Goal: Information Seeking & Learning: Learn about a topic

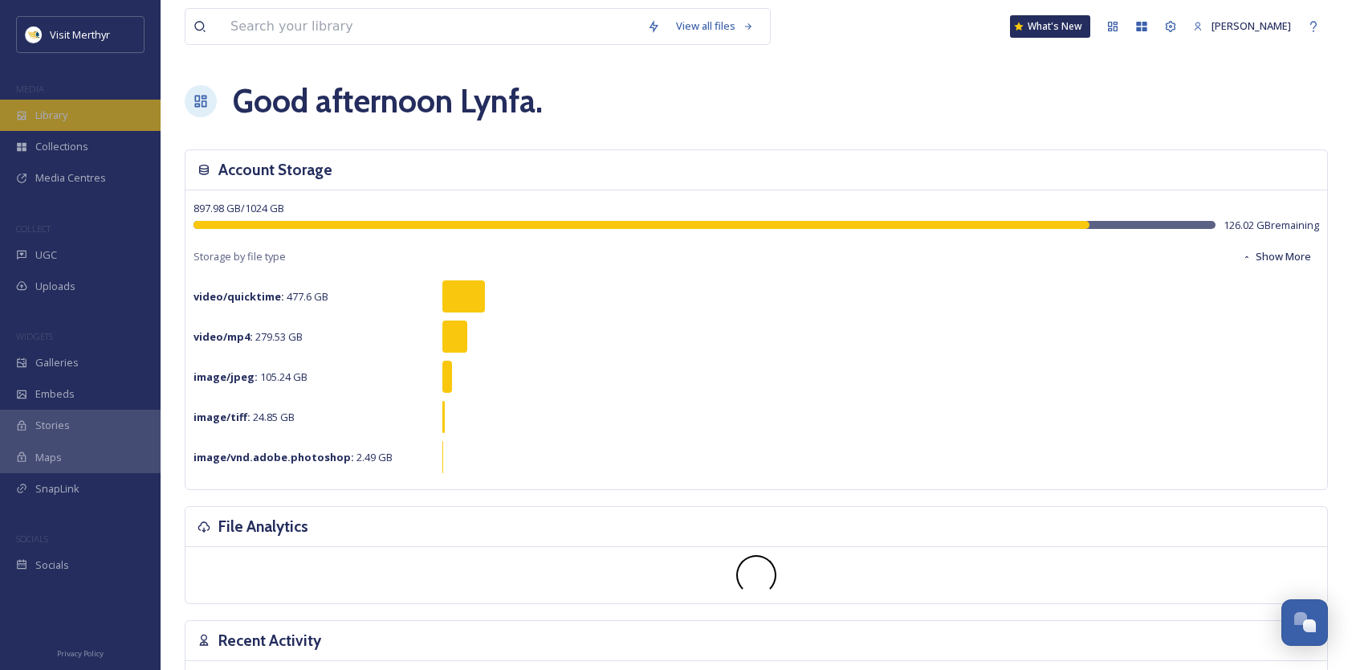
click at [49, 113] on span "Library" at bounding box center [51, 115] width 32 height 15
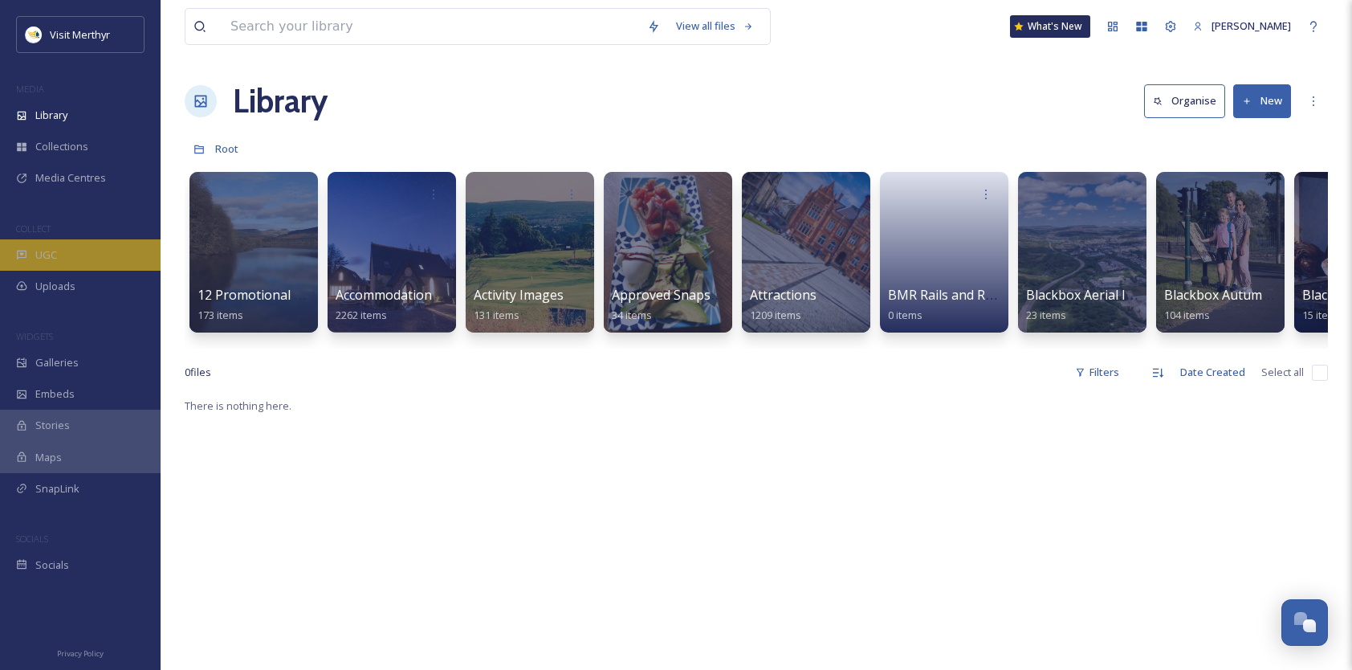
click at [39, 249] on span "UGC" at bounding box center [46, 254] width 22 height 15
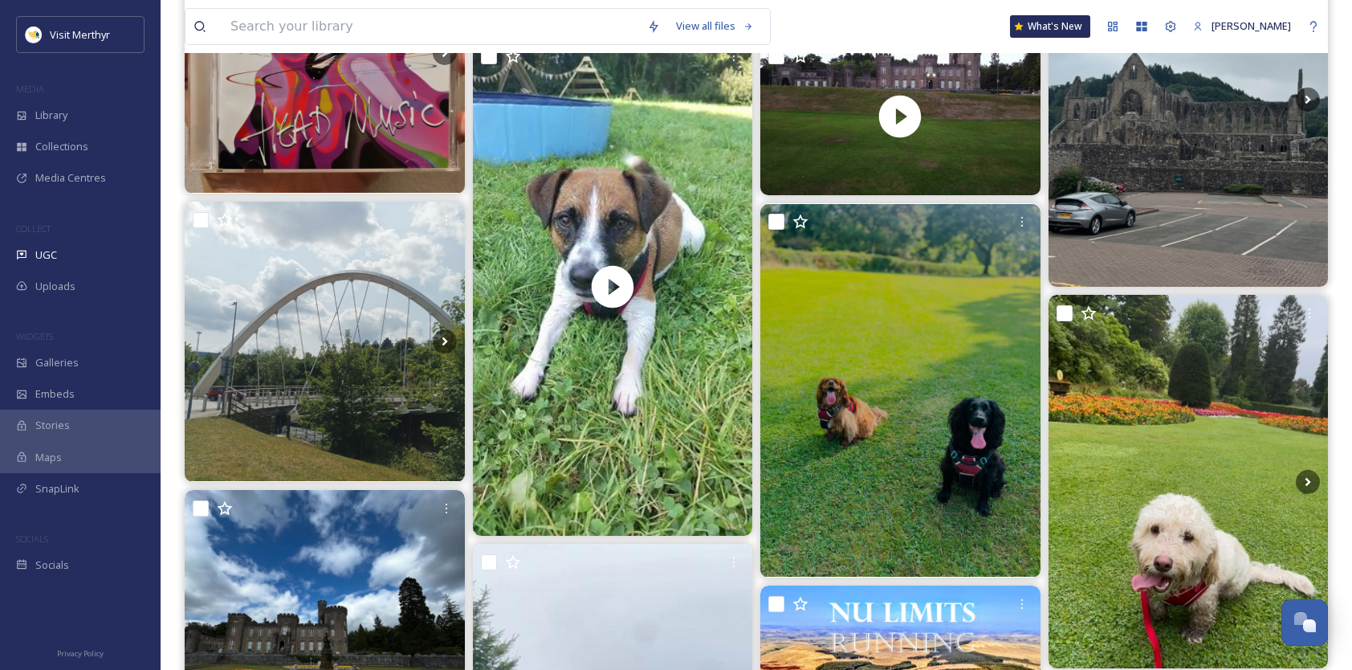
scroll to position [722, 0]
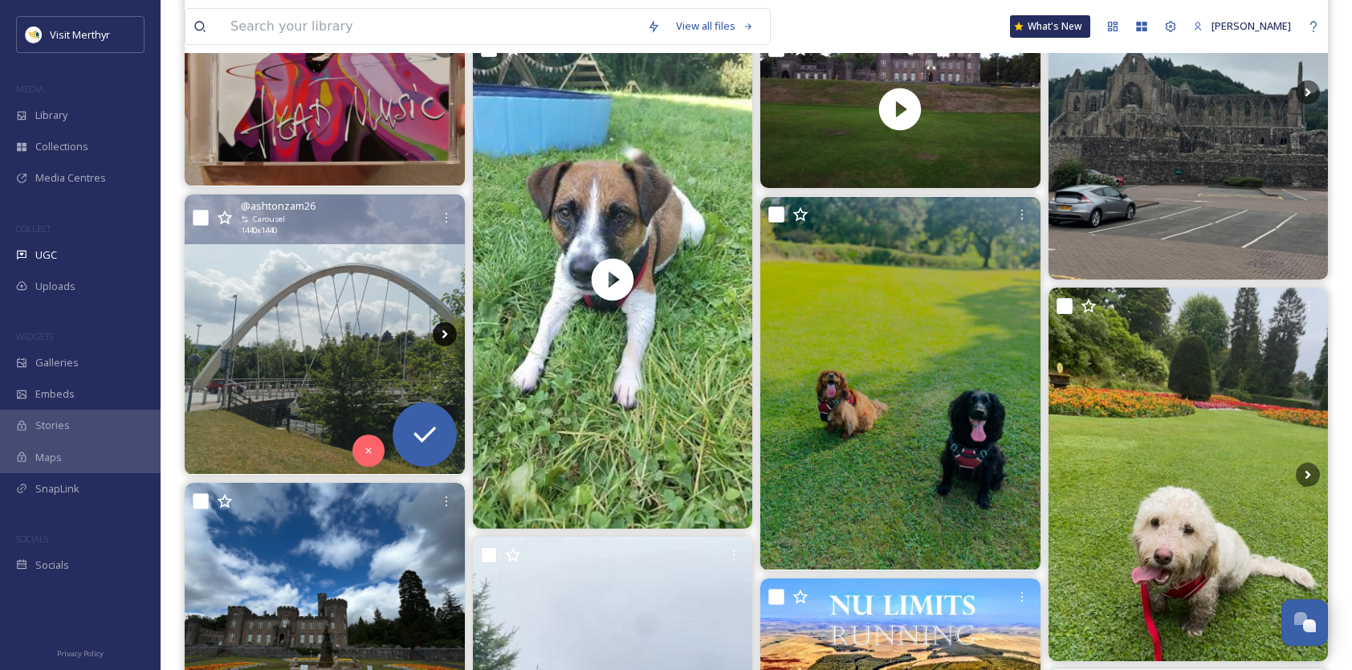
click at [442, 332] on icon at bounding box center [445, 334] width 24 height 24
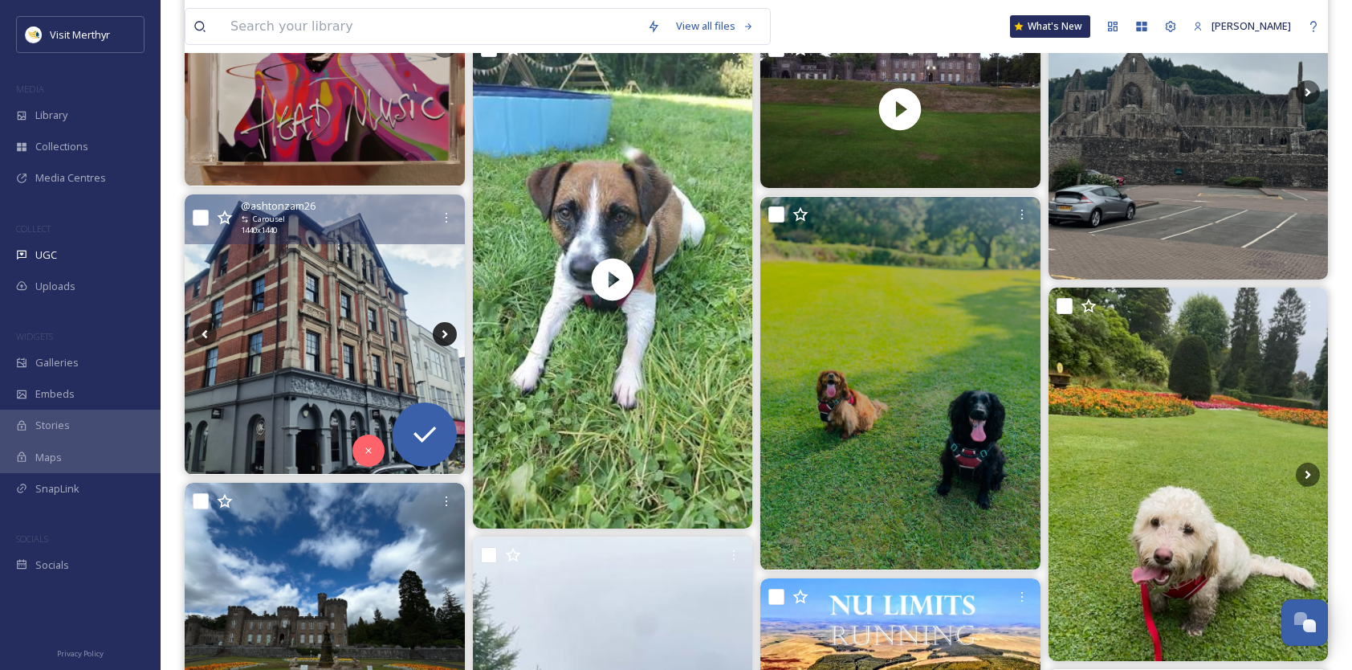
click at [445, 329] on icon at bounding box center [445, 334] width 24 height 24
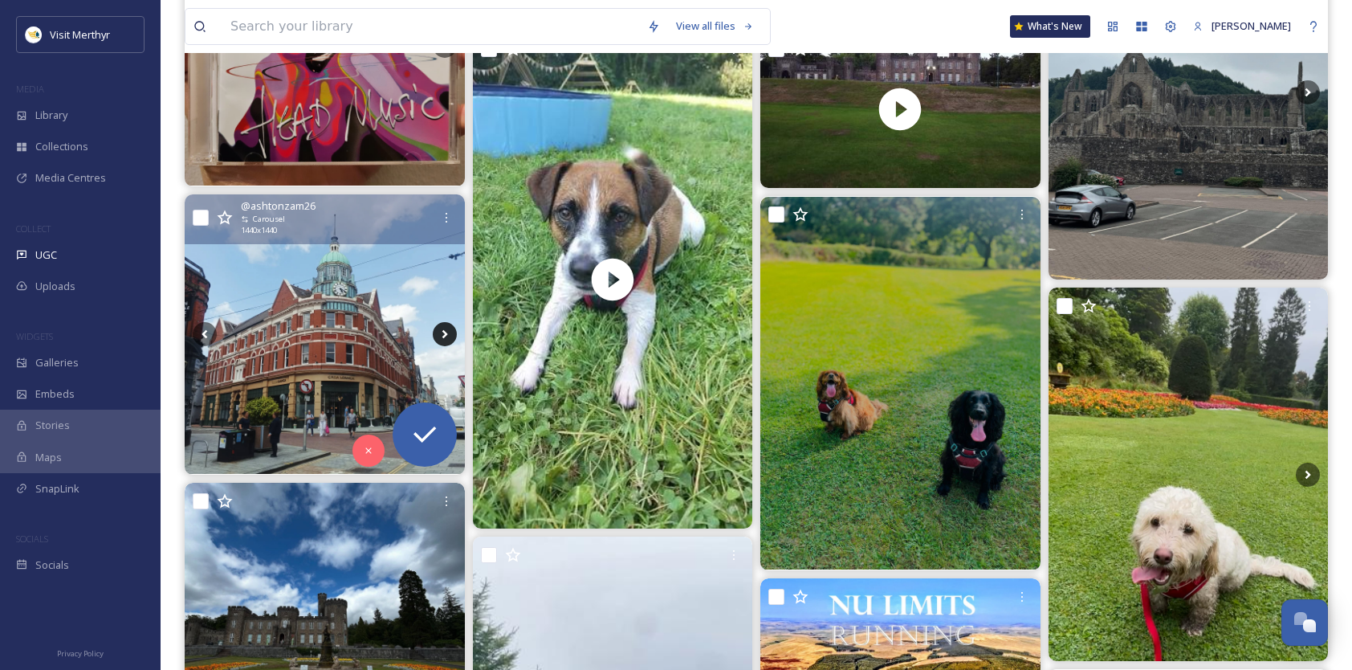
click at [439, 332] on icon at bounding box center [445, 334] width 24 height 24
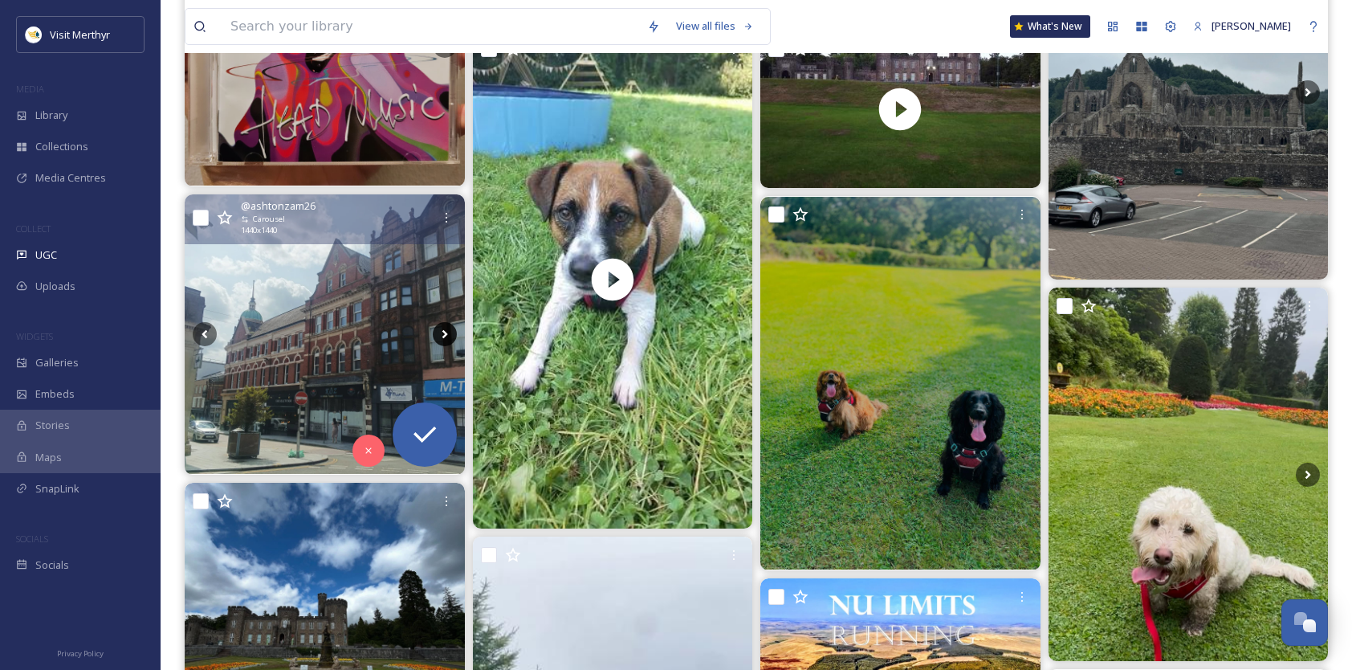
click at [440, 333] on icon at bounding box center [445, 334] width 24 height 24
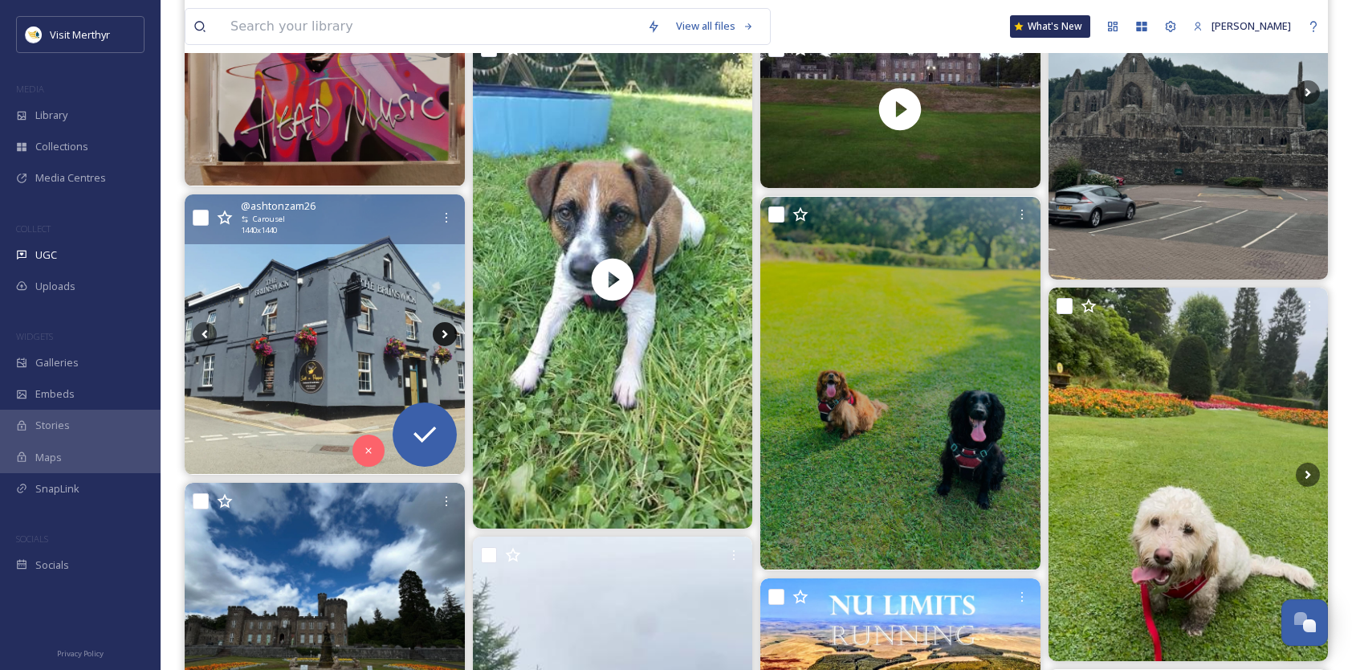
click at [440, 334] on icon at bounding box center [445, 334] width 24 height 24
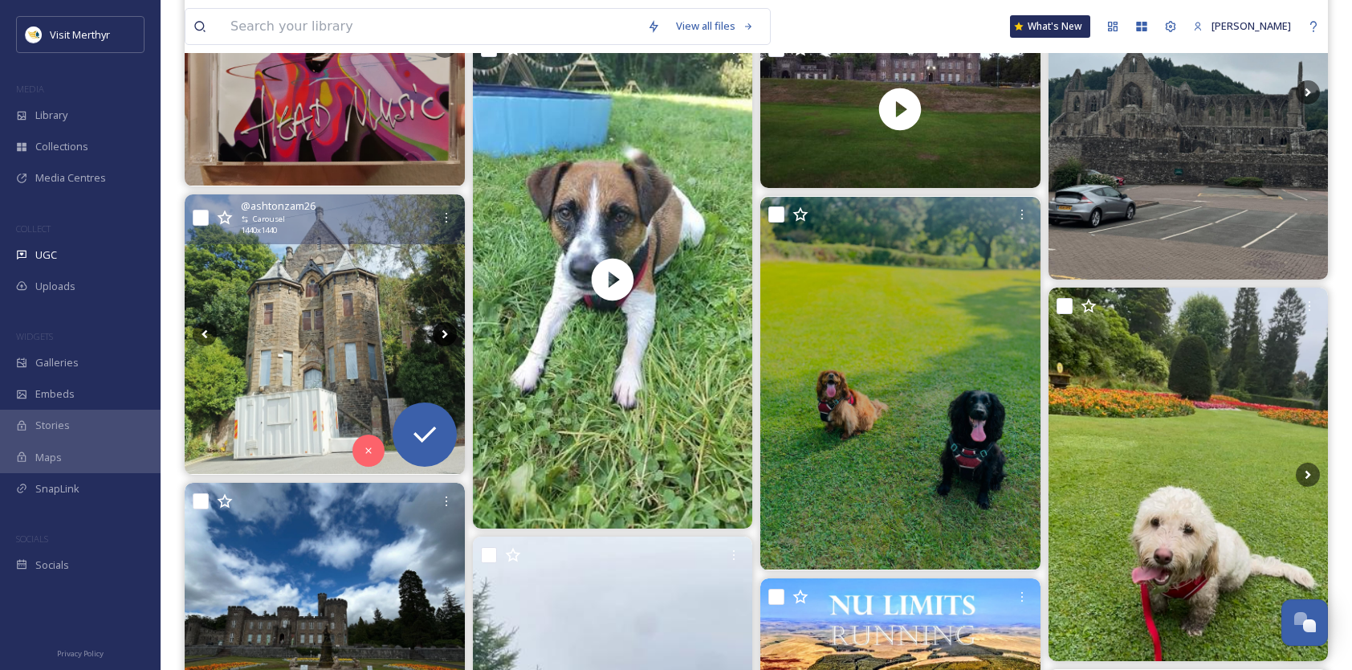
click at [440, 334] on icon at bounding box center [445, 334] width 24 height 24
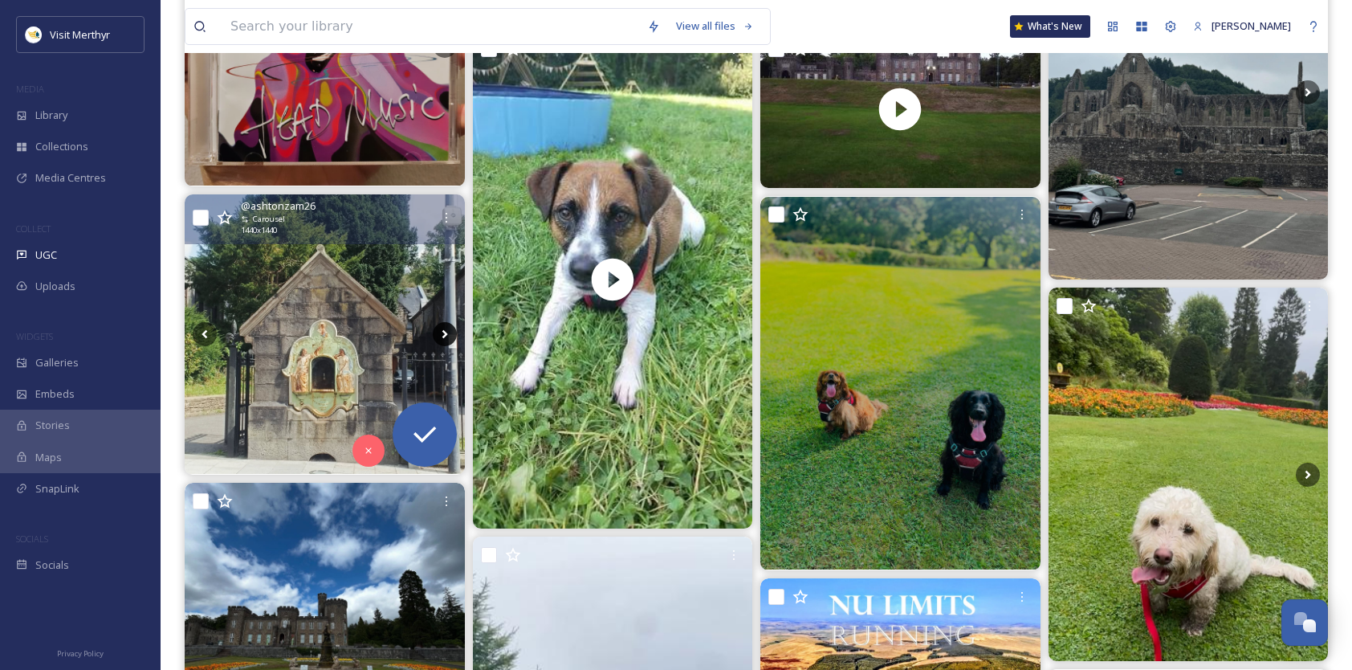
click at [445, 334] on icon at bounding box center [445, 334] width 6 height 9
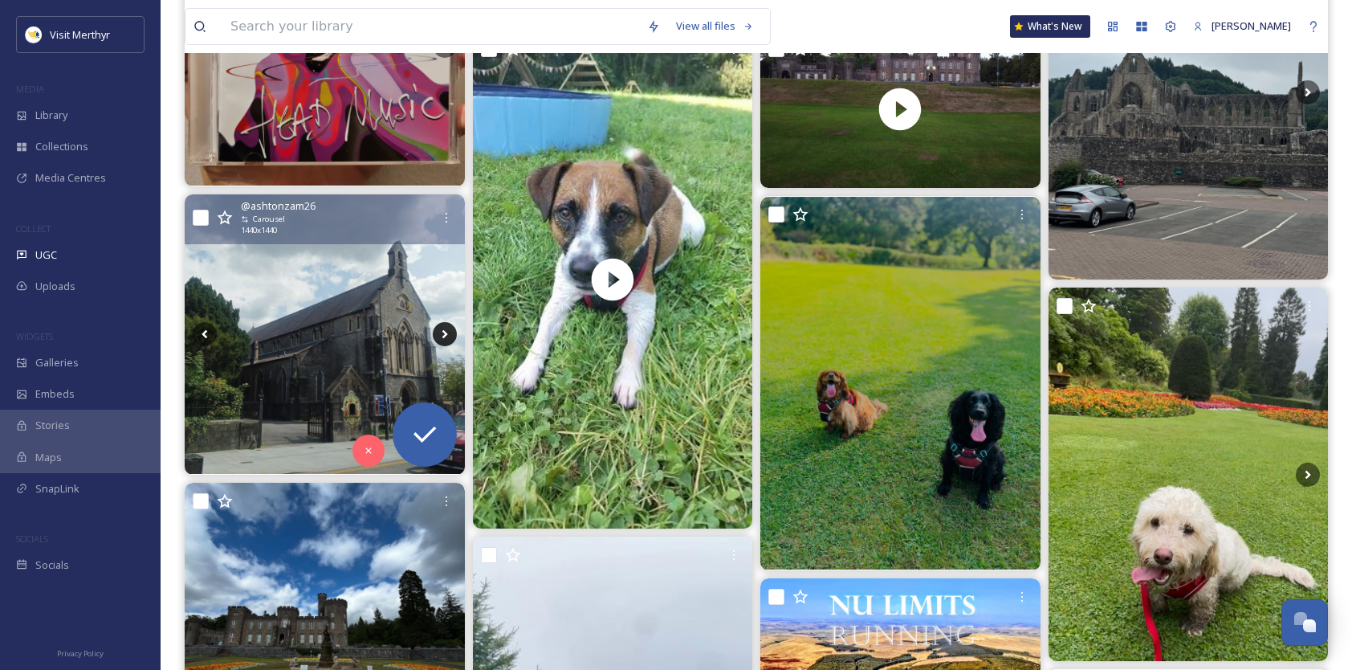
click at [445, 334] on icon at bounding box center [445, 334] width 6 height 9
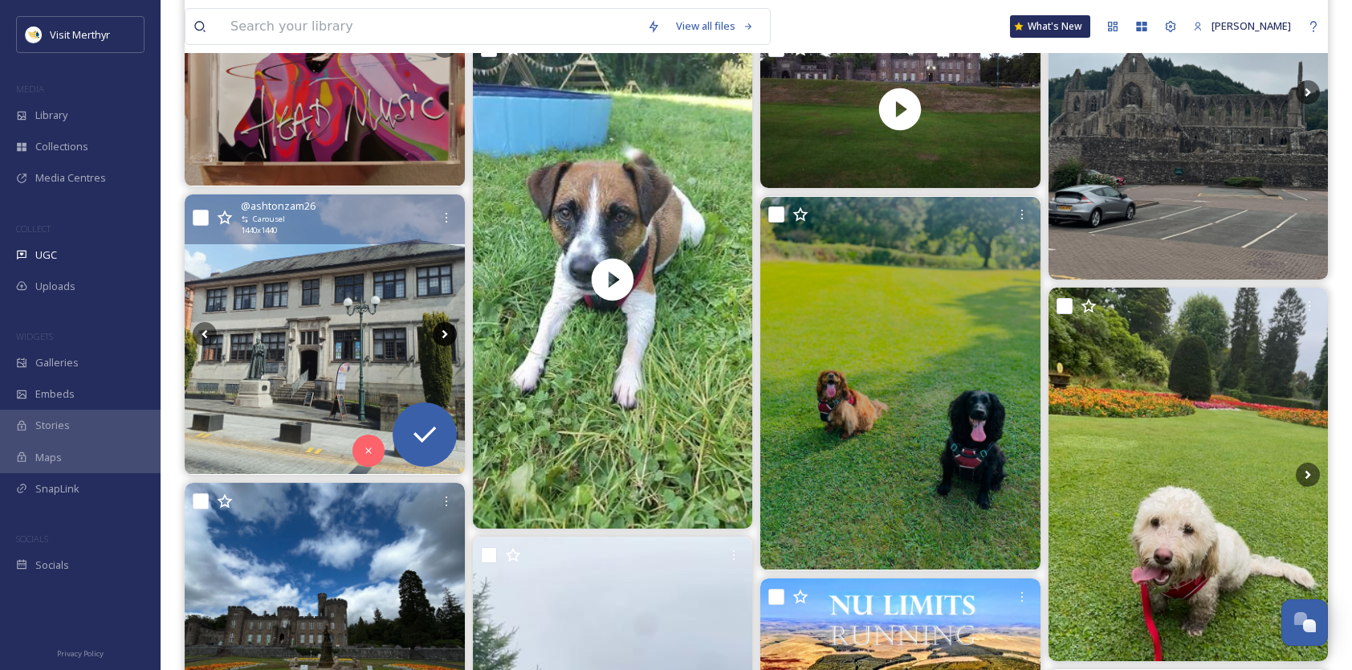
click at [446, 335] on icon at bounding box center [445, 334] width 24 height 24
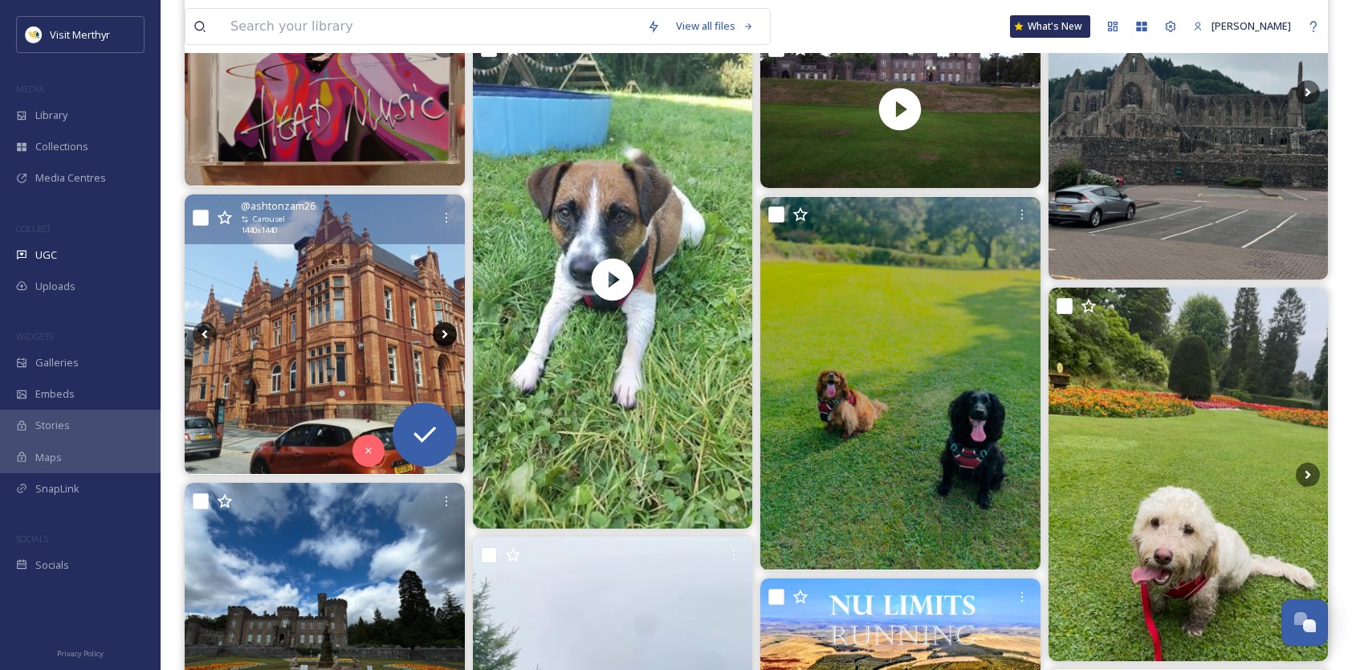
click at [446, 336] on icon at bounding box center [445, 334] width 24 height 24
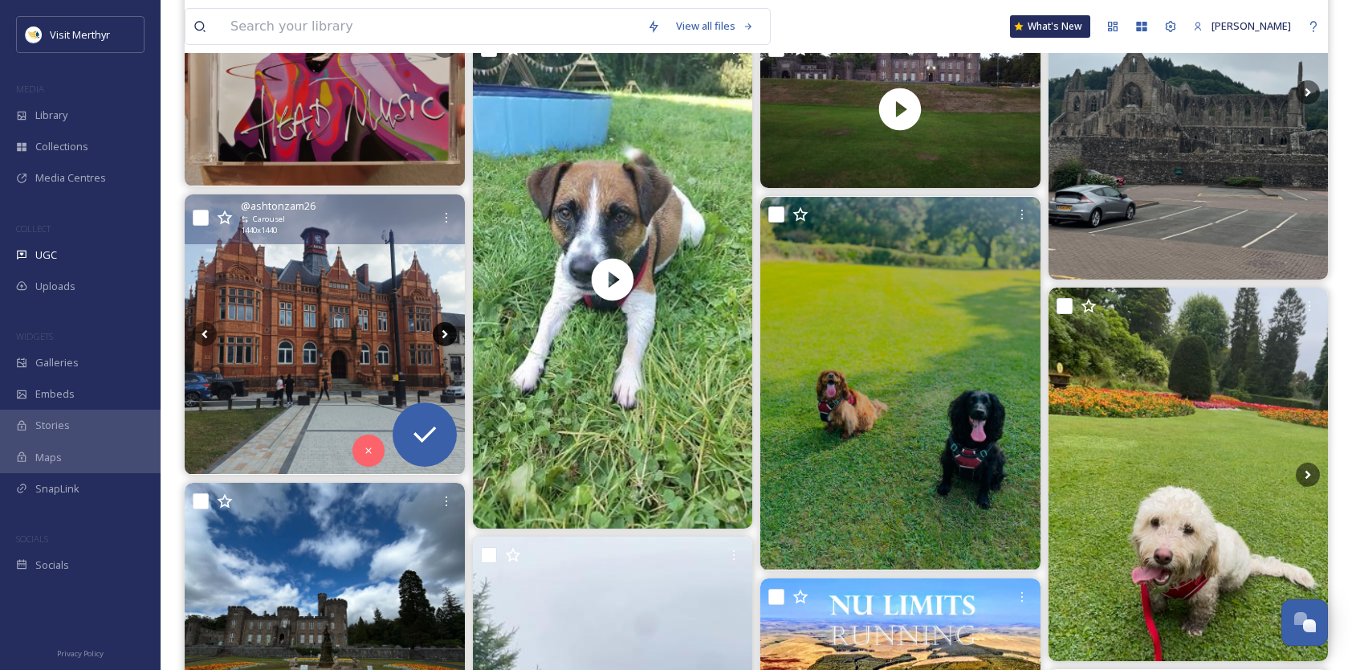
click at [446, 336] on icon at bounding box center [445, 334] width 24 height 24
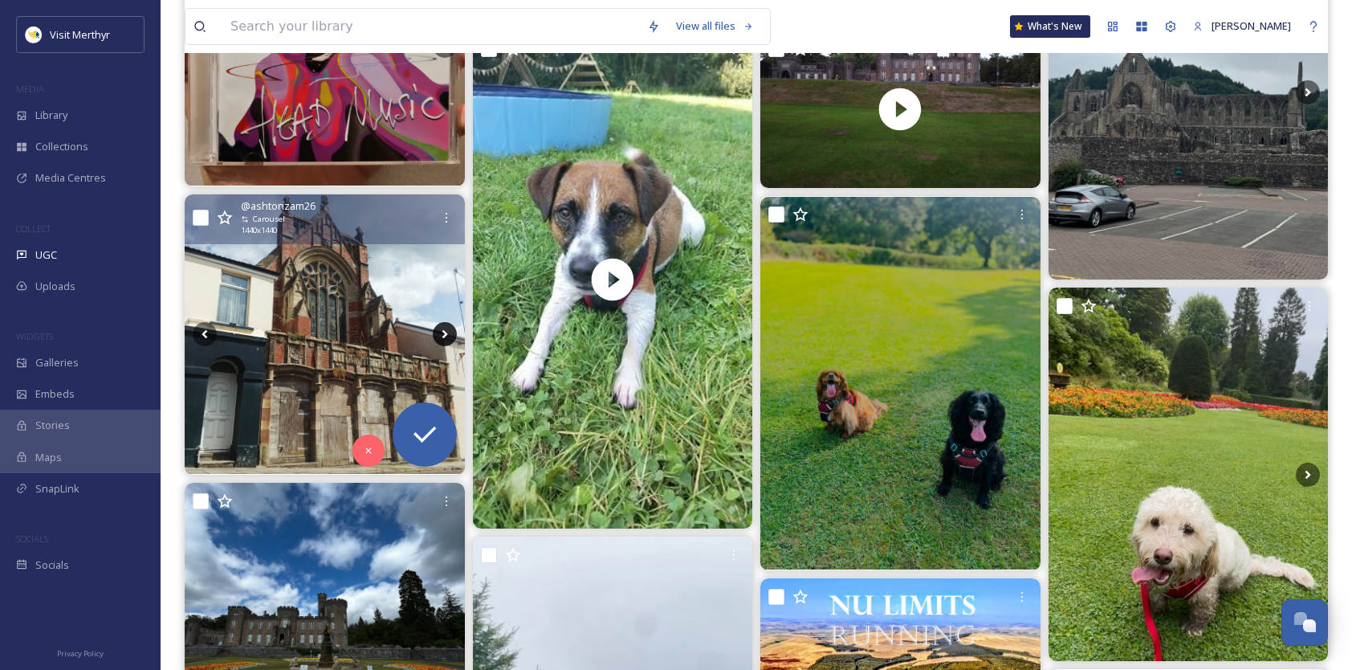
click at [446, 336] on icon at bounding box center [445, 334] width 24 height 24
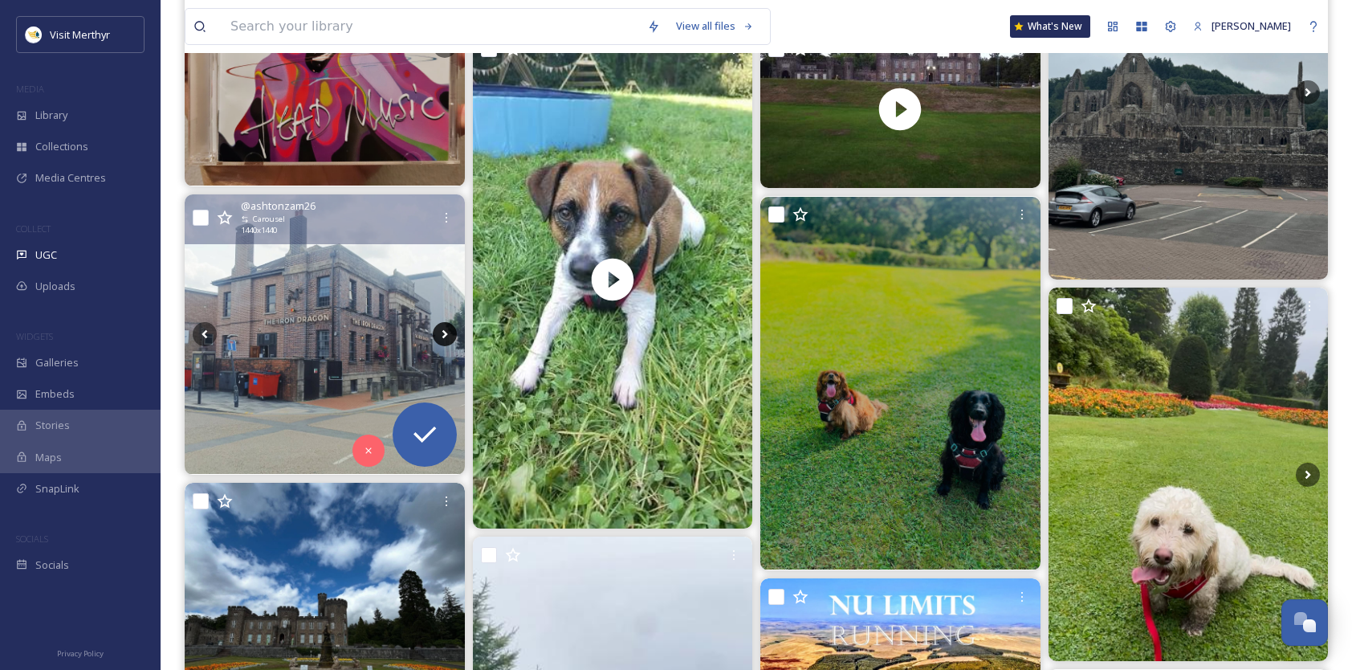
click at [446, 336] on icon at bounding box center [445, 334] width 24 height 24
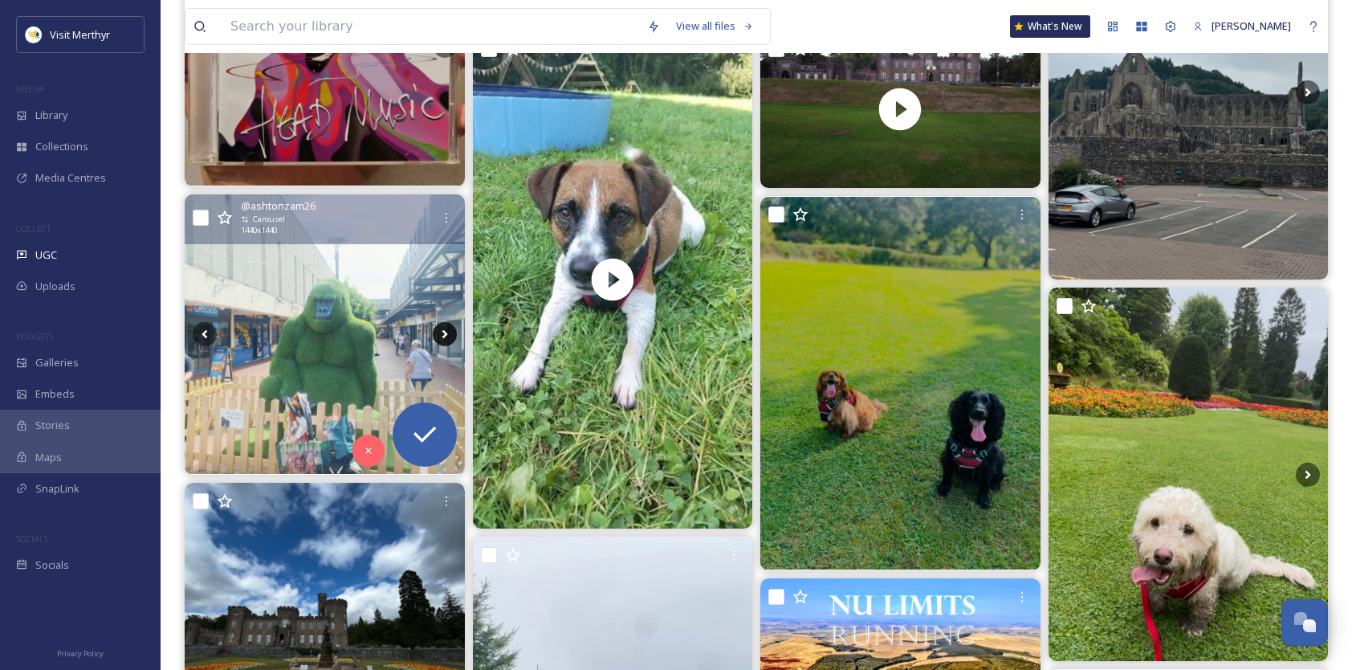
click at [446, 336] on icon at bounding box center [445, 334] width 24 height 24
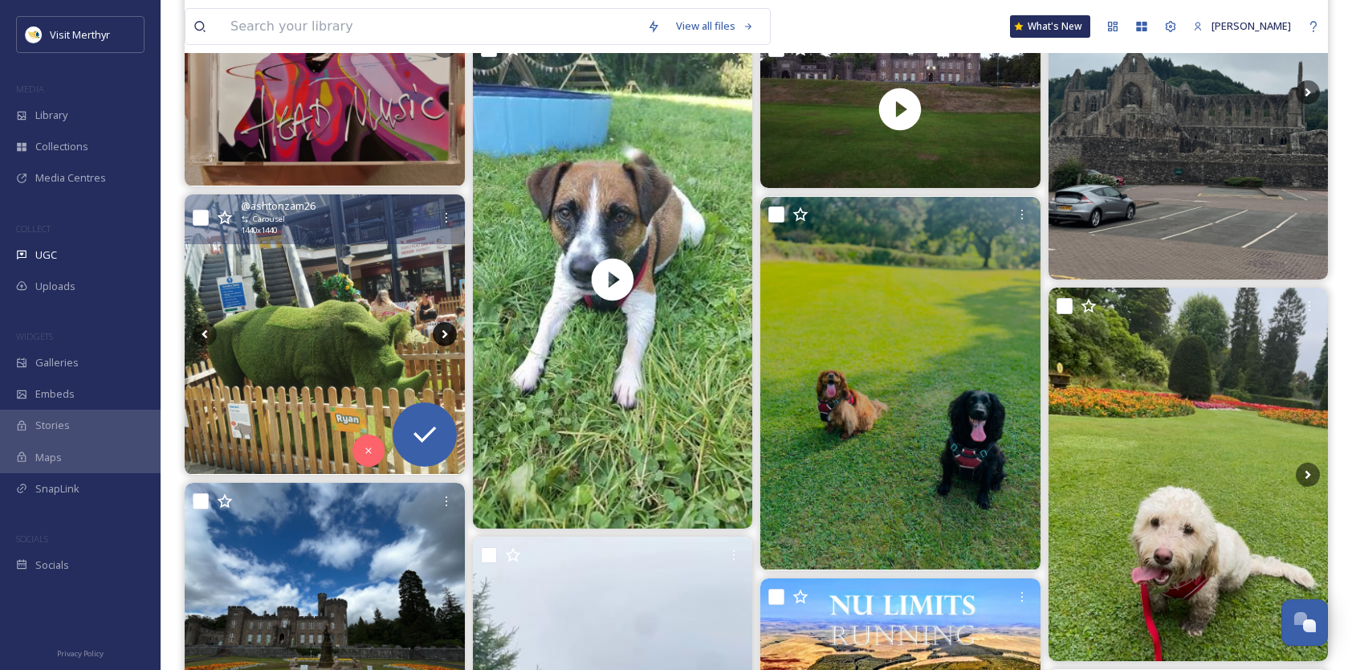
click at [446, 336] on icon at bounding box center [445, 334] width 24 height 24
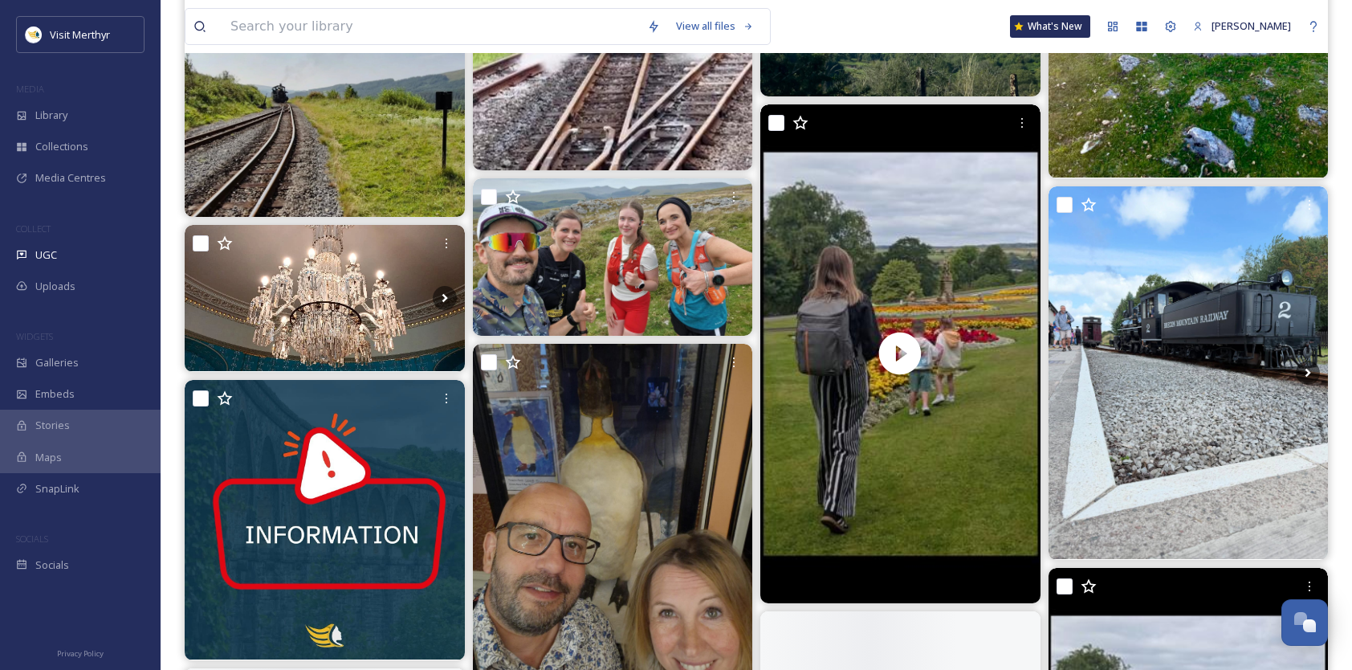
scroll to position [1606, 0]
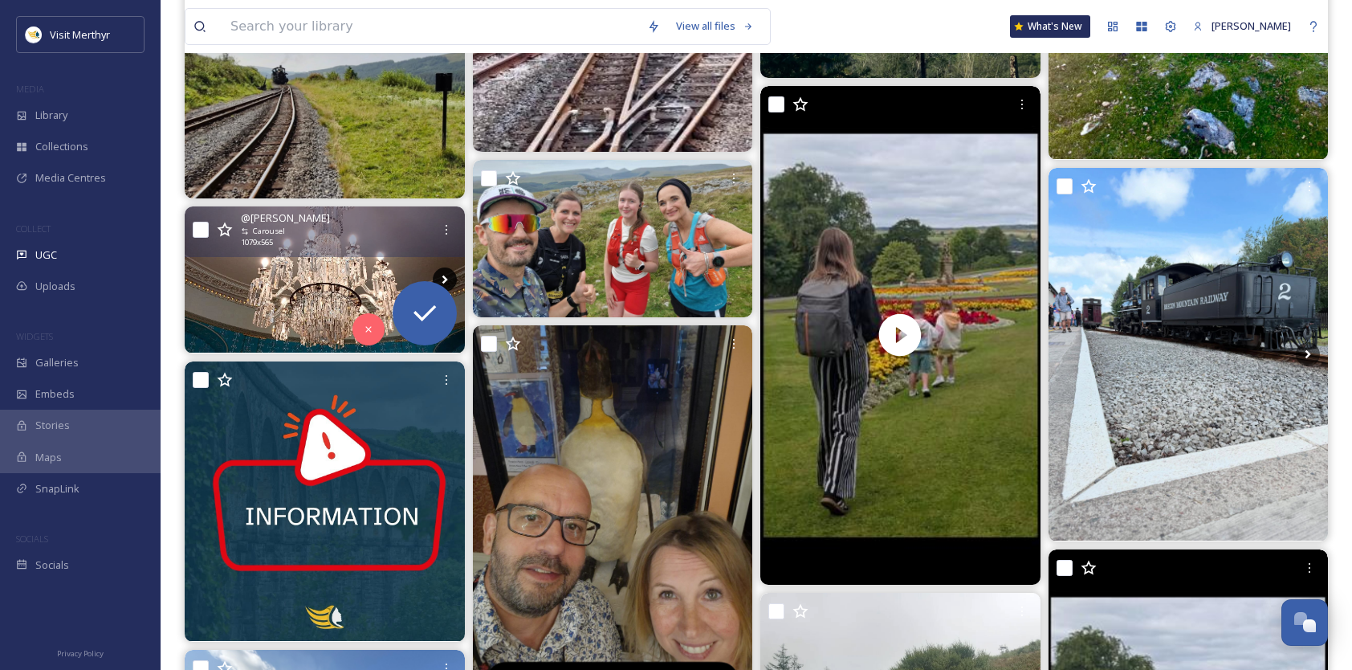
click at [449, 276] on icon at bounding box center [445, 279] width 24 height 24
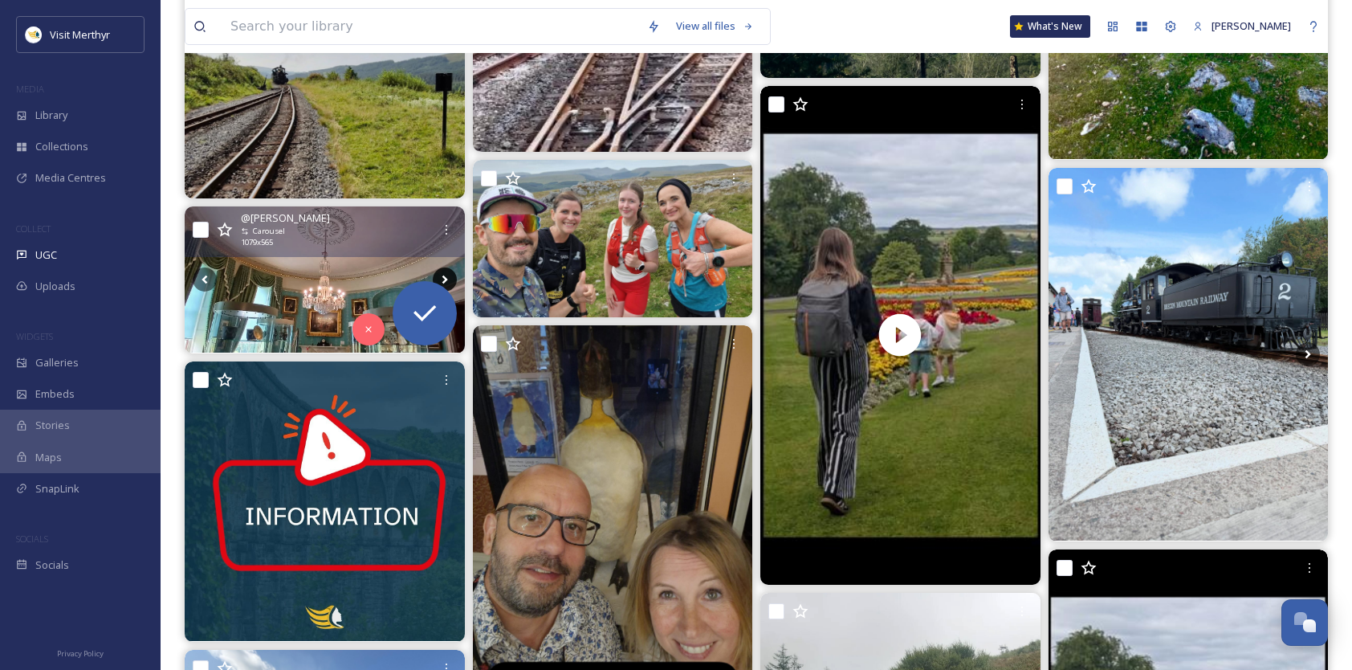
click at [449, 276] on icon at bounding box center [445, 279] width 24 height 24
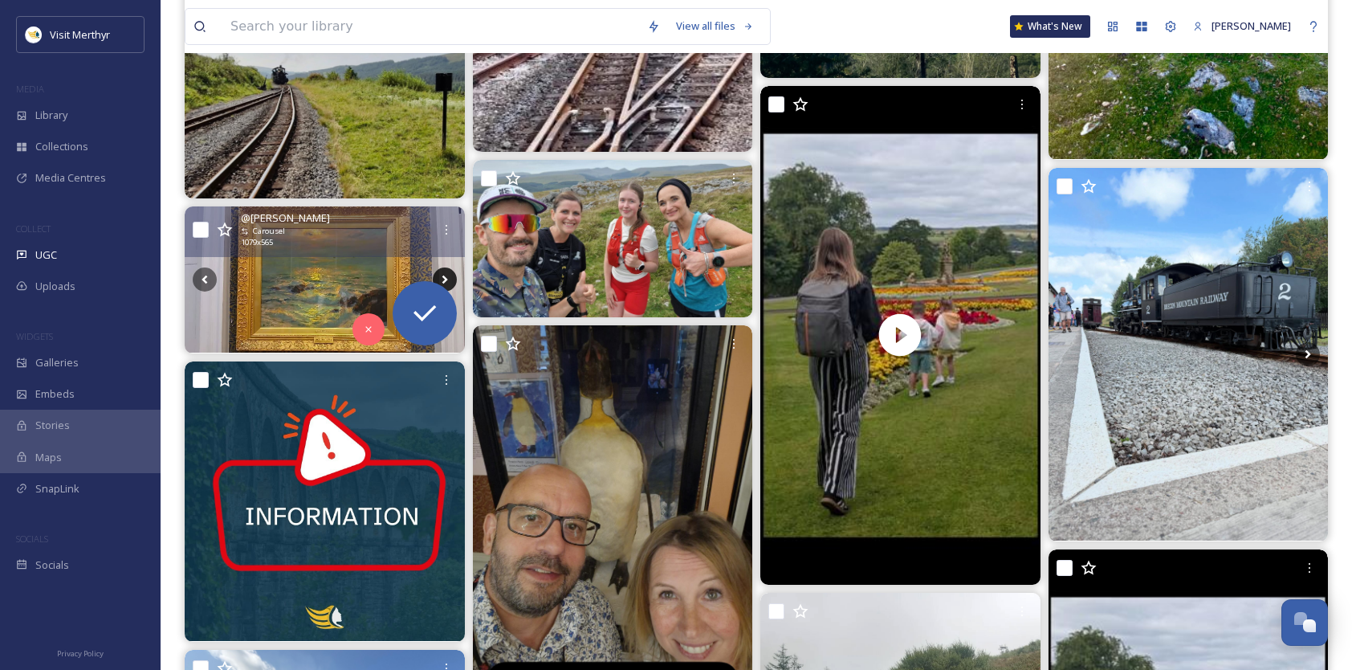
click at [449, 276] on icon at bounding box center [445, 279] width 24 height 24
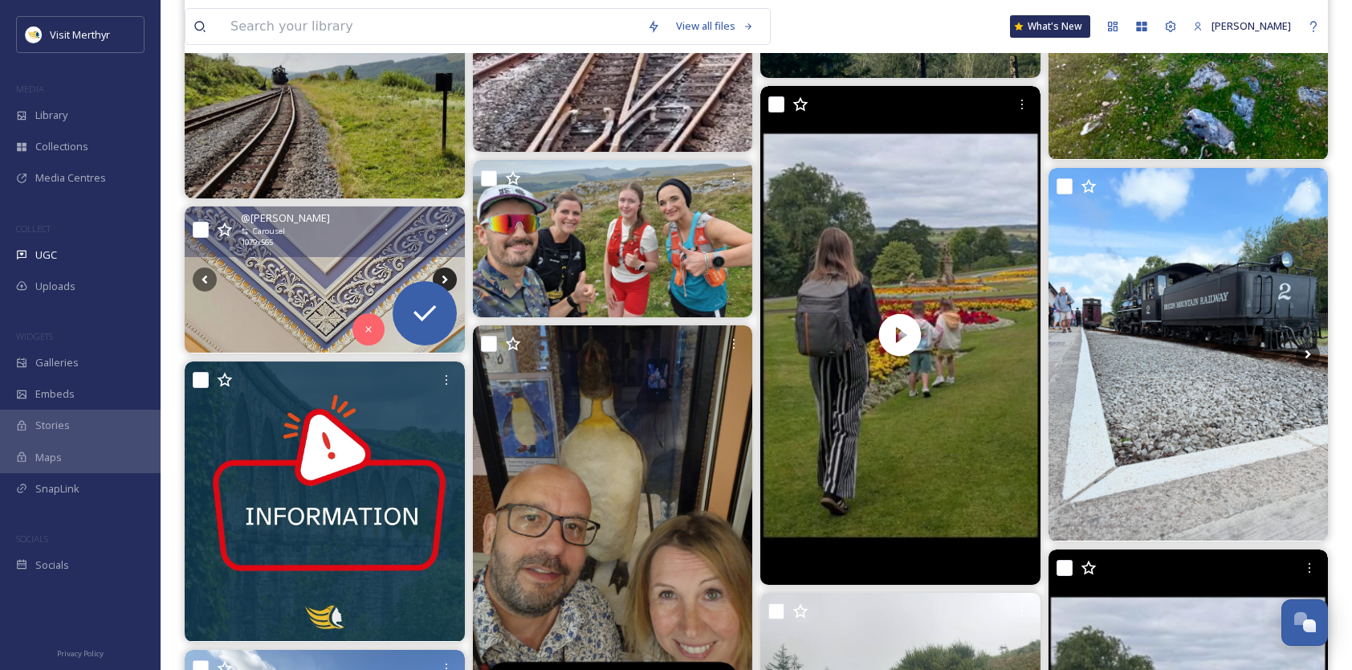
click at [449, 276] on icon at bounding box center [445, 279] width 24 height 24
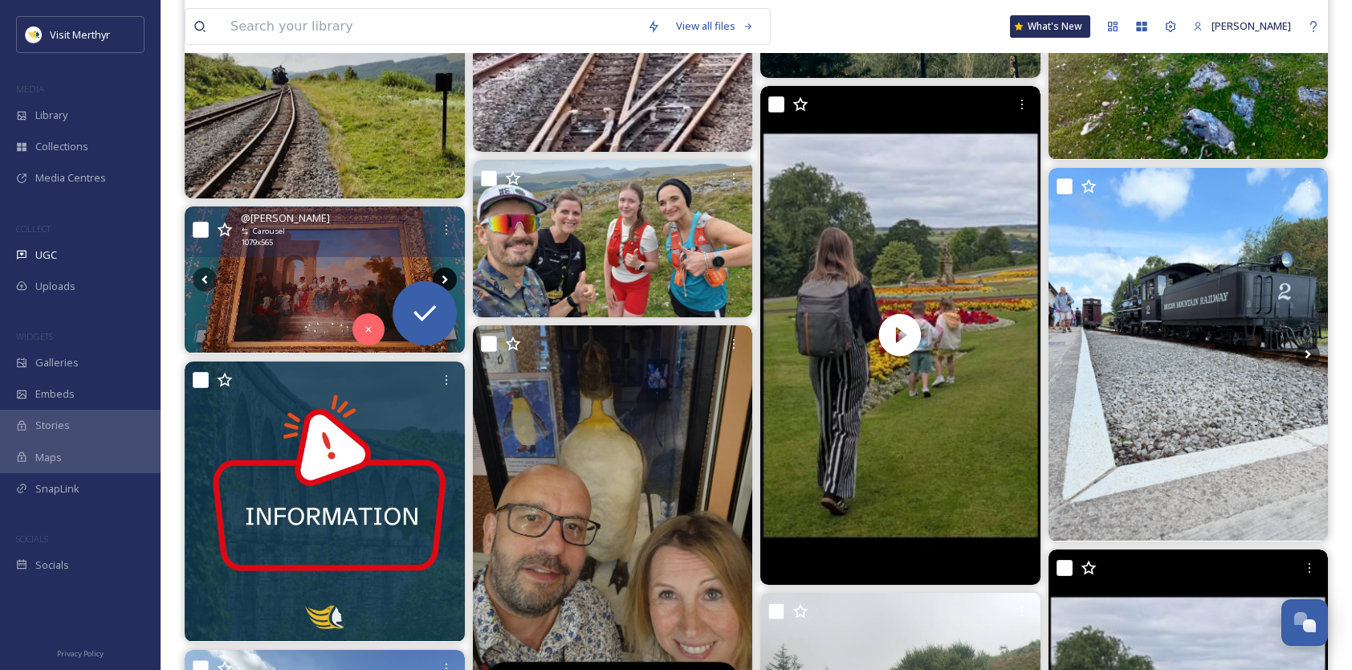
click at [449, 276] on icon at bounding box center [445, 279] width 24 height 24
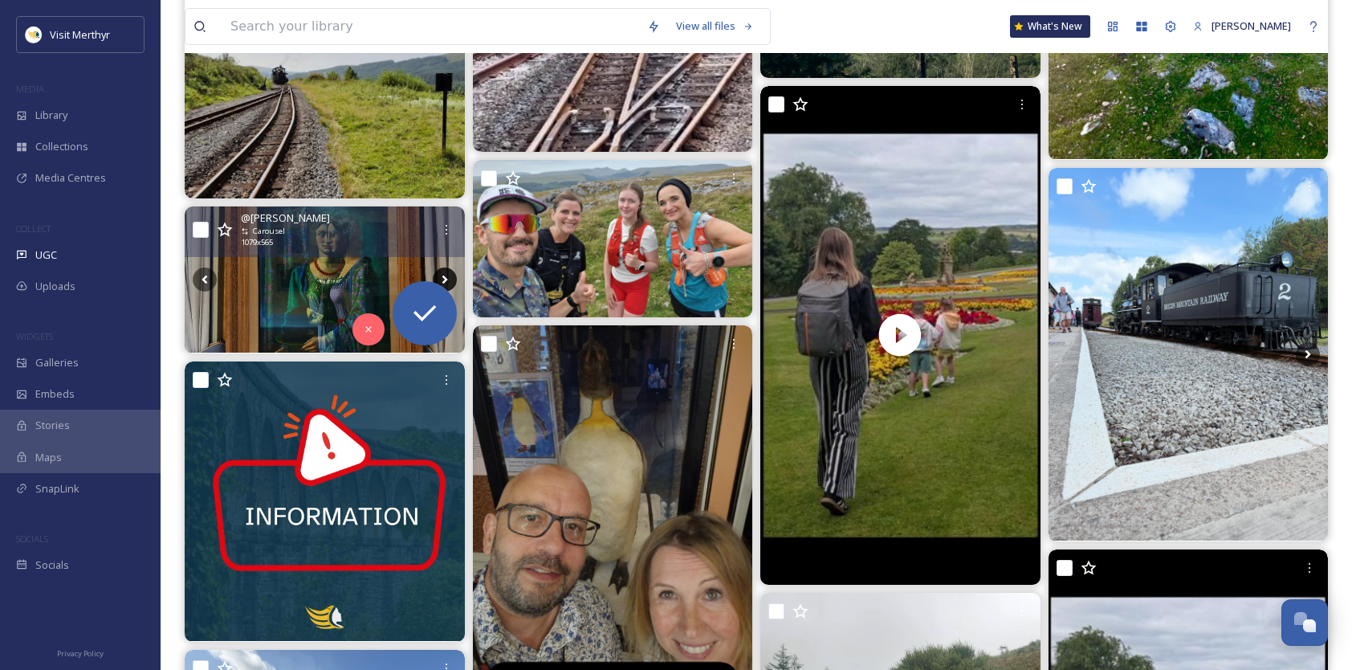
click at [449, 276] on icon at bounding box center [445, 279] width 24 height 24
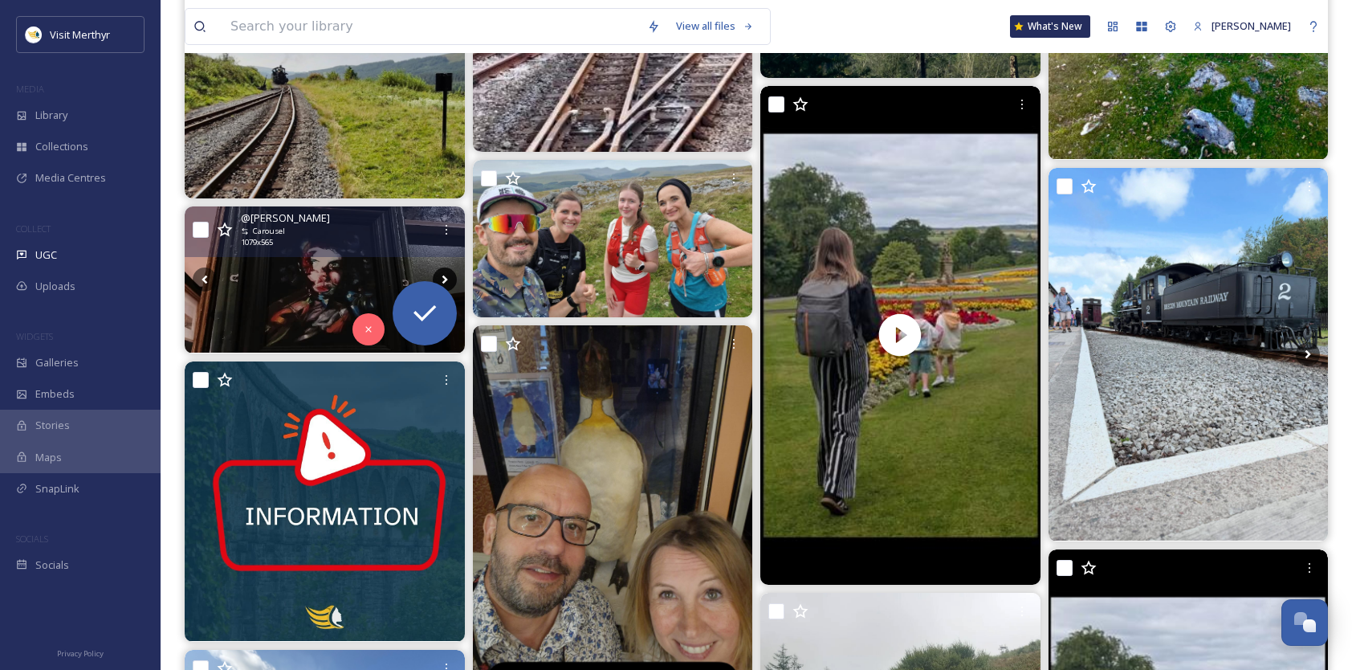
click at [449, 276] on icon at bounding box center [445, 279] width 24 height 24
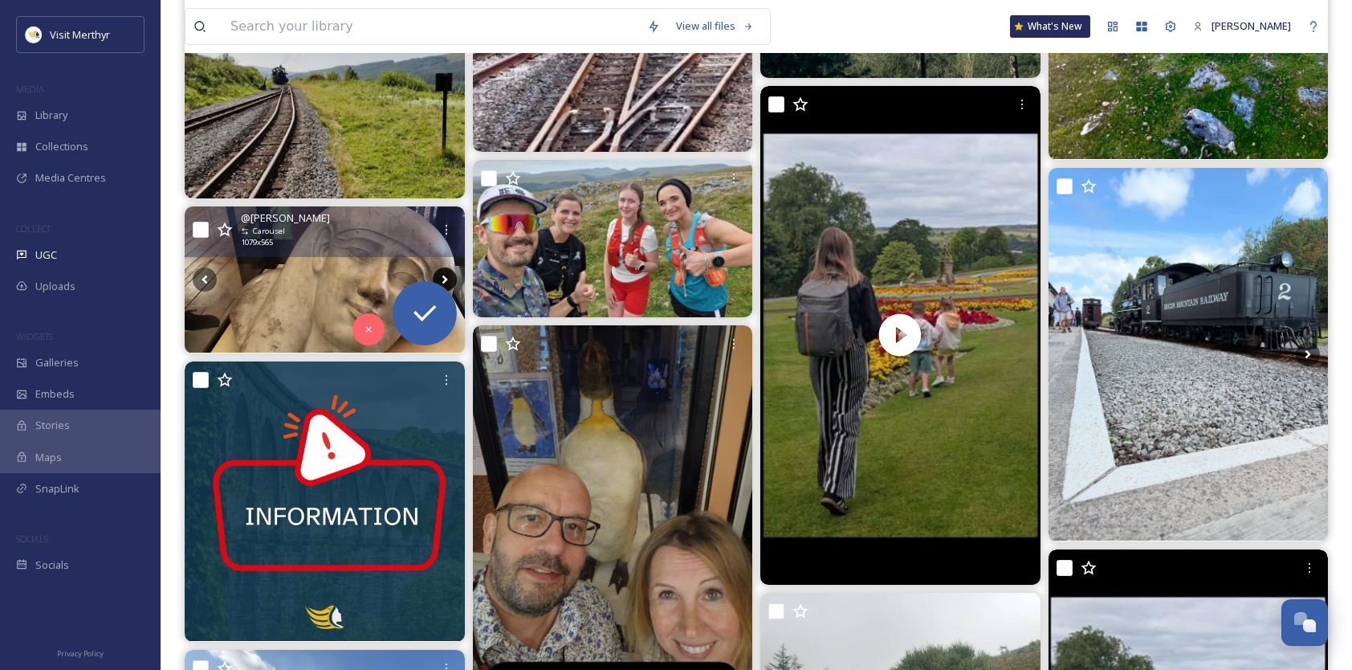
click at [449, 276] on icon at bounding box center [445, 279] width 24 height 24
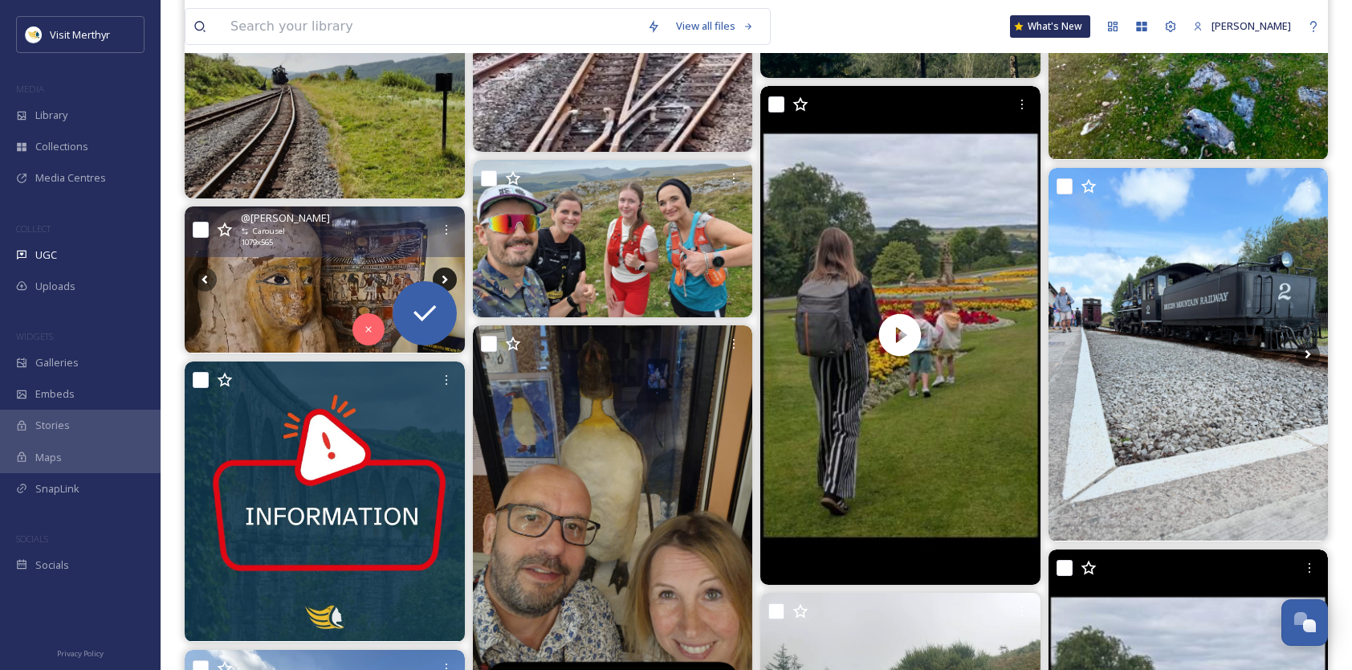
click at [451, 278] on icon at bounding box center [445, 279] width 24 height 24
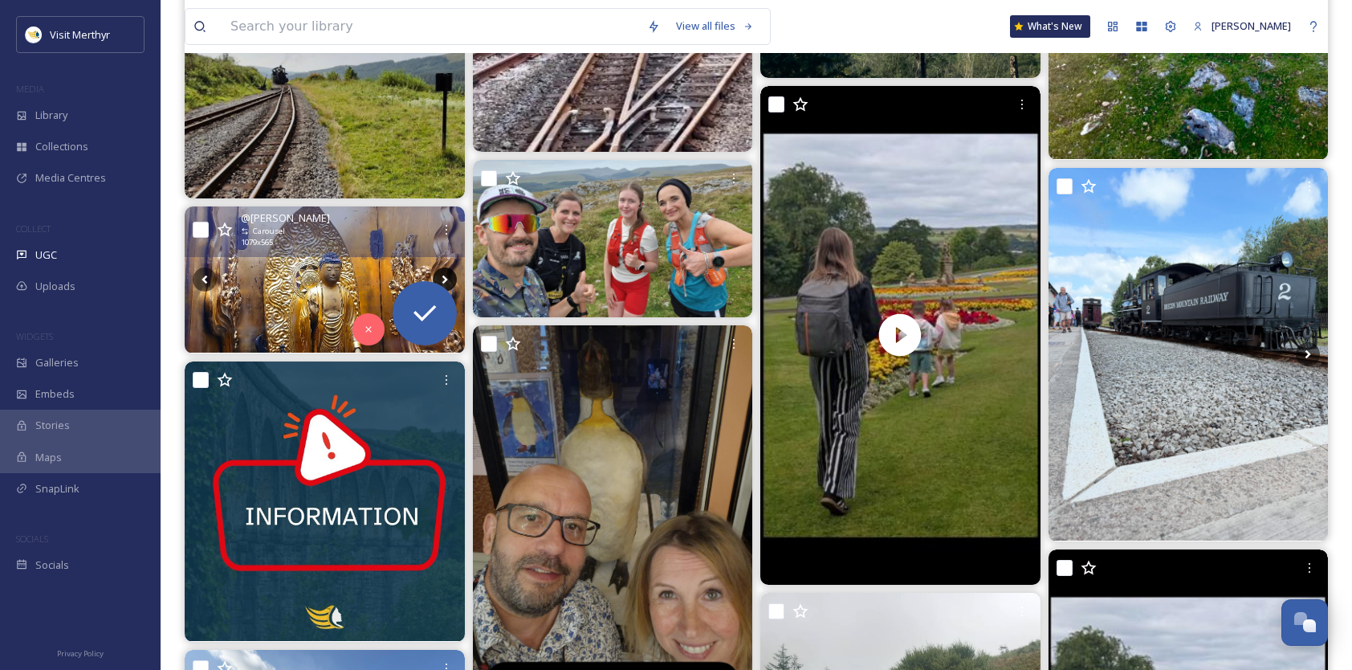
click at [451, 278] on icon at bounding box center [445, 279] width 24 height 24
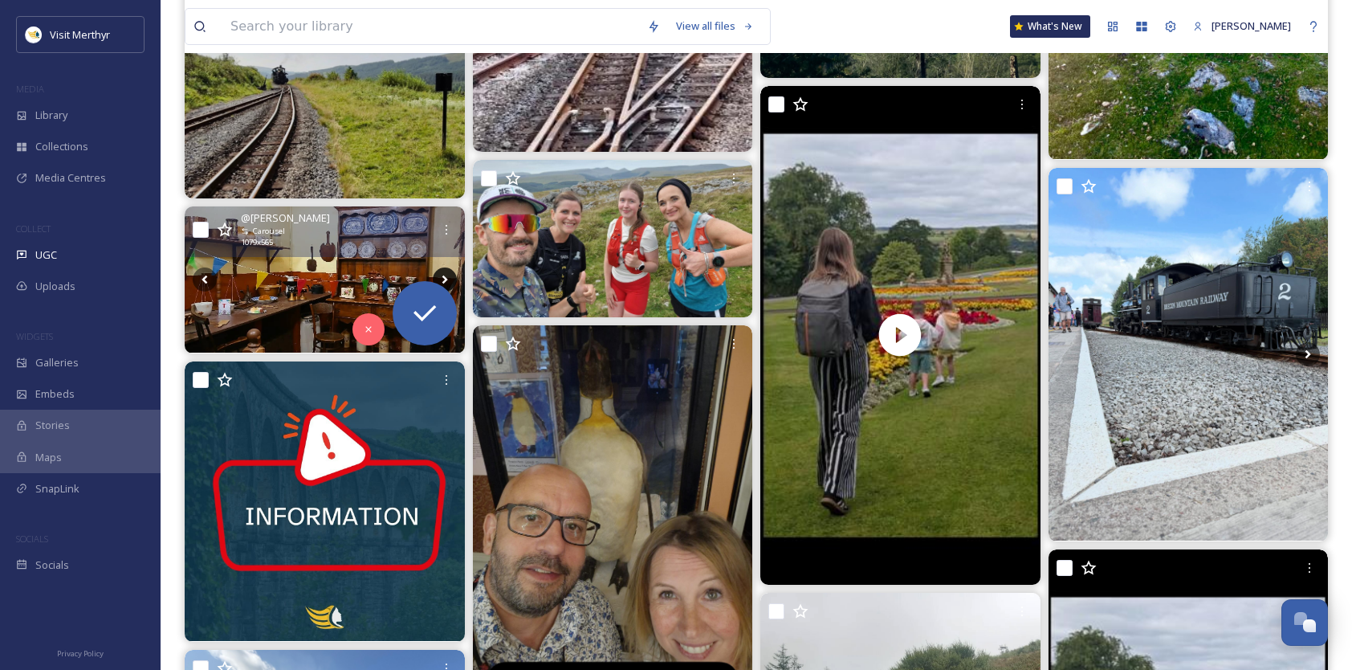
click at [451, 278] on icon at bounding box center [445, 279] width 24 height 24
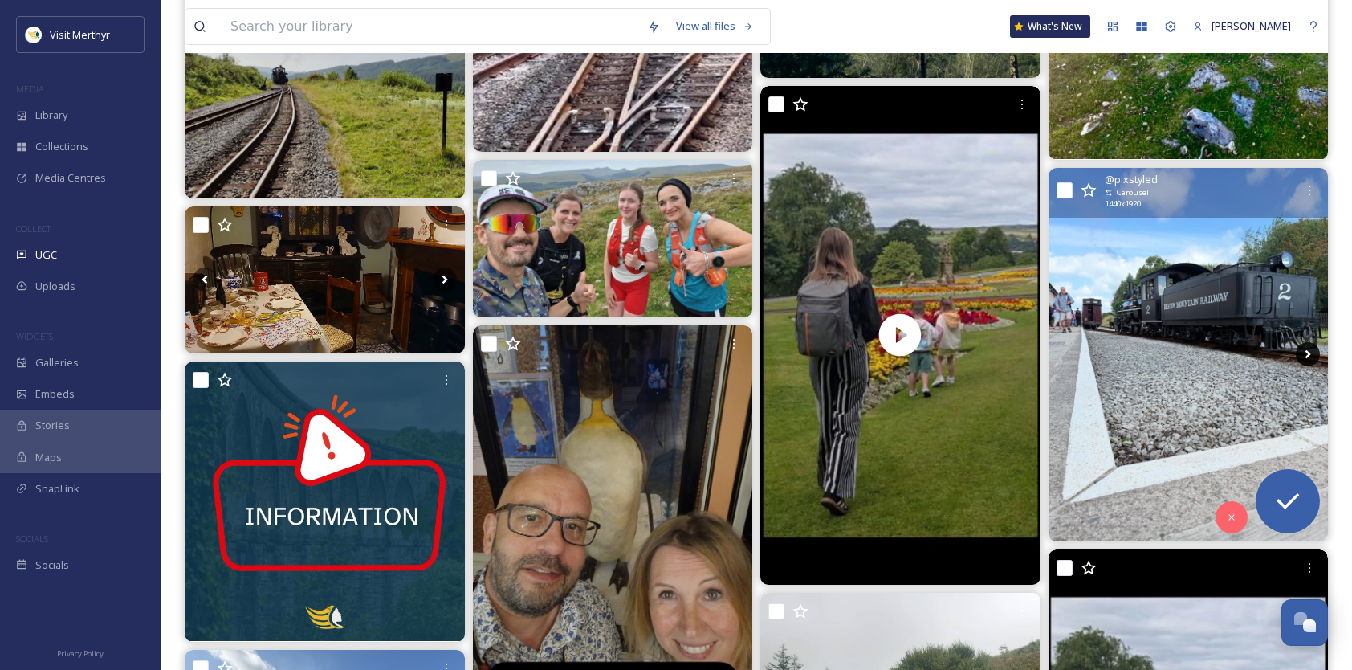
click at [1309, 348] on icon at bounding box center [1308, 354] width 24 height 24
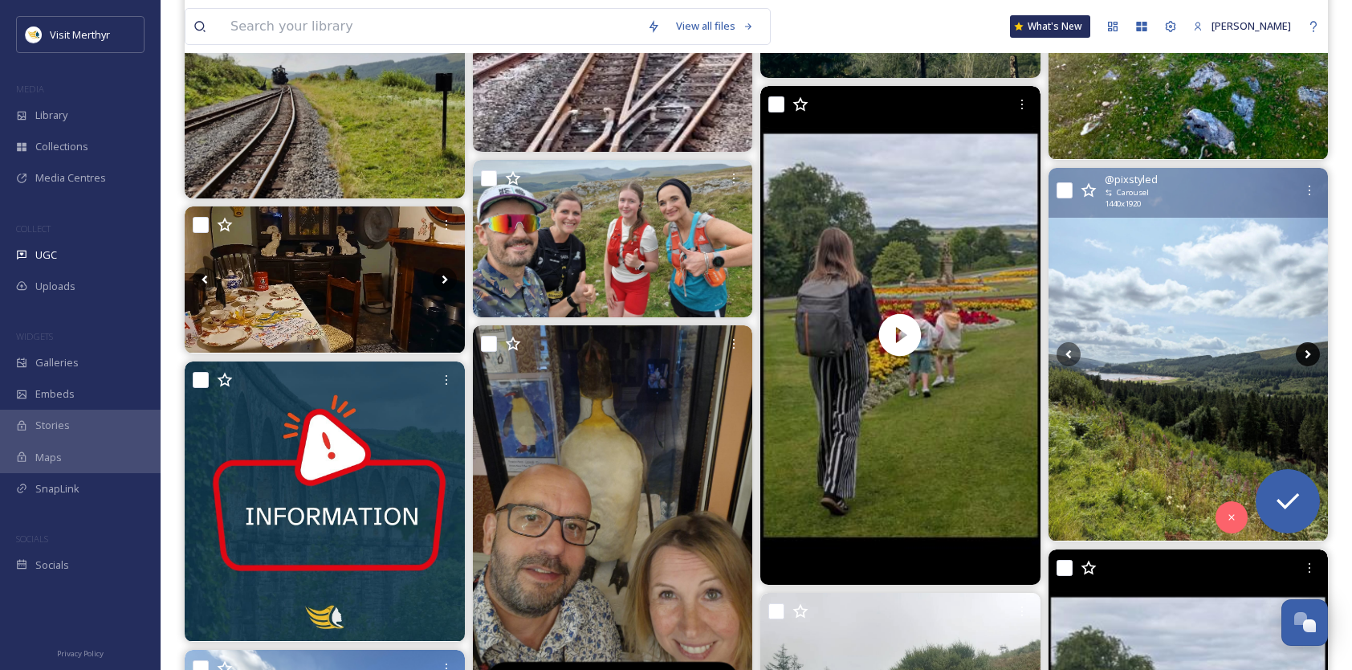
click at [1309, 348] on icon at bounding box center [1308, 354] width 24 height 24
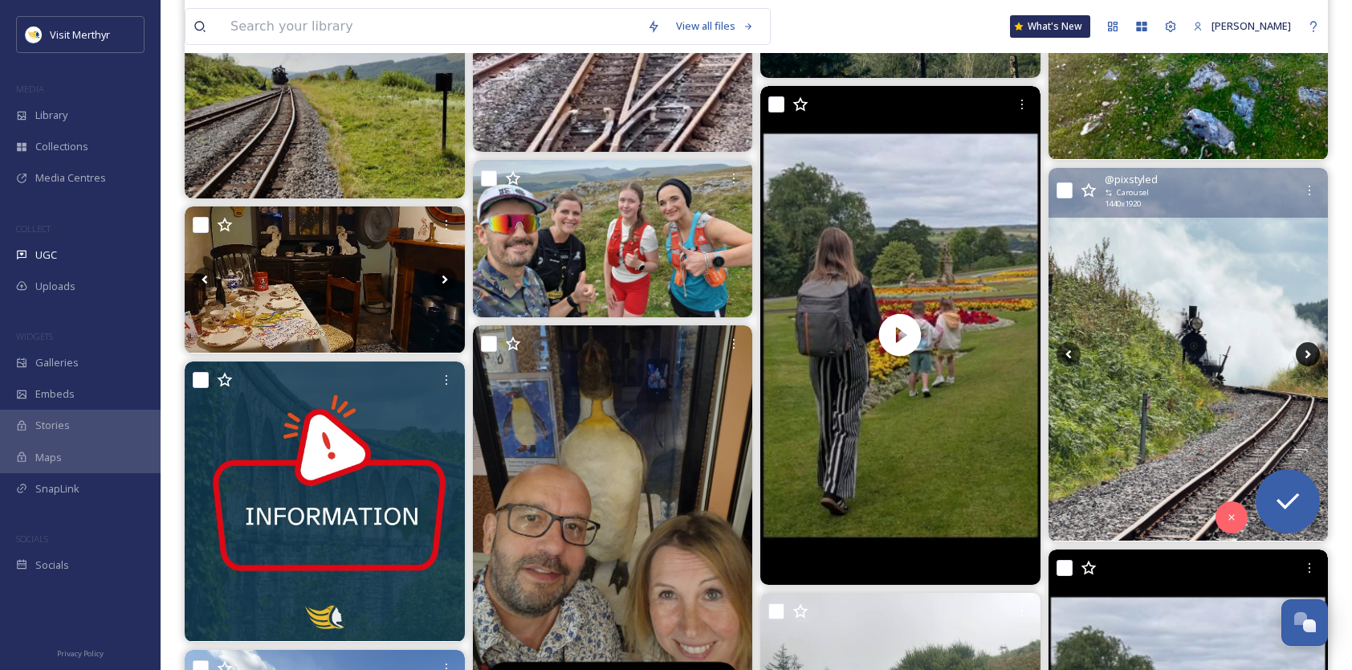
click at [1309, 348] on icon at bounding box center [1308, 354] width 24 height 24
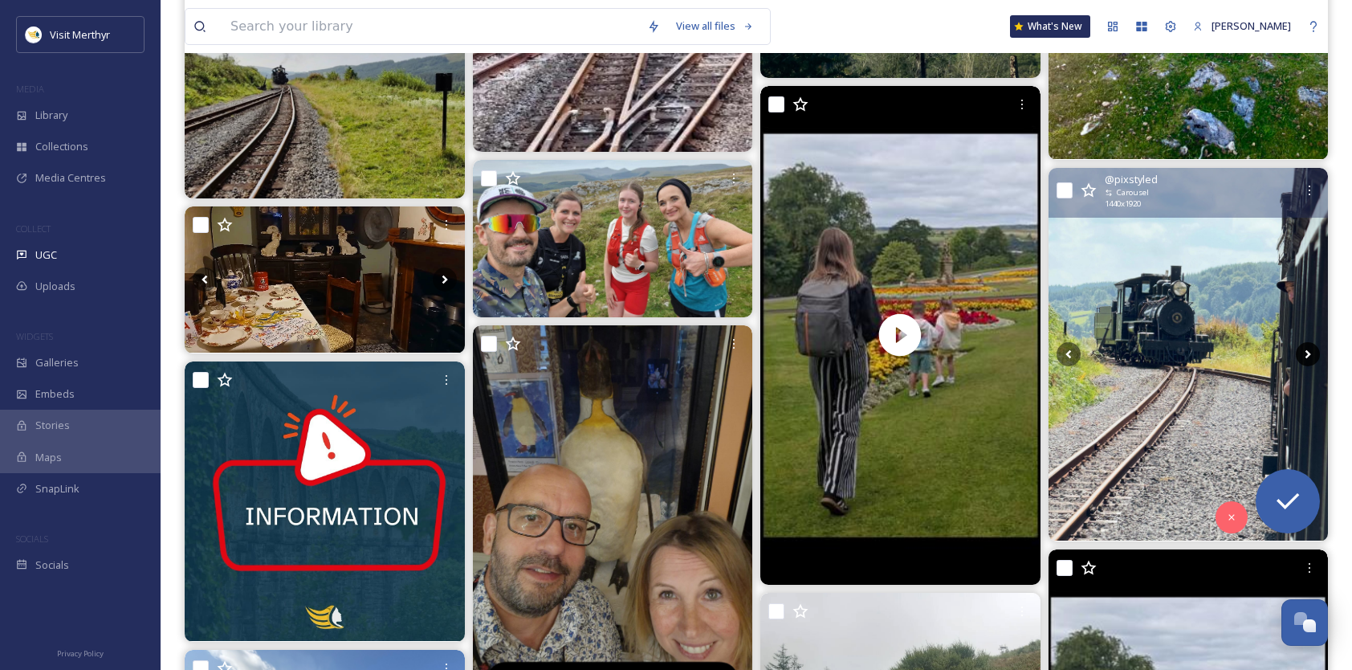
click at [1309, 348] on icon at bounding box center [1308, 354] width 24 height 24
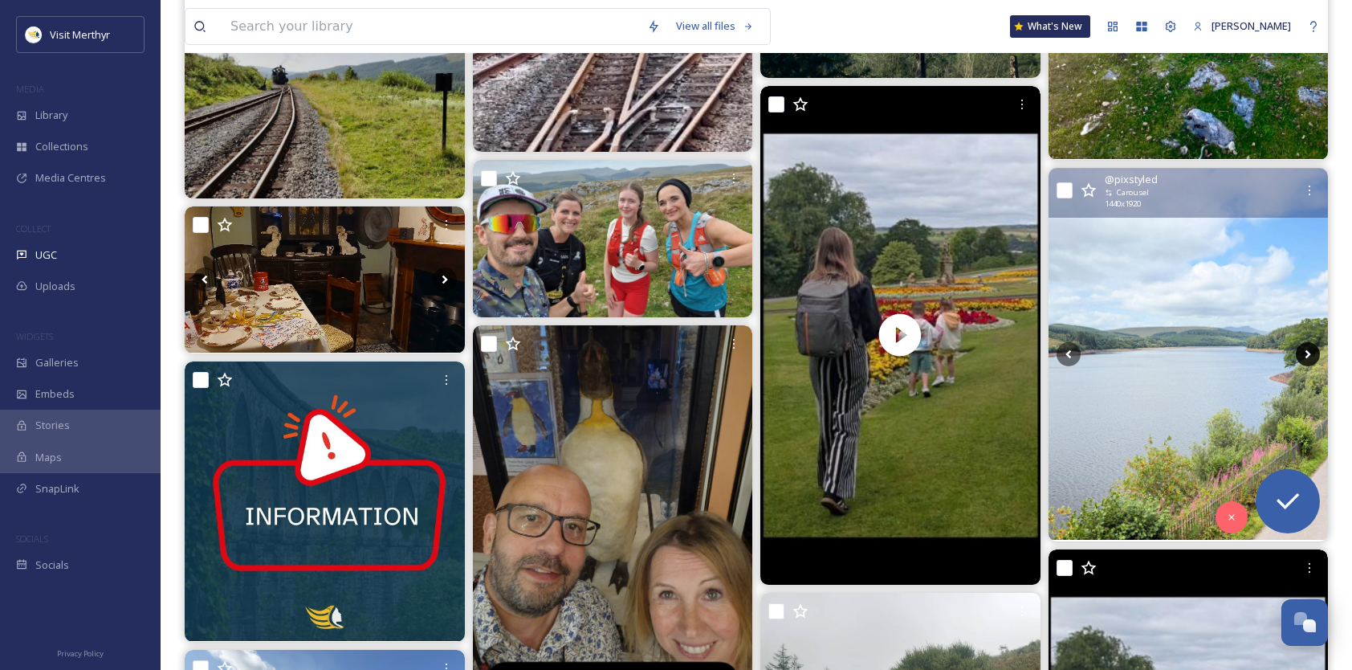
click at [1309, 352] on icon at bounding box center [1308, 354] width 6 height 9
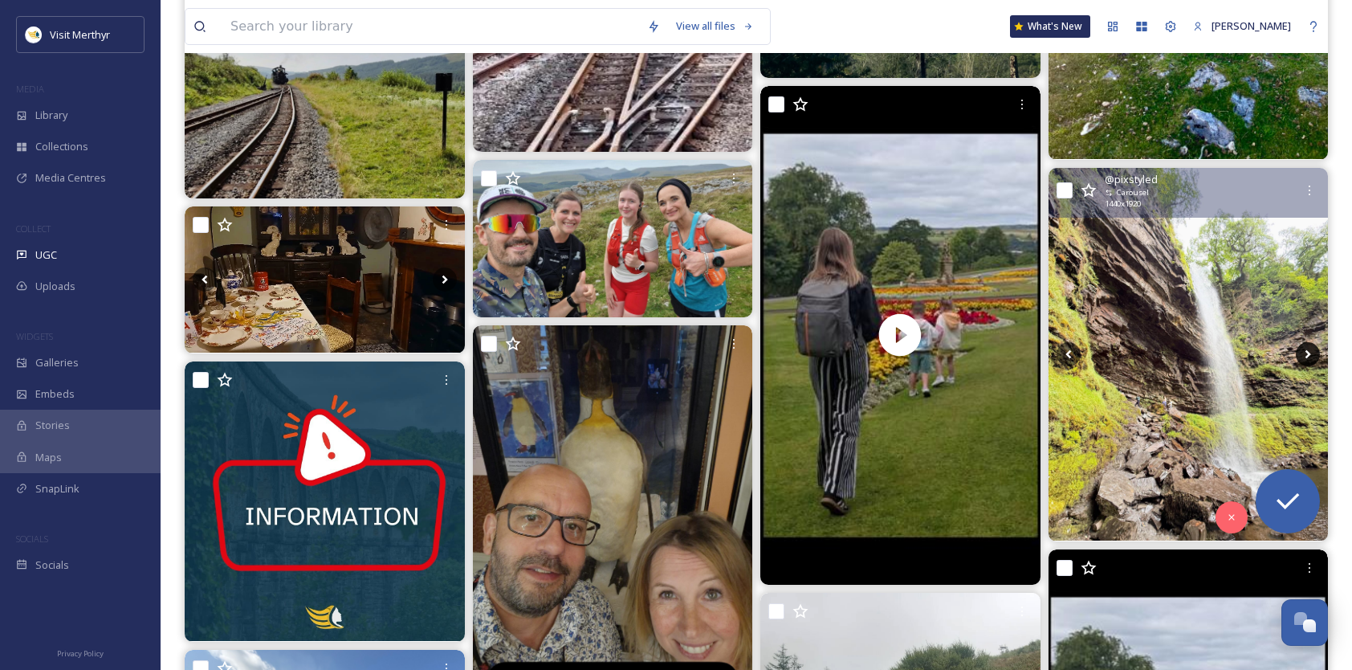
click at [1309, 352] on icon at bounding box center [1308, 354] width 6 height 9
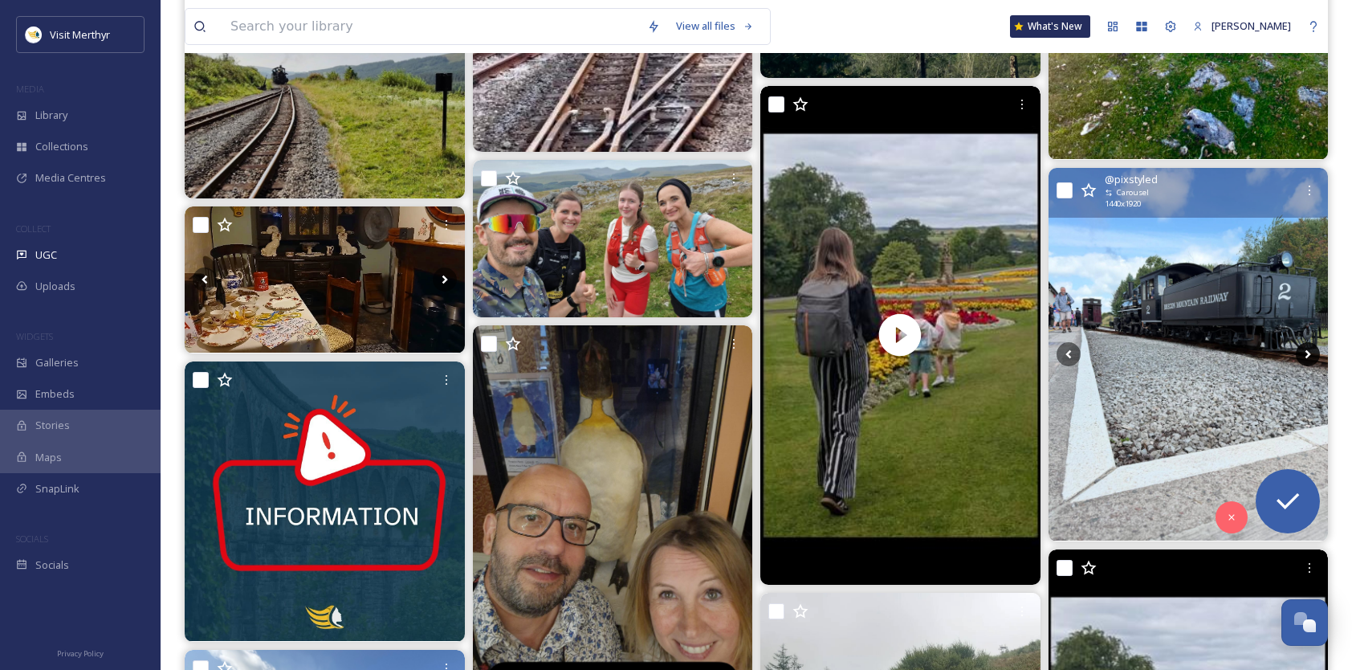
click at [1309, 352] on icon at bounding box center [1308, 354] width 6 height 9
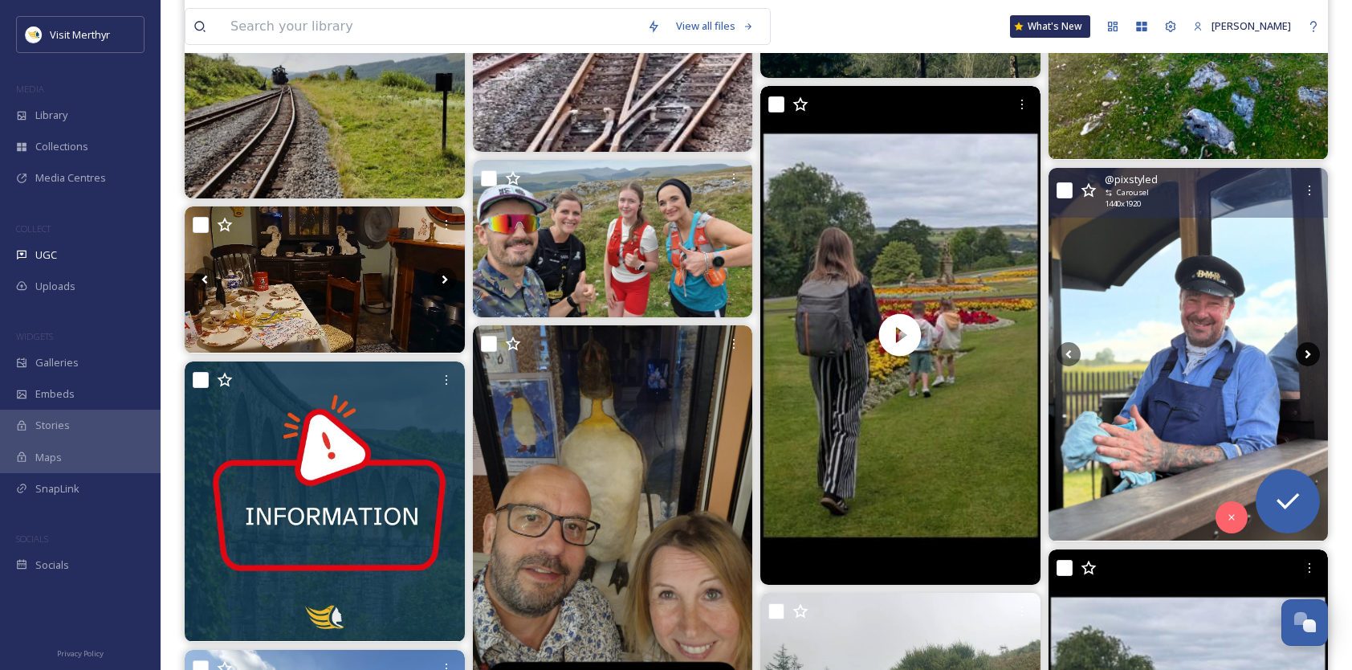
click at [1309, 352] on icon at bounding box center [1308, 354] width 6 height 9
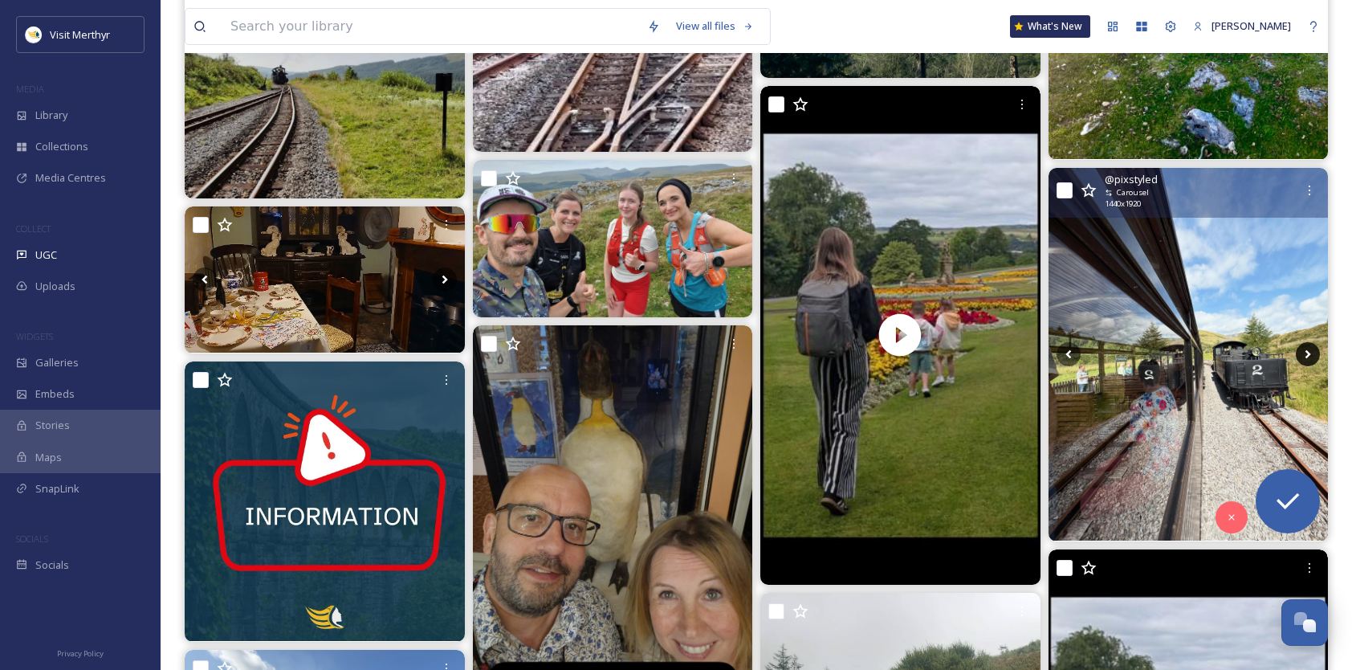
click at [1309, 352] on icon at bounding box center [1308, 354] width 6 height 9
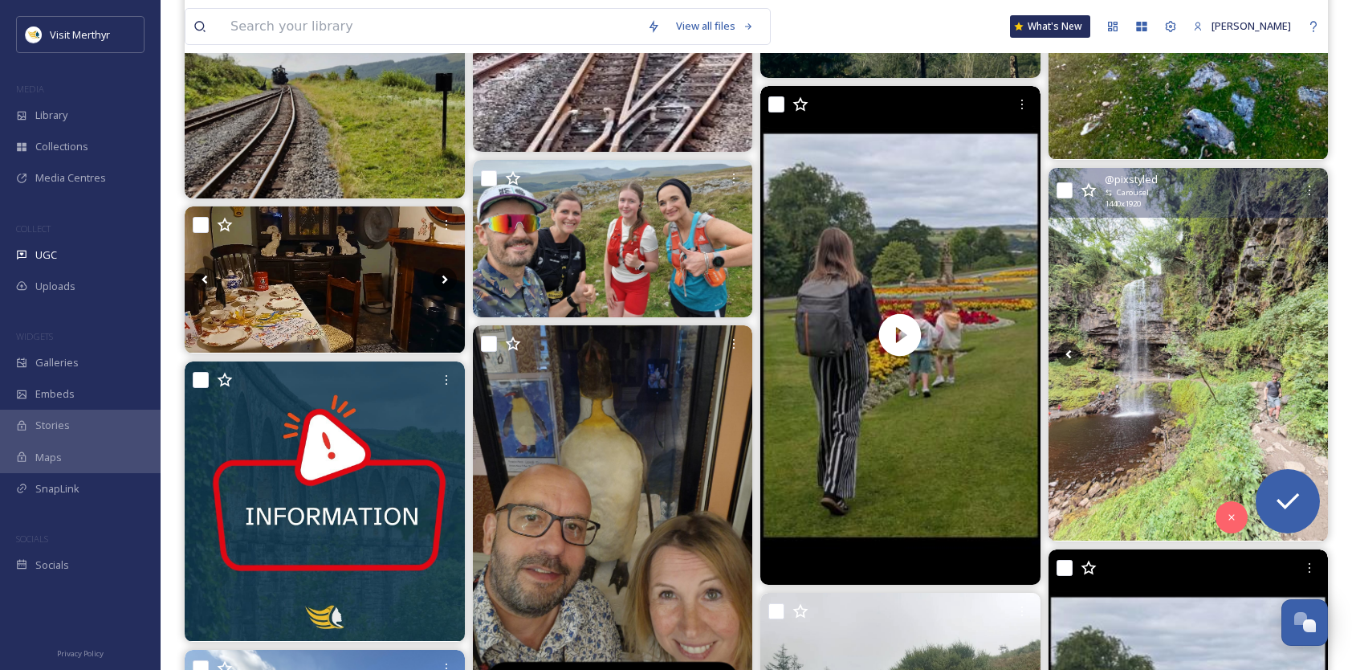
click at [1309, 352] on icon at bounding box center [1308, 354] width 6 height 9
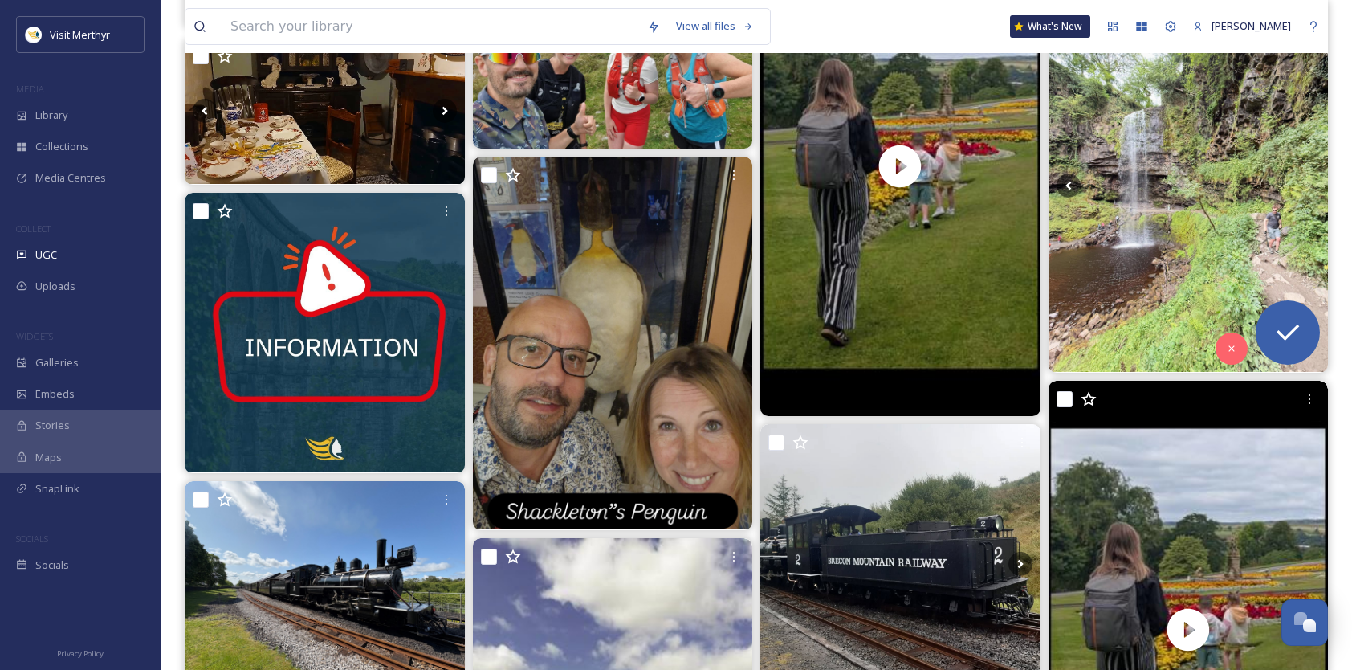
scroll to position [1927, 0]
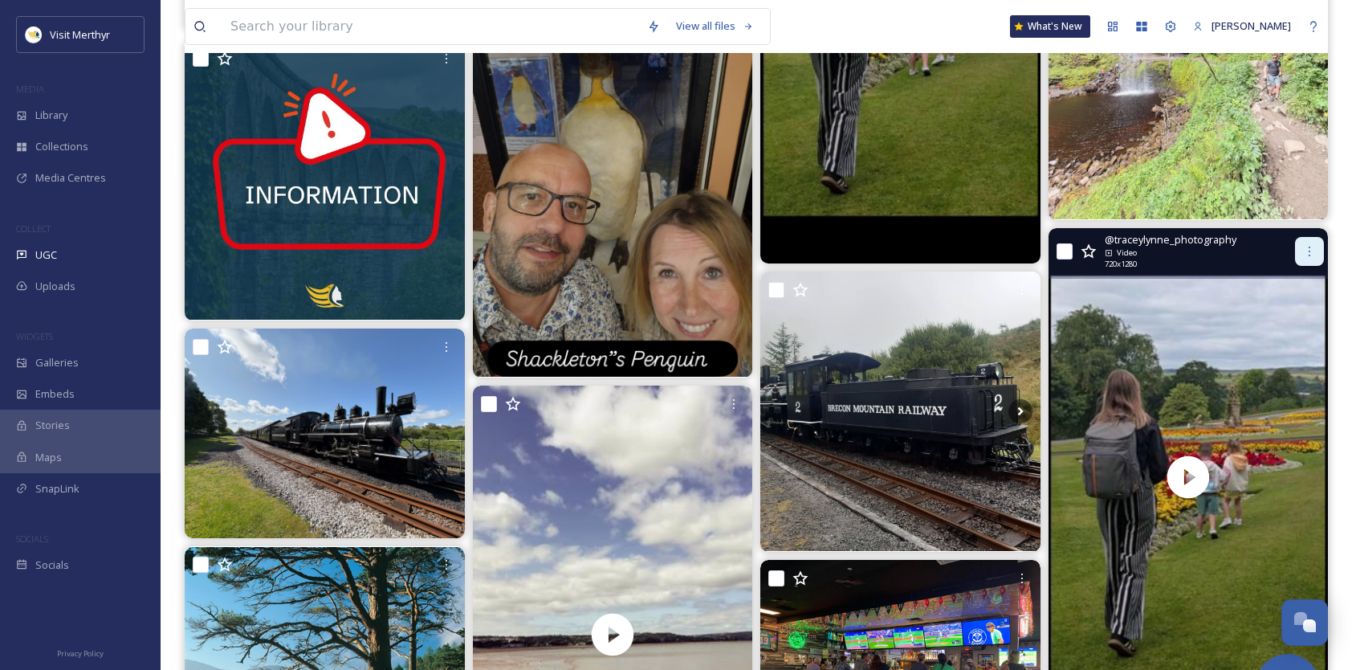
click at [1306, 245] on icon at bounding box center [1309, 251] width 13 height 13
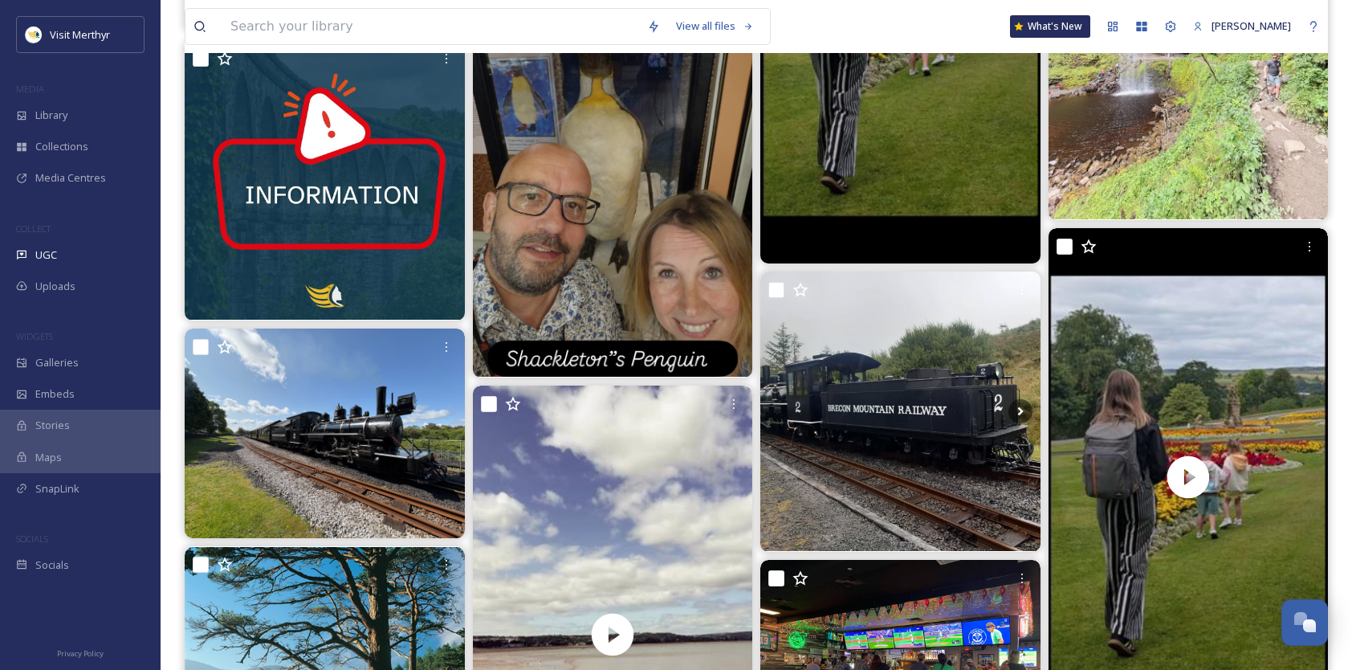
drag, startPoint x: 1343, startPoint y: 222, endPoint x: 1333, endPoint y: 233, distance: 14.8
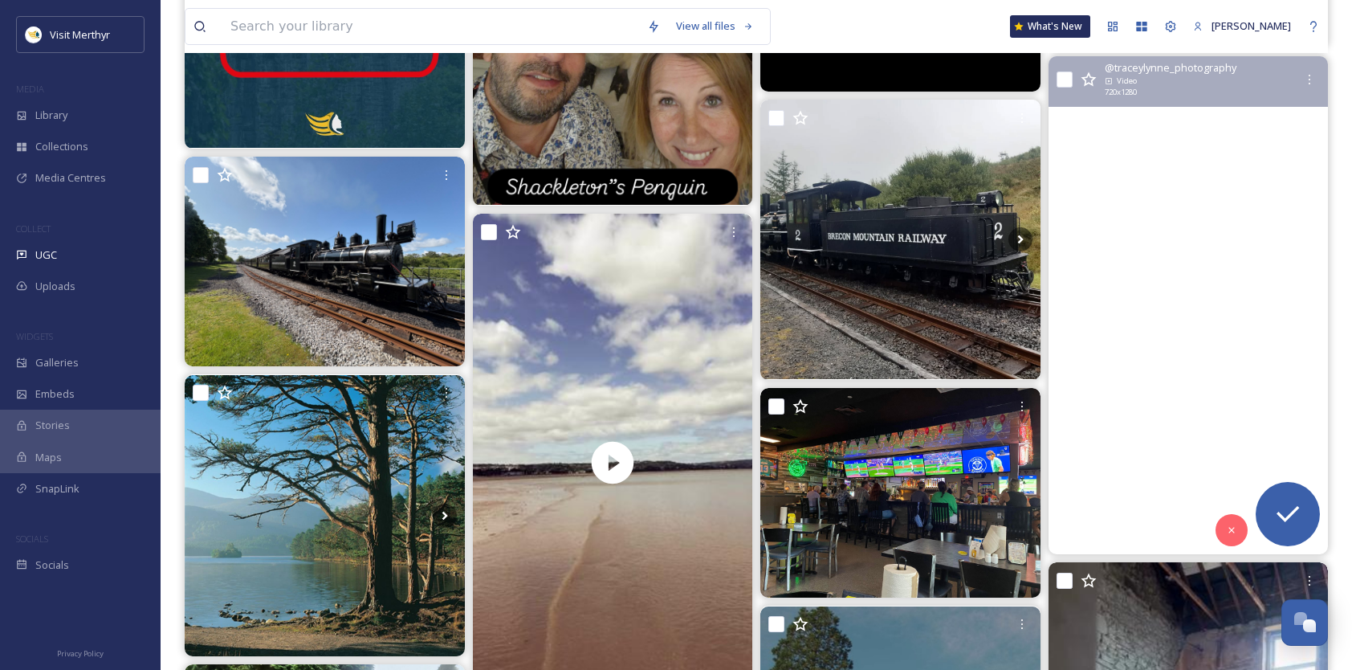
scroll to position [2007, 0]
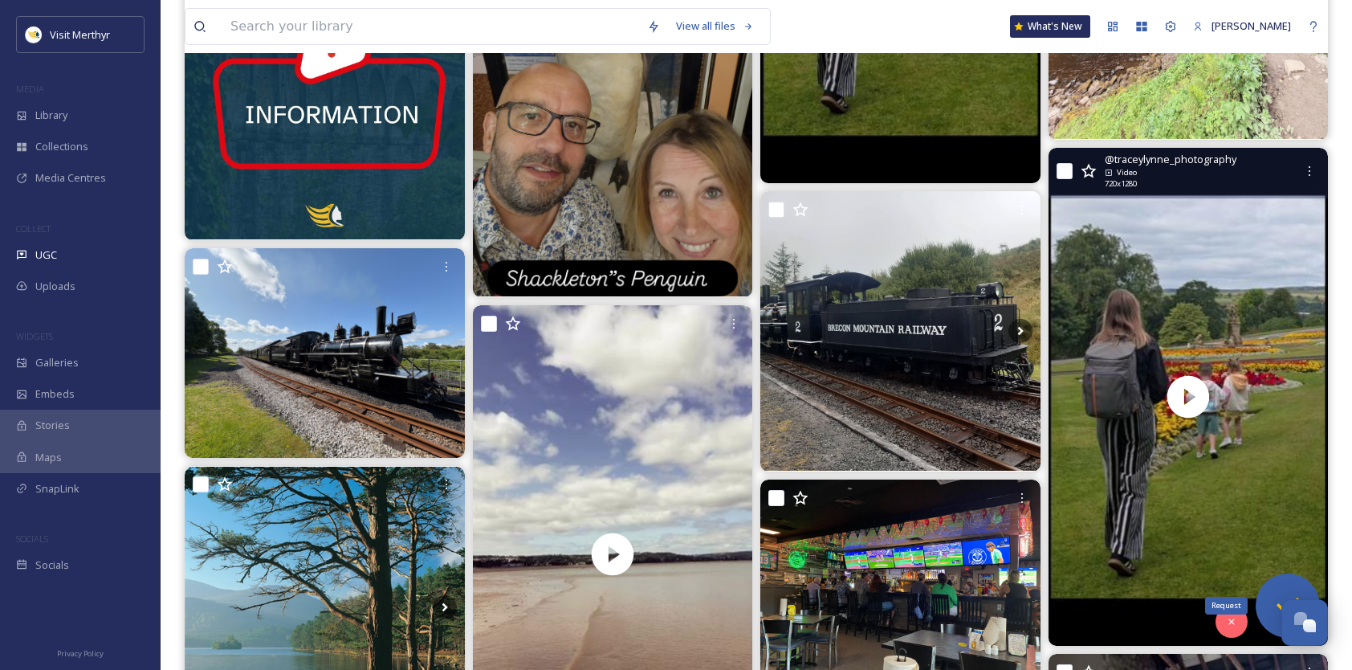
click at [1273, 585] on div "Request" at bounding box center [1288, 605] width 64 height 64
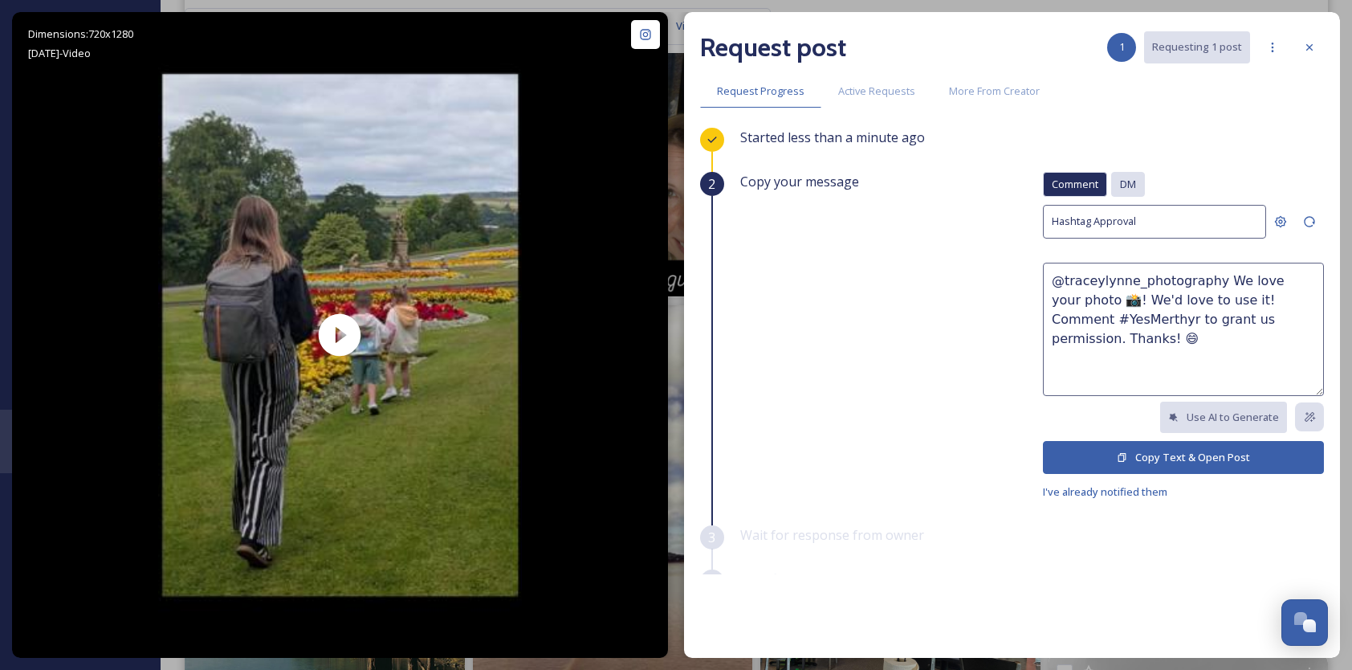
click at [1120, 180] on span "DM" at bounding box center [1128, 184] width 16 height 15
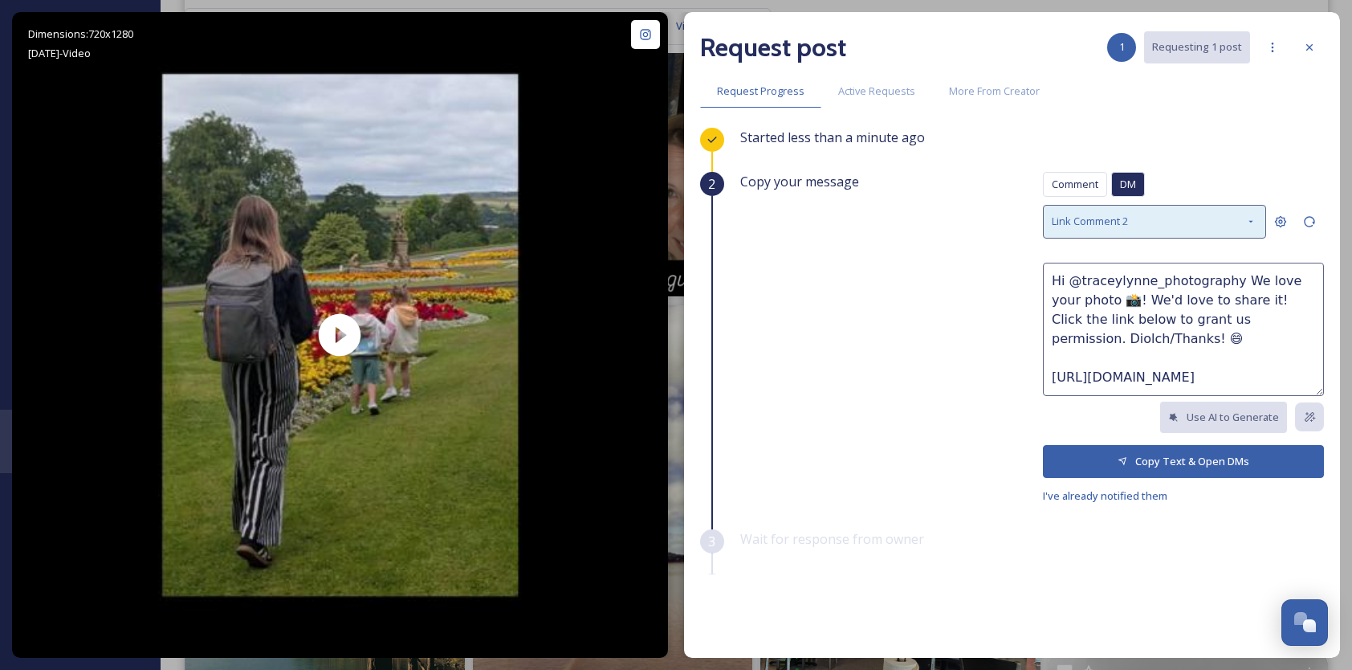
click at [1244, 218] on icon at bounding box center [1250, 221] width 13 height 13
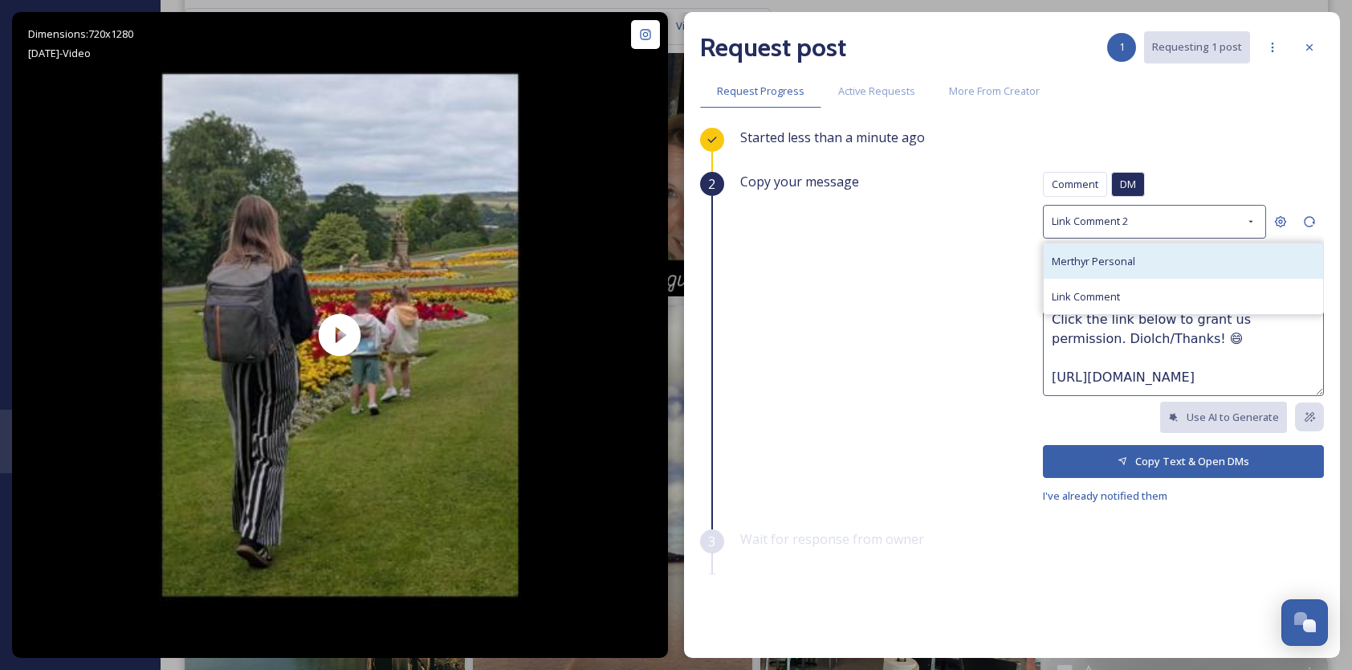
click at [1068, 265] on span "Merthyr Personal" at bounding box center [1093, 261] width 83 height 14
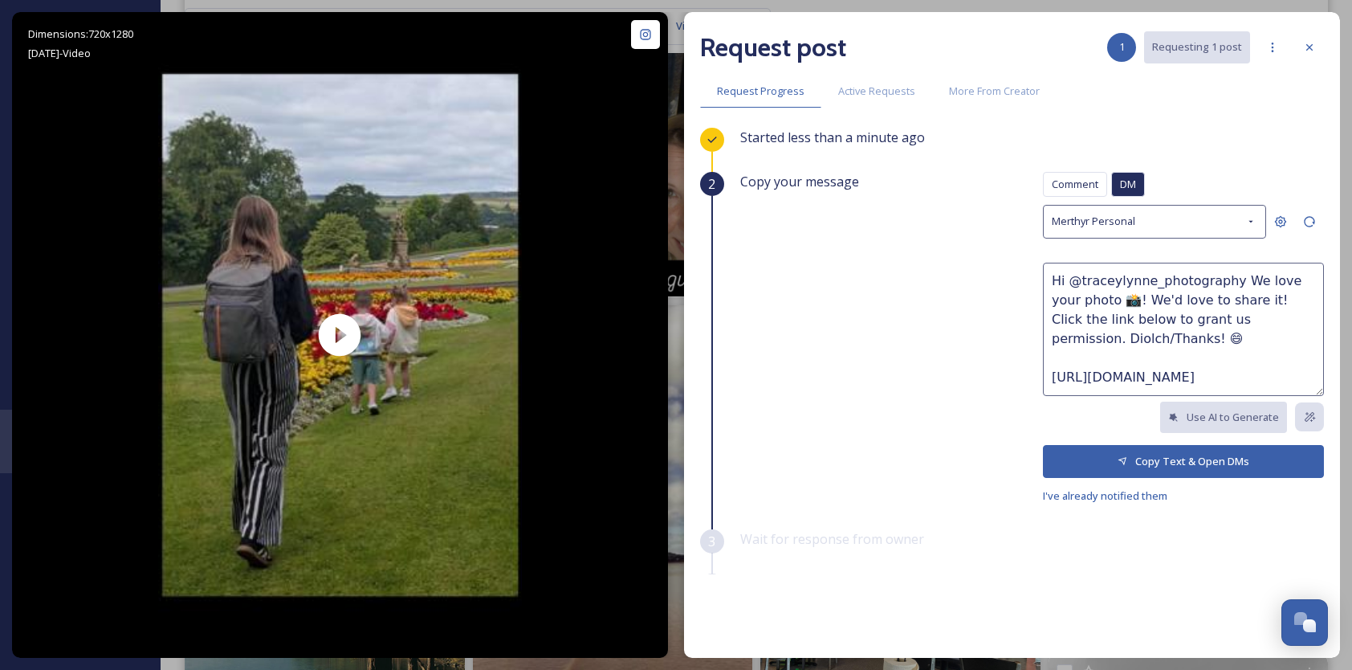
type textarea "Sut mae @traceylynne_photography, We at Visit Merthyr really love your photo 📸!…"
click at [1174, 457] on button "Copy Text & Open DMs" at bounding box center [1183, 461] width 281 height 33
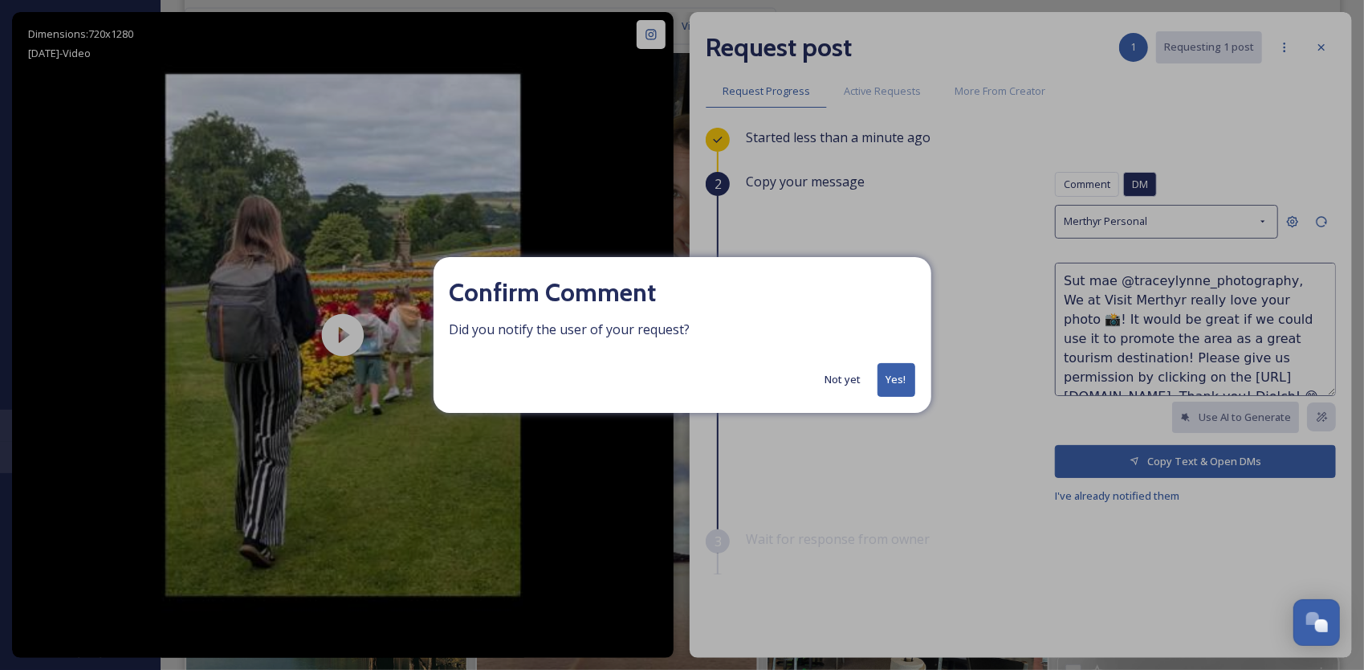
click at [909, 374] on button "Yes!" at bounding box center [896, 379] width 38 height 33
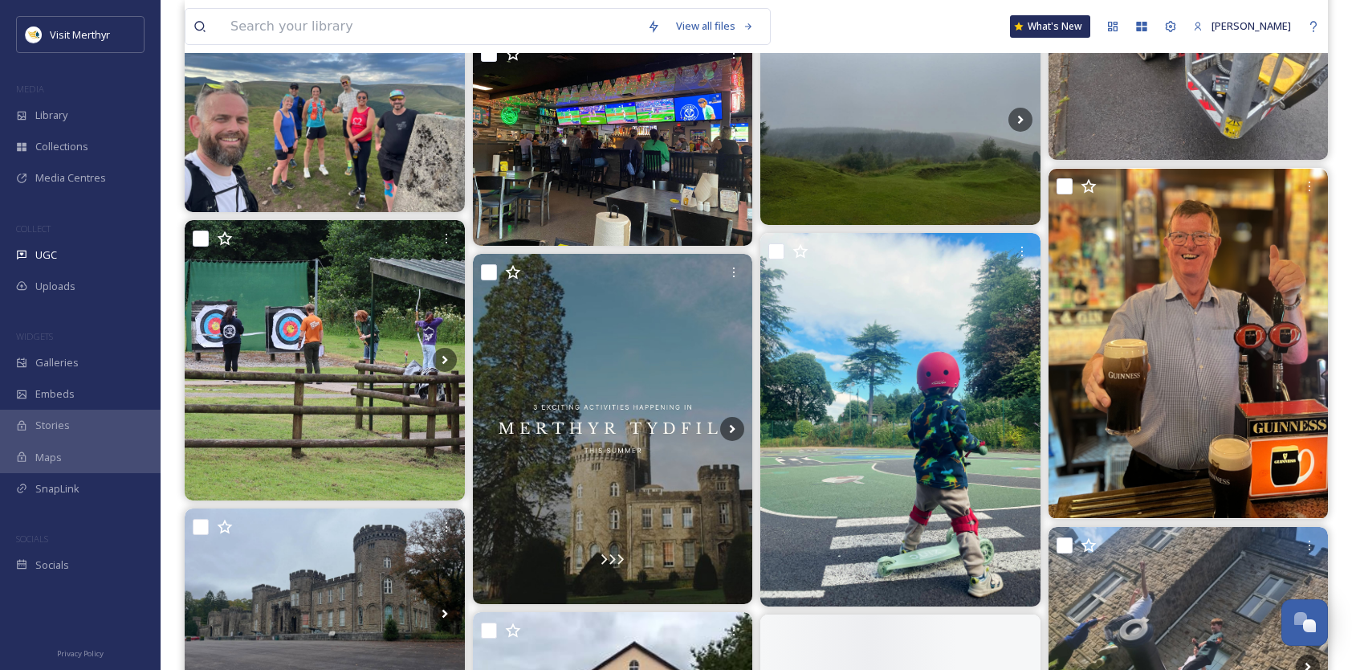
scroll to position [3131, 0]
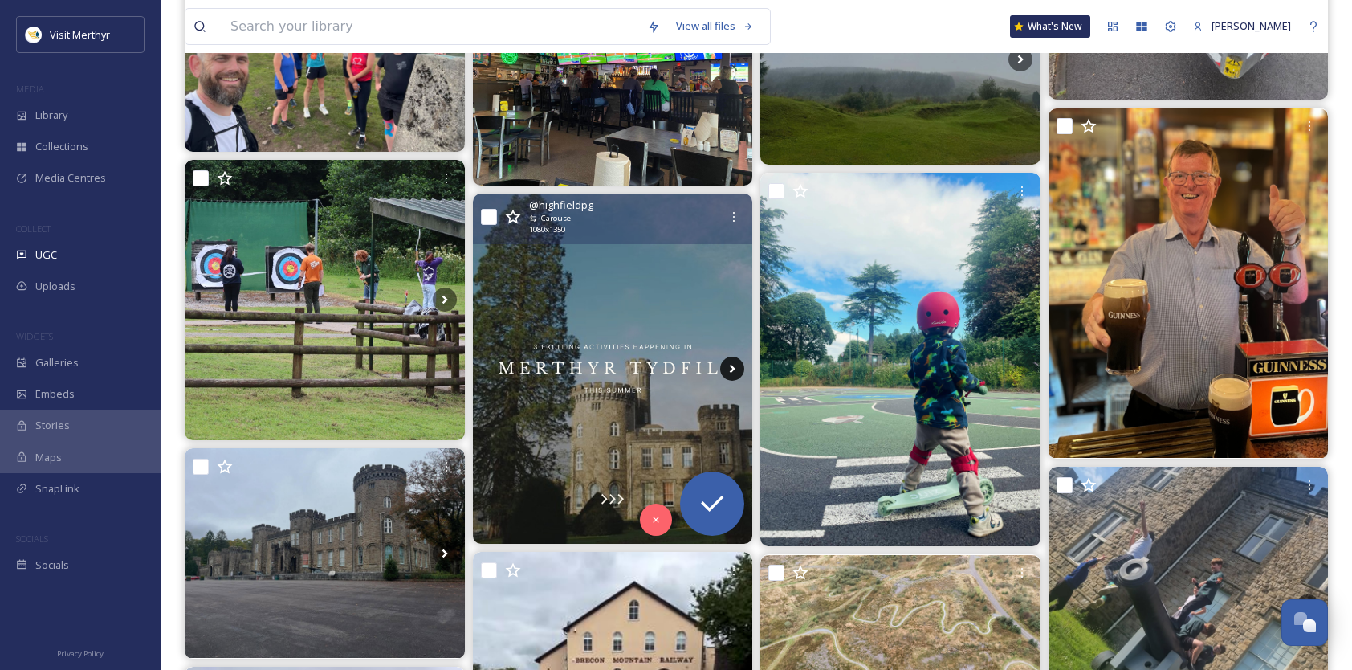
click at [734, 371] on icon at bounding box center [732, 368] width 24 height 24
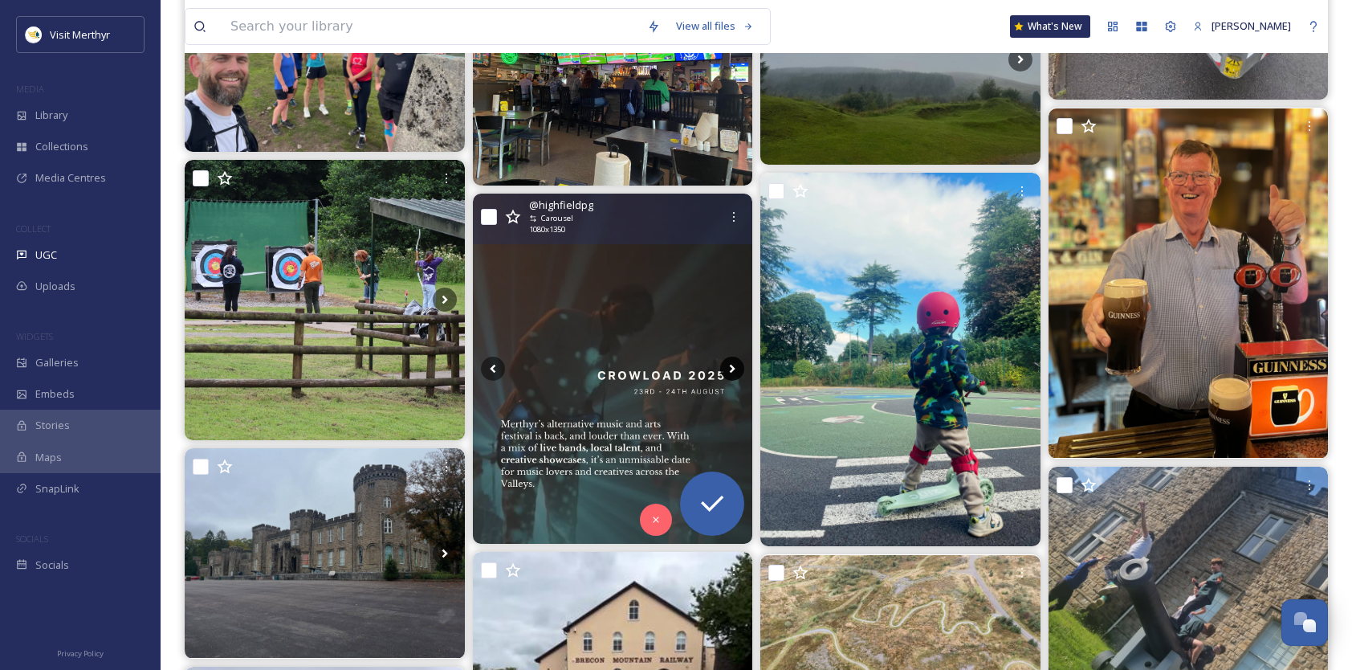
click at [732, 368] on icon at bounding box center [733, 368] width 6 height 9
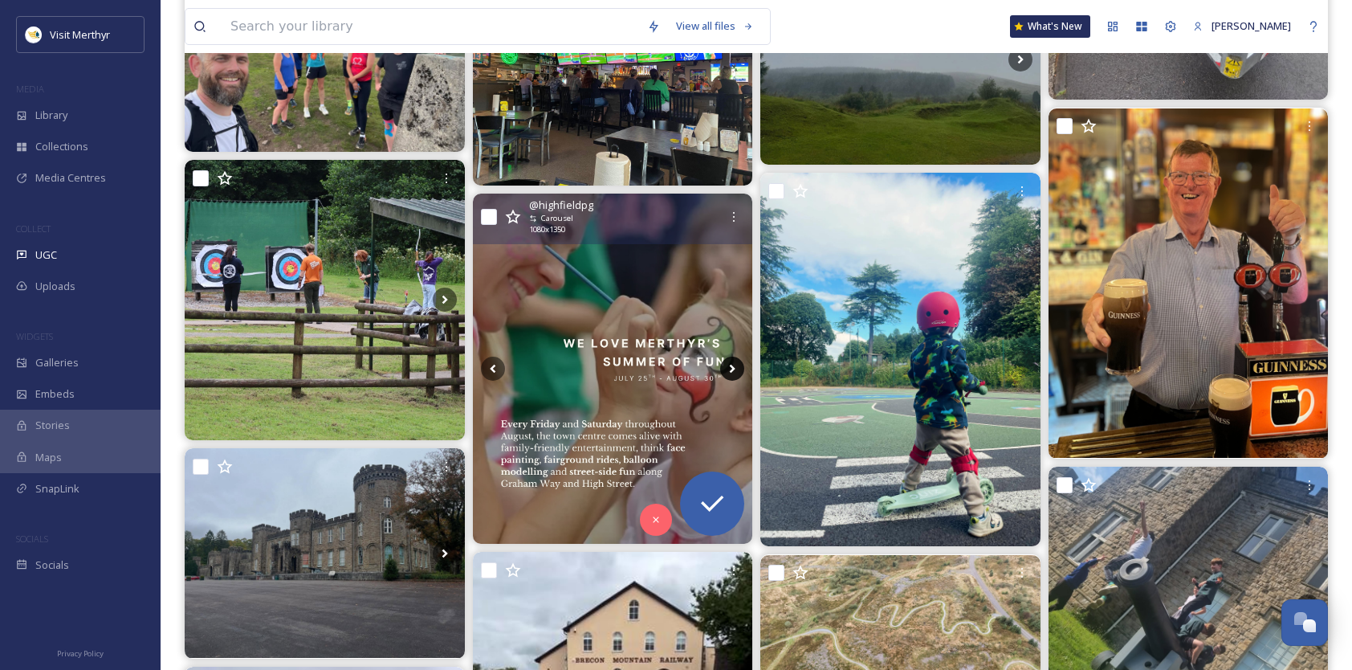
click at [731, 370] on icon at bounding box center [733, 368] width 6 height 9
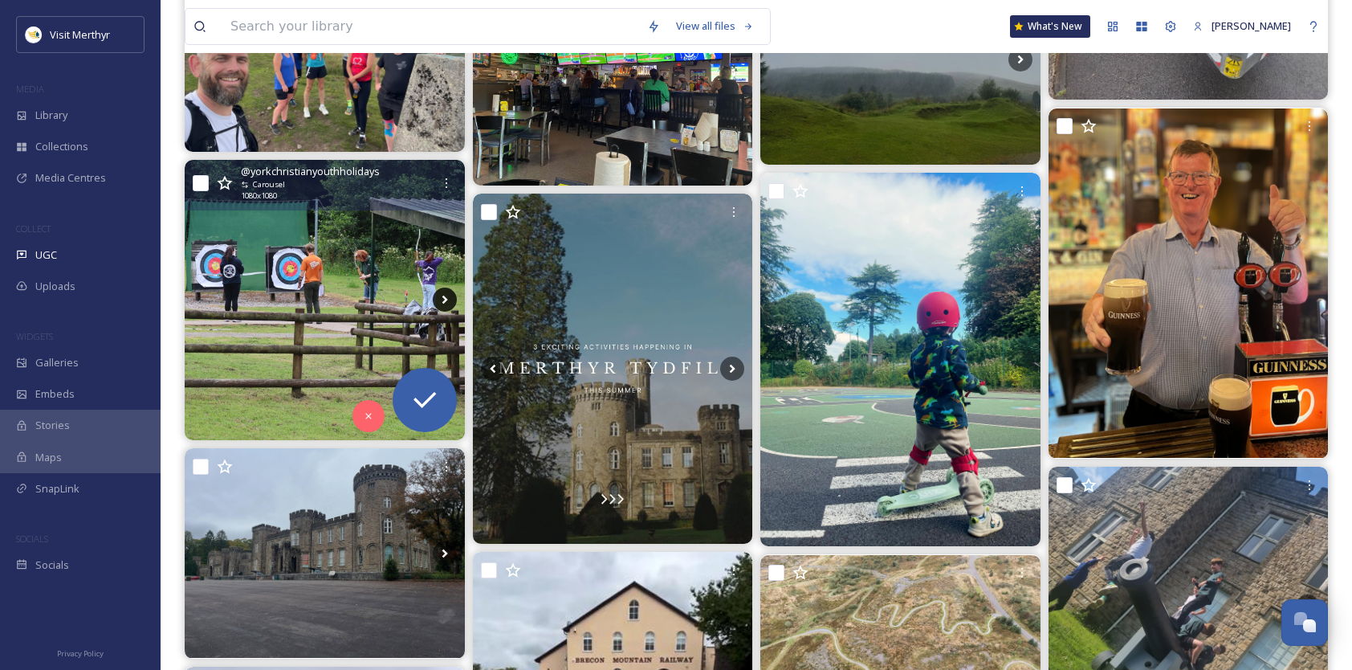
click at [442, 296] on icon at bounding box center [445, 299] width 6 height 9
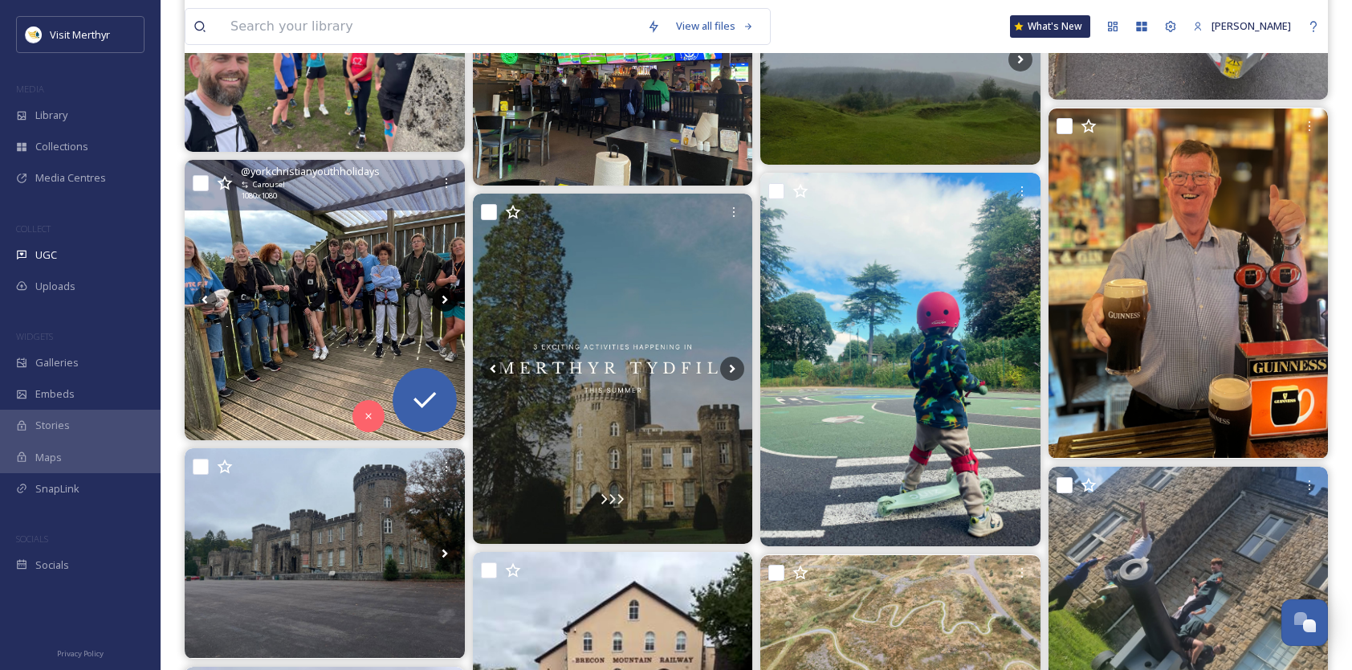
click at [442, 297] on icon at bounding box center [445, 299] width 24 height 24
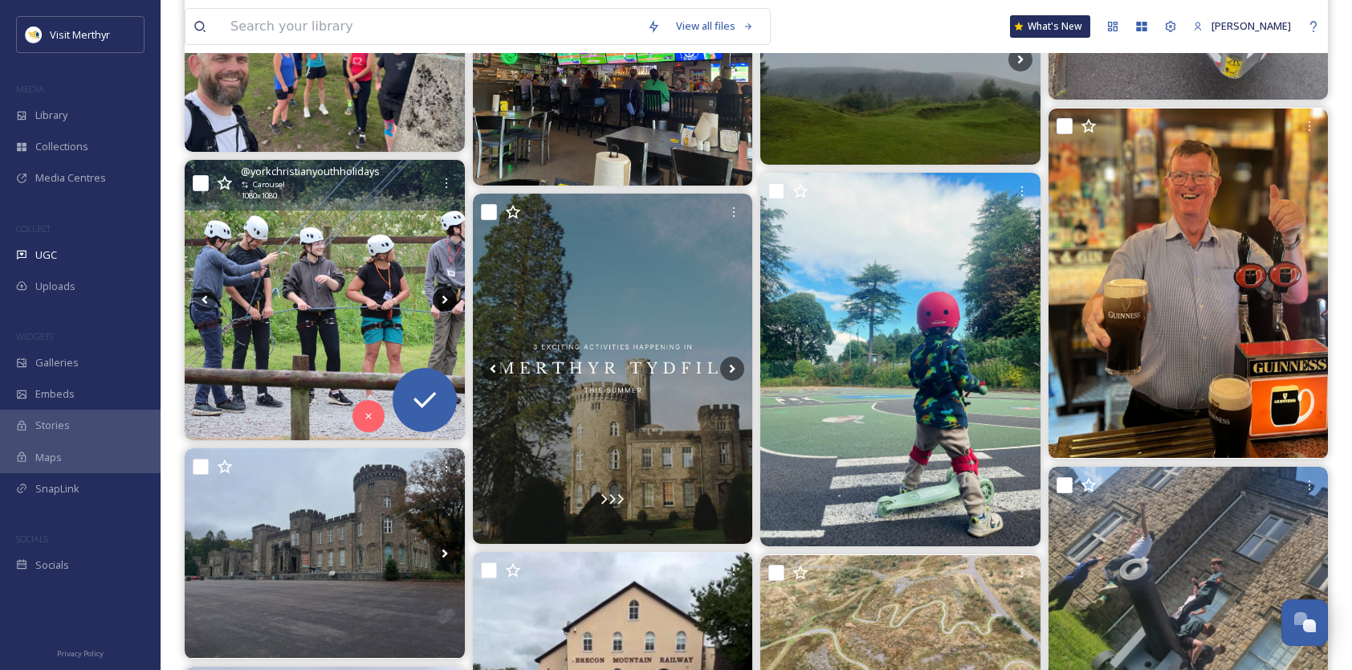
click at [442, 297] on icon at bounding box center [445, 299] width 24 height 24
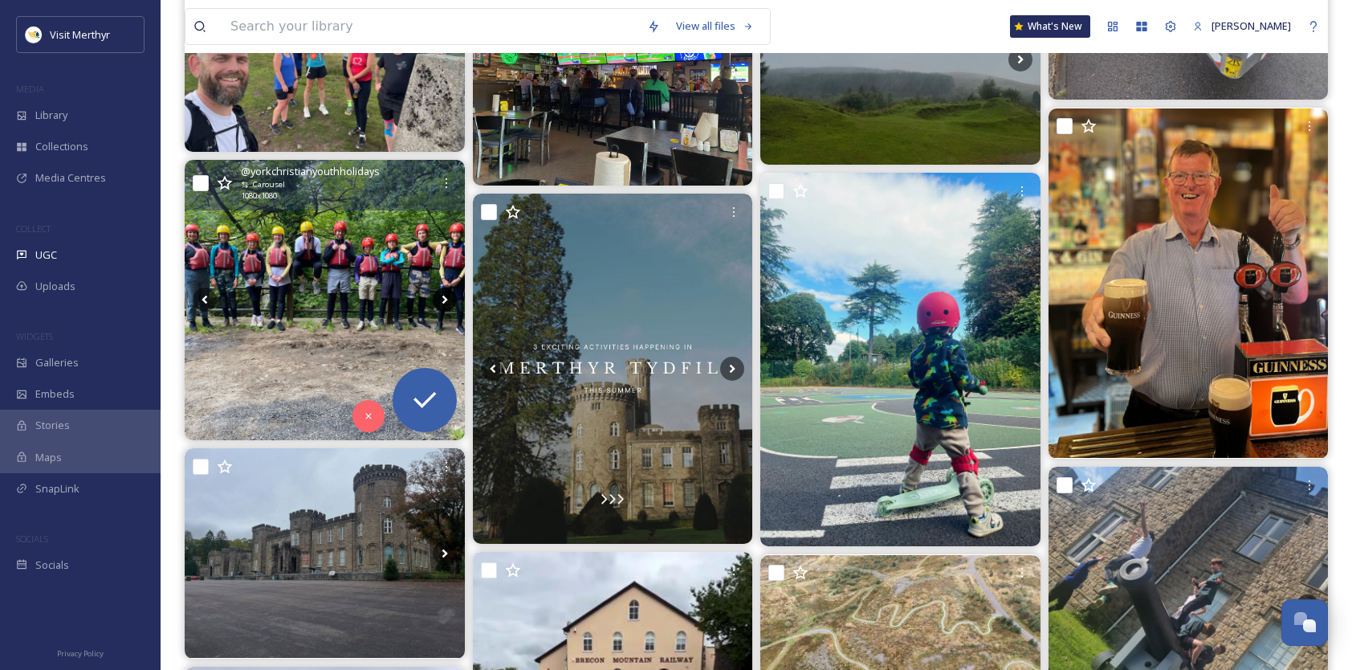
click at [442, 297] on icon at bounding box center [445, 299] width 24 height 24
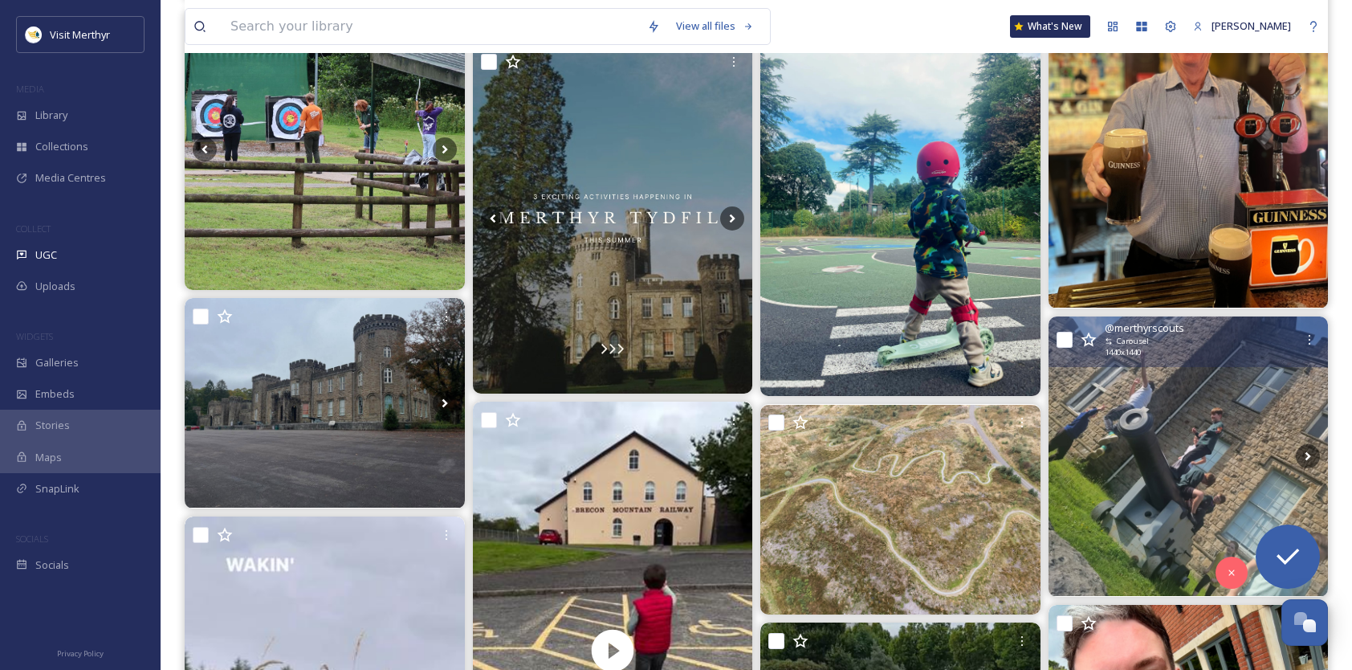
scroll to position [3372, 0]
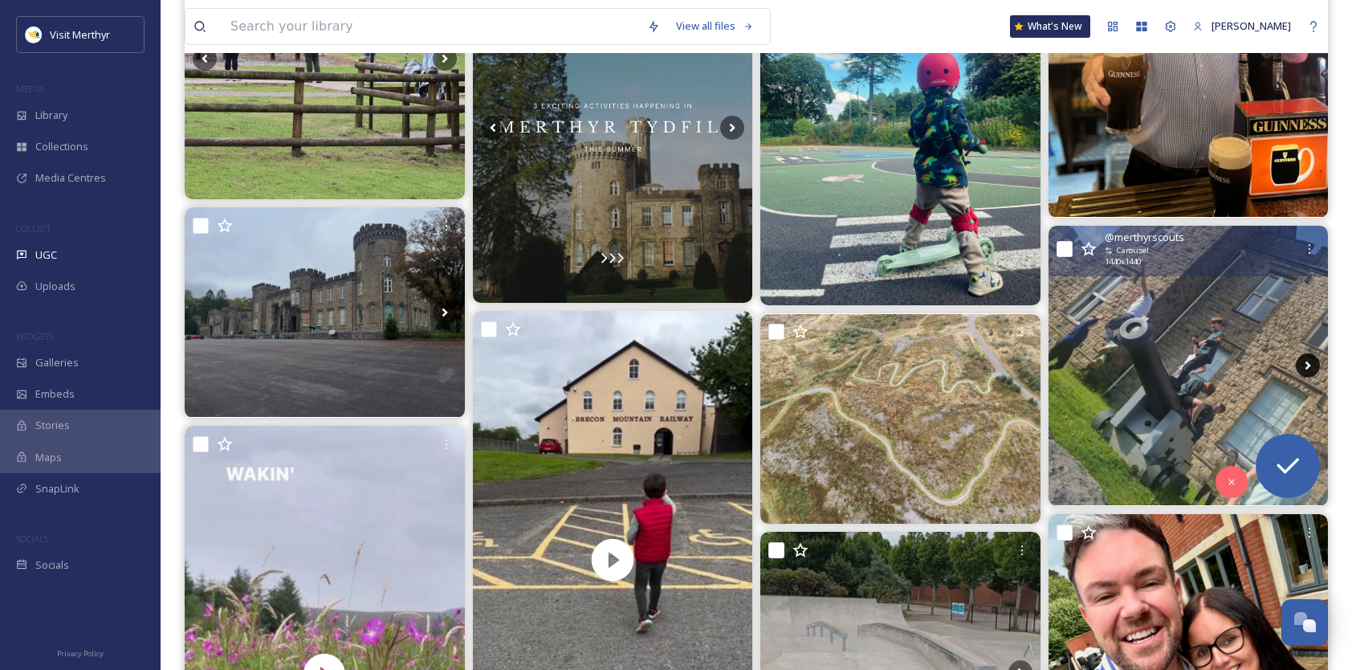
click at [1312, 361] on icon at bounding box center [1308, 365] width 24 height 24
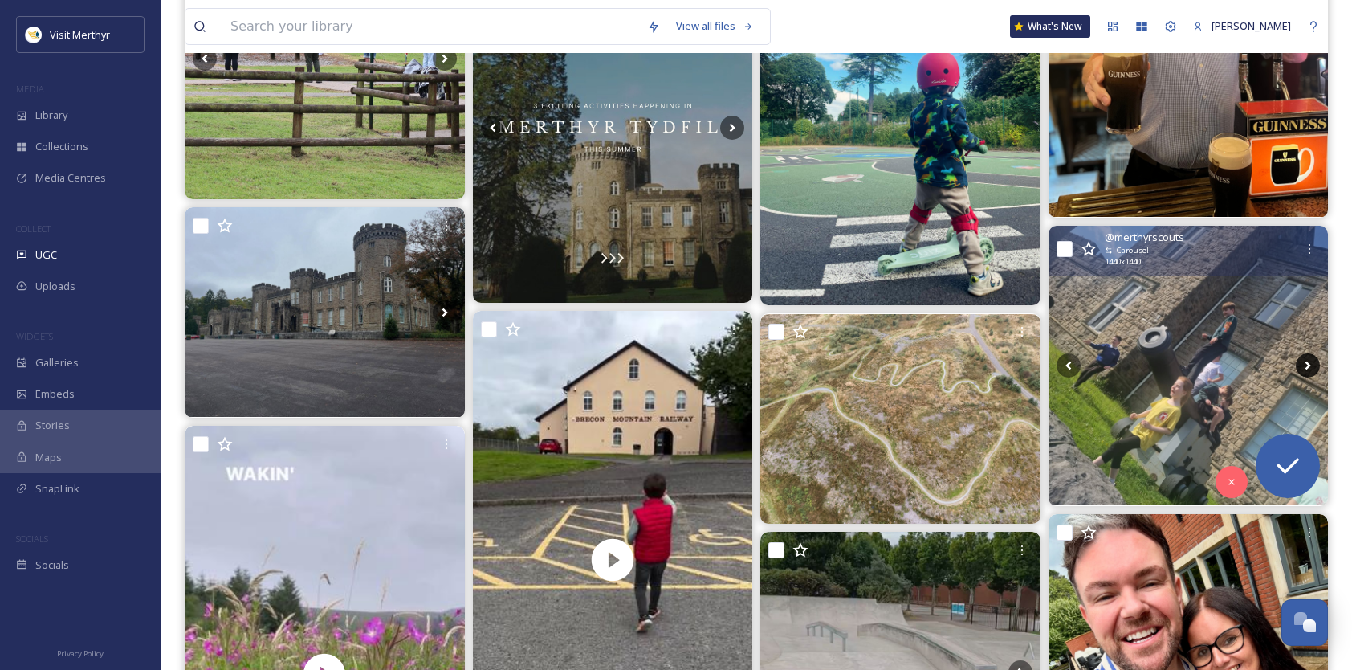
click at [1312, 361] on icon at bounding box center [1308, 365] width 24 height 24
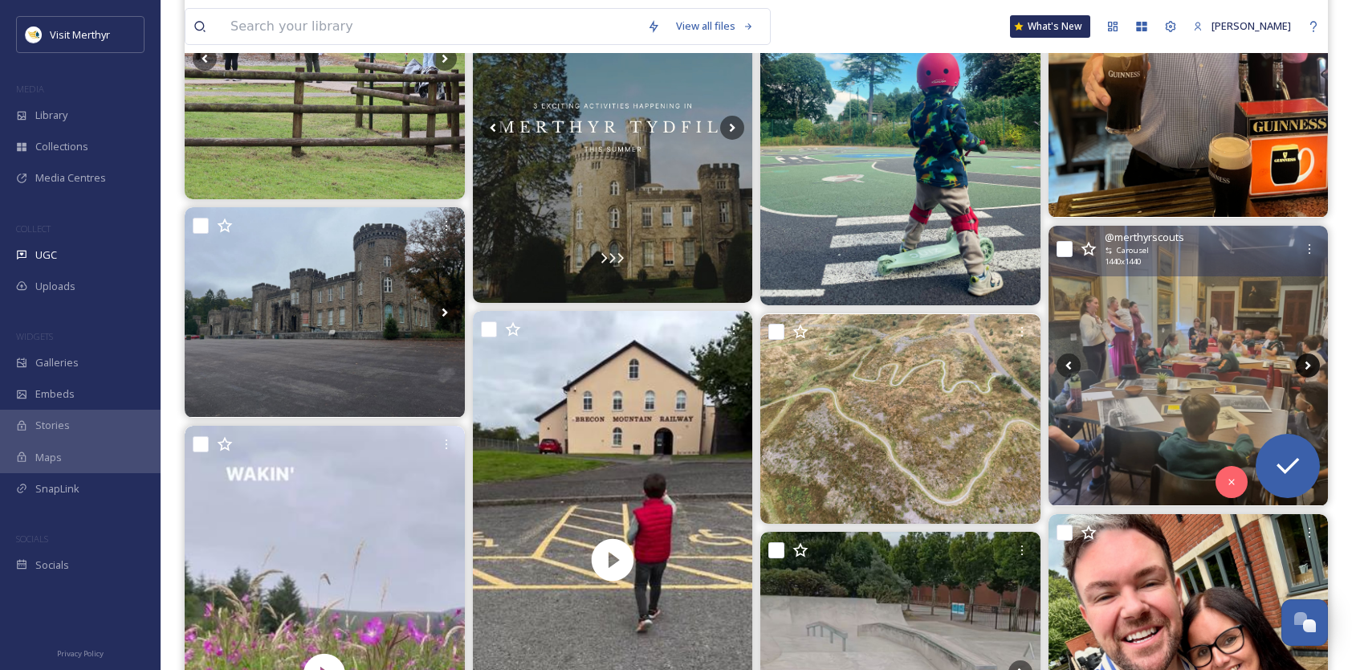
click at [1311, 362] on icon at bounding box center [1308, 365] width 24 height 24
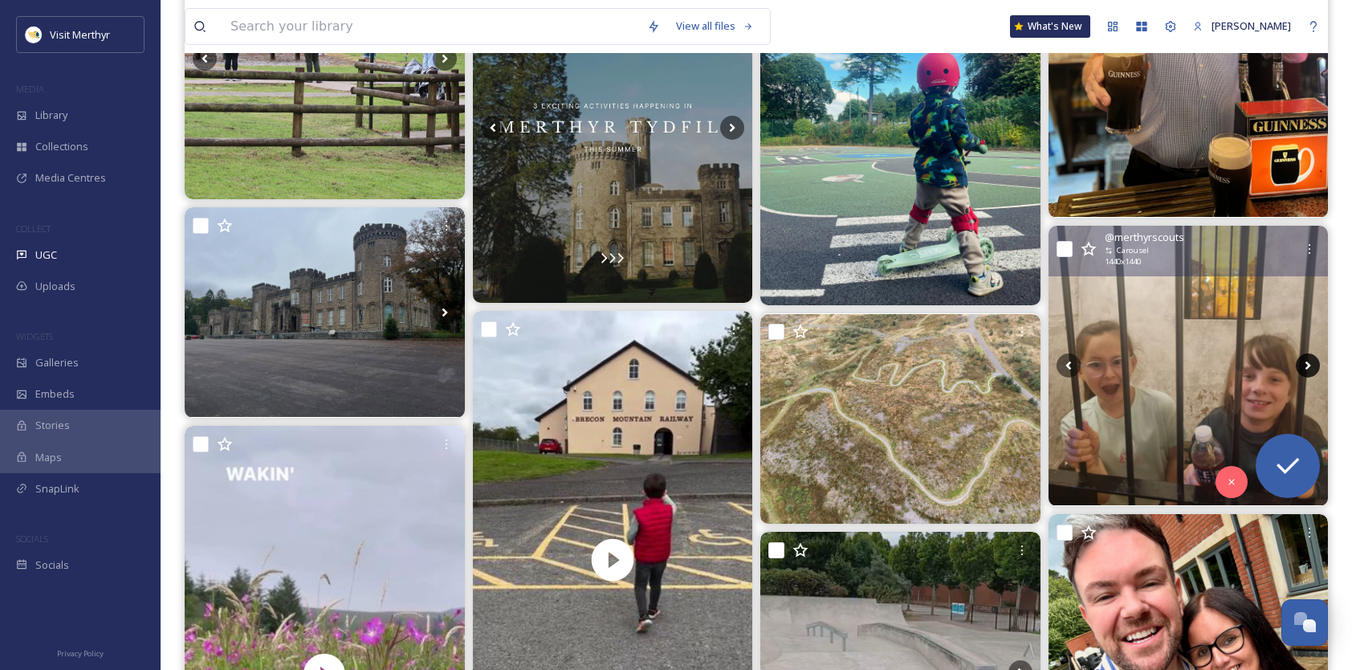
click at [1311, 362] on icon at bounding box center [1308, 365] width 24 height 24
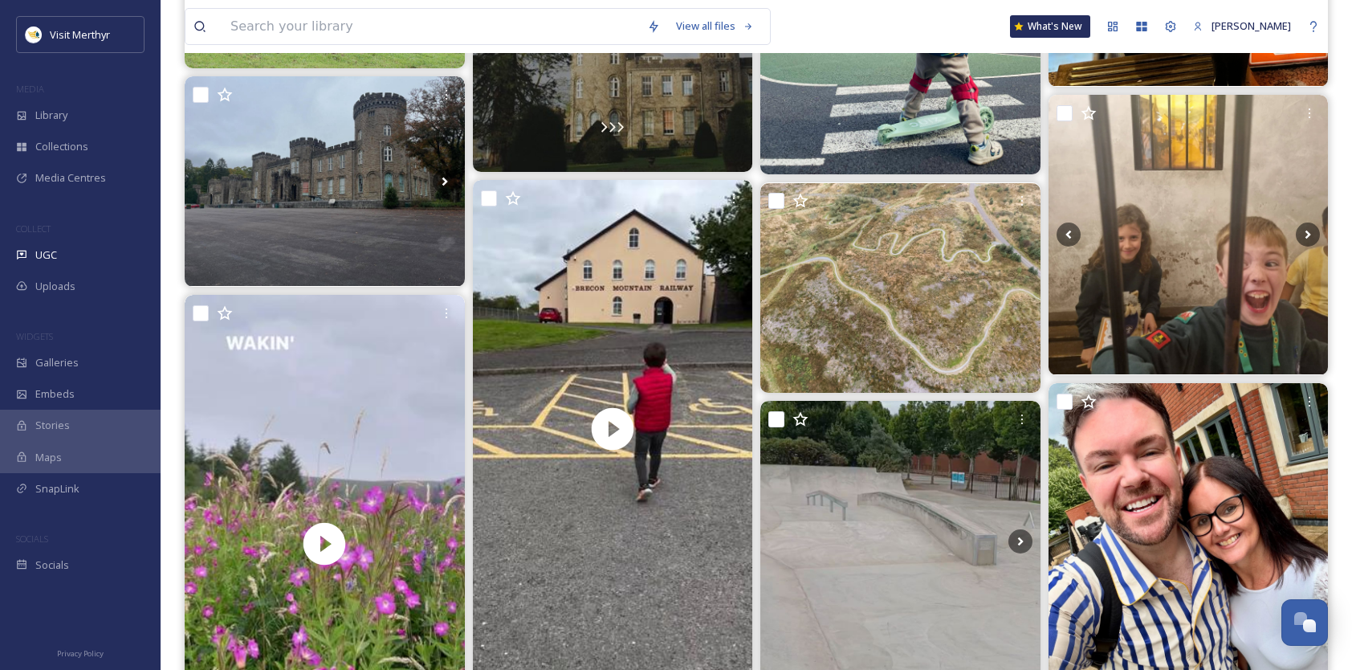
scroll to position [3773, 0]
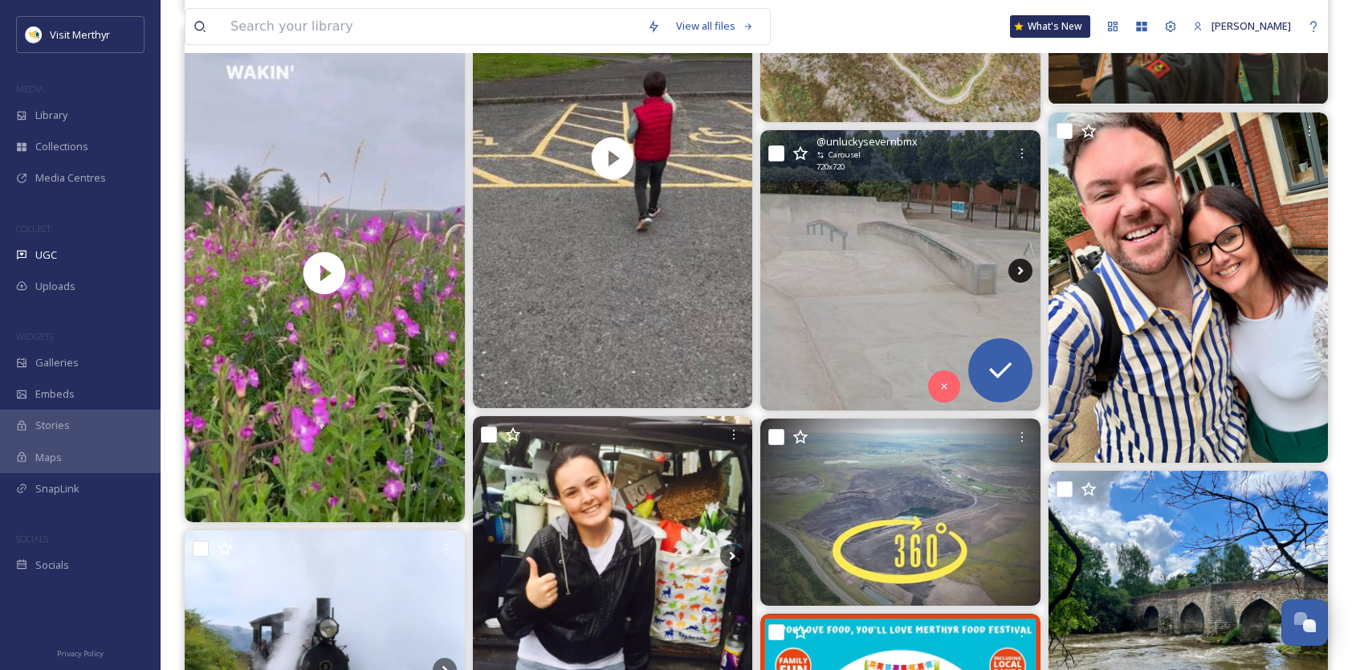
click at [1023, 265] on icon at bounding box center [1020, 270] width 24 height 24
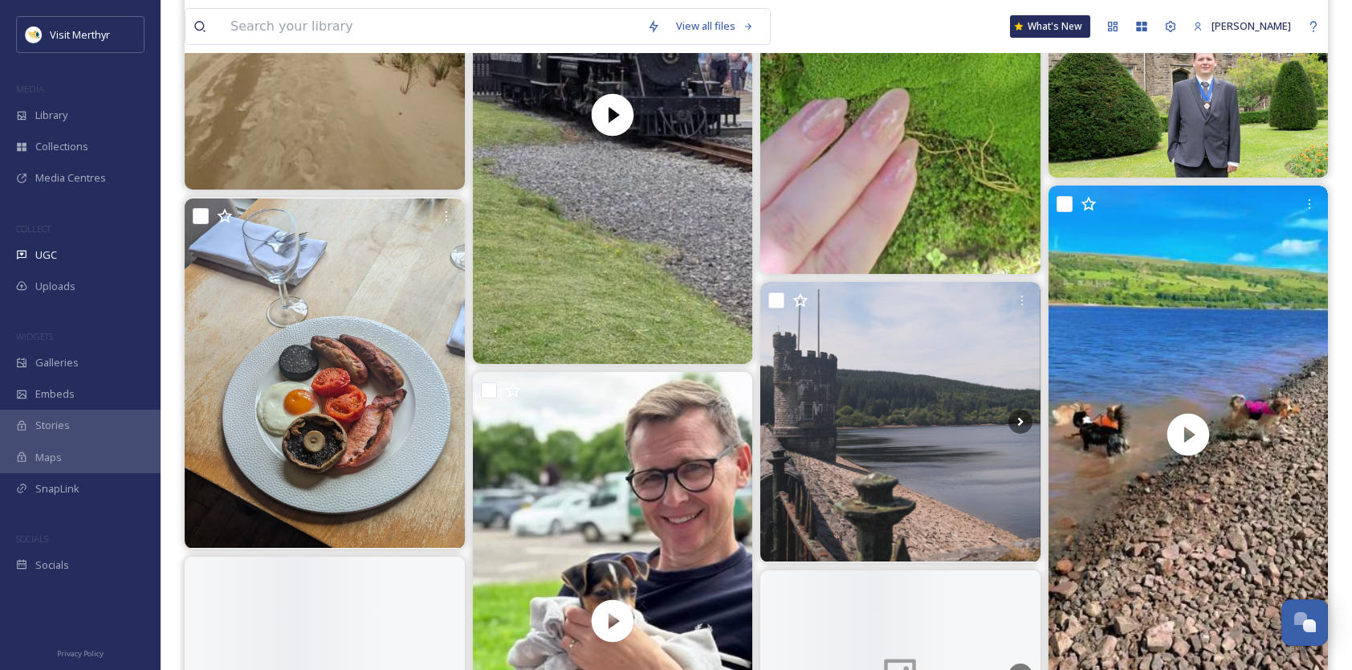
scroll to position [4977, 0]
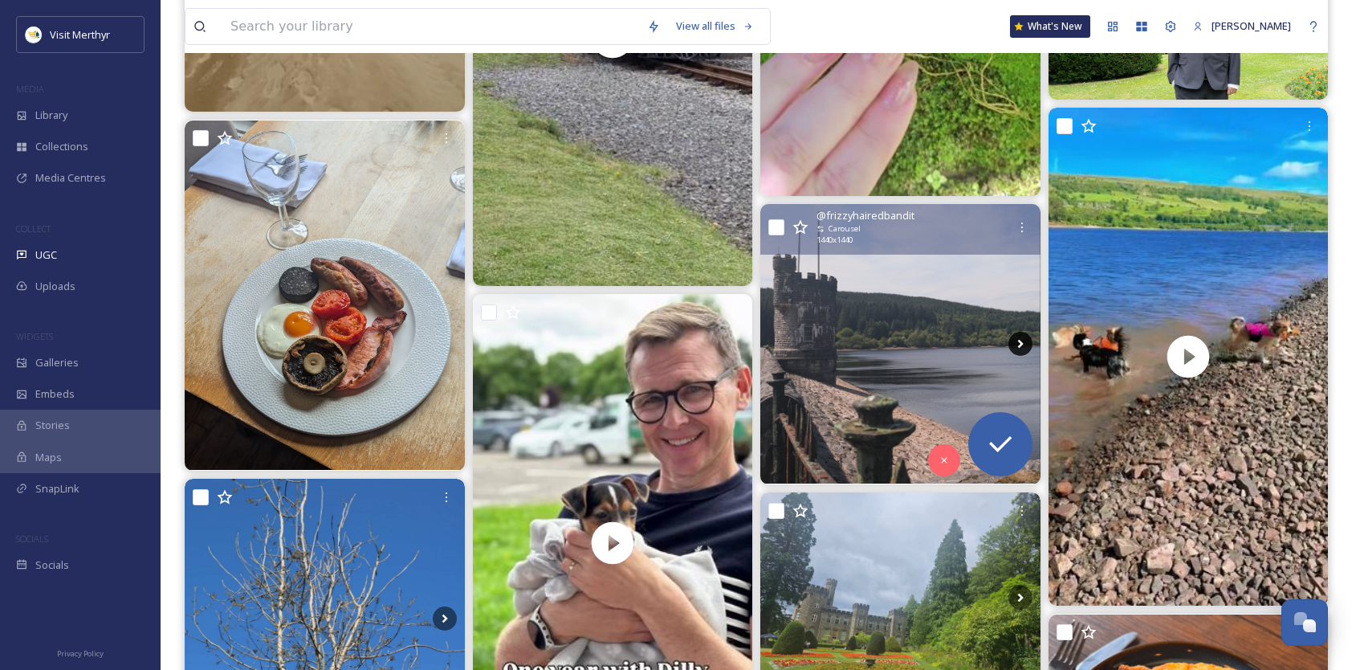
click at [1017, 340] on icon at bounding box center [1020, 344] width 24 height 24
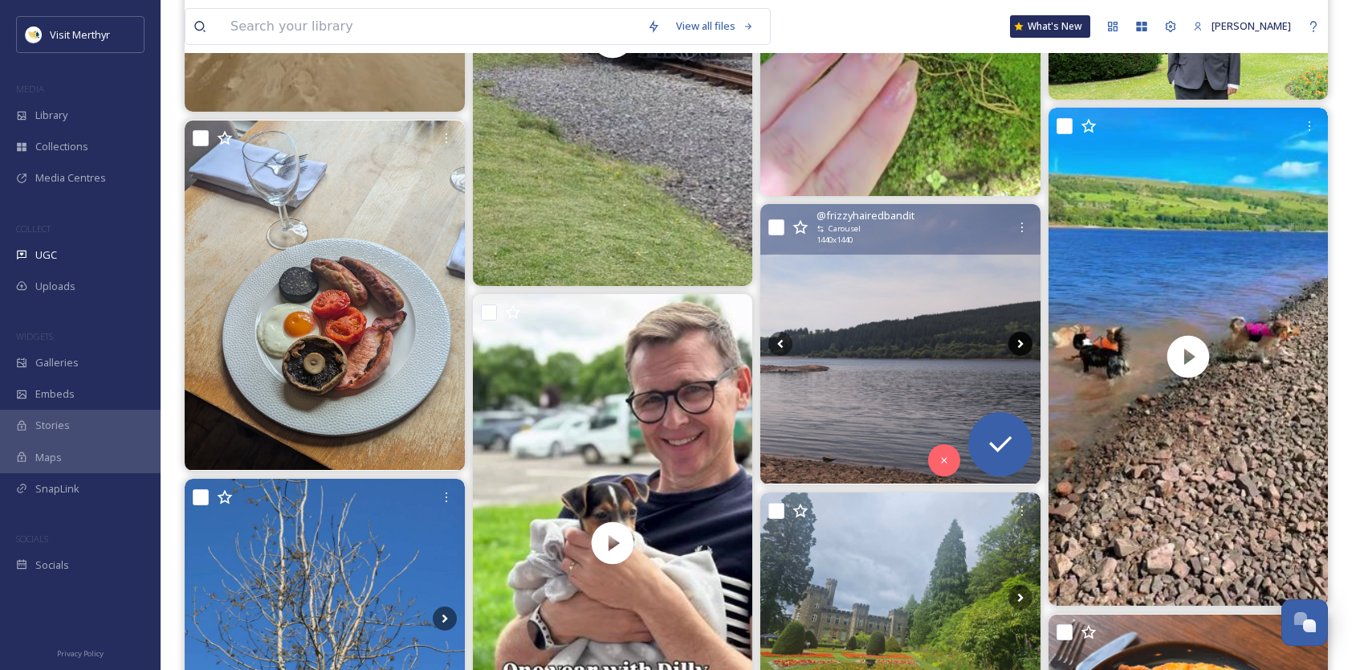
click at [1019, 342] on icon at bounding box center [1020, 344] width 24 height 24
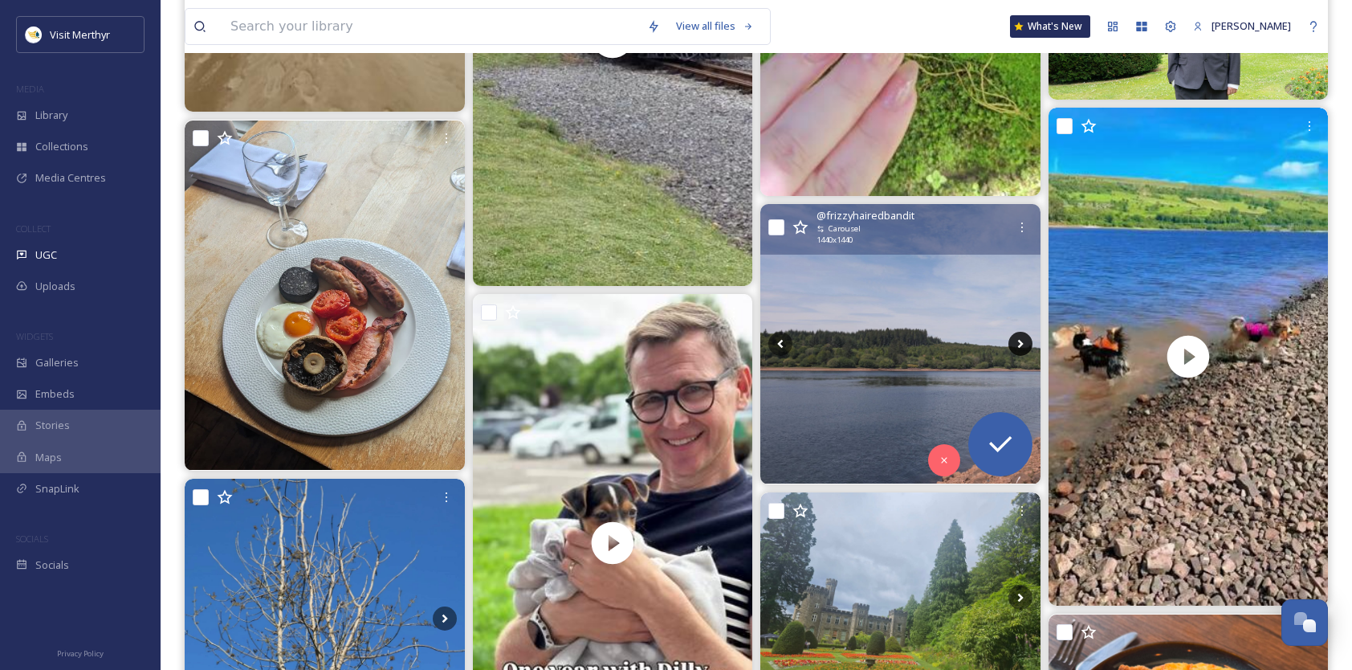
click at [1019, 342] on icon at bounding box center [1020, 344] width 24 height 24
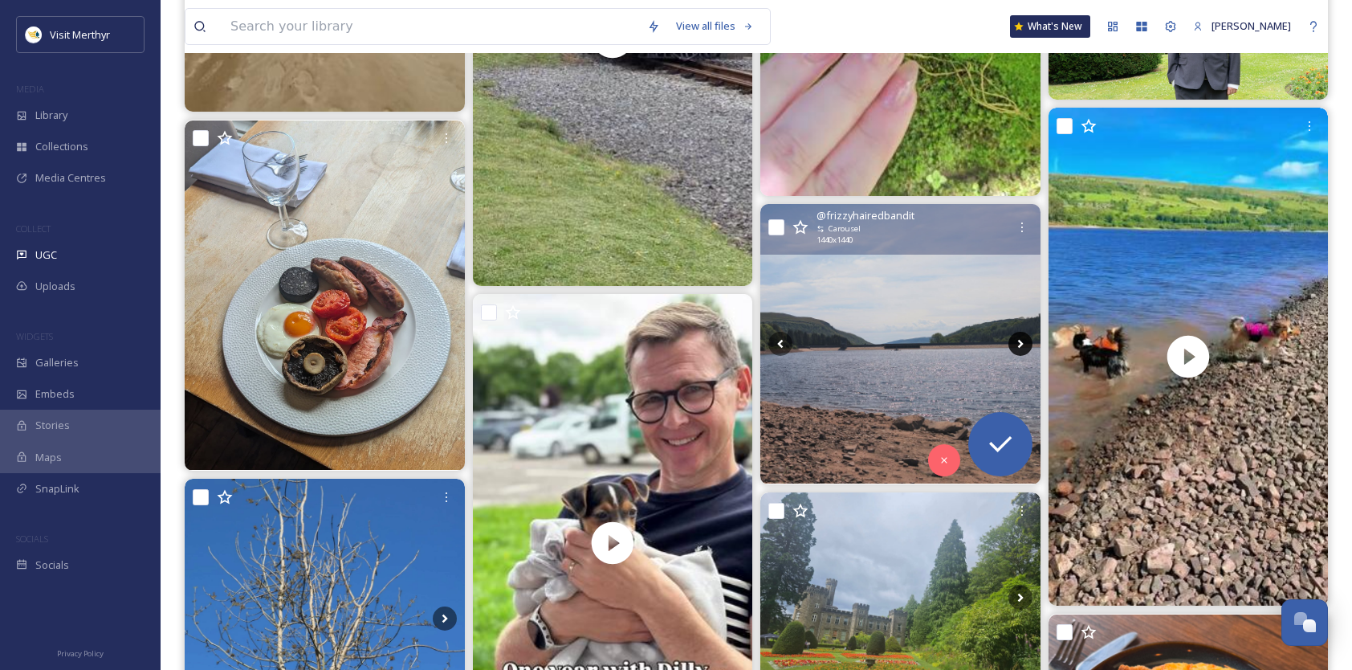
click at [1019, 342] on icon at bounding box center [1020, 344] width 24 height 24
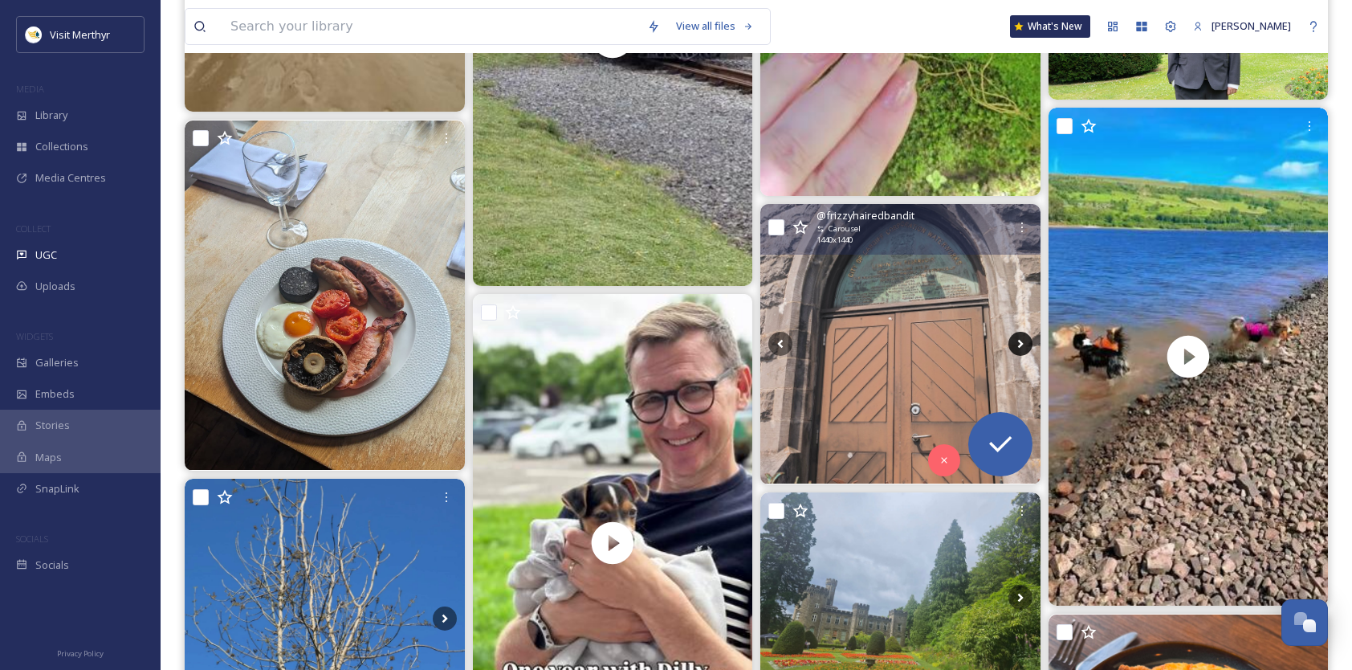
click at [1019, 342] on icon at bounding box center [1020, 344] width 24 height 24
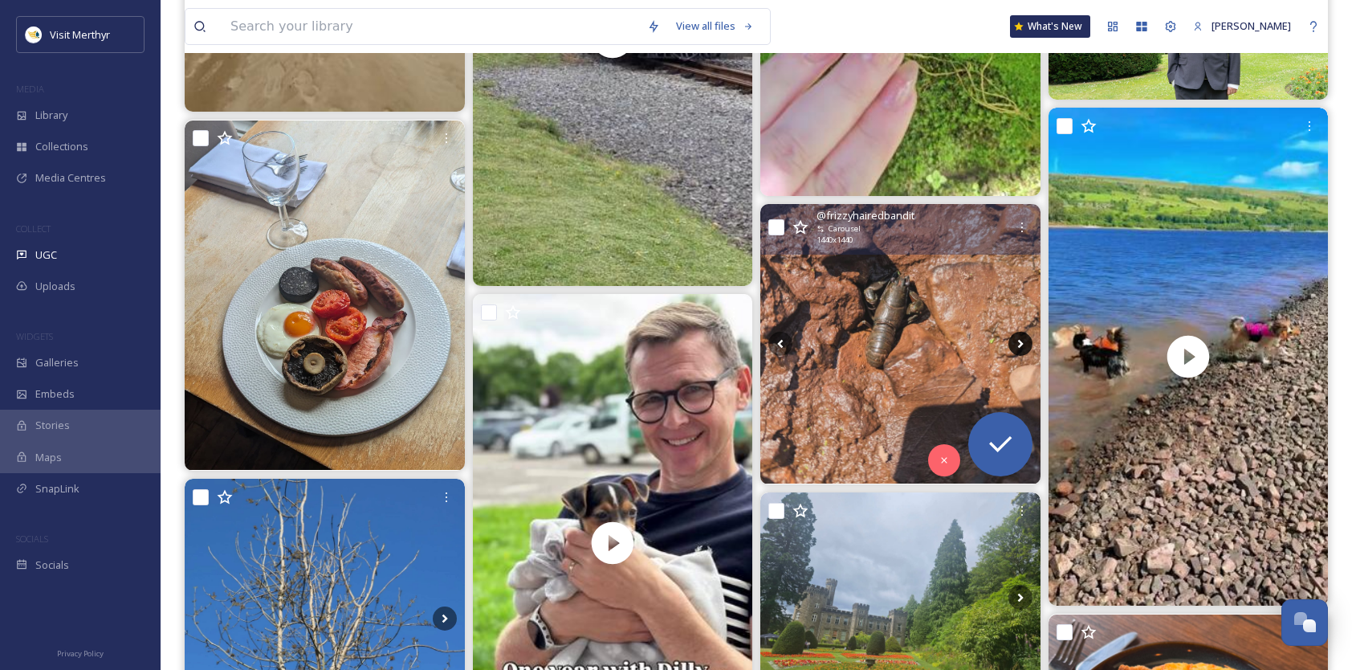
click at [1019, 342] on icon at bounding box center [1020, 344] width 24 height 24
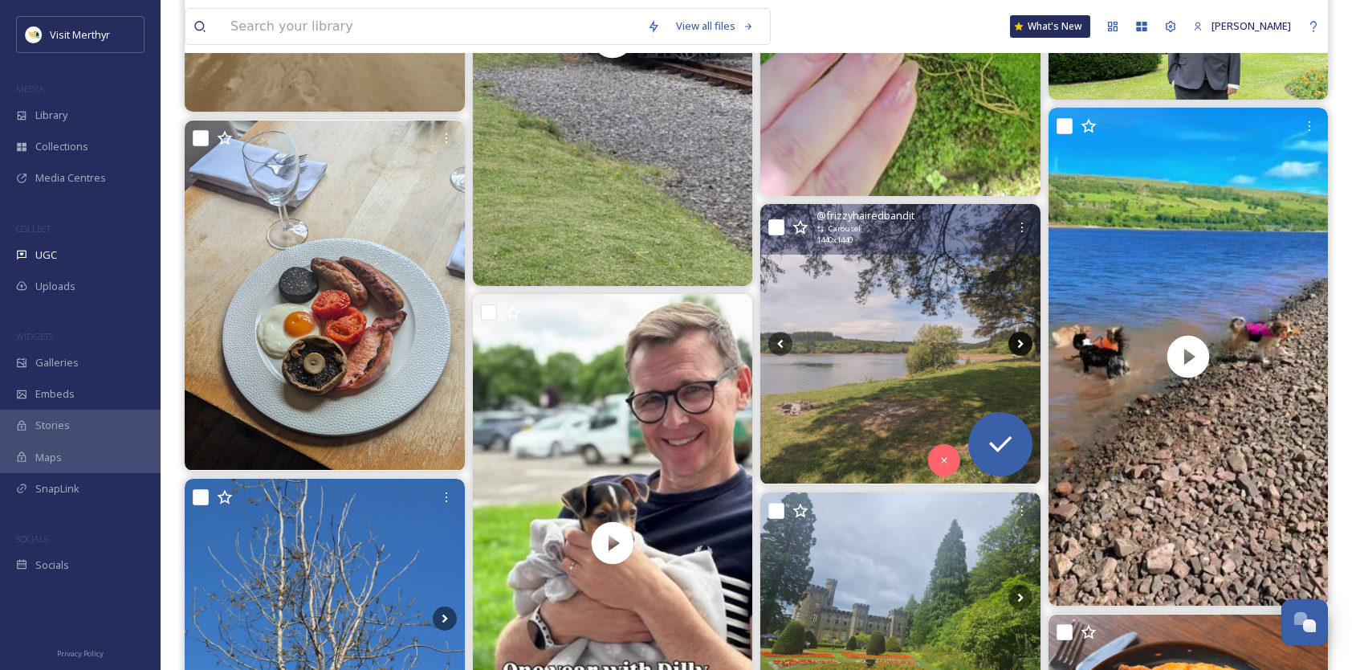
click at [1019, 342] on icon at bounding box center [1020, 344] width 24 height 24
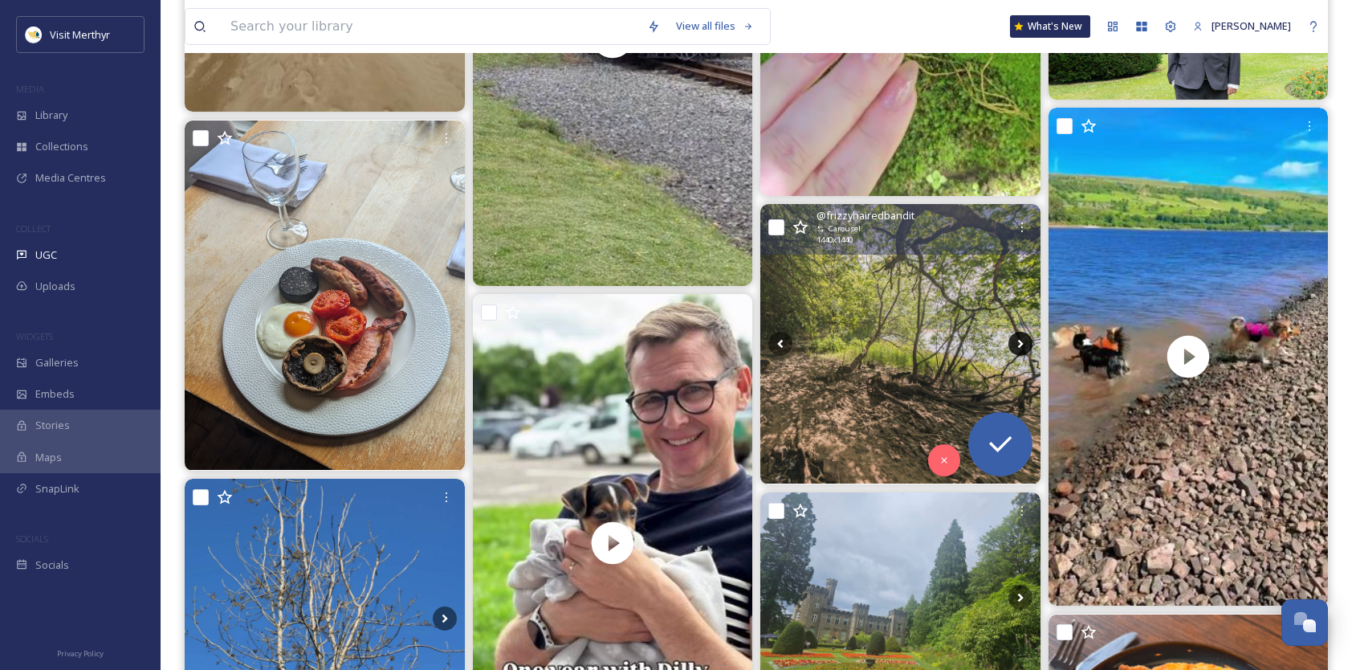
click at [1019, 342] on icon at bounding box center [1020, 344] width 24 height 24
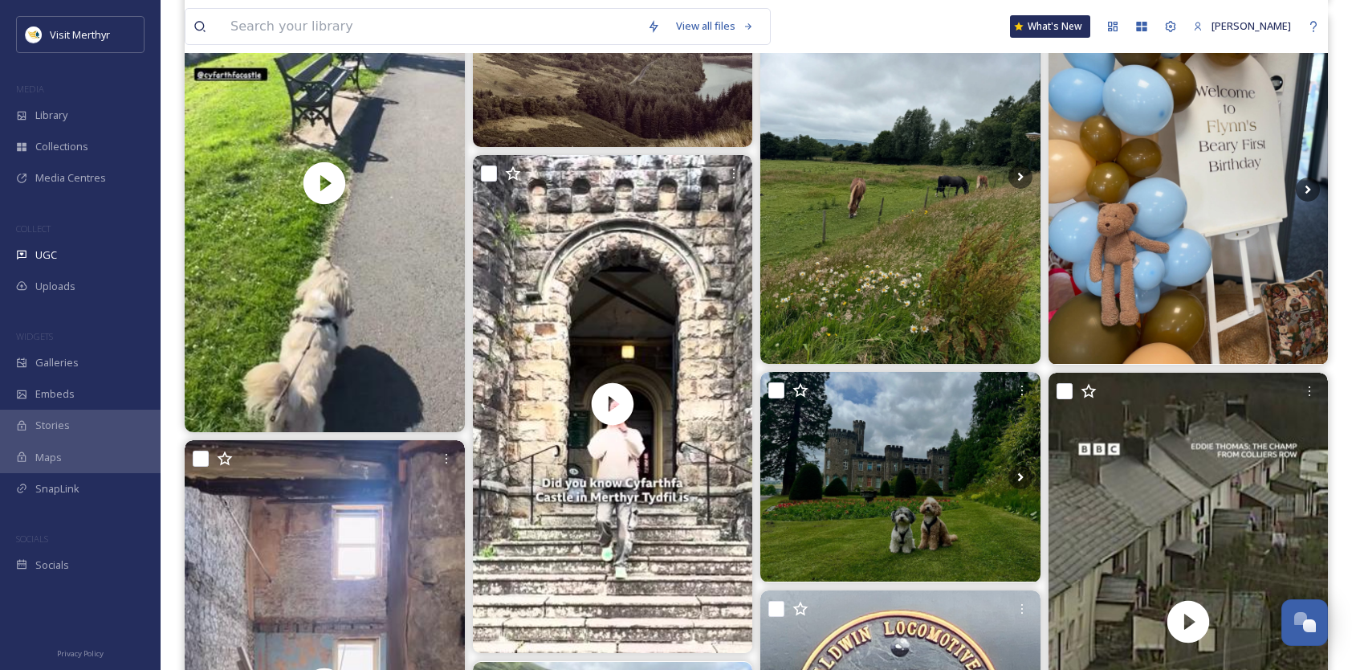
scroll to position [6101, 0]
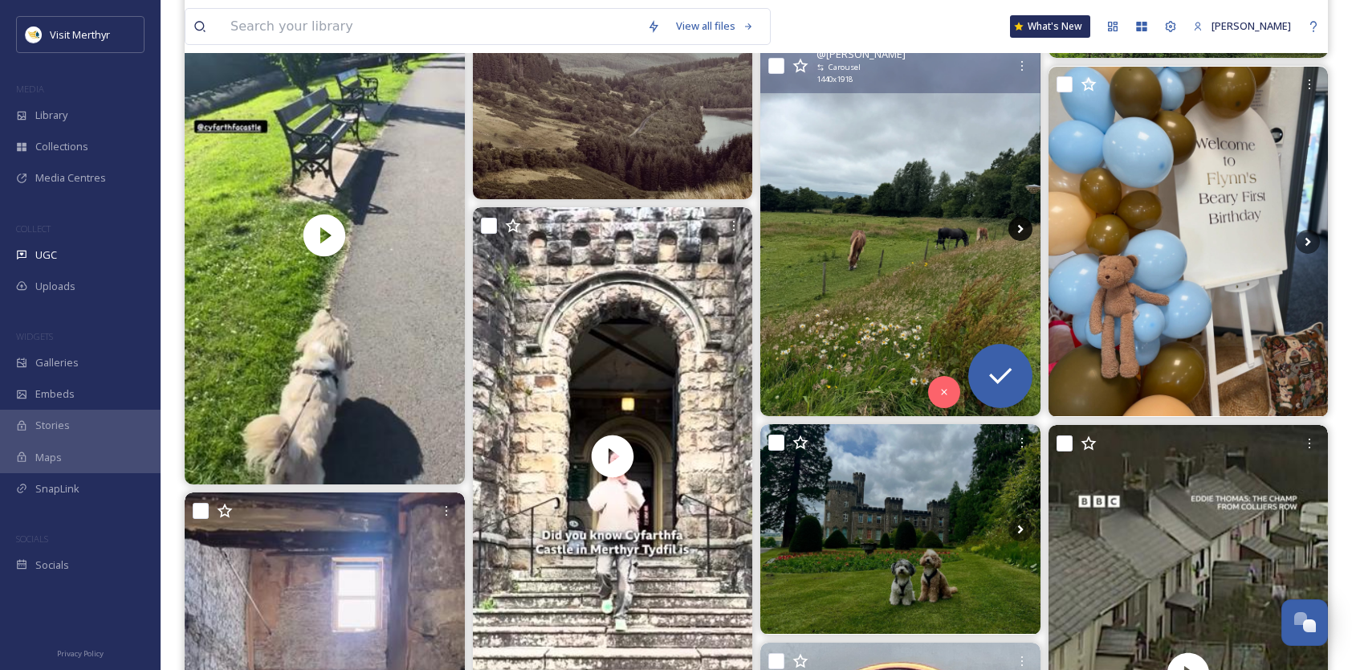
click at [1019, 228] on icon at bounding box center [1020, 229] width 24 height 24
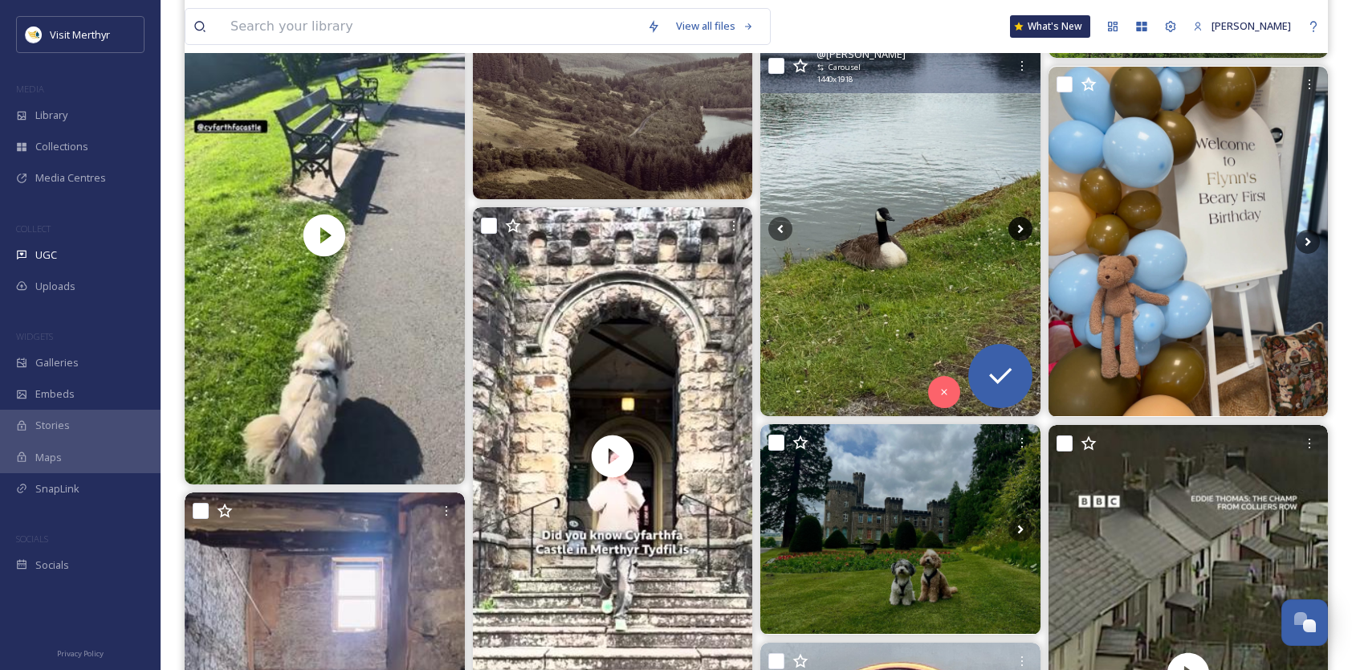
click at [1019, 228] on icon at bounding box center [1020, 229] width 24 height 24
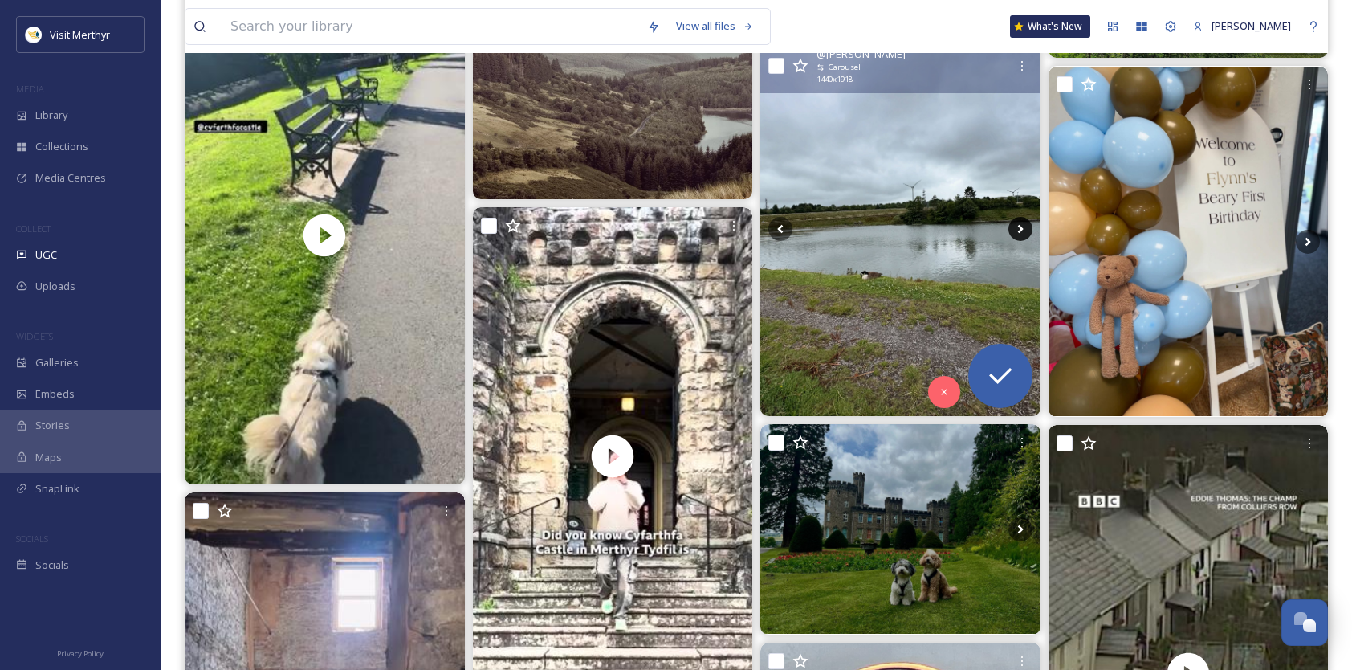
click at [1019, 228] on icon at bounding box center [1020, 229] width 24 height 24
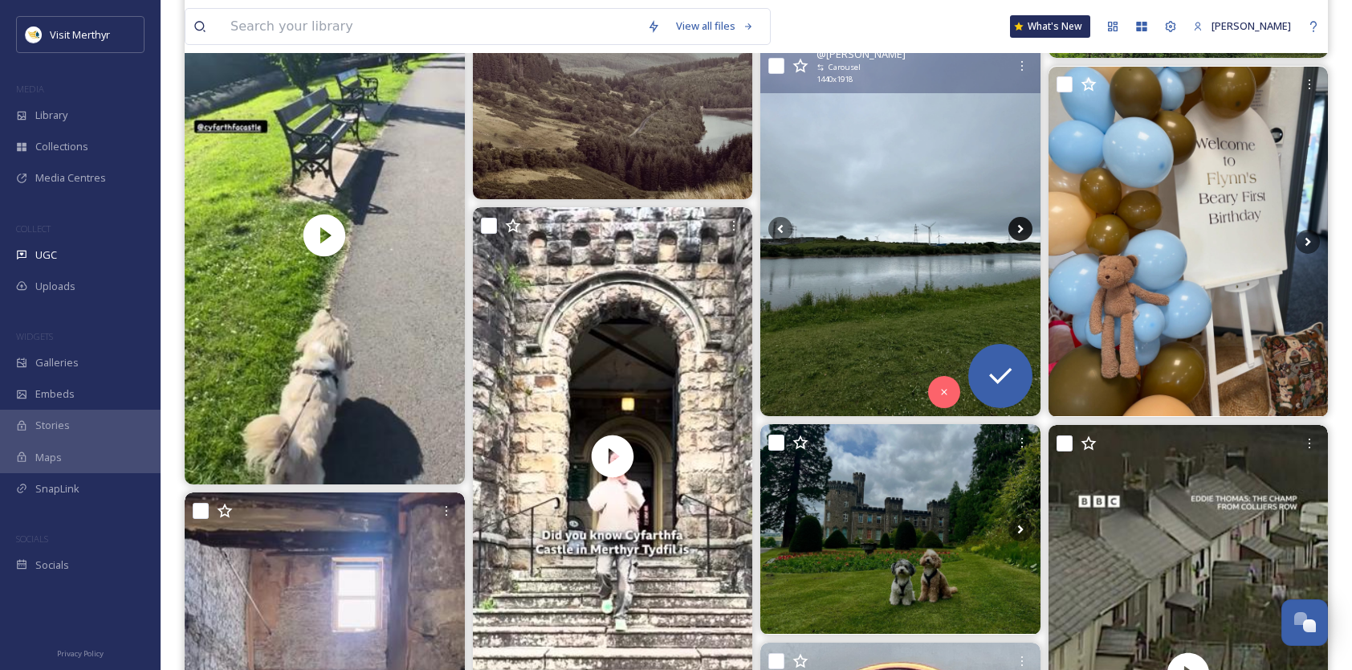
click at [1018, 228] on icon at bounding box center [1020, 229] width 24 height 24
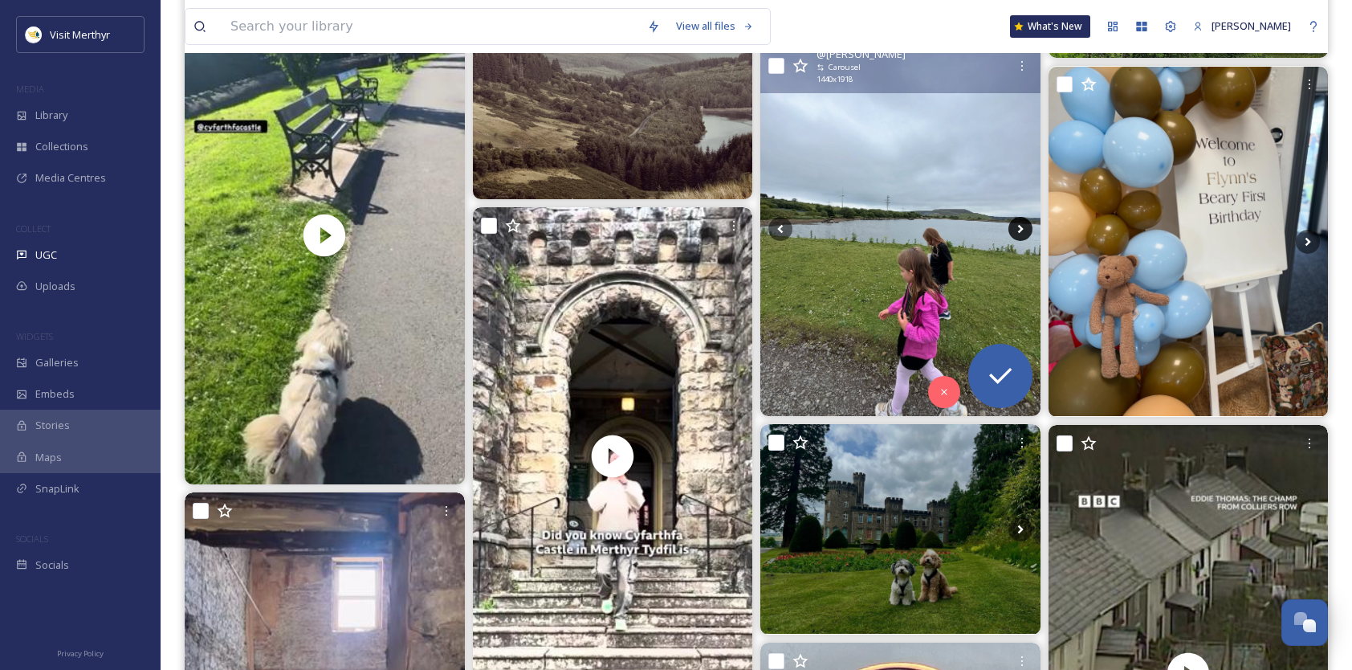
click at [1018, 228] on icon at bounding box center [1020, 229] width 24 height 24
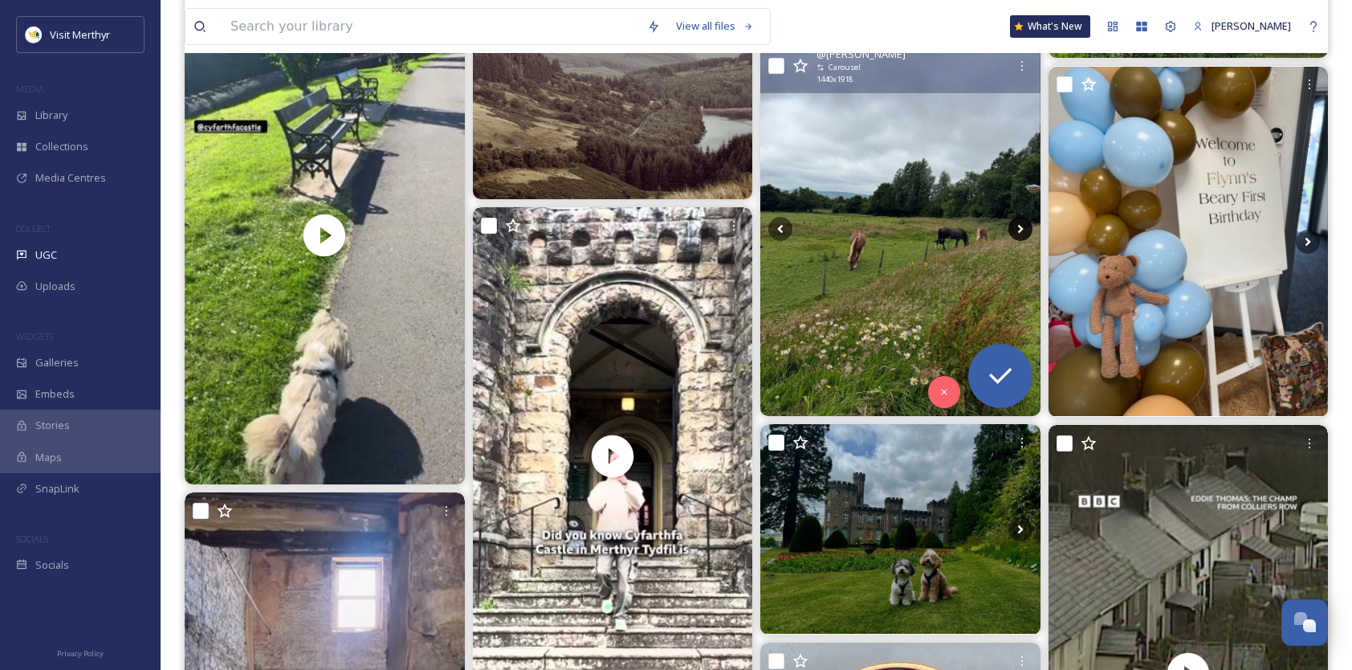
click at [1018, 229] on icon at bounding box center [1020, 229] width 24 height 24
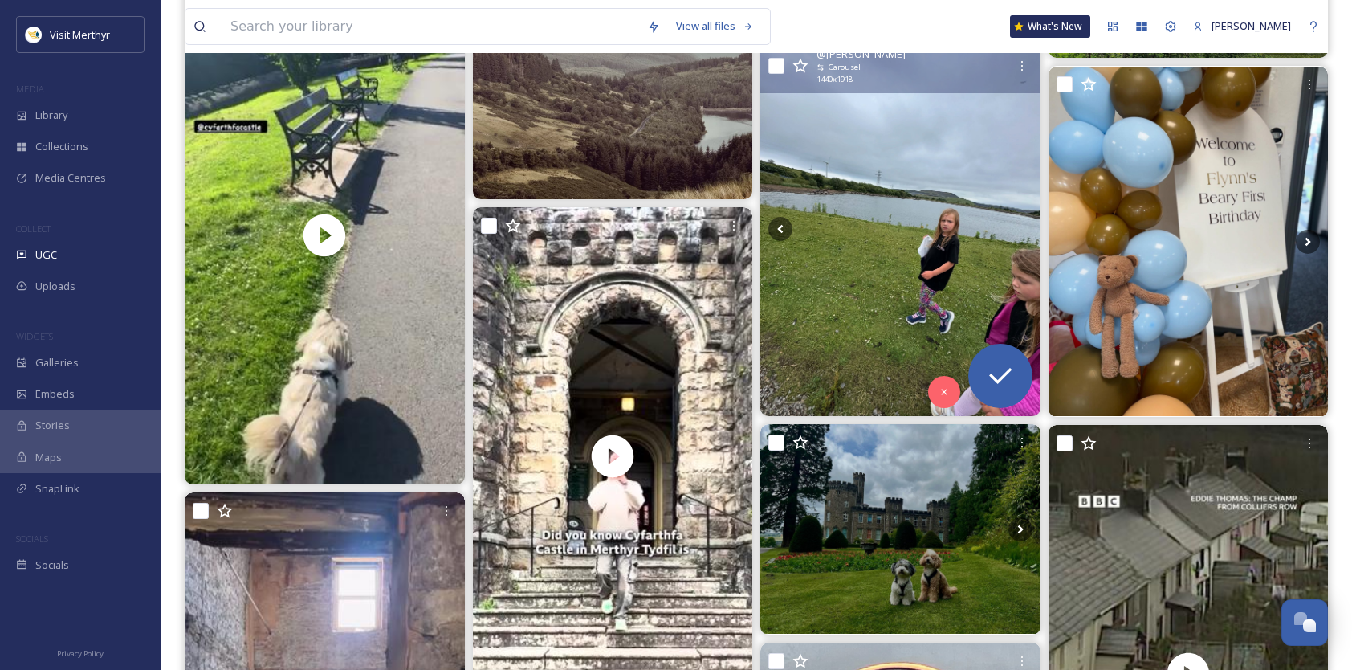
click at [1018, 230] on icon at bounding box center [1020, 229] width 24 height 24
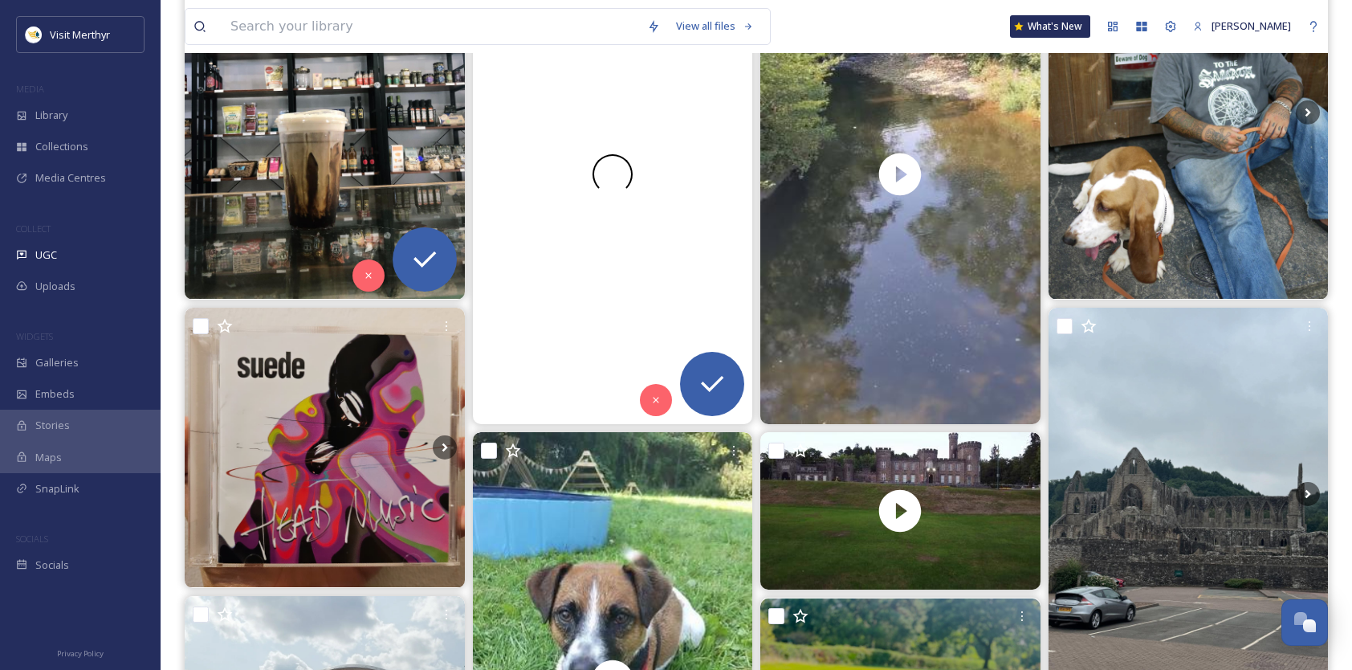
scroll to position [0, 0]
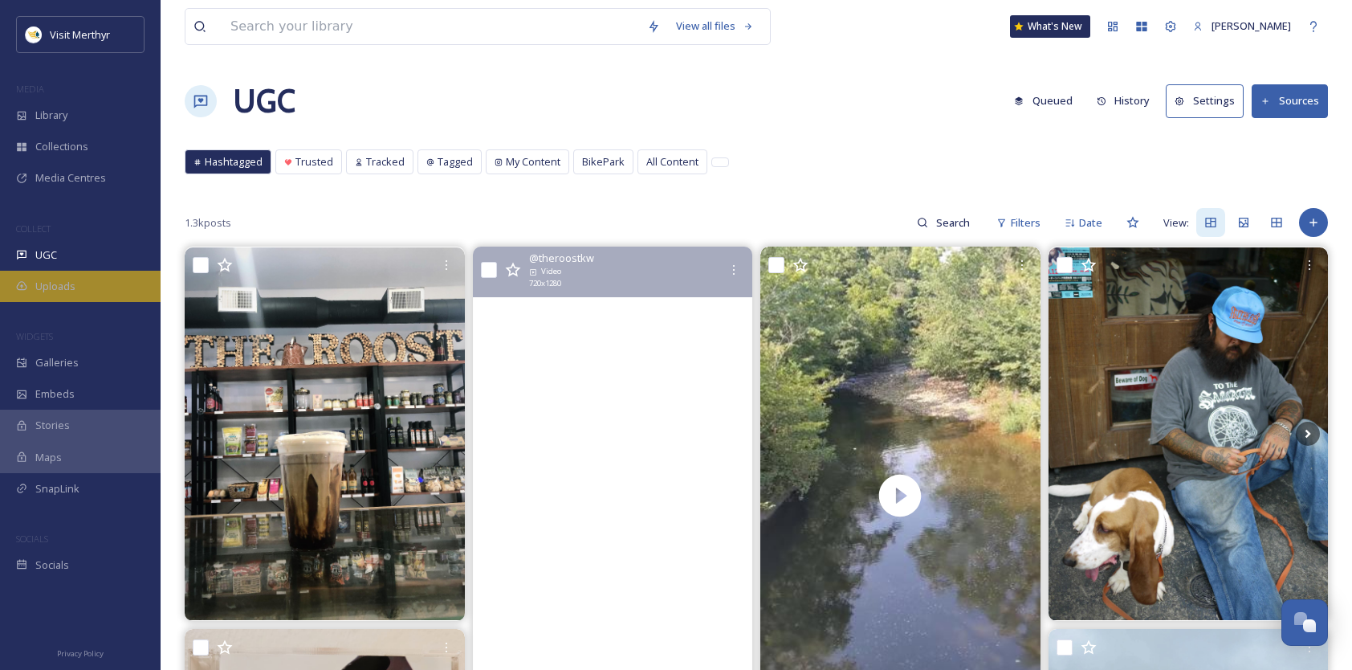
click at [77, 281] on div "Uploads" at bounding box center [80, 286] width 161 height 31
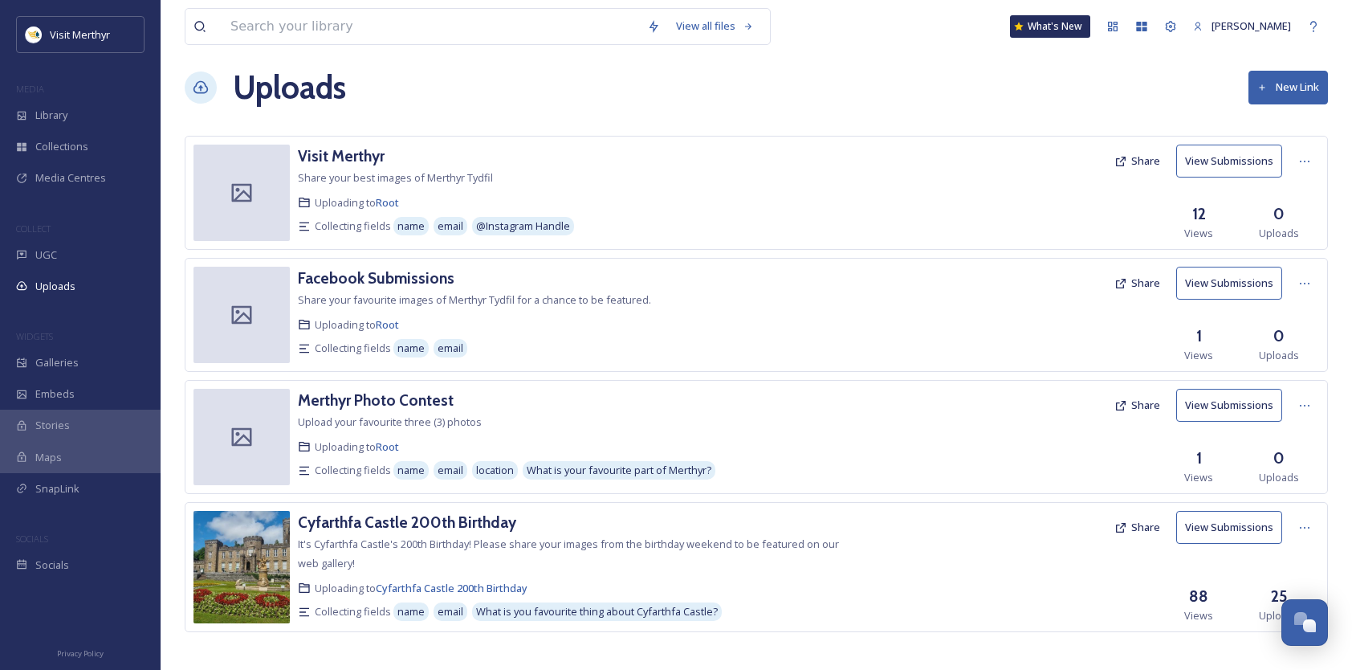
scroll to position [21, 0]
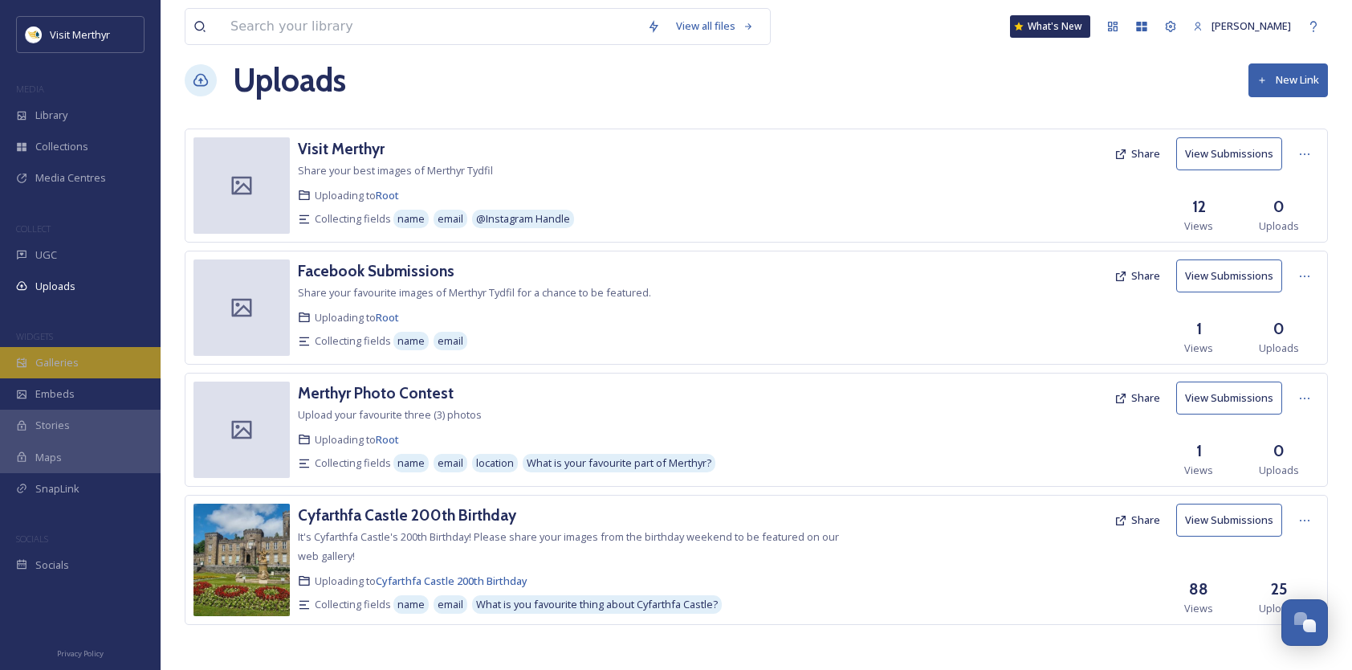
click at [64, 360] on span "Galleries" at bounding box center [56, 362] width 43 height 15
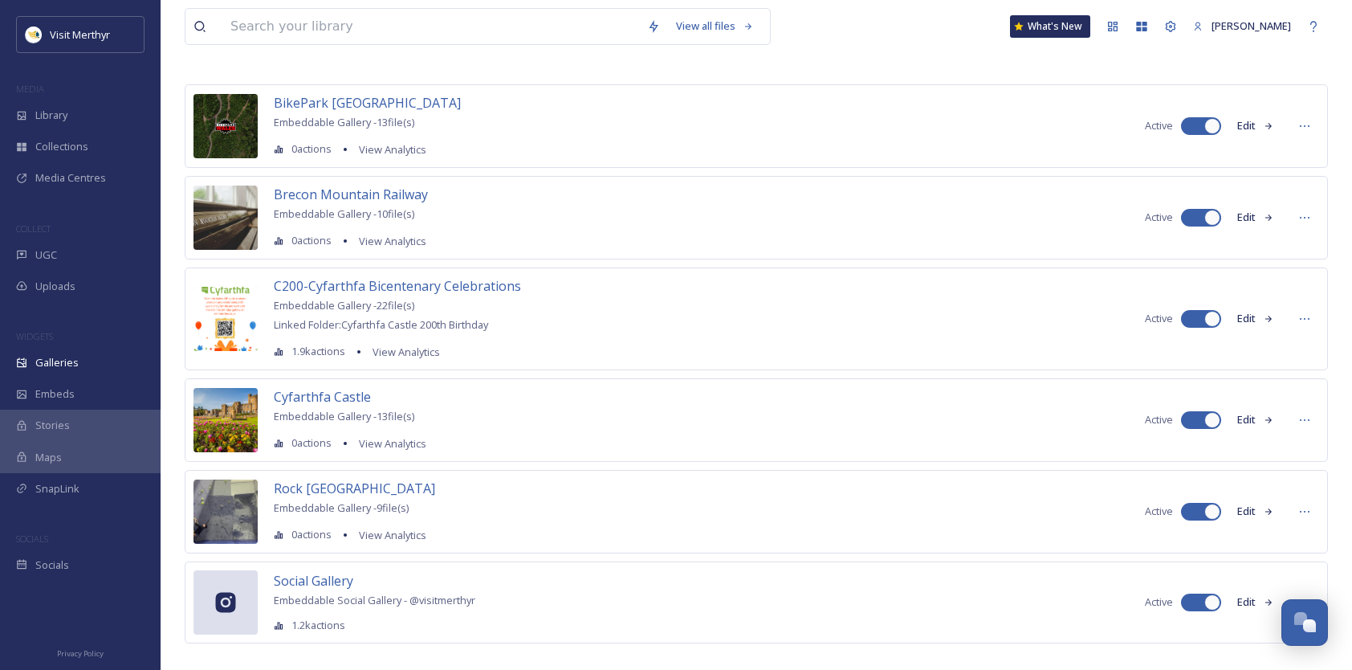
scroll to position [83, 0]
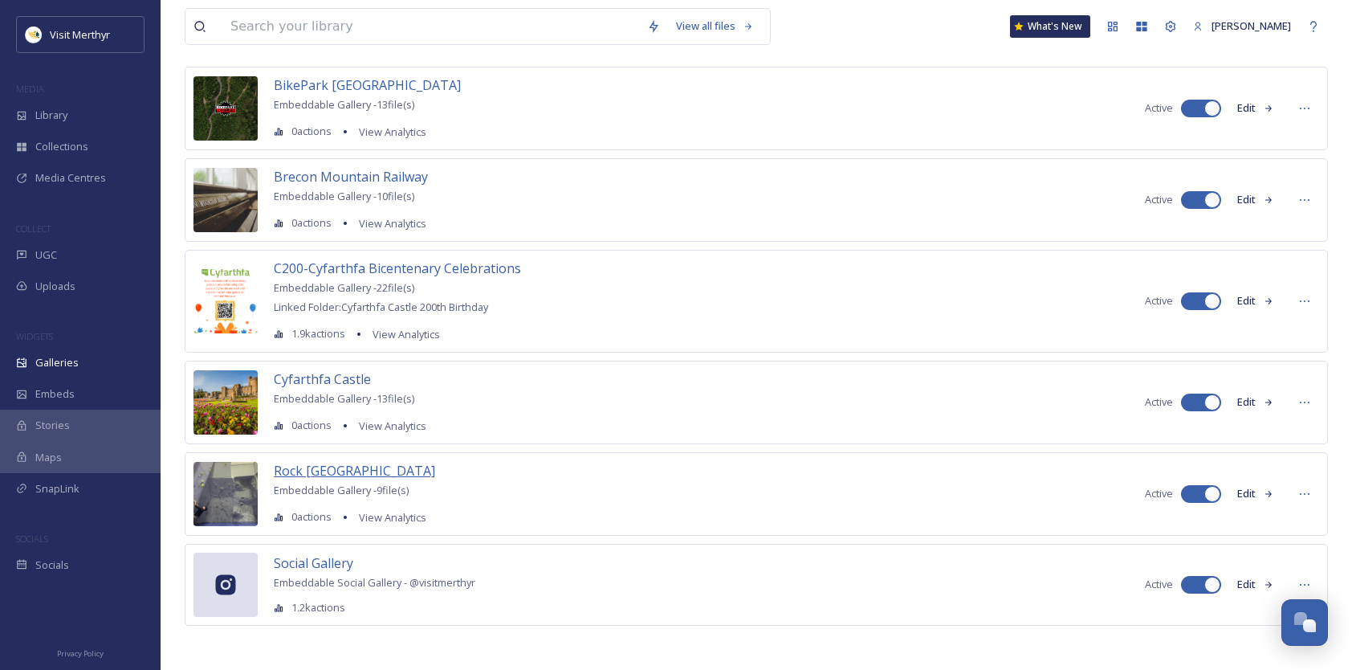
click at [287, 465] on span "Rock [GEOGRAPHIC_DATA]" at bounding box center [354, 471] width 161 height 18
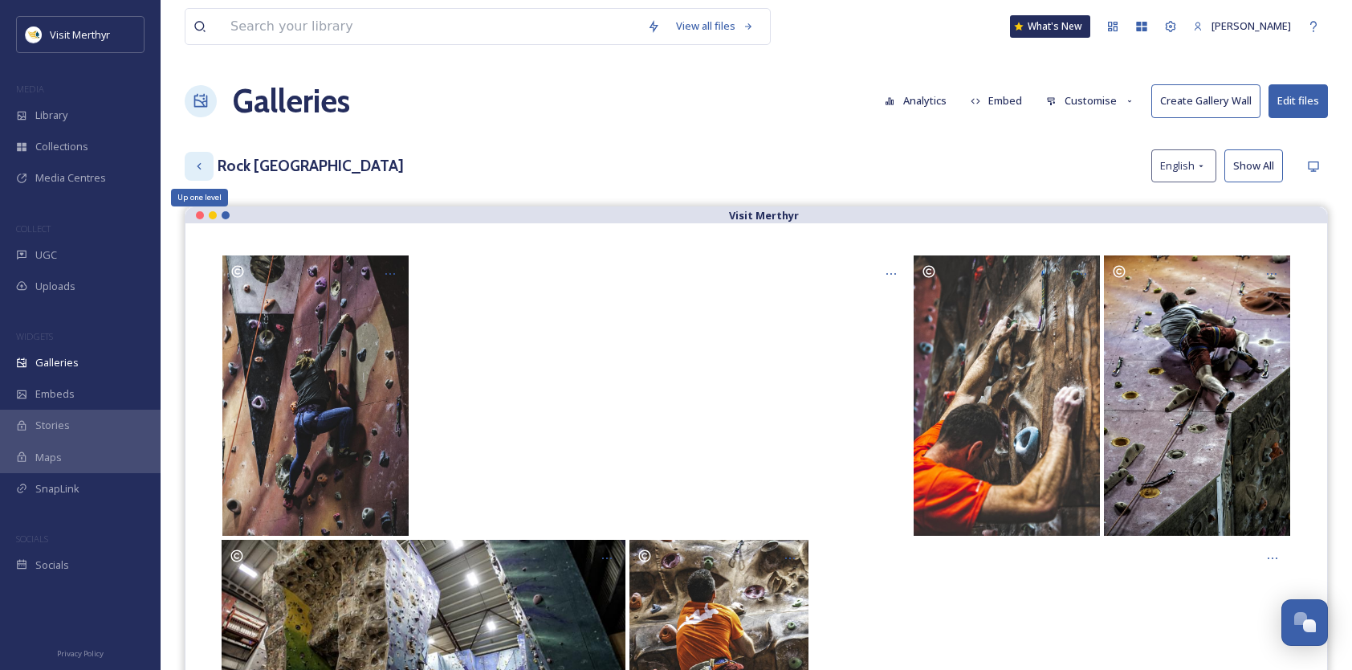
click at [199, 160] on icon at bounding box center [199, 166] width 13 height 13
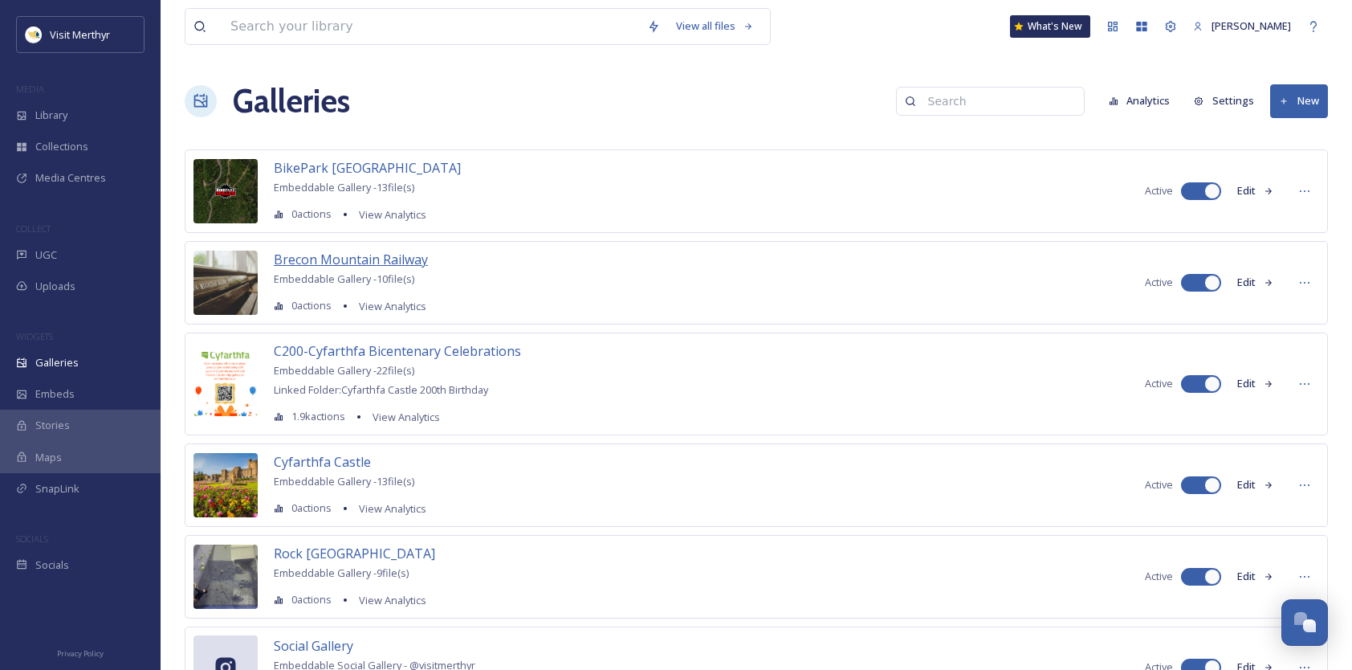
click at [344, 255] on span "Brecon Mountain Railway" at bounding box center [351, 259] width 154 height 18
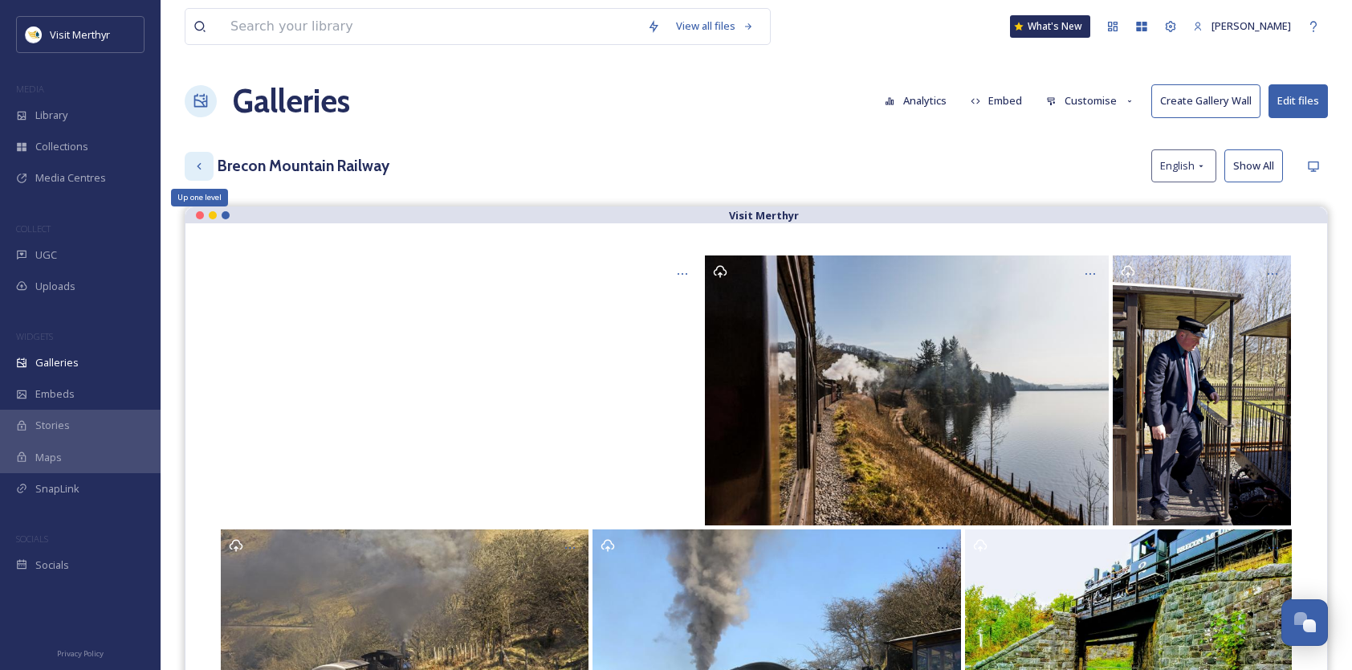
click at [196, 160] on icon at bounding box center [199, 166] width 13 height 13
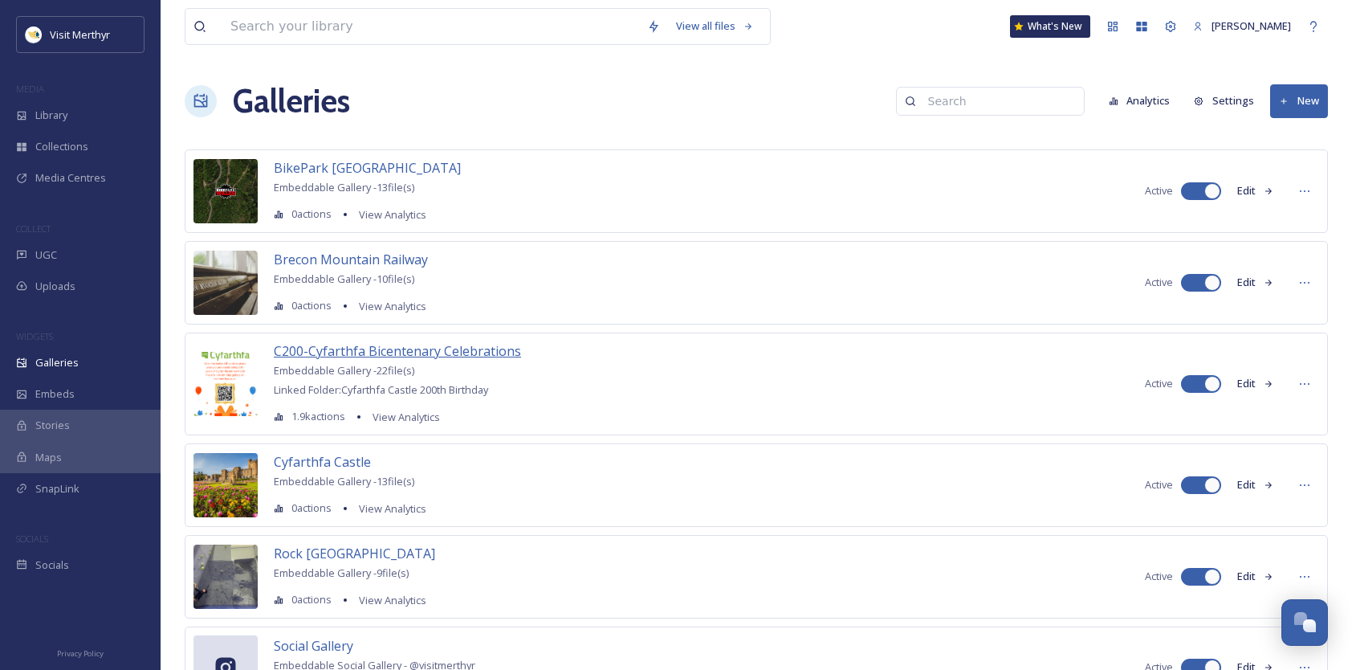
click at [374, 351] on span "C200-Cyfarthfa Bicentenary Celebrations" at bounding box center [397, 351] width 247 height 18
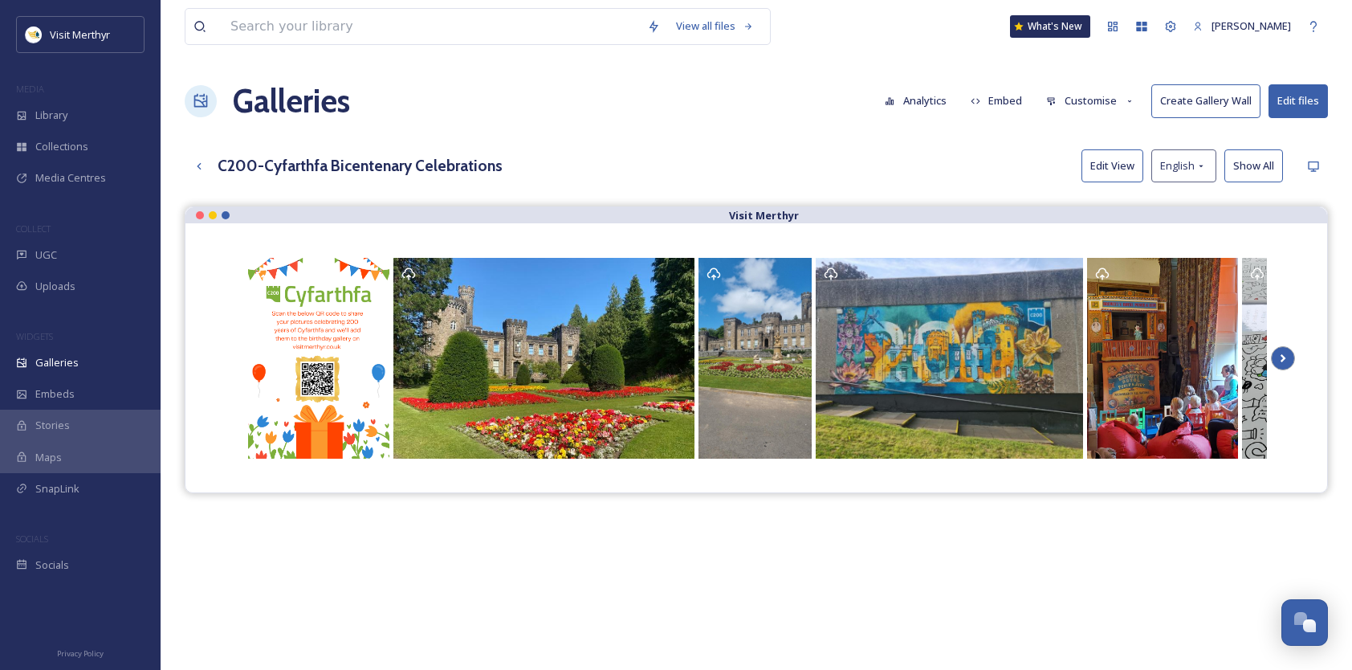
click at [1281, 354] on icon at bounding box center [1283, 358] width 6 height 8
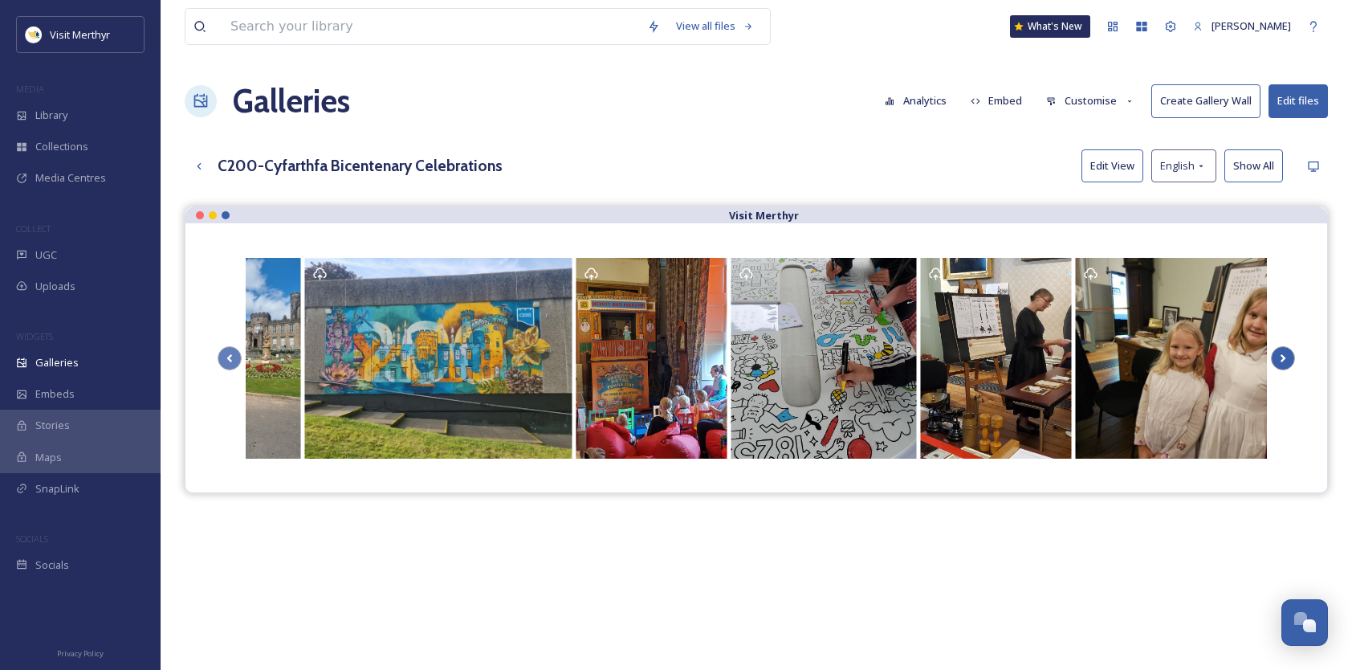
click at [1281, 354] on icon at bounding box center [1283, 358] width 6 height 8
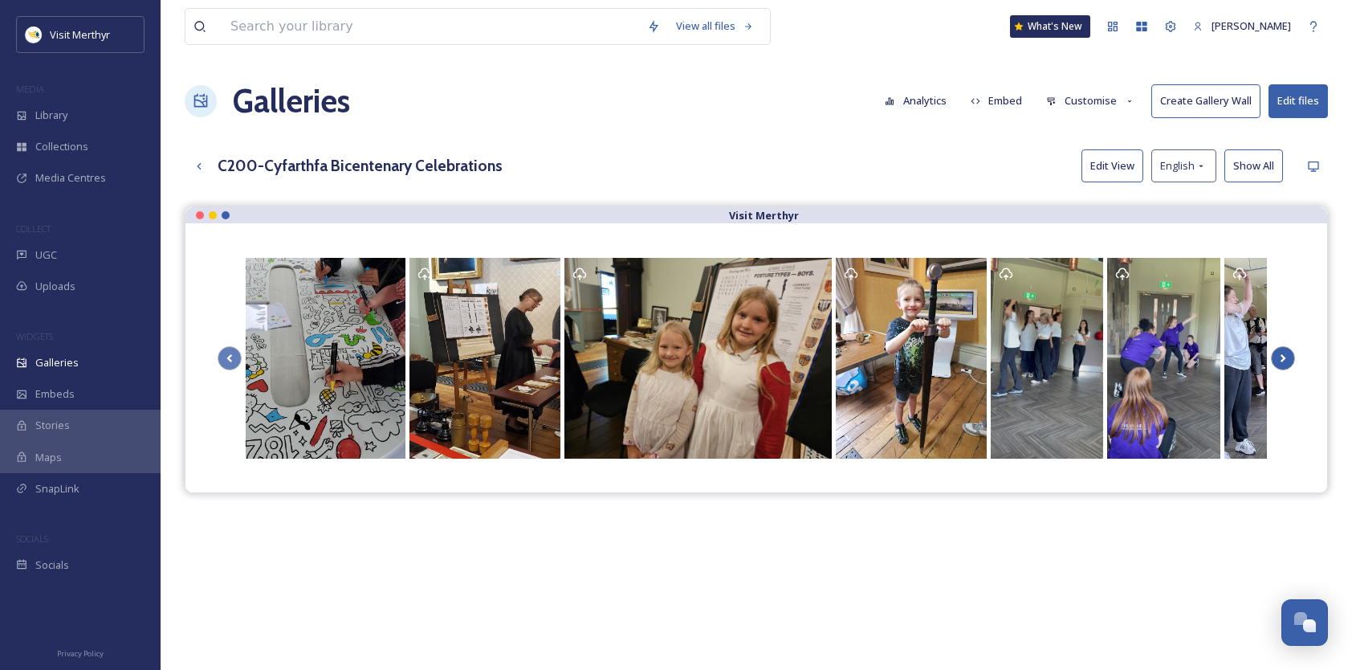
click at [1281, 354] on icon at bounding box center [1283, 358] width 6 height 8
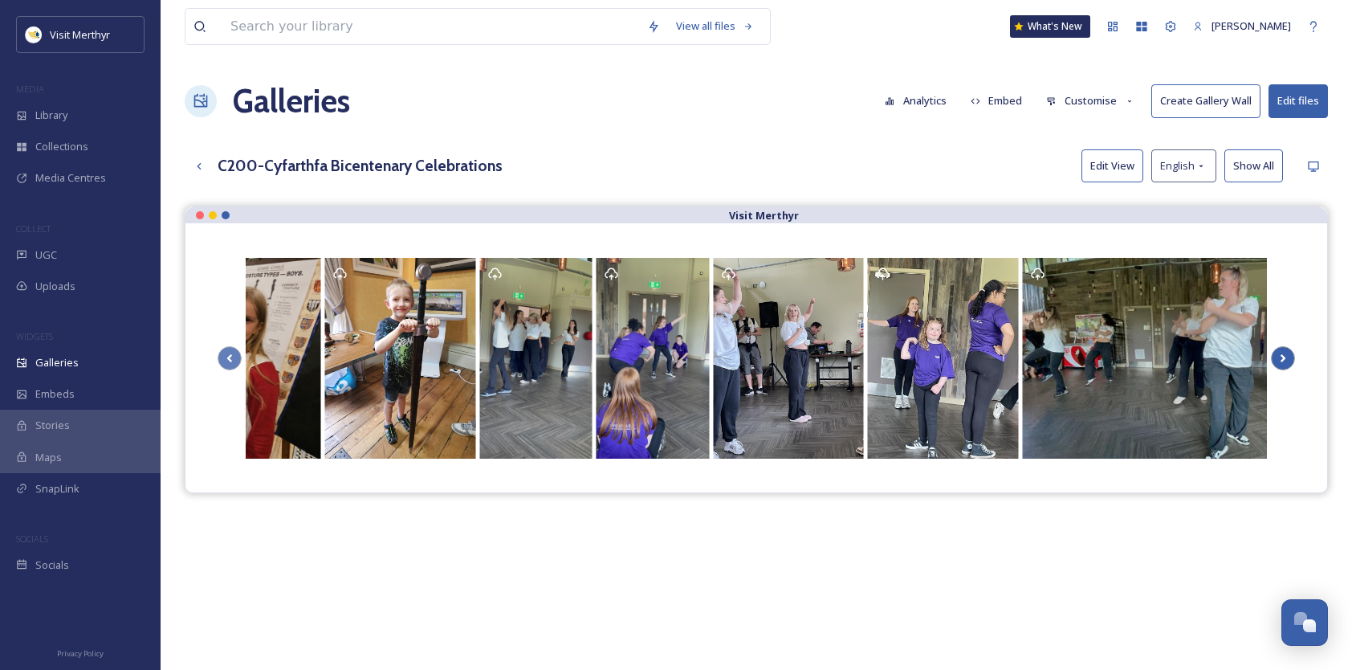
click at [1281, 354] on icon at bounding box center [1283, 358] width 6 height 8
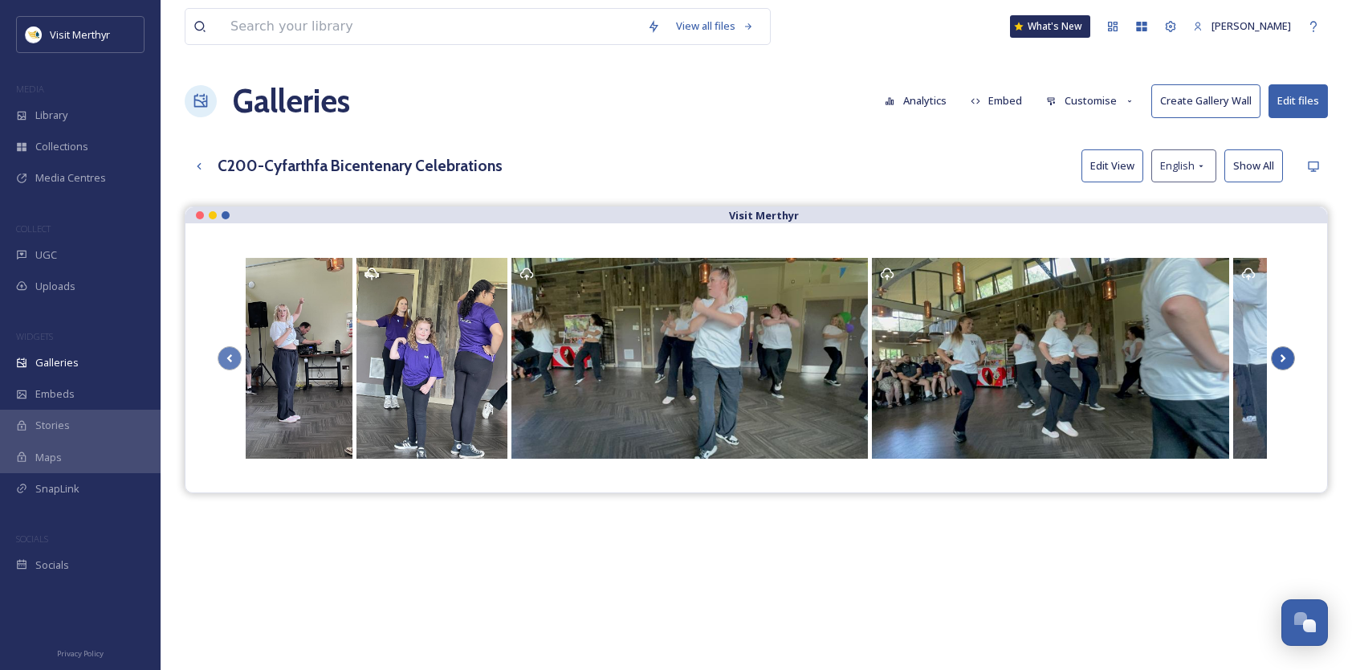
click at [1281, 354] on icon at bounding box center [1283, 358] width 6 height 8
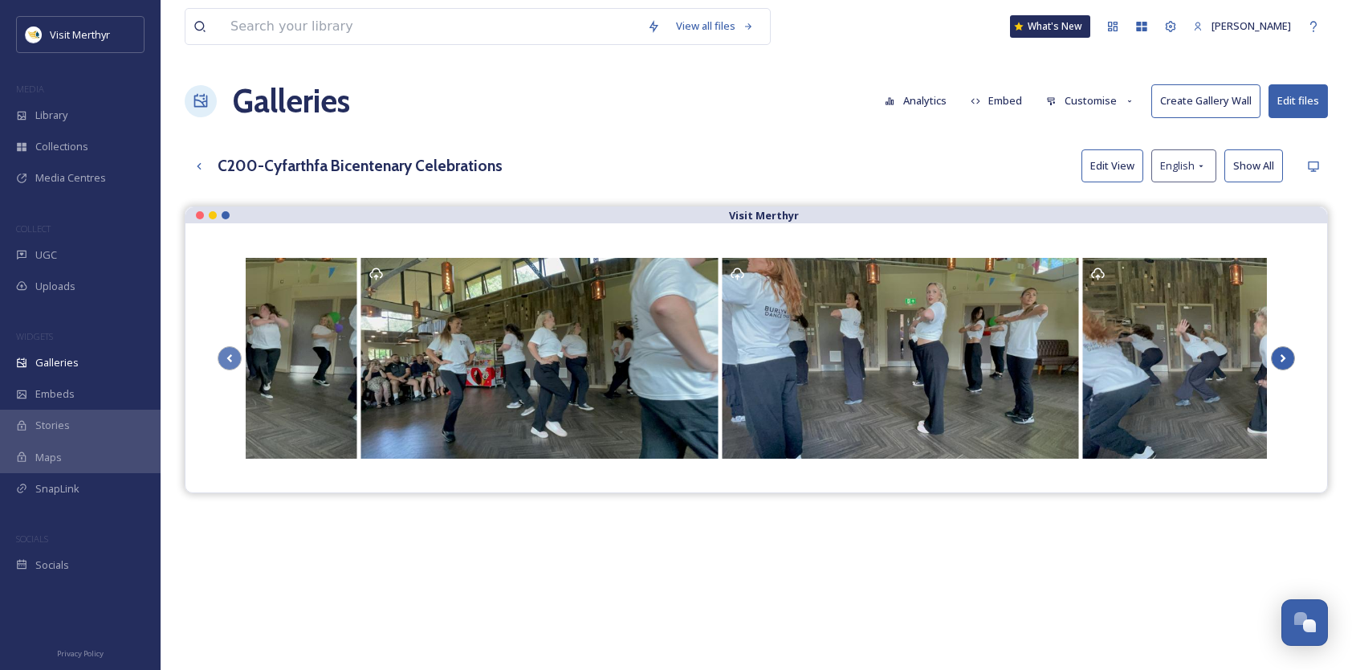
click at [1281, 354] on icon at bounding box center [1283, 358] width 6 height 8
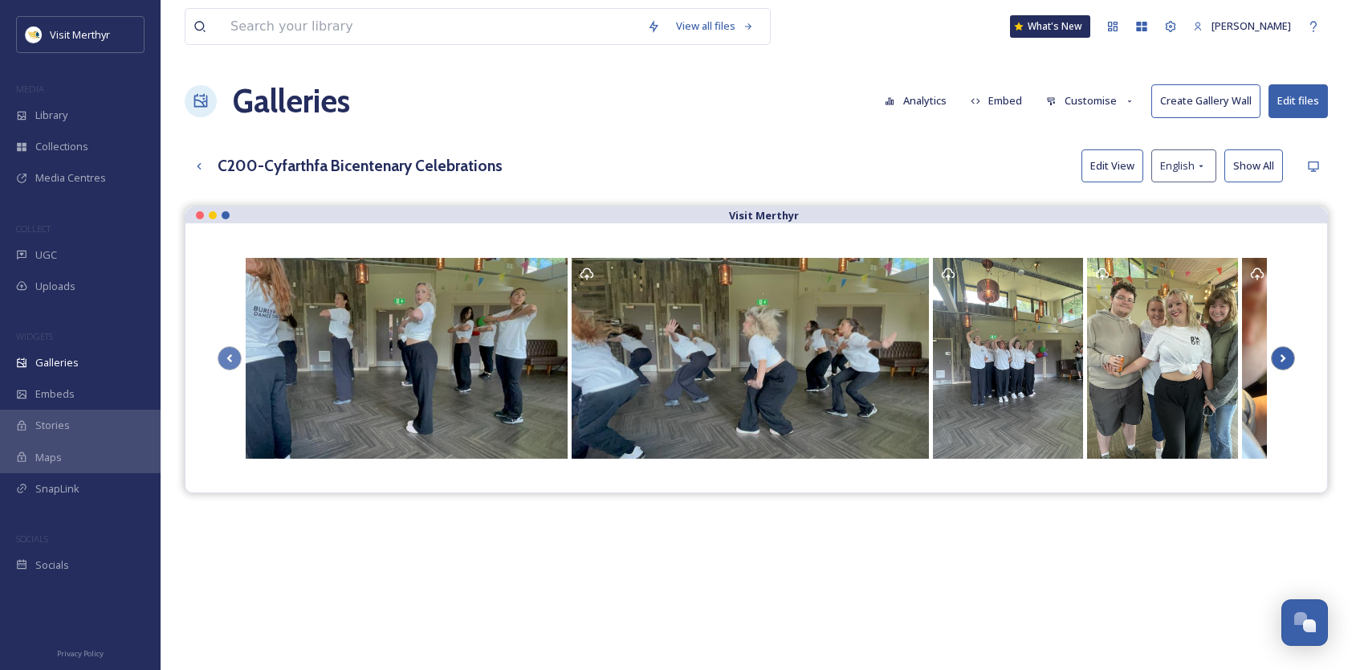
click at [1281, 354] on icon at bounding box center [1283, 358] width 6 height 8
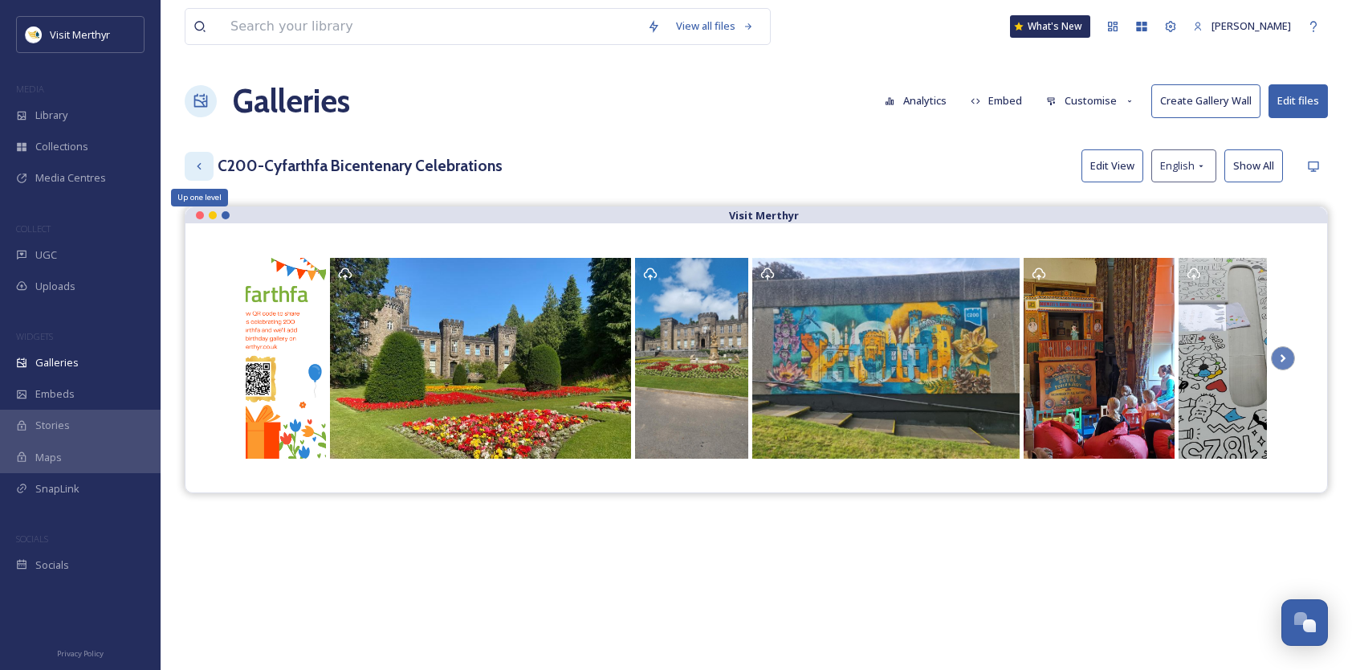
click at [202, 161] on icon at bounding box center [199, 166] width 13 height 13
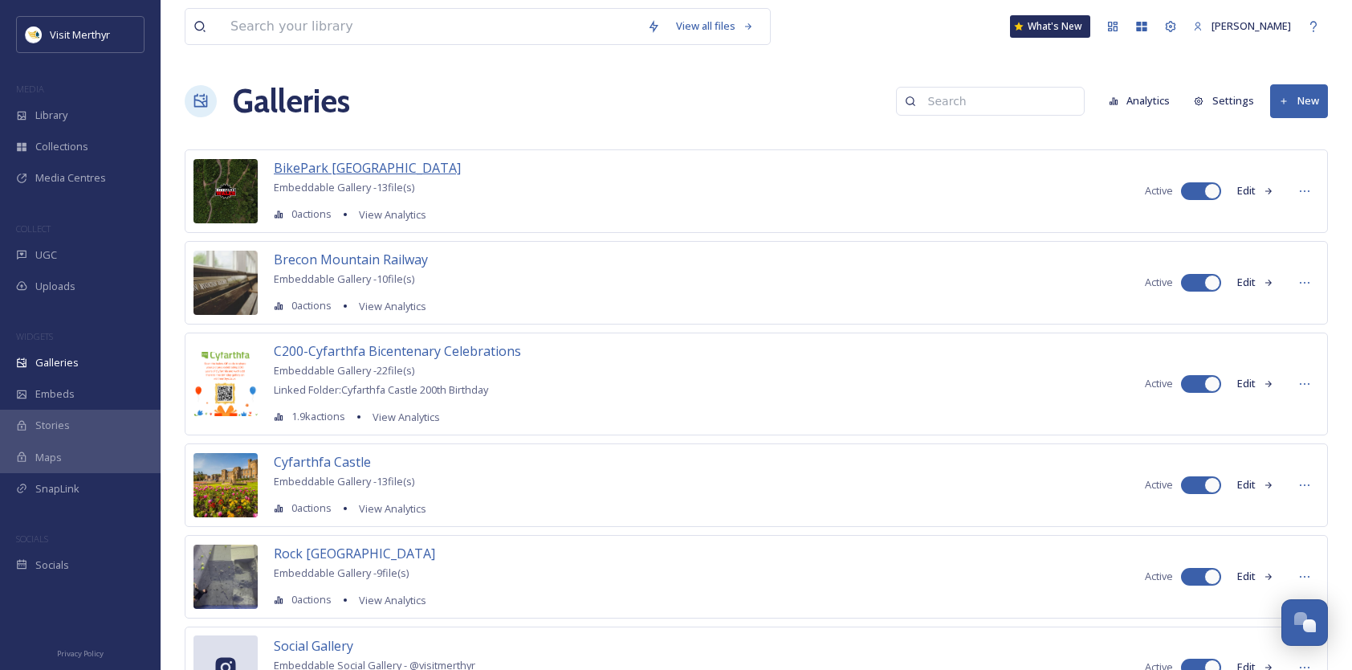
click at [320, 167] on span "BikePark [GEOGRAPHIC_DATA]" at bounding box center [367, 168] width 187 height 18
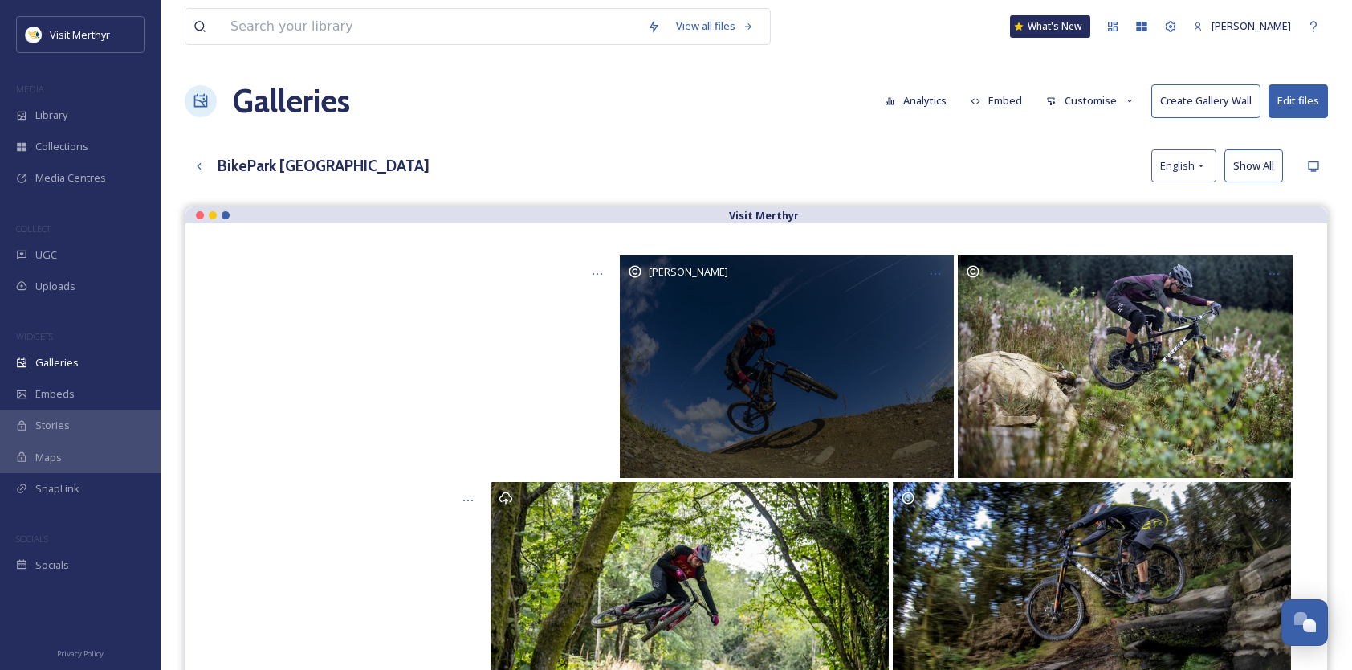
scroll to position [230, 0]
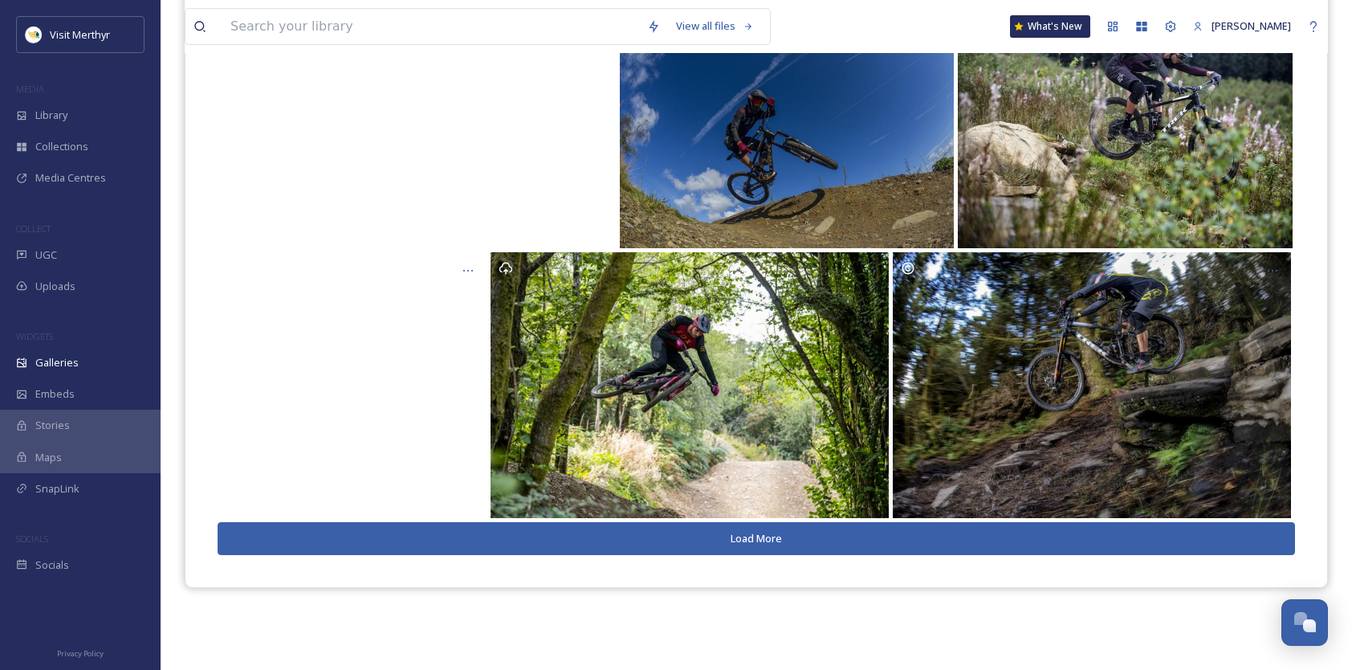
drag, startPoint x: 757, startPoint y: 534, endPoint x: 782, endPoint y: 499, distance: 42.6
click at [758, 531] on button "Load More" at bounding box center [756, 538] width 1077 height 33
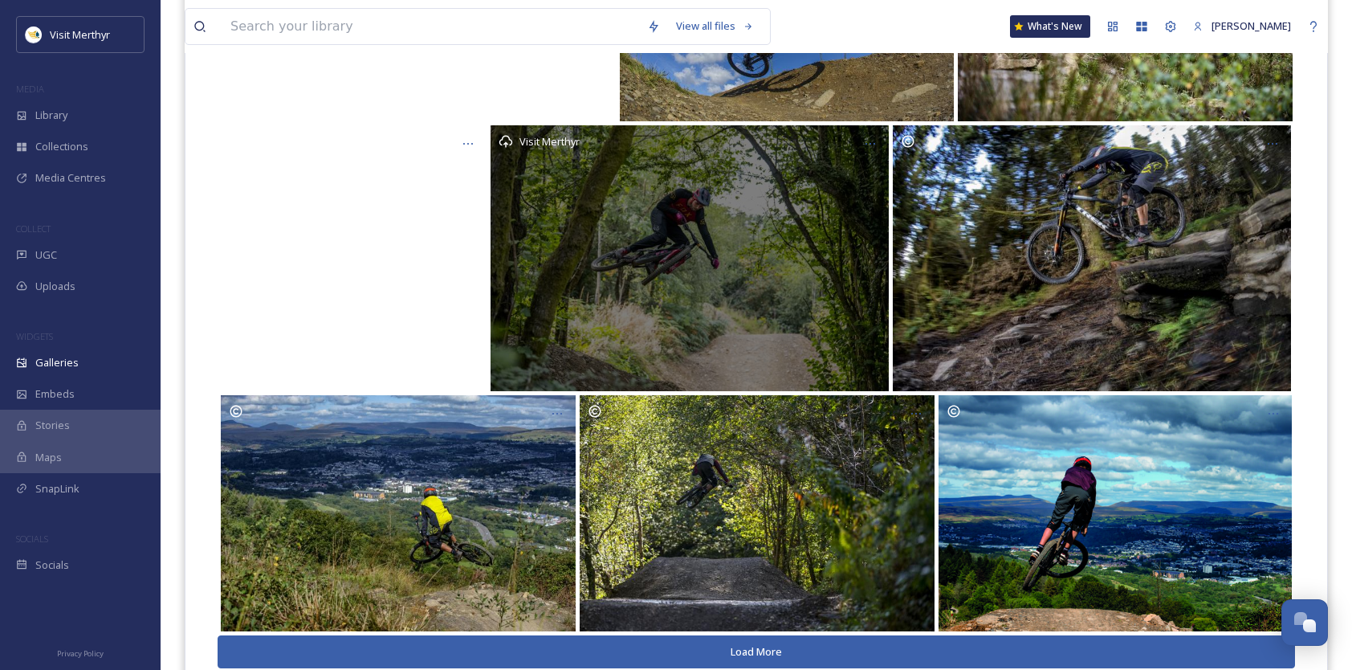
scroll to position [409, 0]
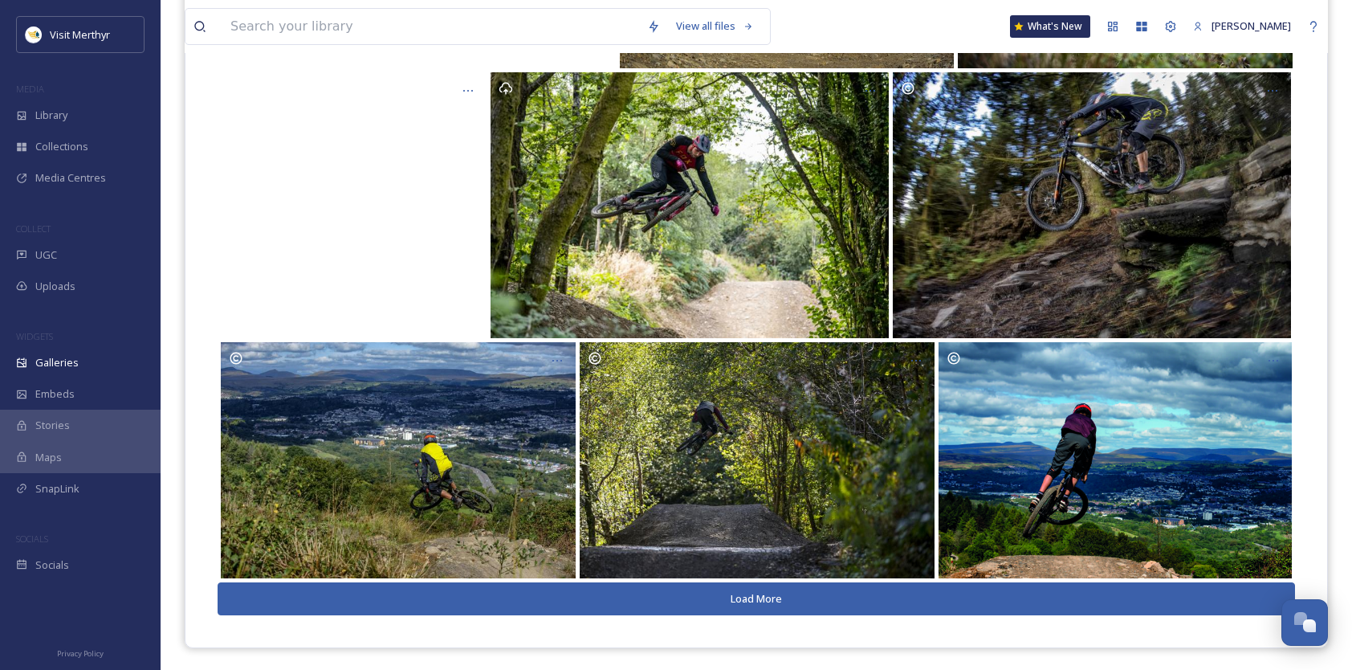
click at [756, 593] on button "Load More" at bounding box center [756, 598] width 1077 height 33
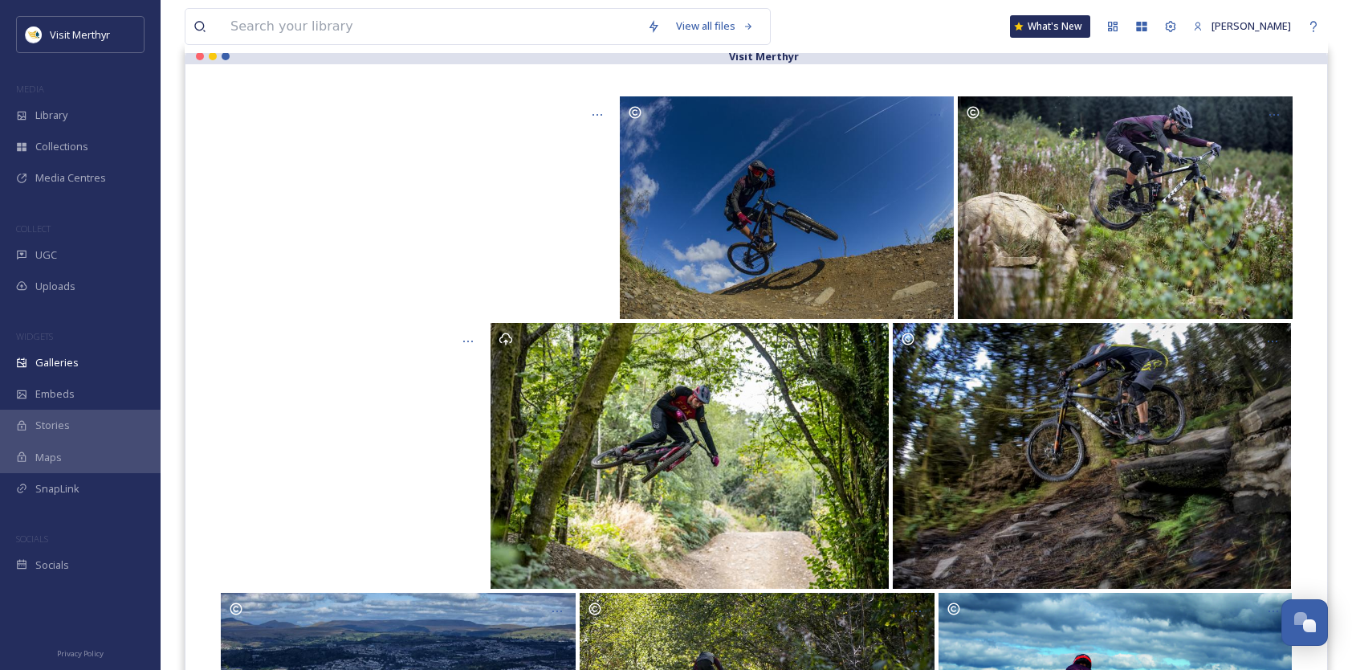
scroll to position [0, 0]
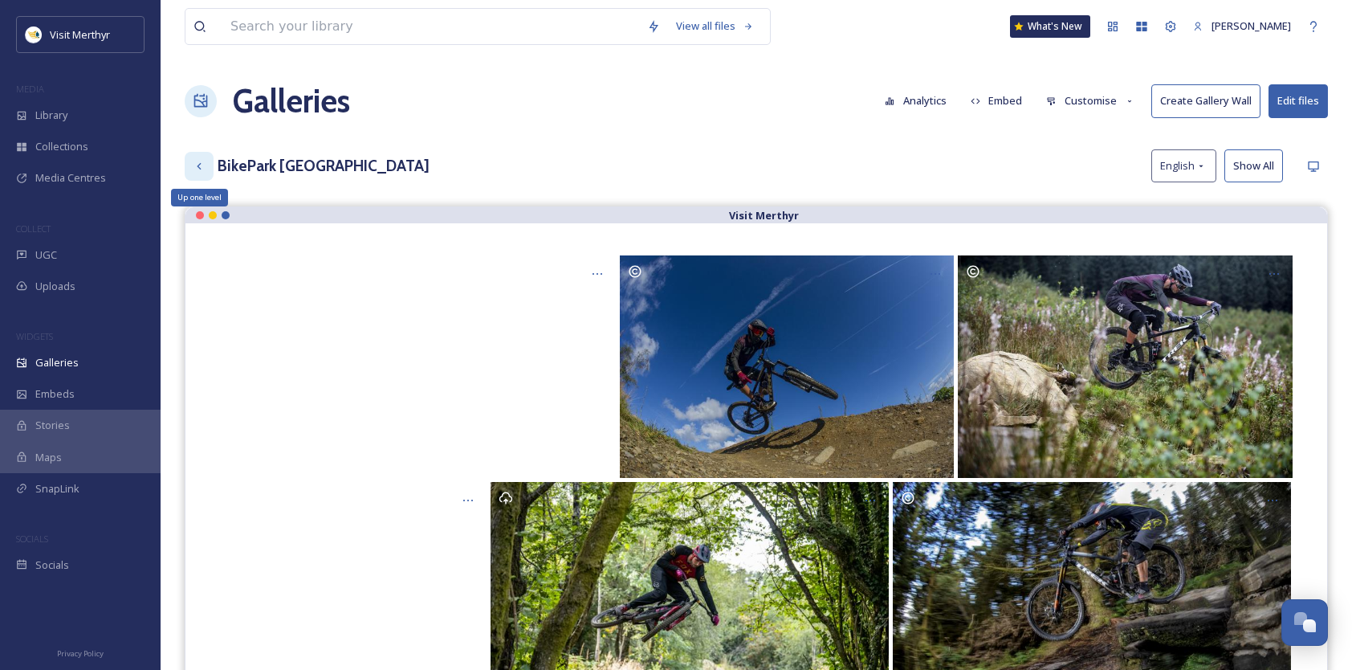
click at [197, 161] on icon at bounding box center [199, 166] width 13 height 13
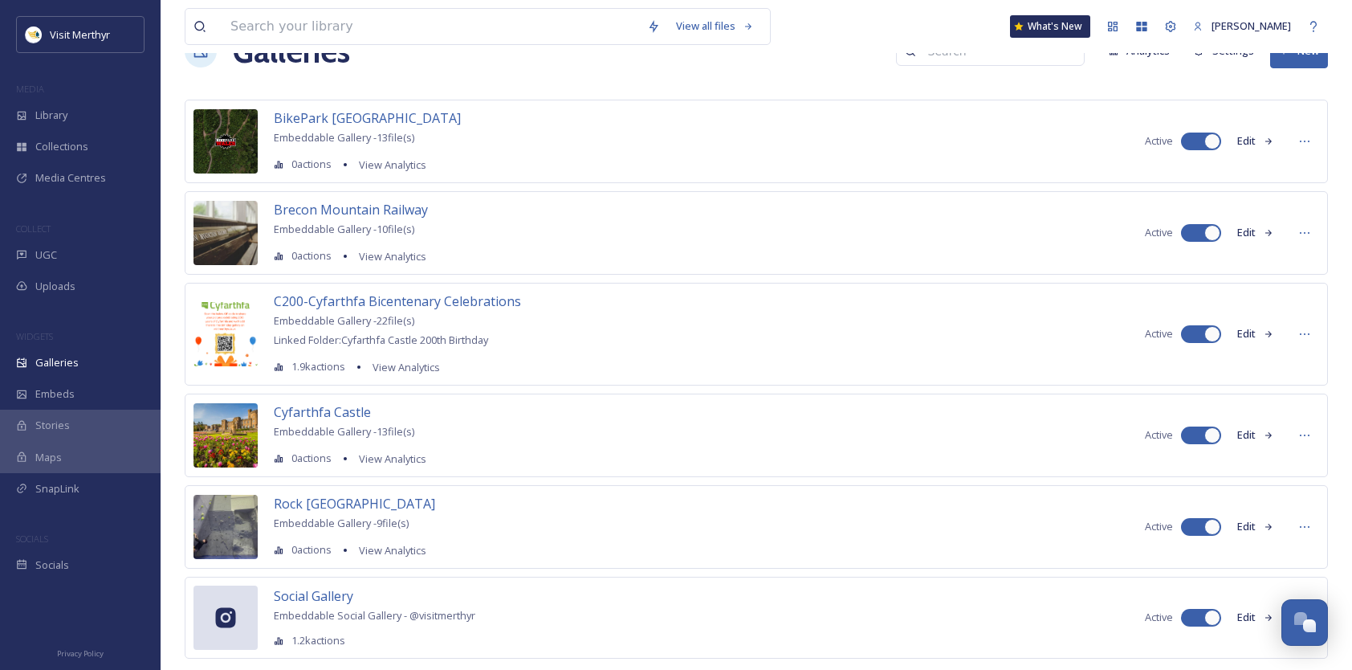
scroll to position [83, 0]
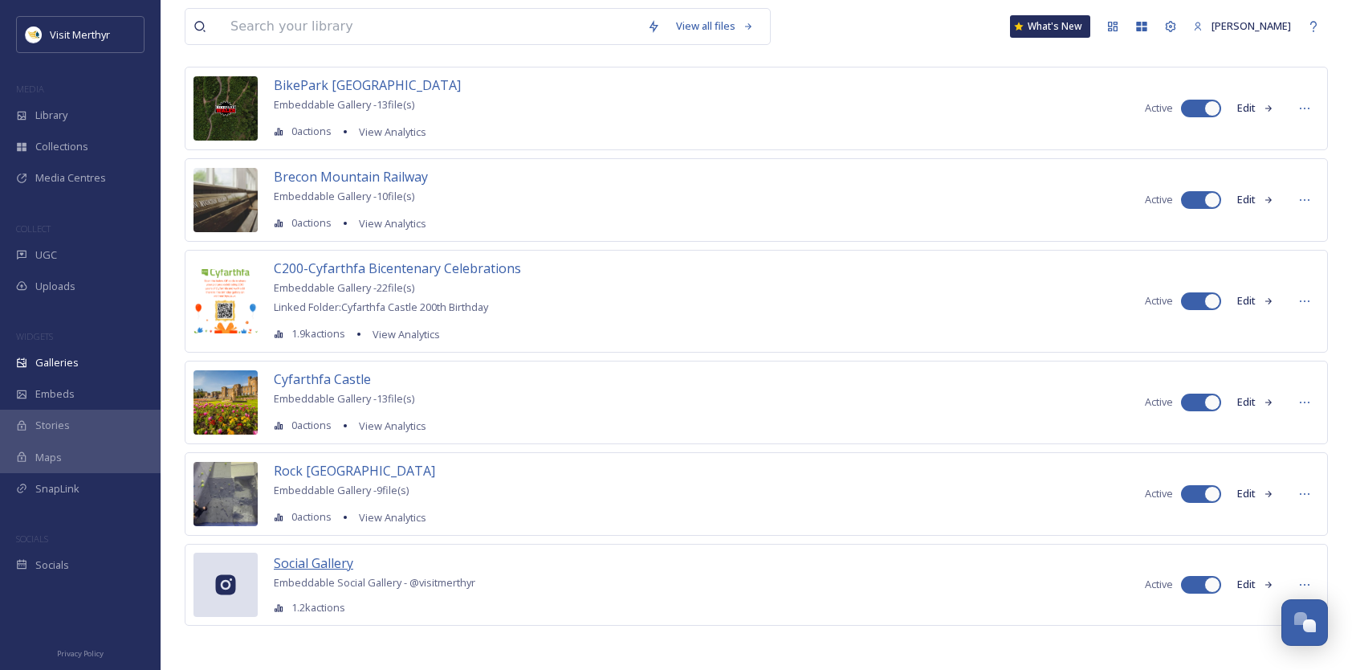
click at [327, 560] on span "Social Gallery" at bounding box center [313, 563] width 79 height 18
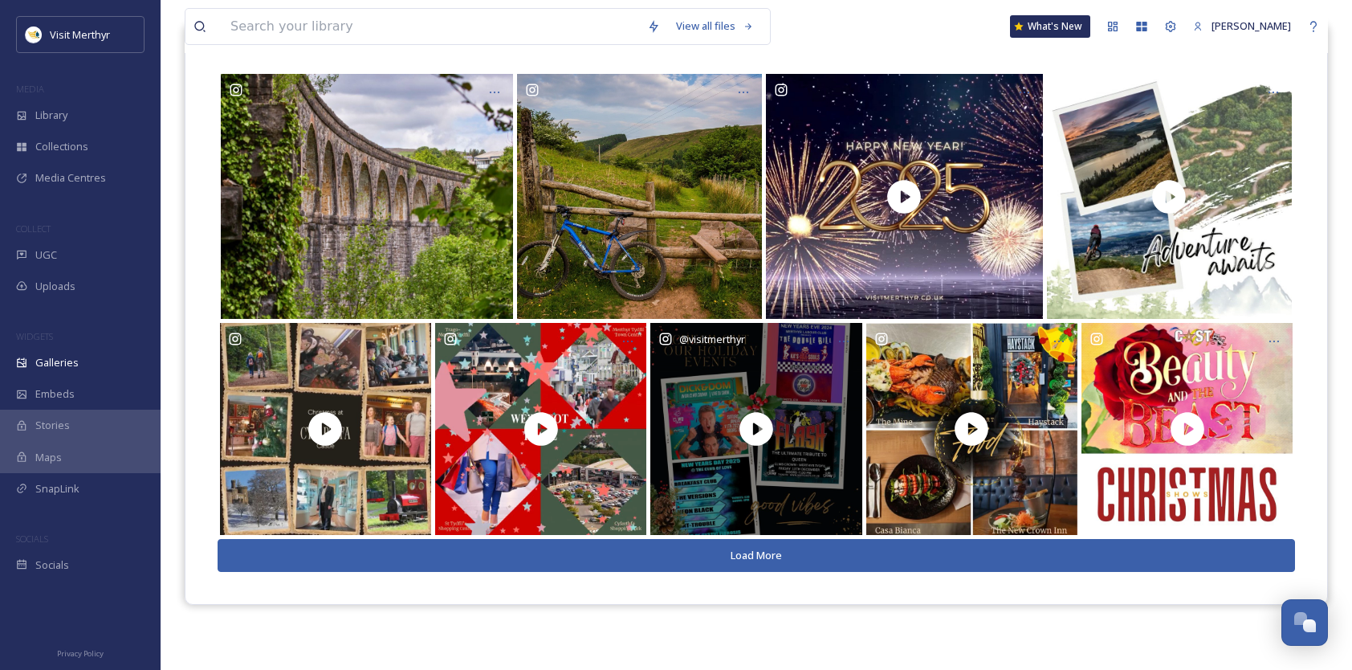
scroll to position [230, 0]
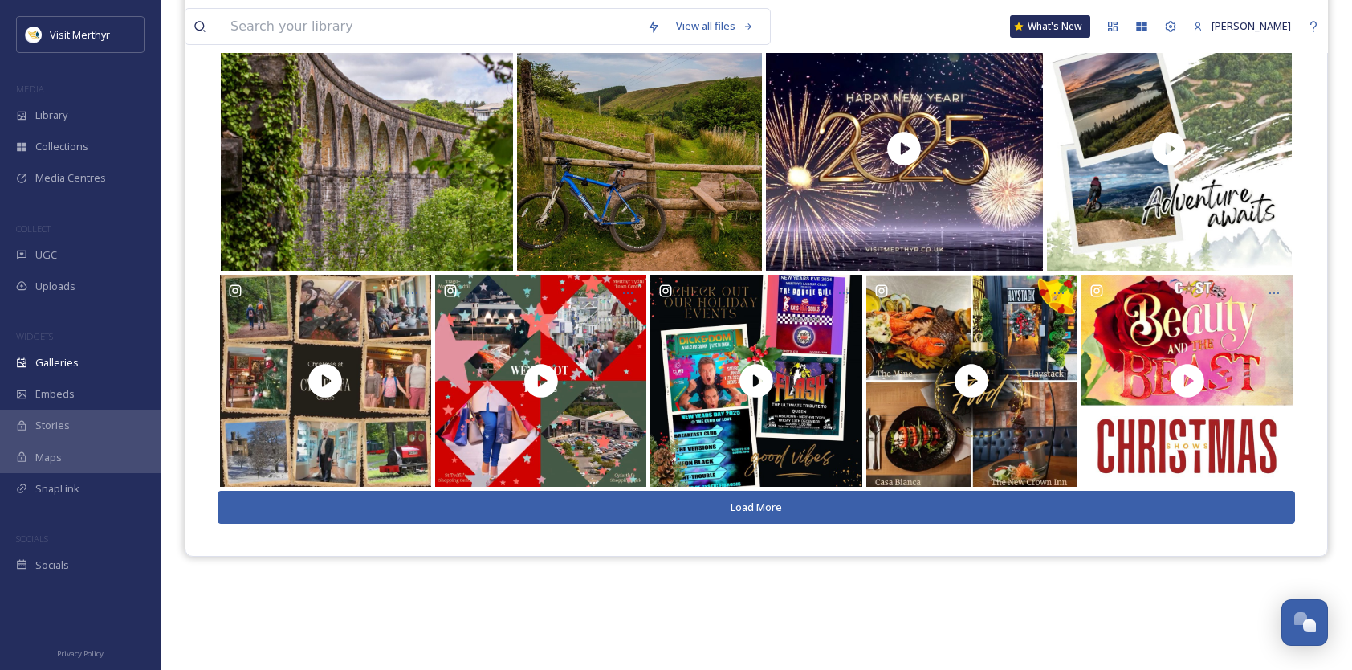
click at [756, 502] on button "Load More" at bounding box center [756, 506] width 1077 height 33
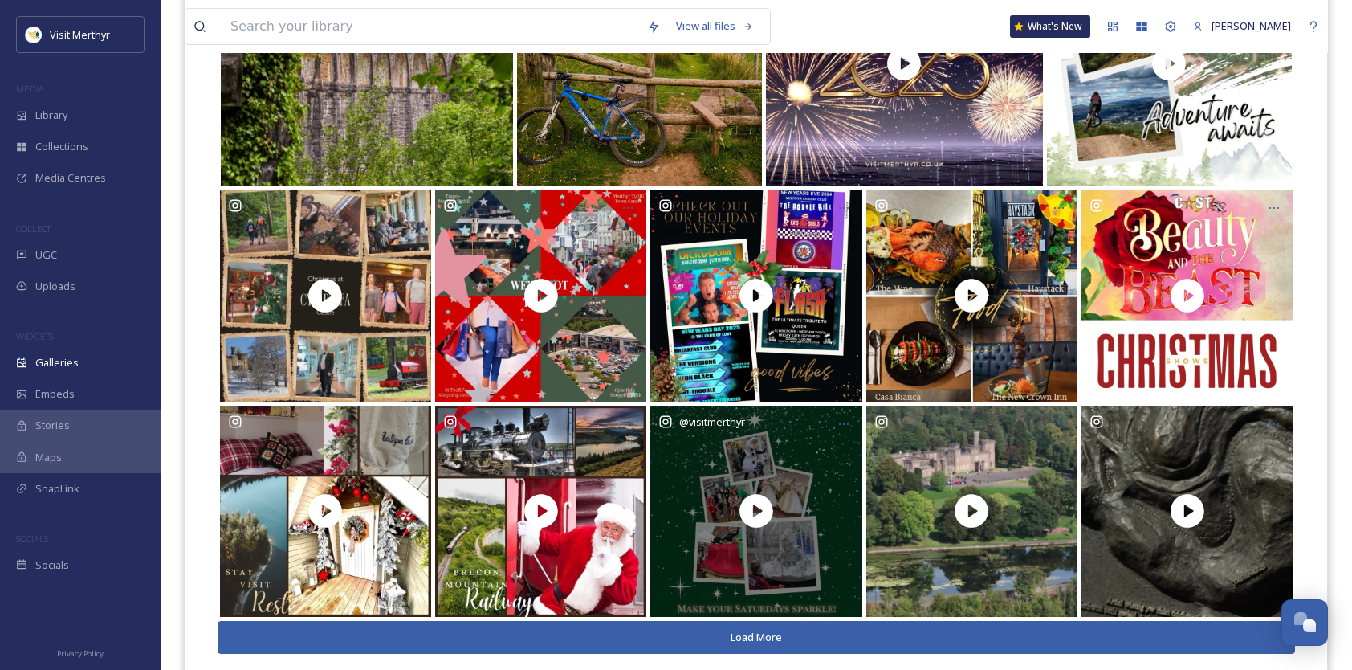
scroll to position [353, 0]
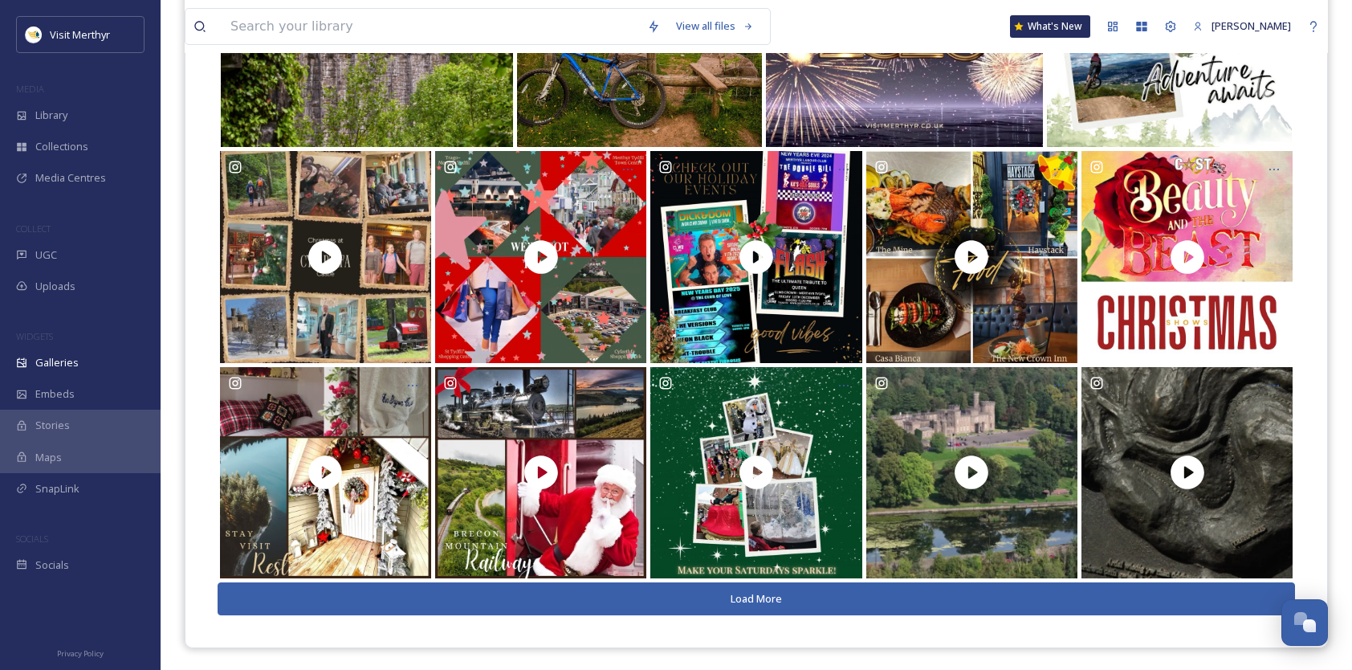
click at [757, 591] on button "Load More" at bounding box center [756, 598] width 1077 height 33
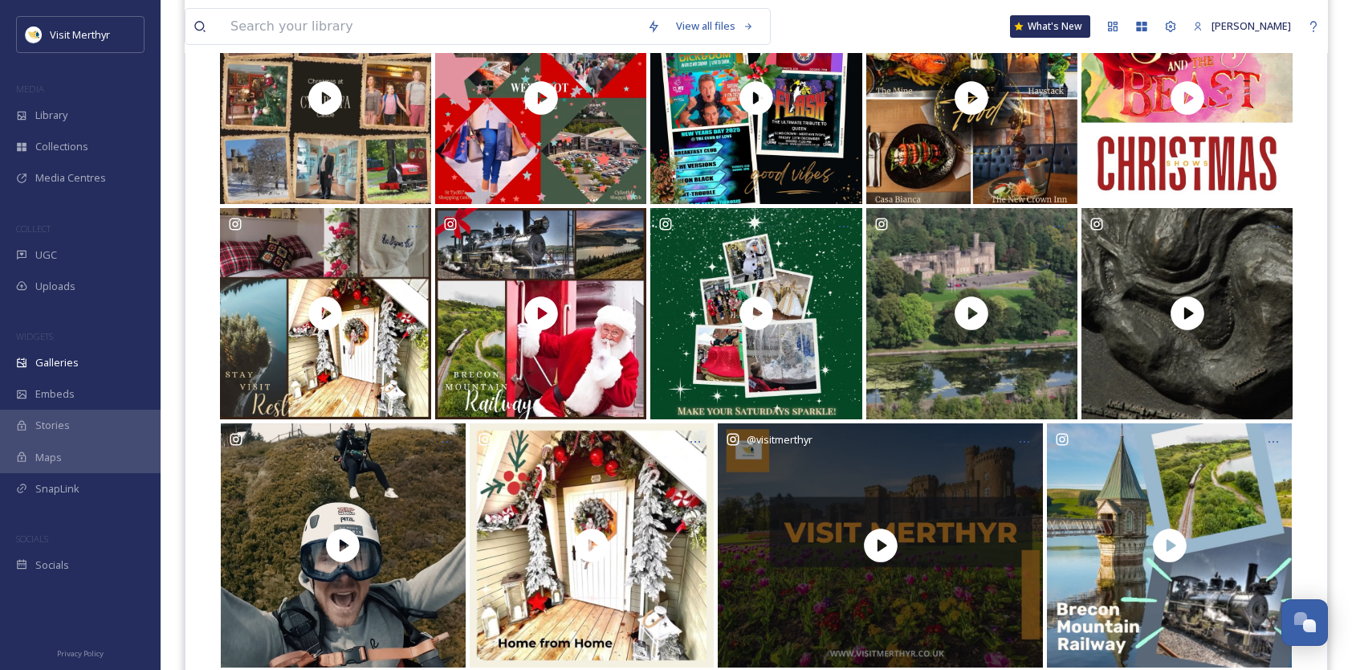
scroll to position [601, 0]
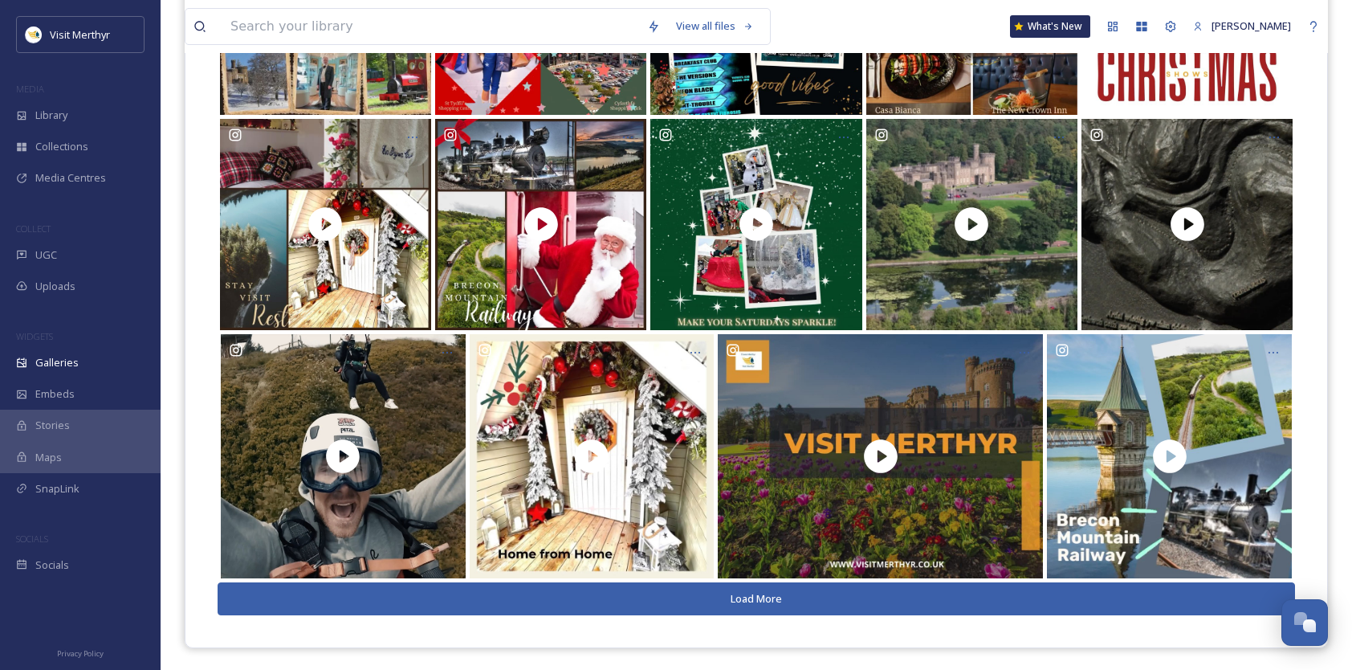
click at [735, 601] on button "Load More" at bounding box center [756, 598] width 1077 height 33
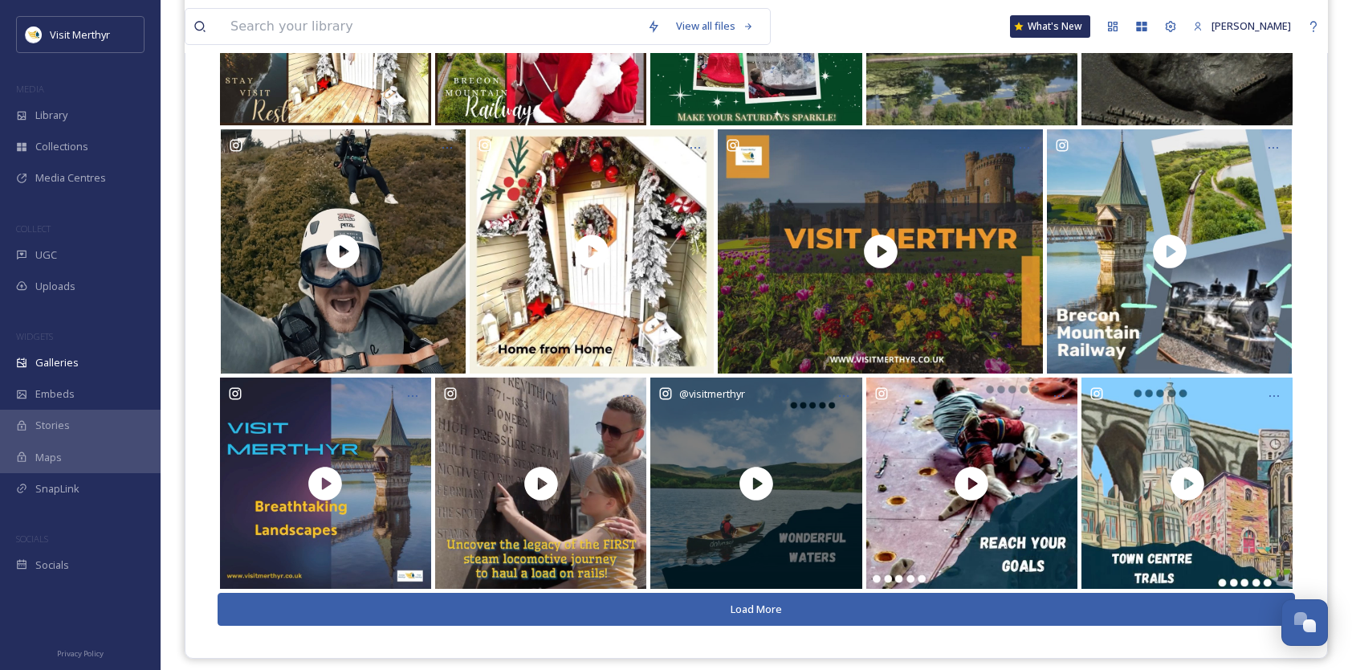
scroll to position [817, 0]
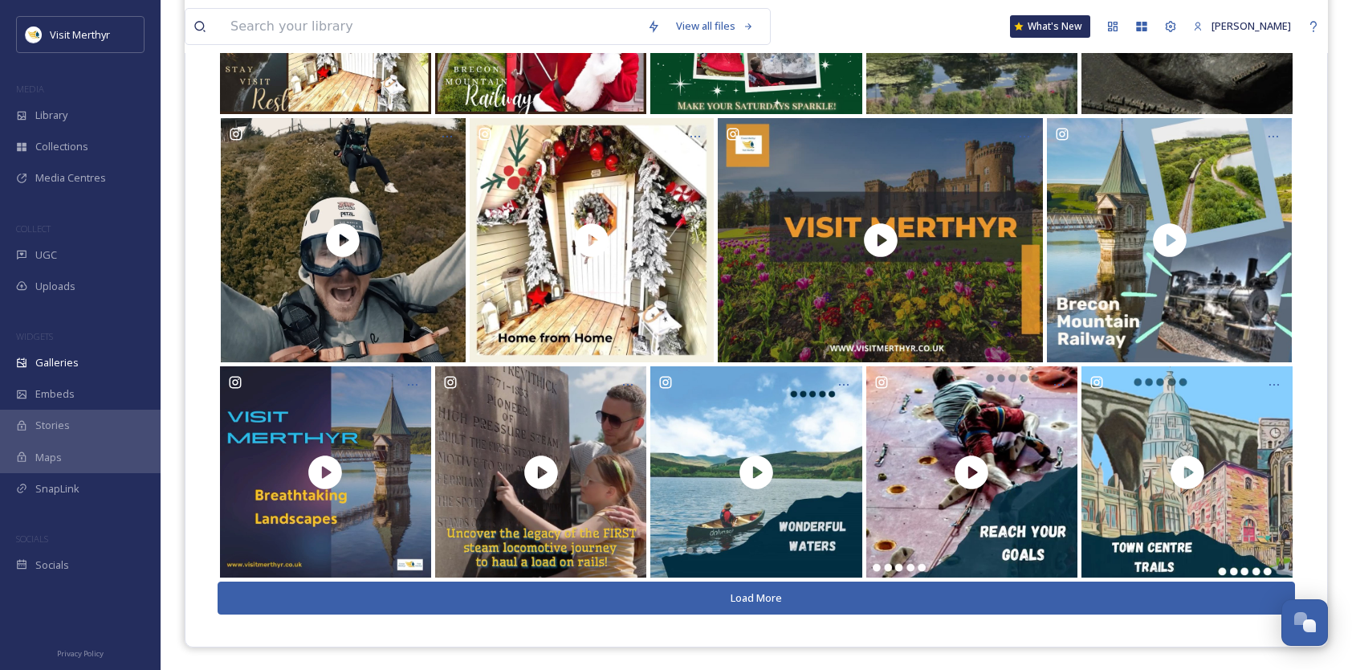
click at [721, 598] on button "Load More" at bounding box center [756, 597] width 1077 height 33
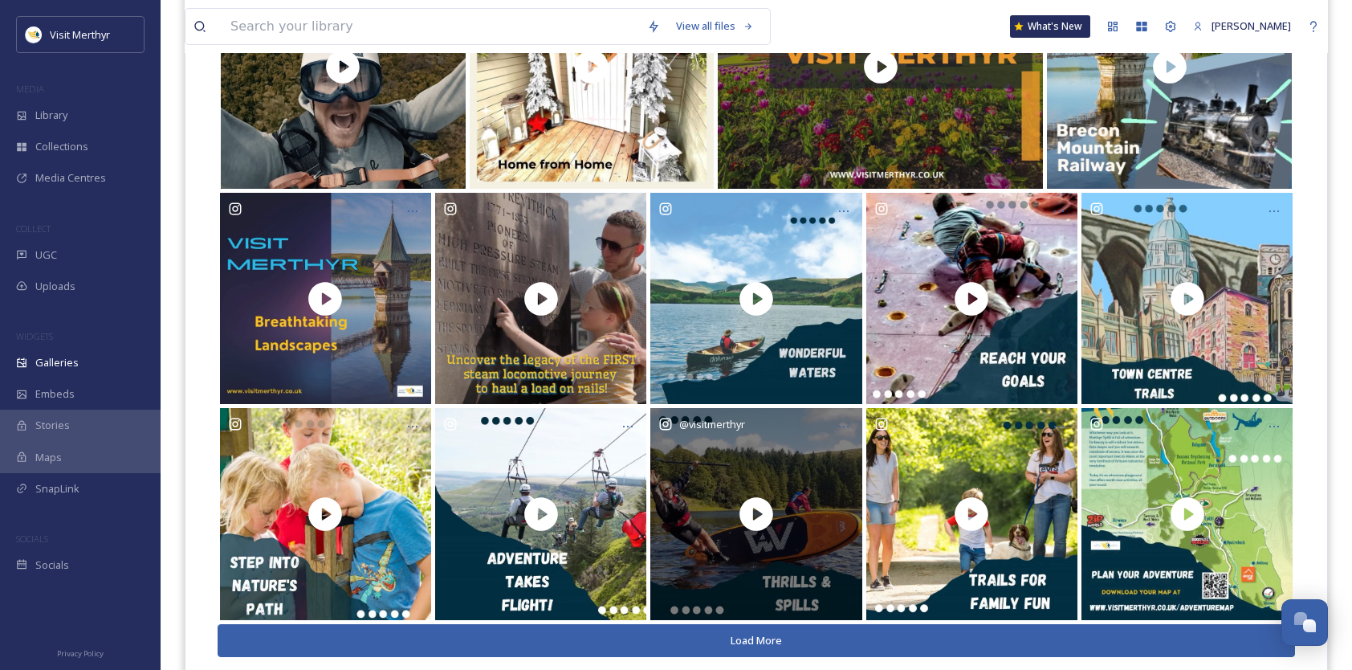
scroll to position [1032, 0]
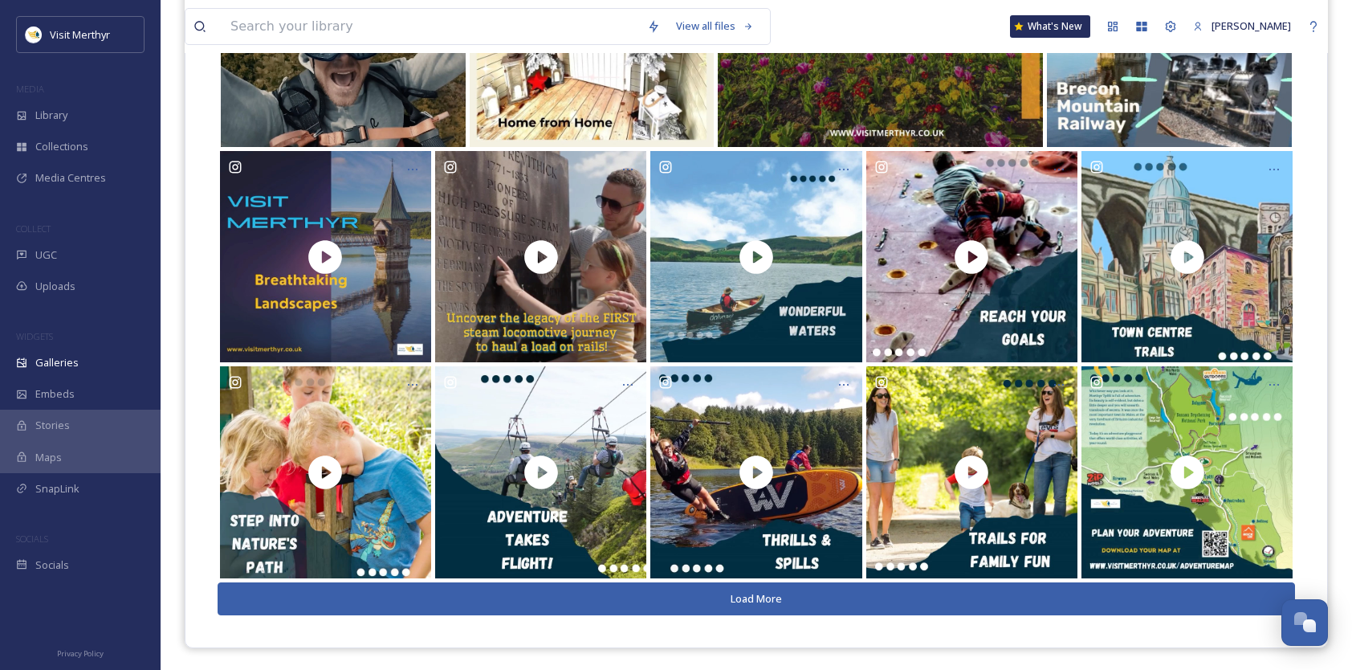
drag, startPoint x: 754, startPoint y: 600, endPoint x: 750, endPoint y: 547, distance: 53.1
click at [754, 600] on button "Load More" at bounding box center [756, 598] width 1077 height 33
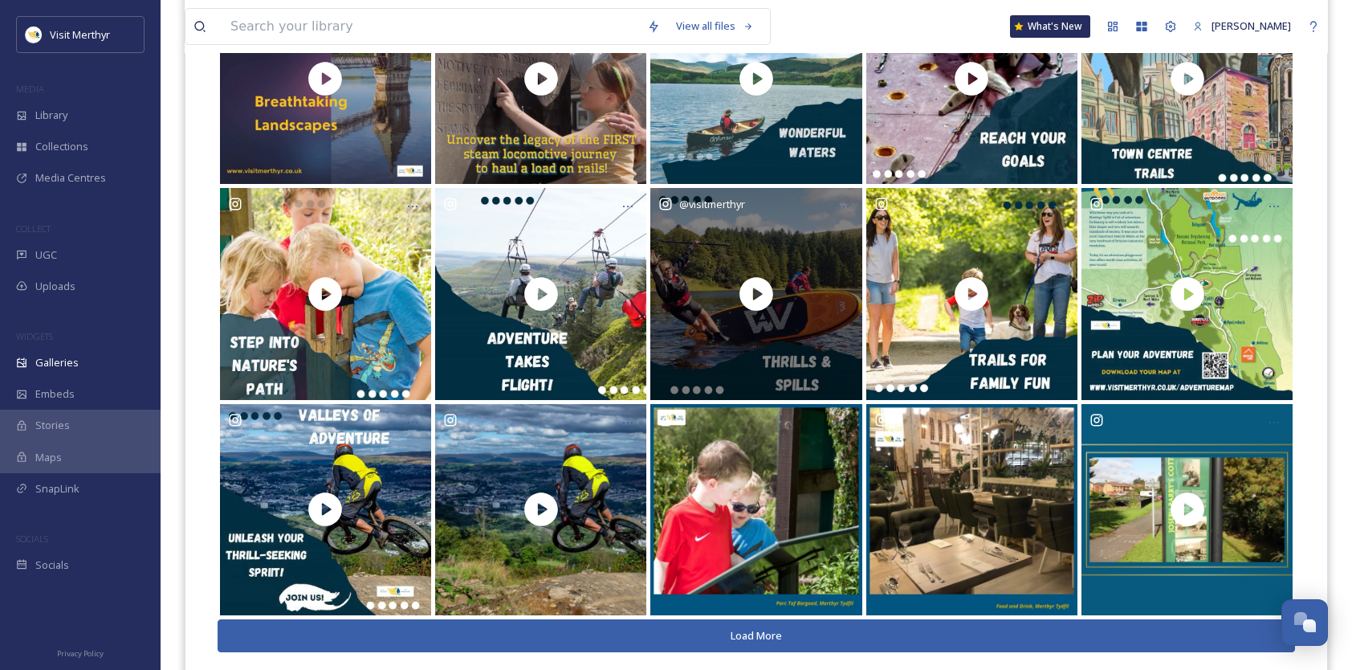
scroll to position [1247, 0]
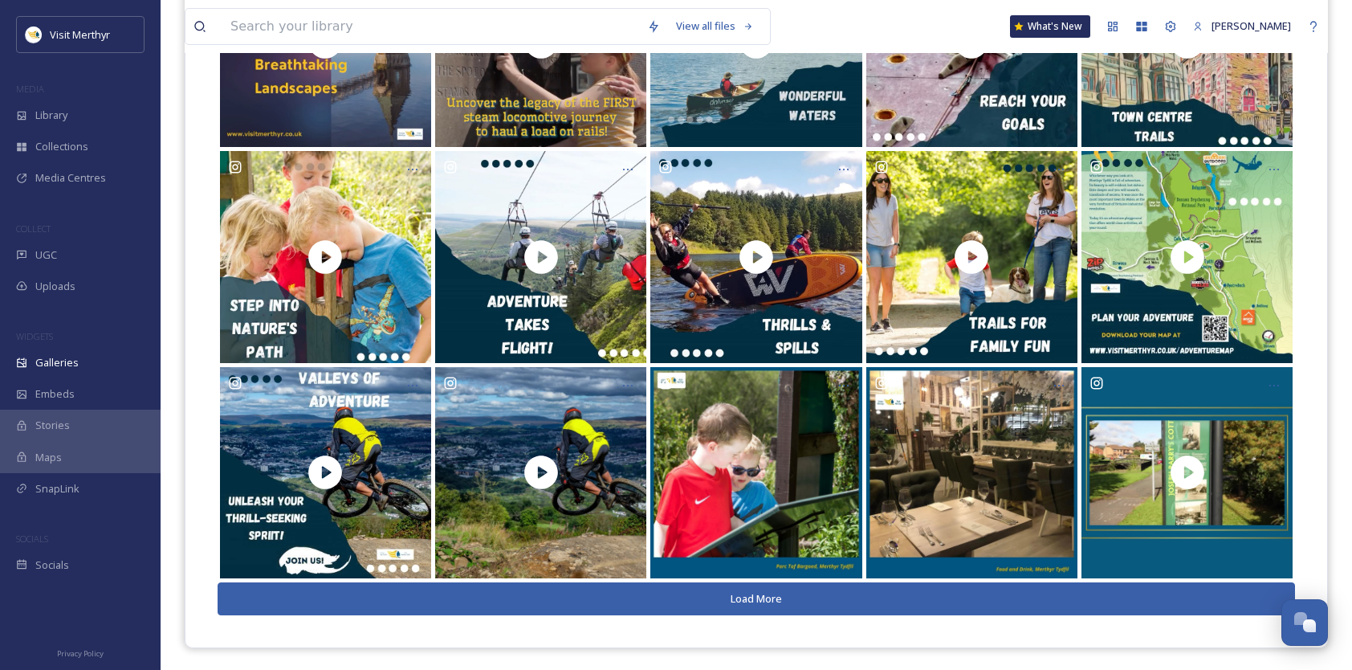
click at [728, 589] on button "Load More" at bounding box center [756, 598] width 1077 height 33
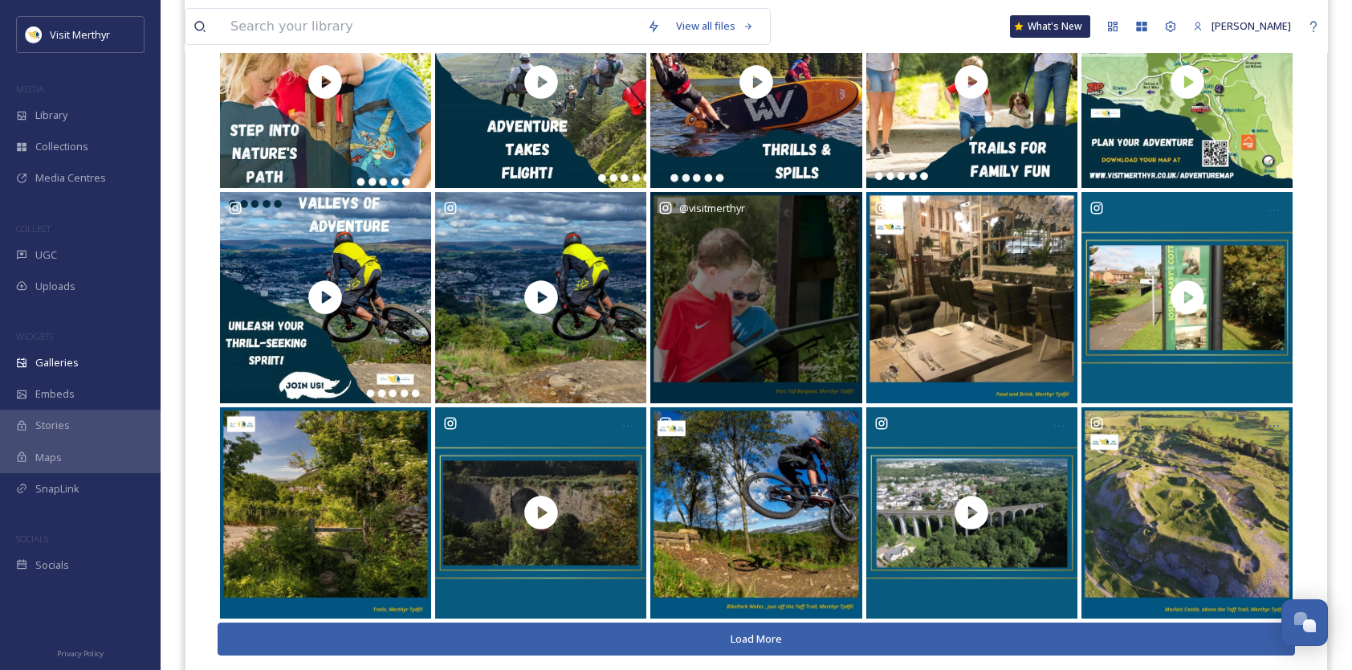
scroll to position [1463, 0]
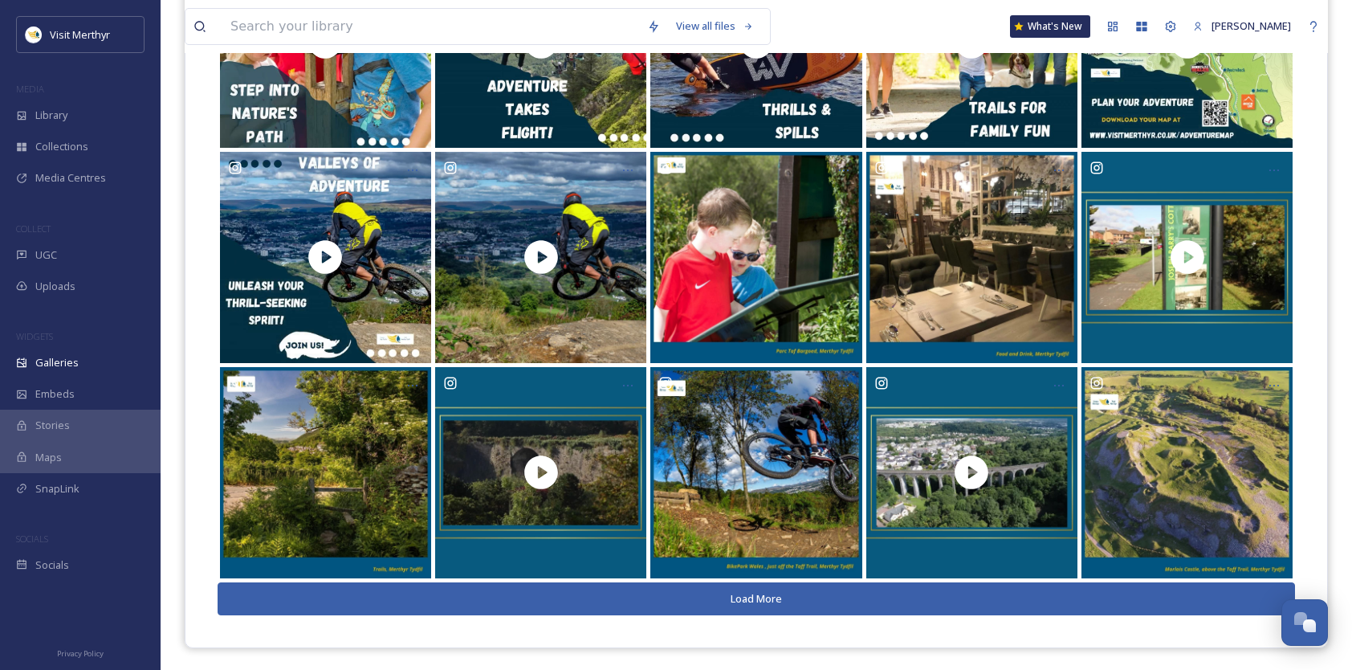
drag, startPoint x: 756, startPoint y: 594, endPoint x: 743, endPoint y: 479, distance: 115.5
click at [757, 594] on button "Load More" at bounding box center [756, 598] width 1077 height 33
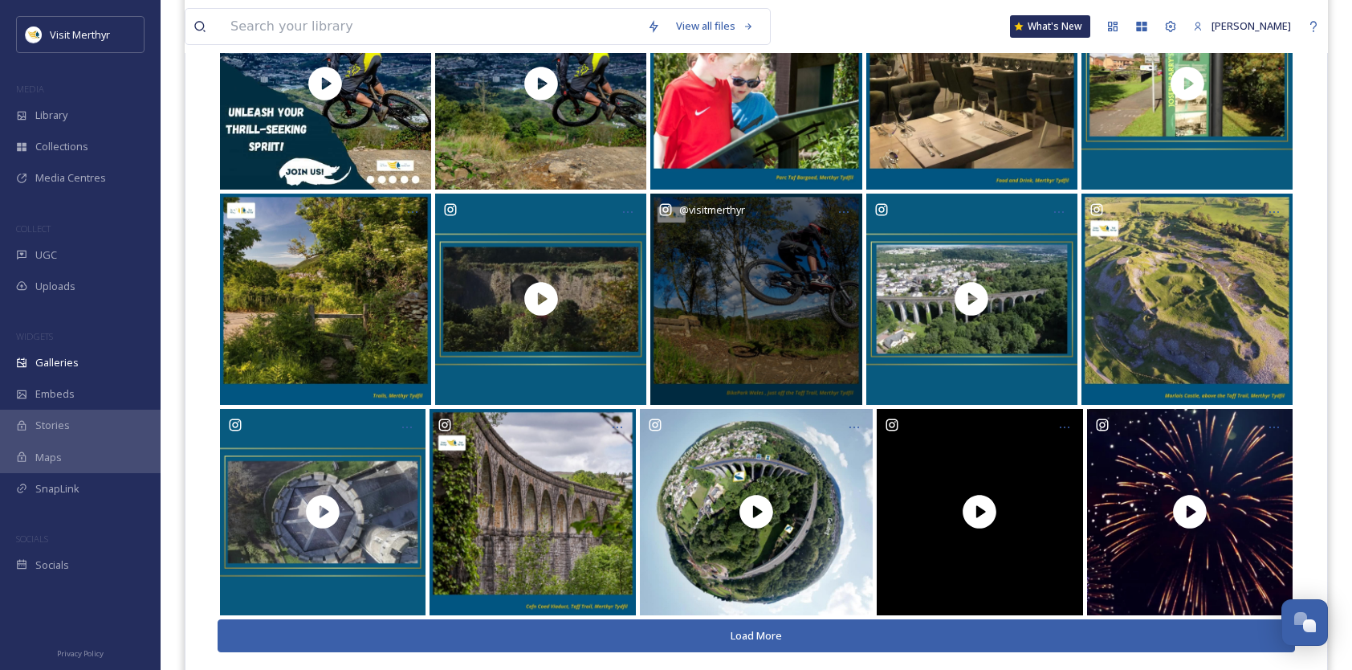
scroll to position [1673, 0]
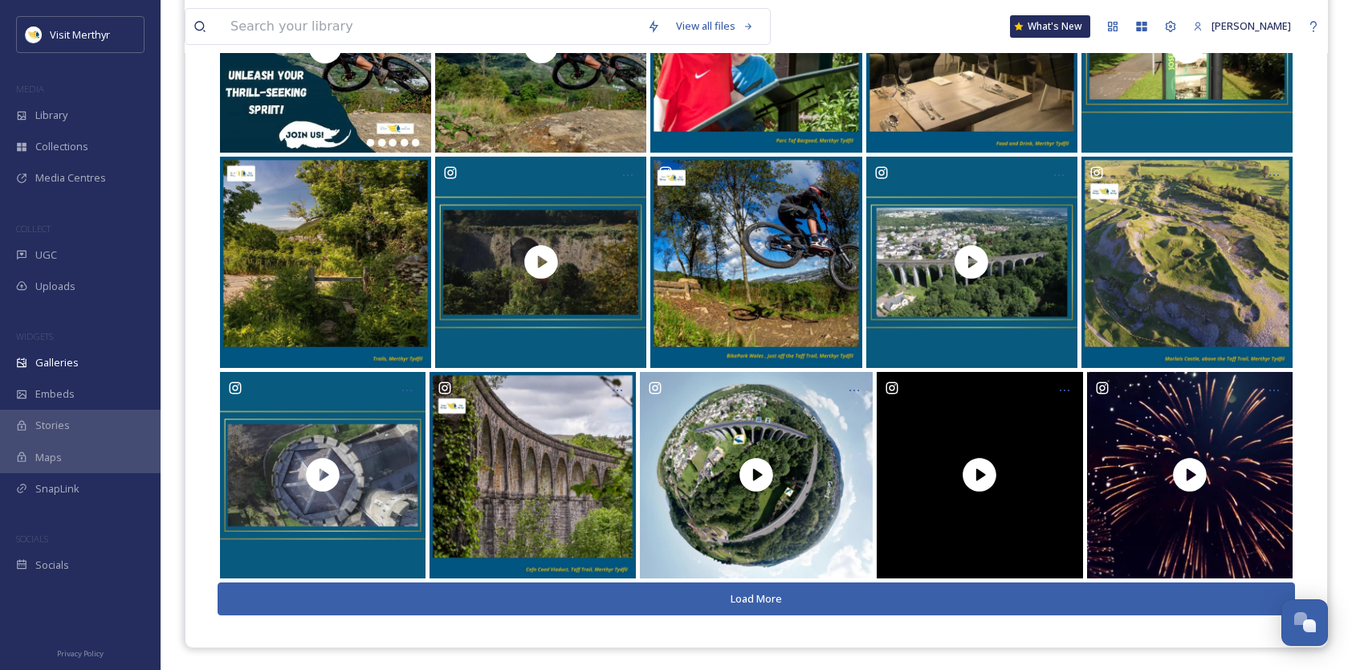
click at [750, 595] on button "Load More" at bounding box center [756, 598] width 1077 height 33
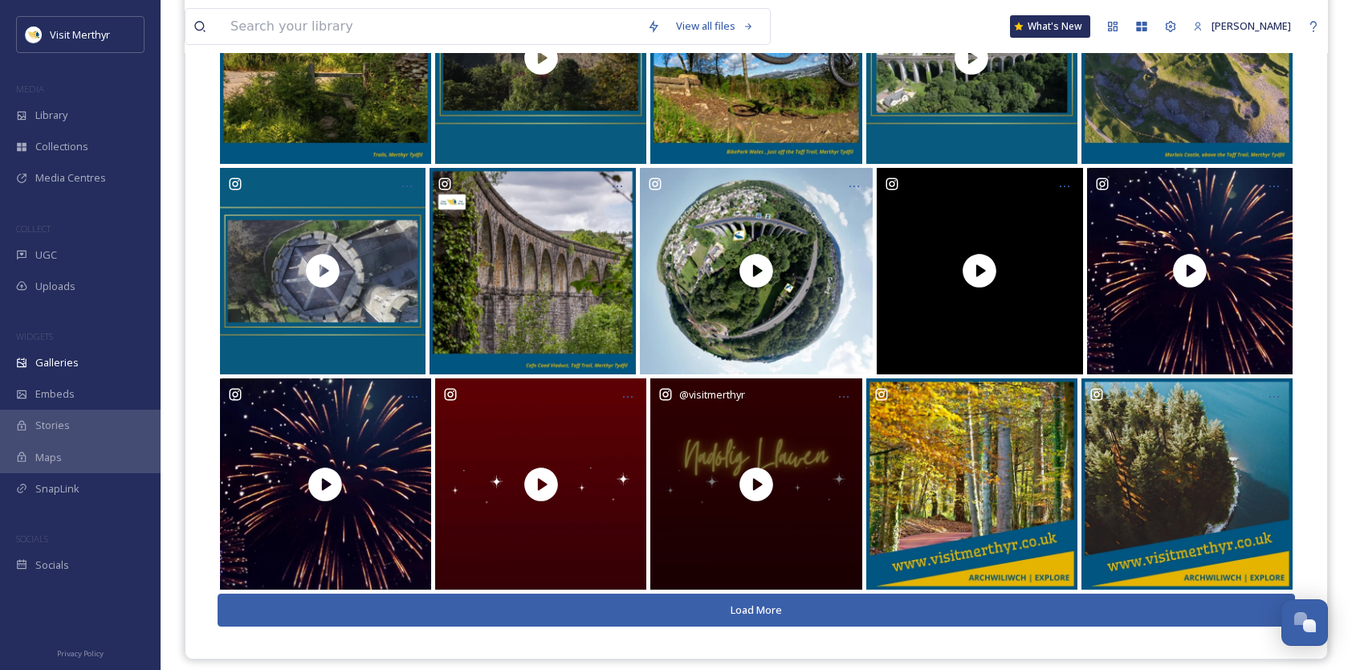
scroll to position [1888, 0]
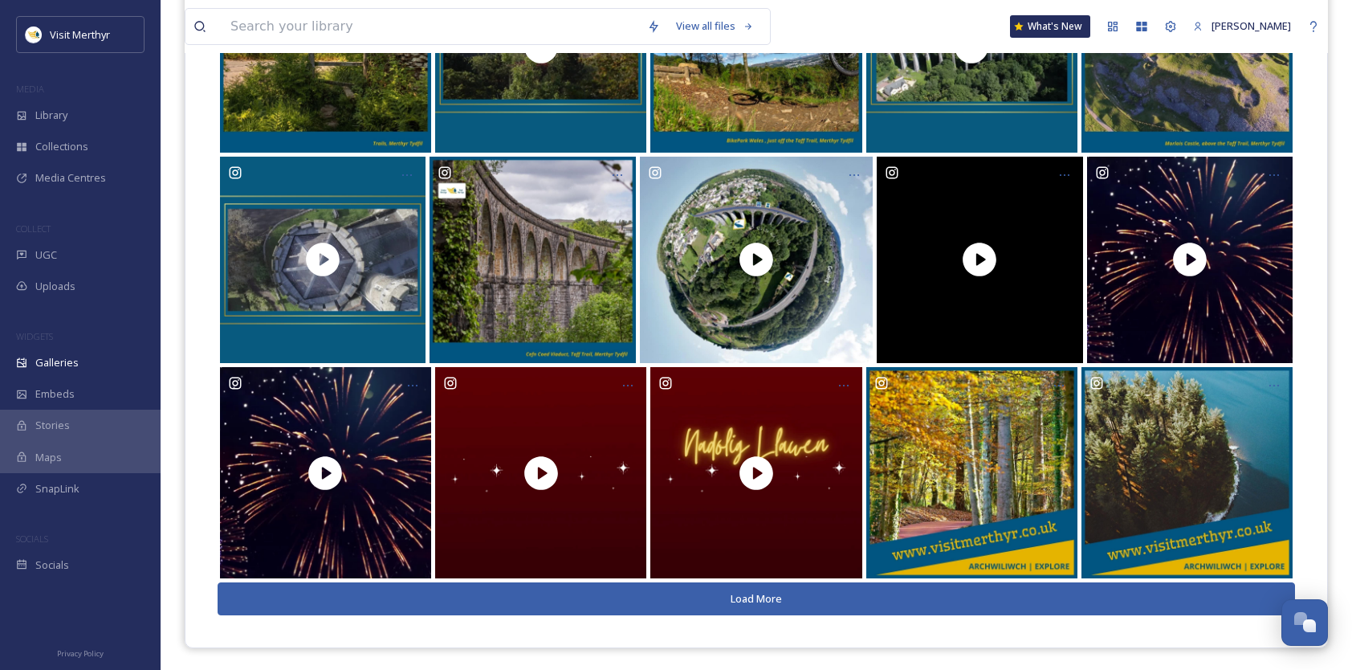
click at [762, 603] on button "Load More" at bounding box center [756, 598] width 1077 height 33
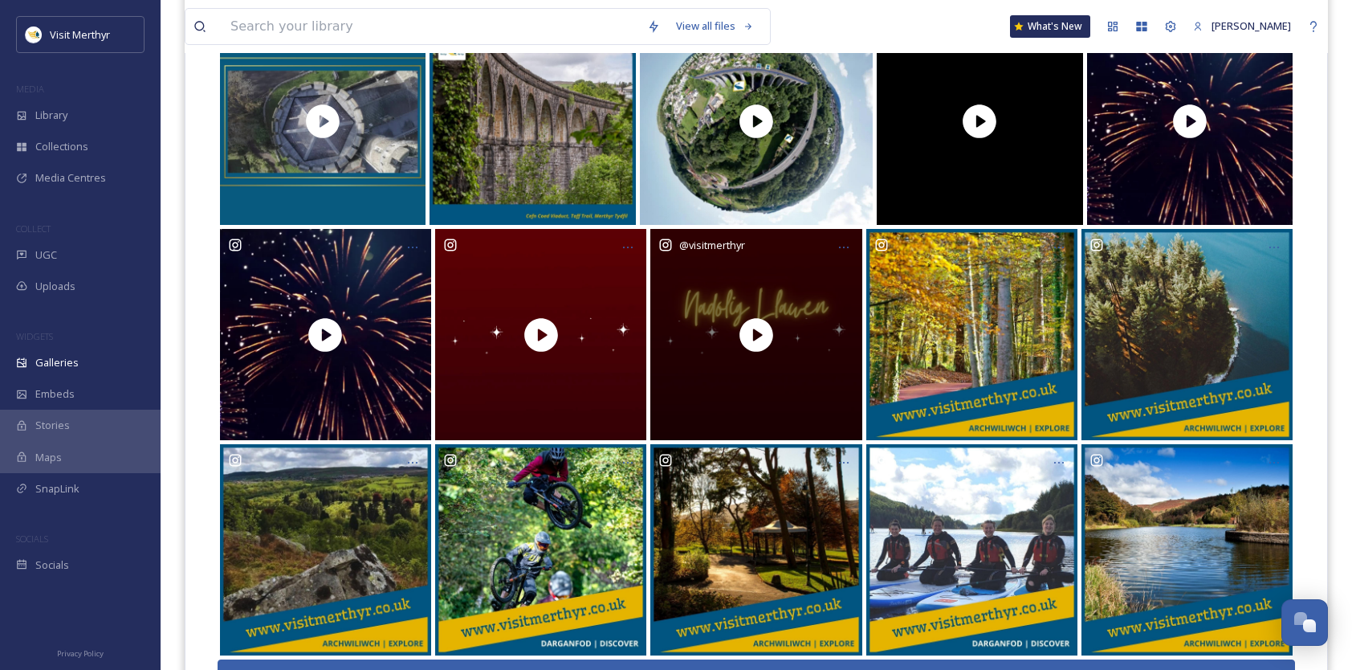
scroll to position [2103, 0]
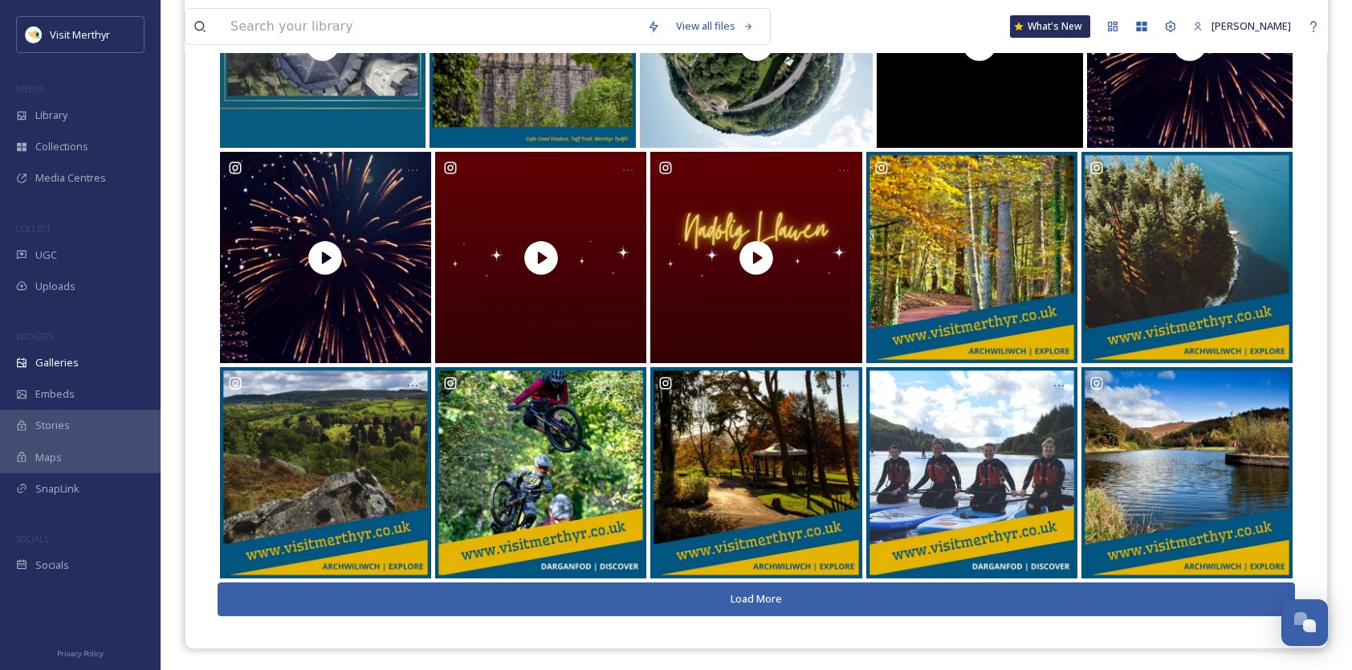
click at [798, 599] on button "Load More" at bounding box center [756, 598] width 1077 height 33
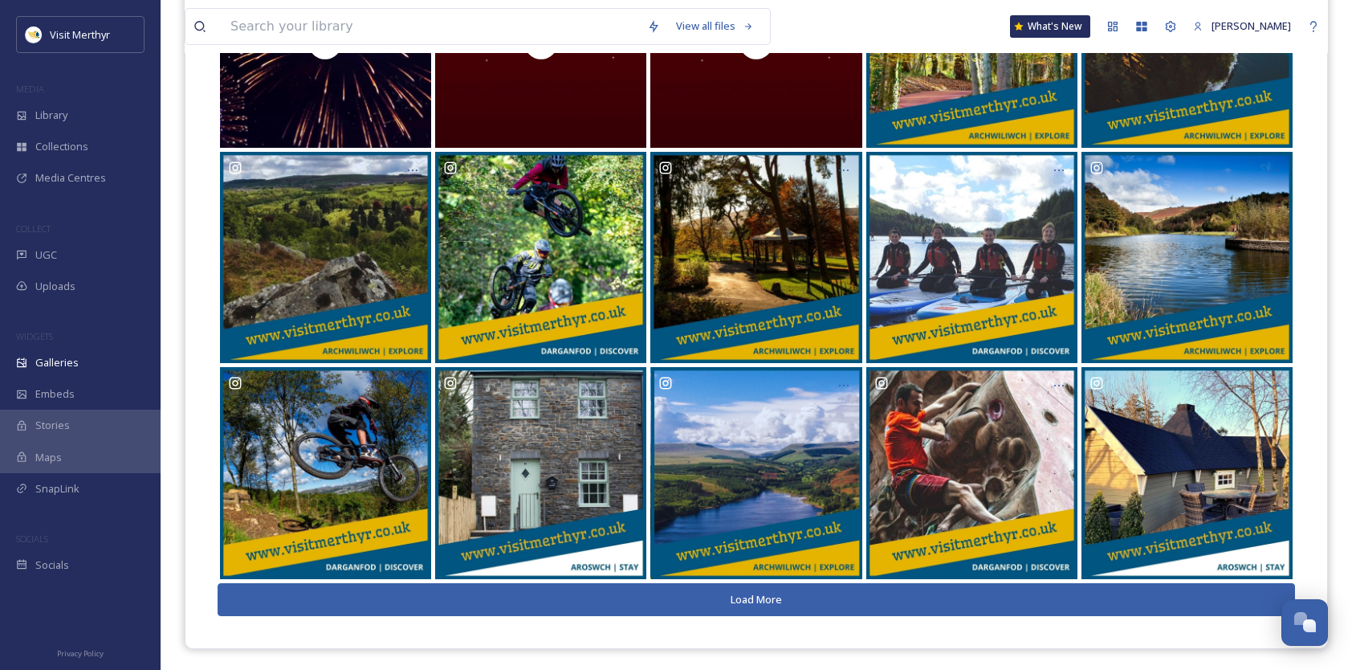
scroll to position [2319, 0]
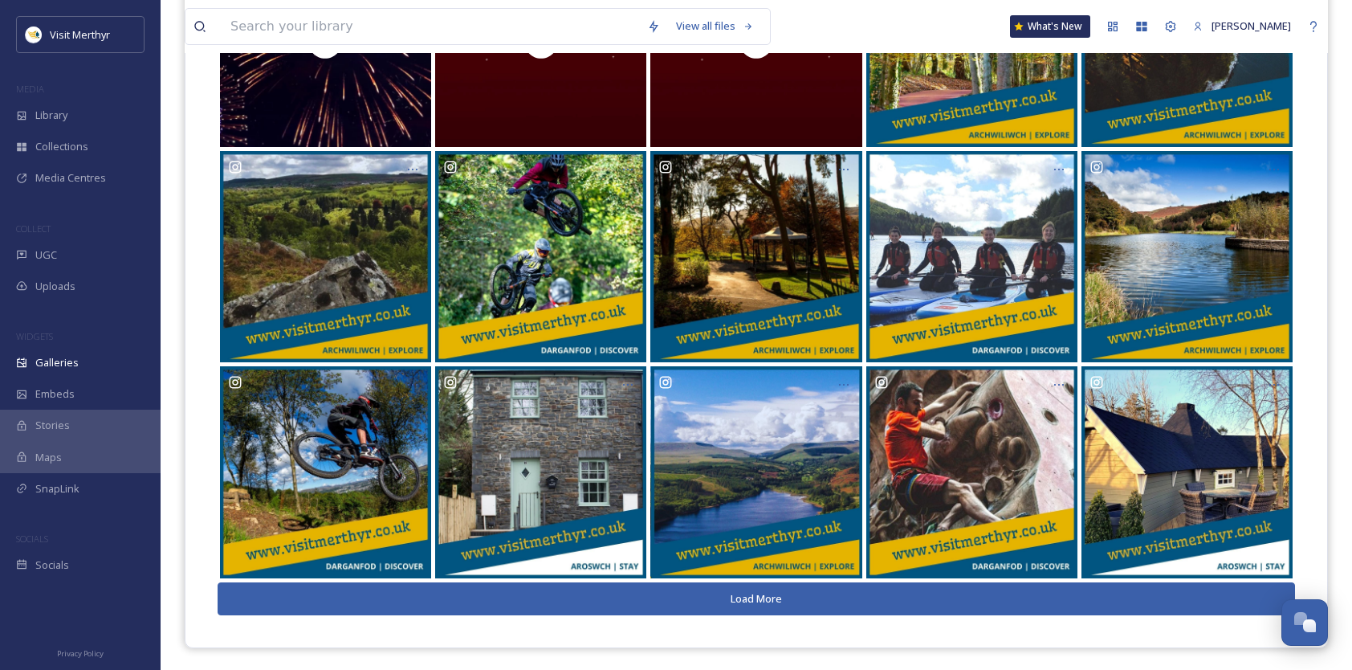
click at [799, 600] on button "Load More" at bounding box center [756, 598] width 1077 height 33
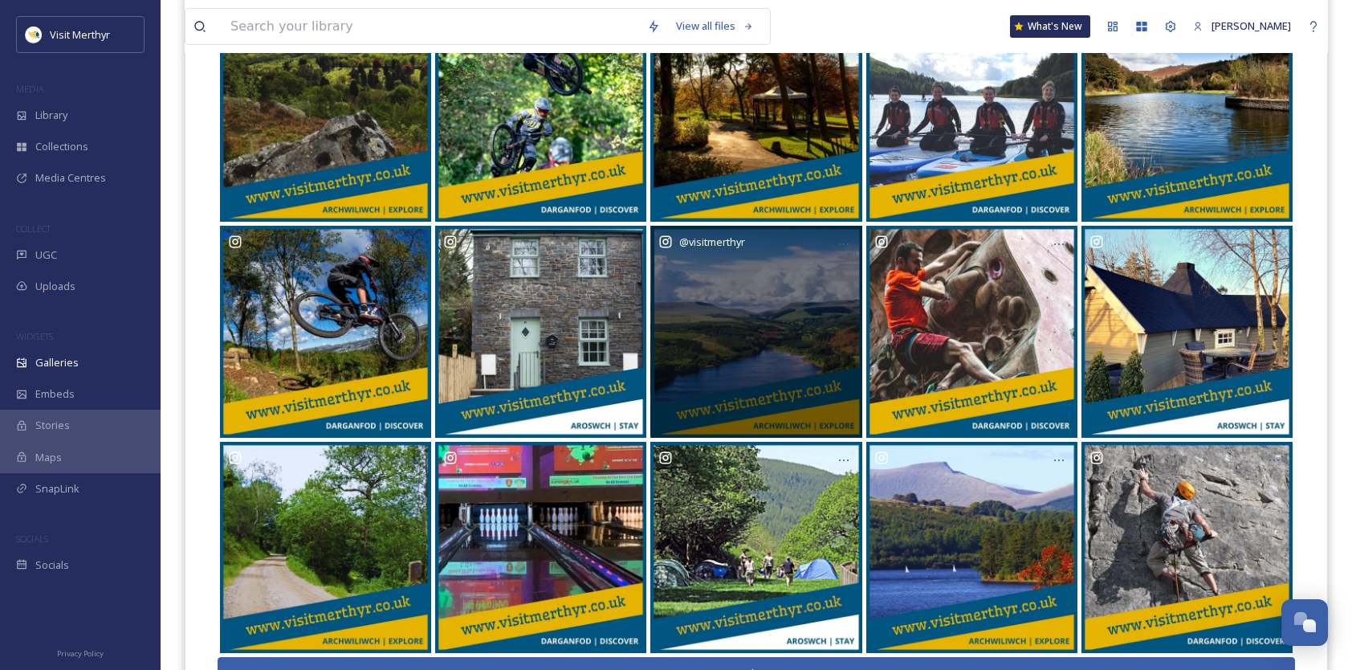
scroll to position [2534, 0]
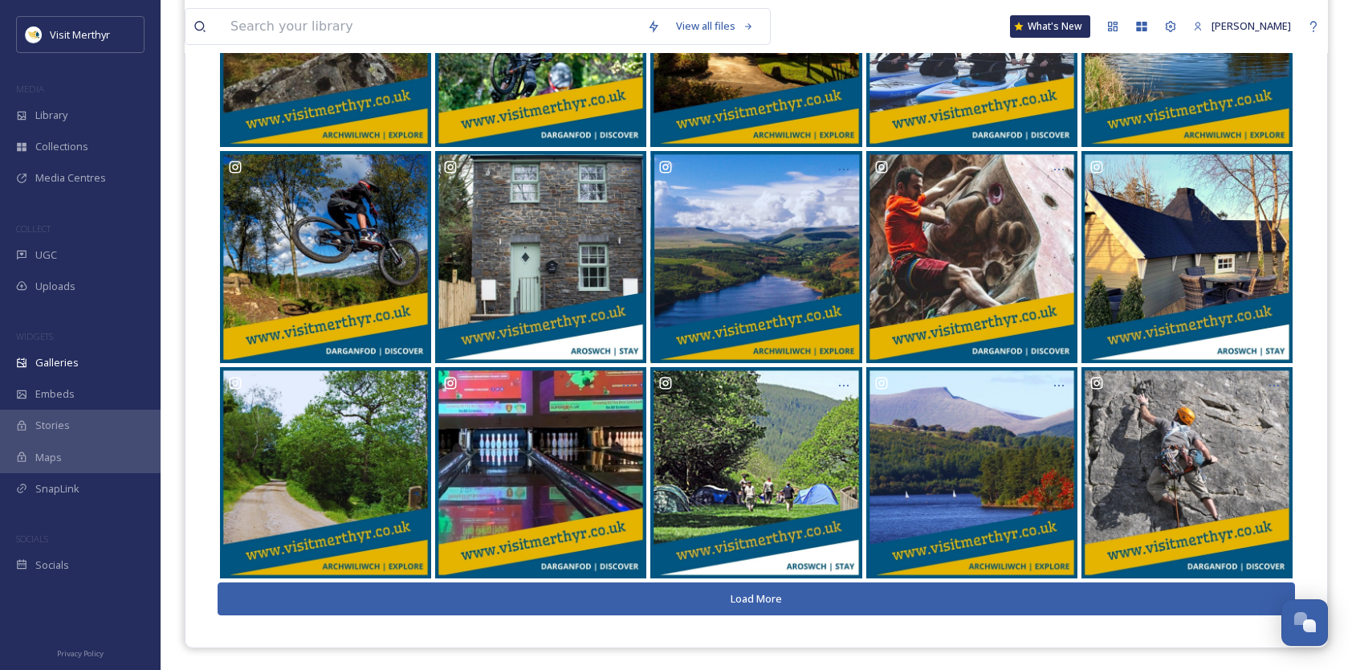
drag, startPoint x: 792, startPoint y: 598, endPoint x: 772, endPoint y: 478, distance: 122.1
click at [792, 599] on button "Load More" at bounding box center [756, 598] width 1077 height 33
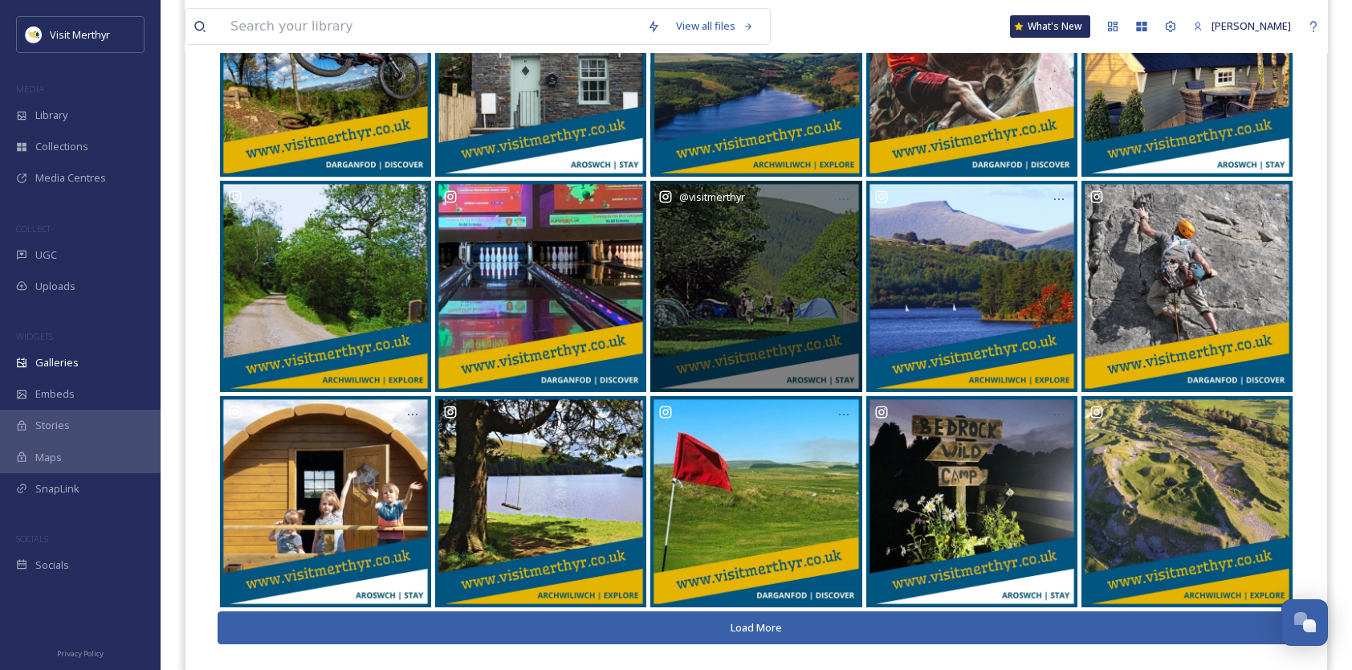
scroll to position [2750, 0]
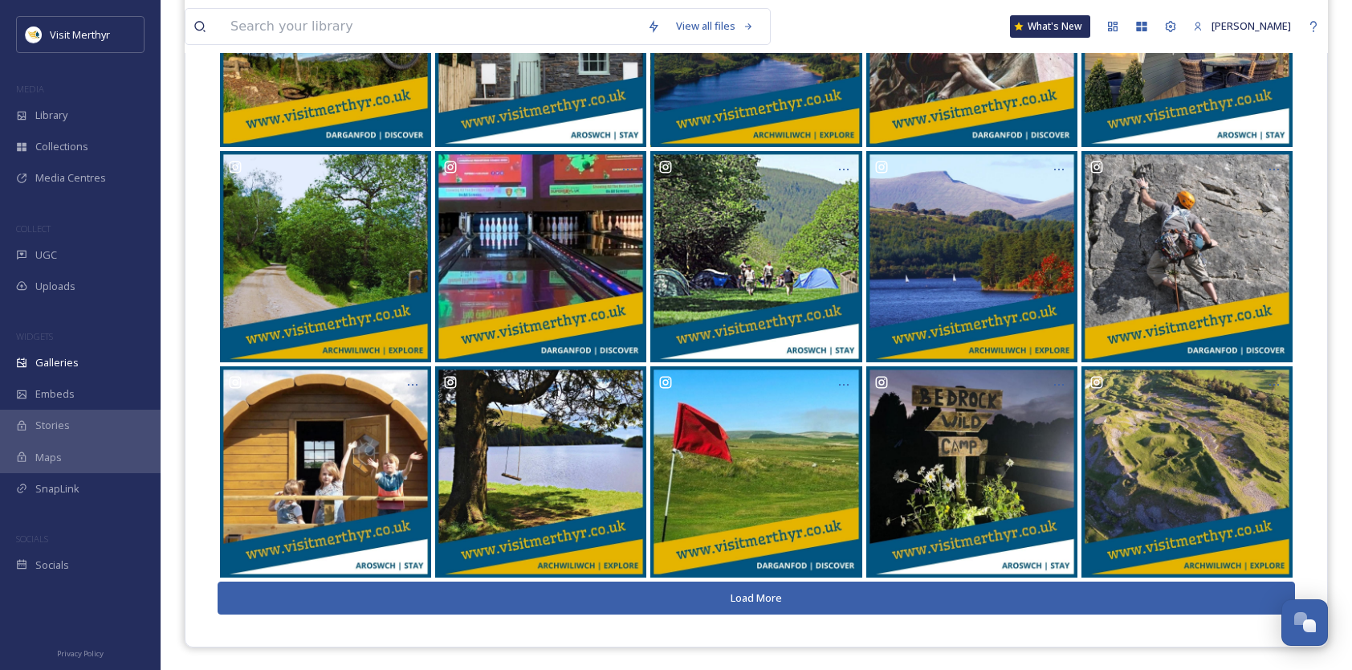
click at [788, 594] on button "Load More" at bounding box center [756, 597] width 1077 height 33
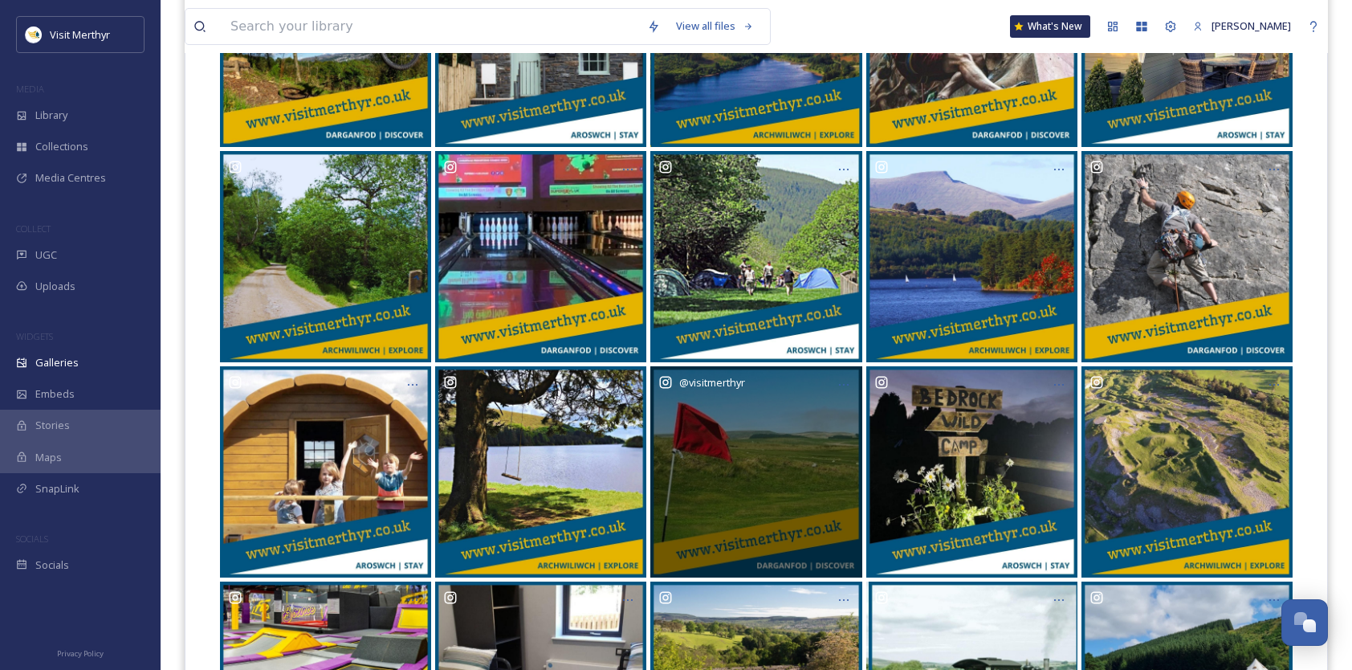
scroll to position [2933, 0]
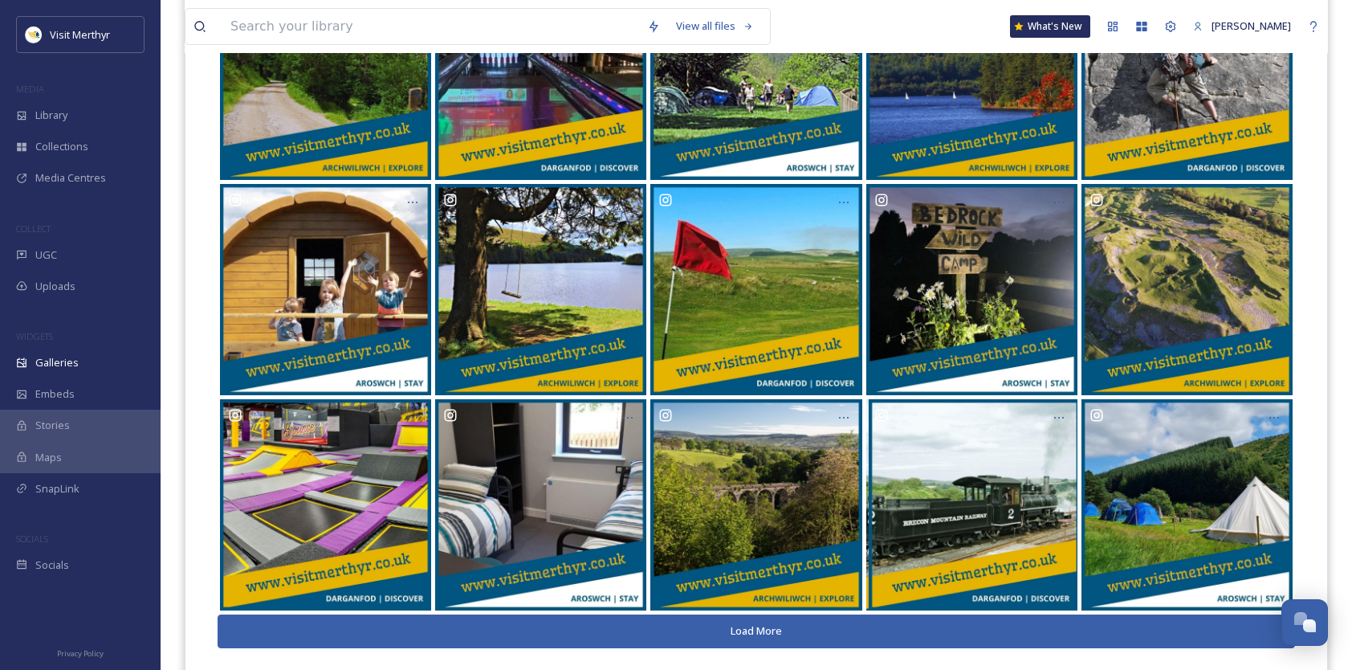
drag, startPoint x: 785, startPoint y: 623, endPoint x: 794, endPoint y: 596, distance: 28.7
click at [785, 628] on button "Load More" at bounding box center [756, 630] width 1077 height 33
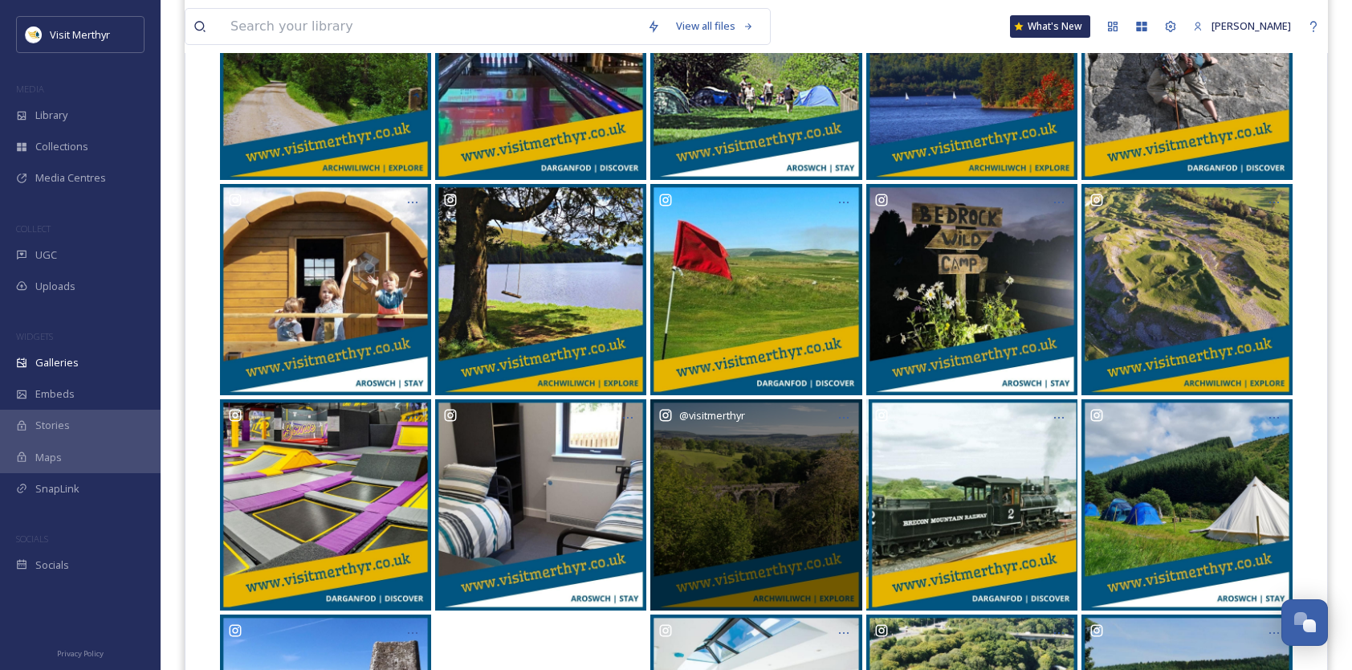
scroll to position [3181, 0]
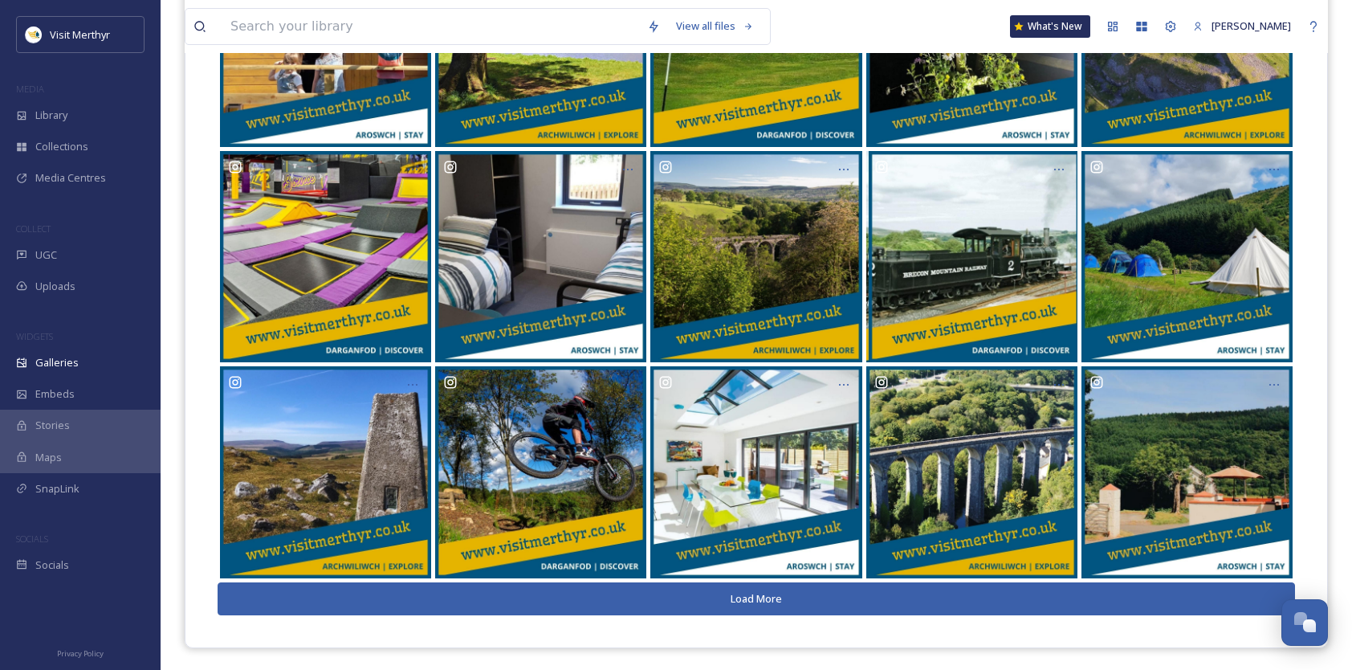
click at [773, 589] on button "Load More" at bounding box center [756, 598] width 1077 height 33
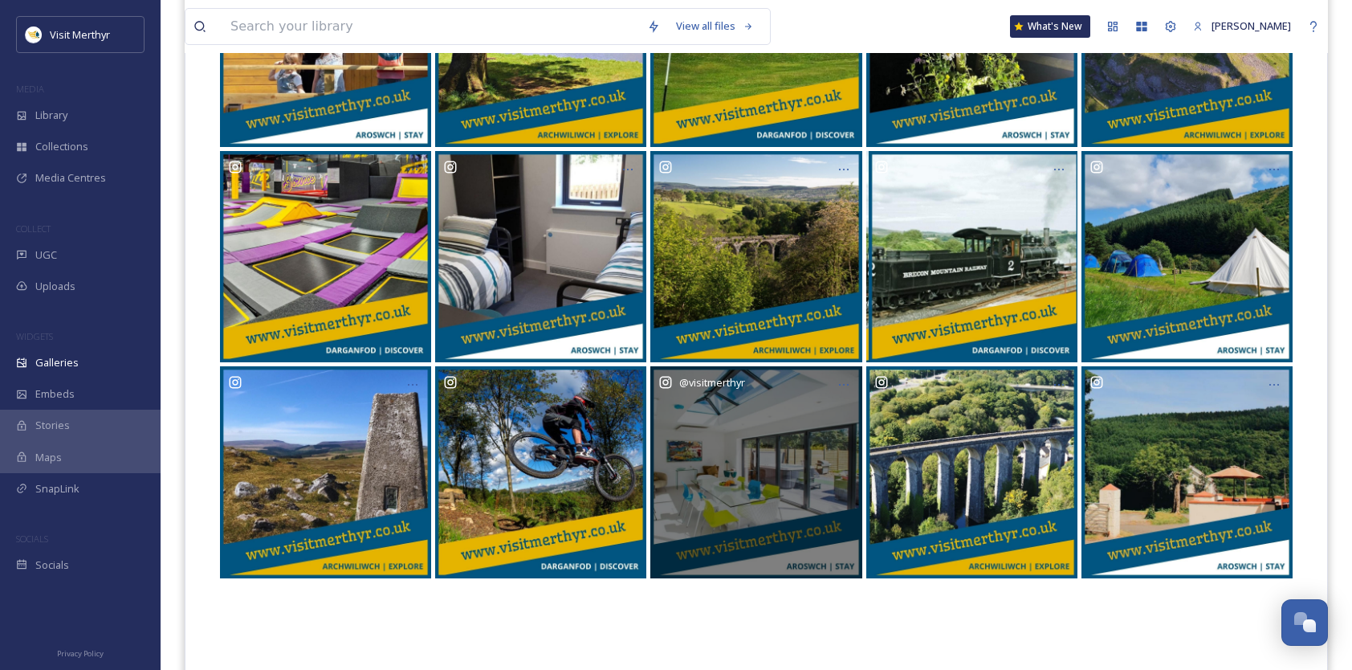
scroll to position [3396, 0]
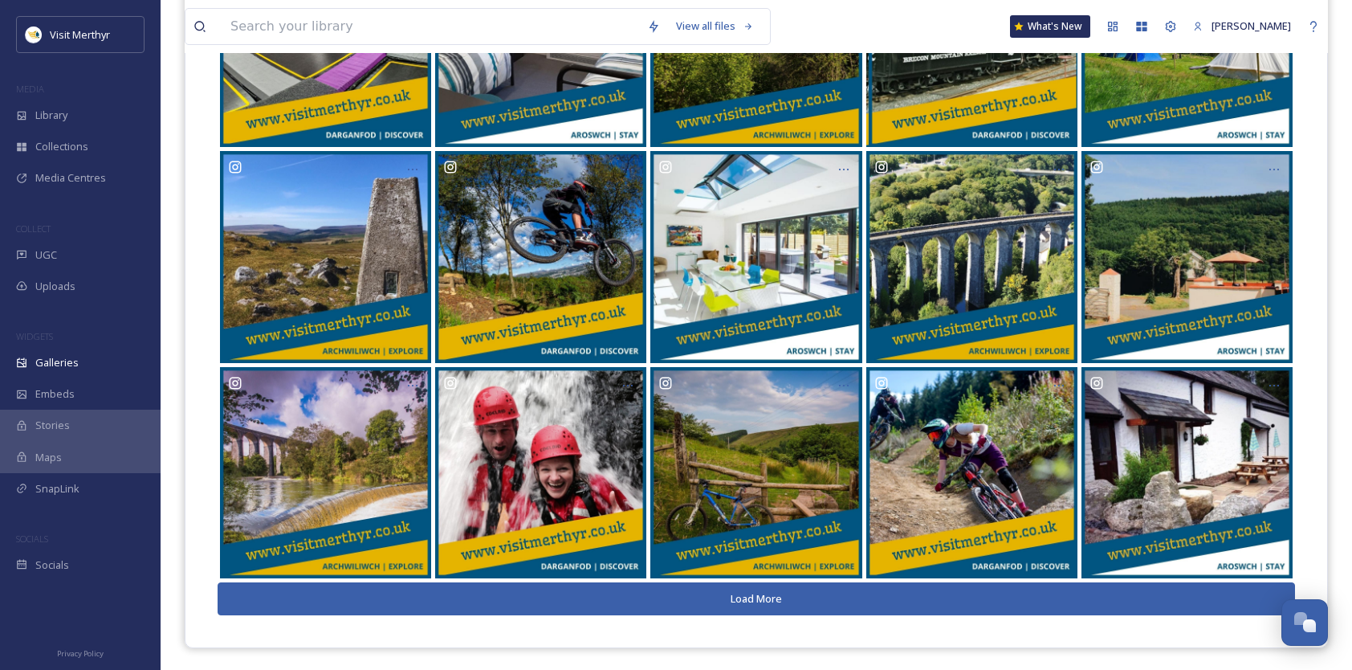
click at [763, 599] on button "Load More" at bounding box center [756, 598] width 1077 height 33
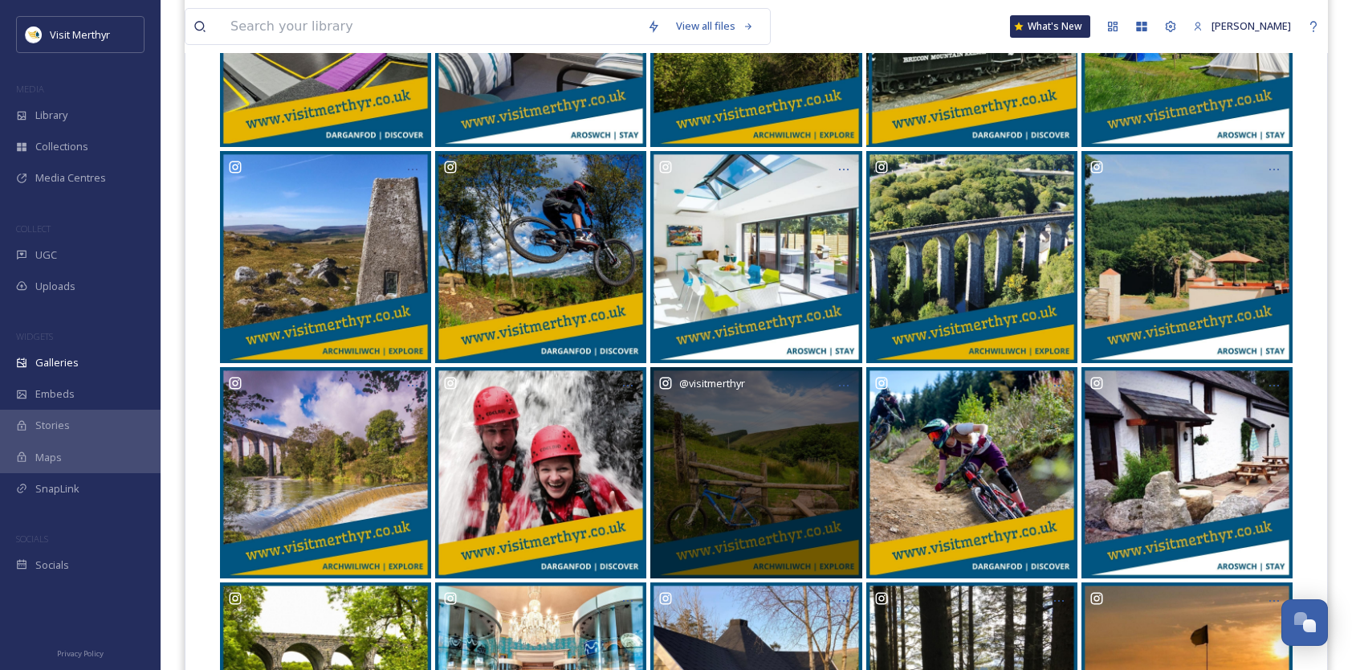
scroll to position [3611, 0]
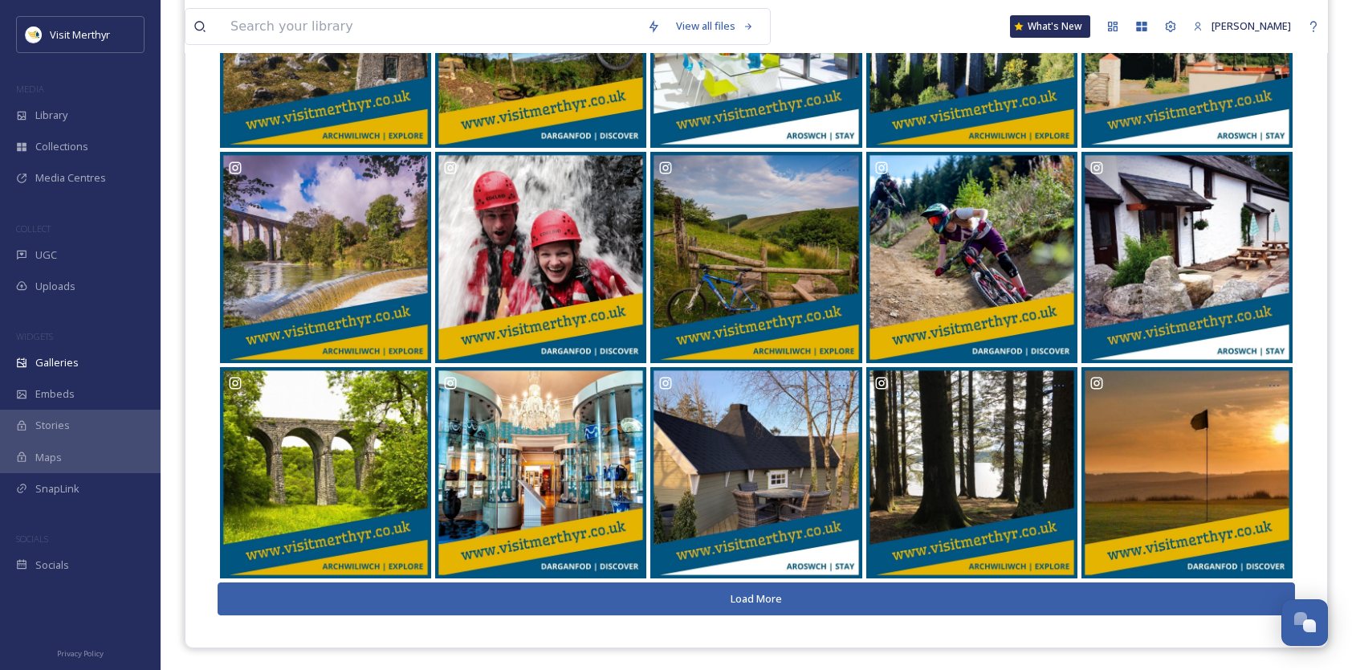
click at [750, 597] on button "Load More" at bounding box center [756, 598] width 1077 height 33
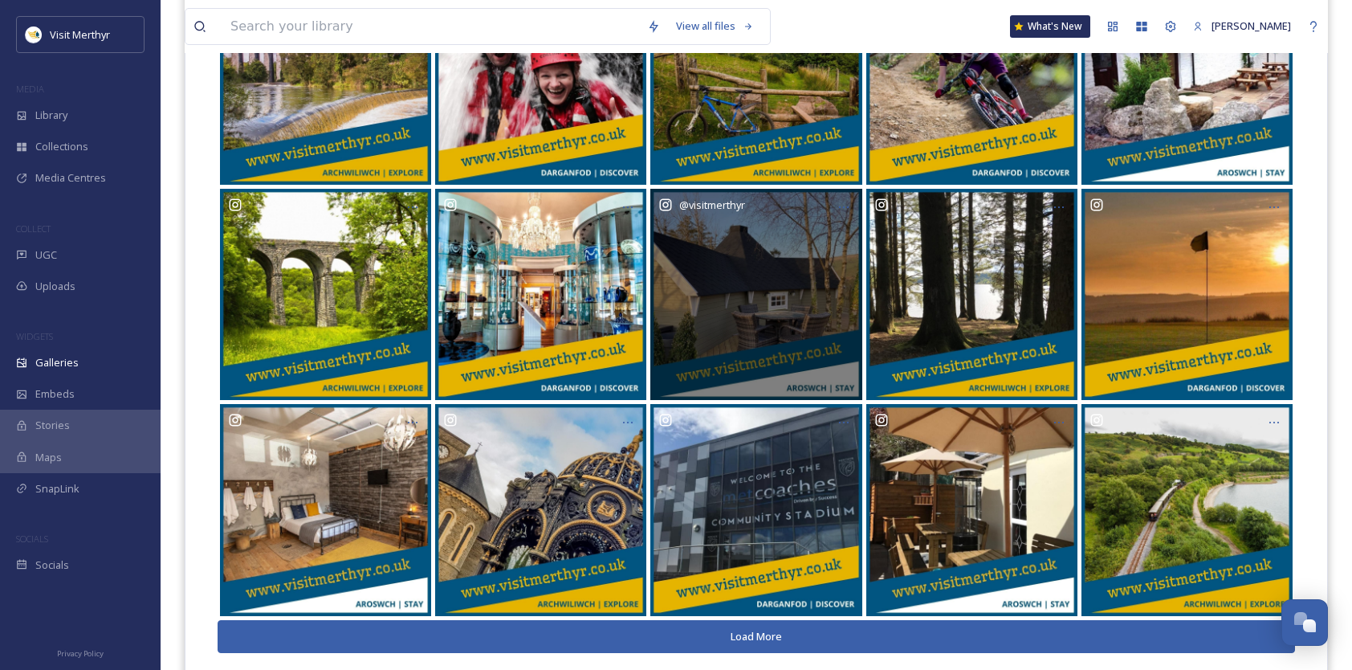
scroll to position [3826, 0]
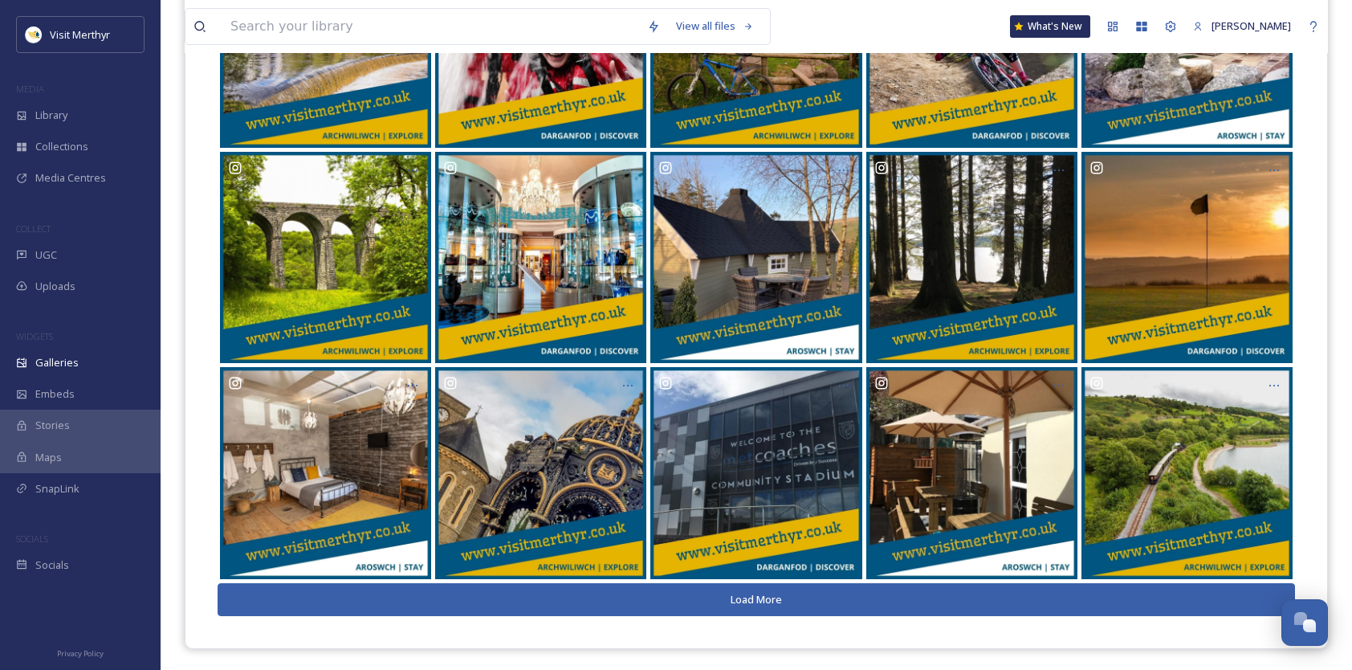
click at [747, 597] on button "Load More" at bounding box center [756, 599] width 1077 height 33
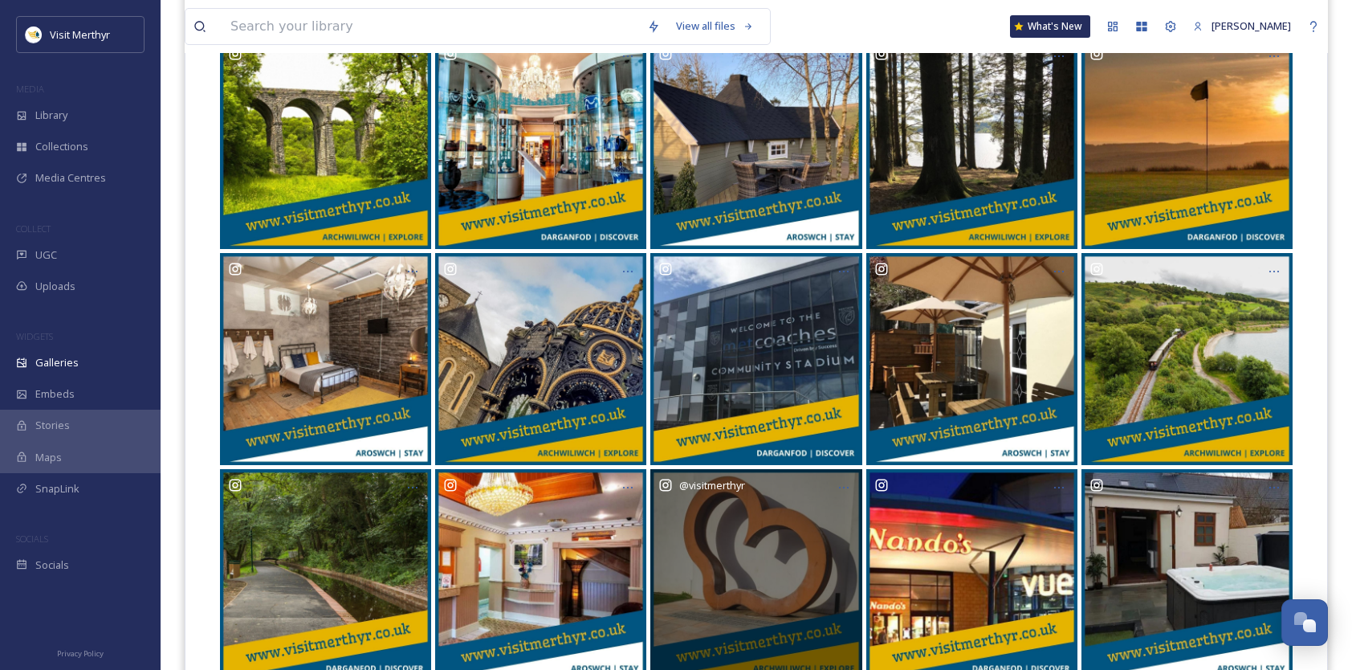
scroll to position [4009, 0]
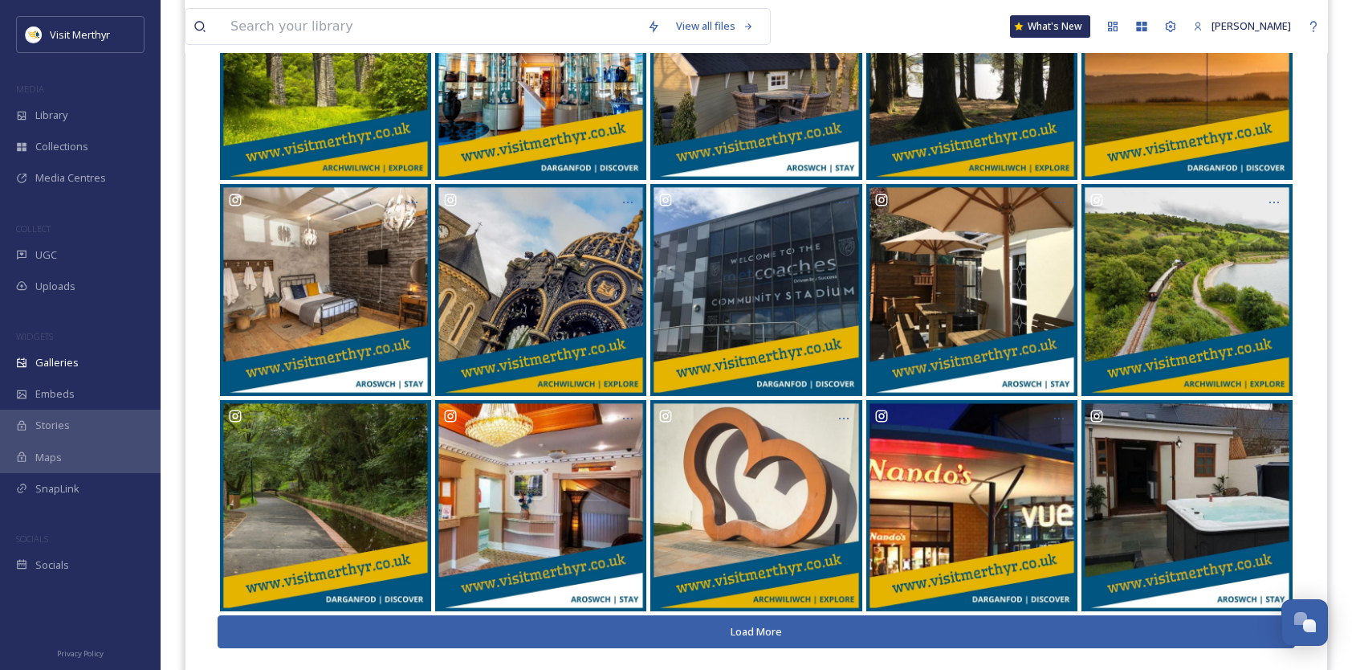
click at [730, 630] on button "Load More" at bounding box center [756, 631] width 1077 height 33
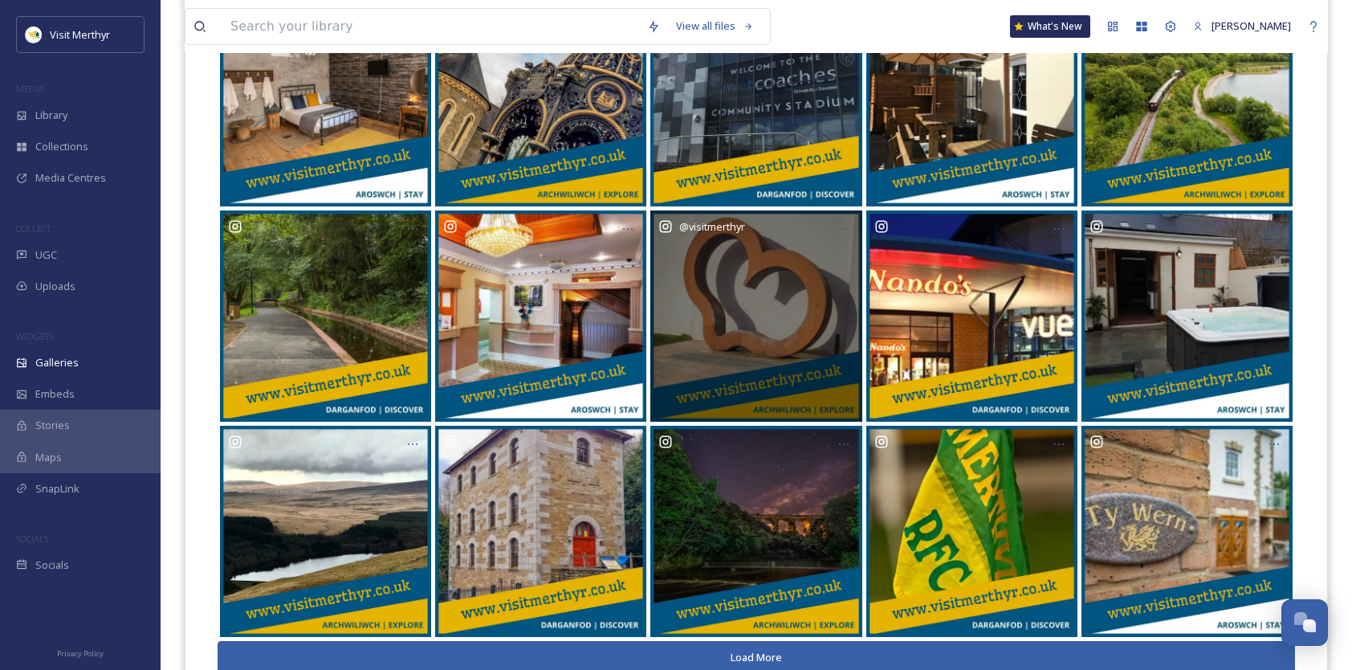
scroll to position [4257, 0]
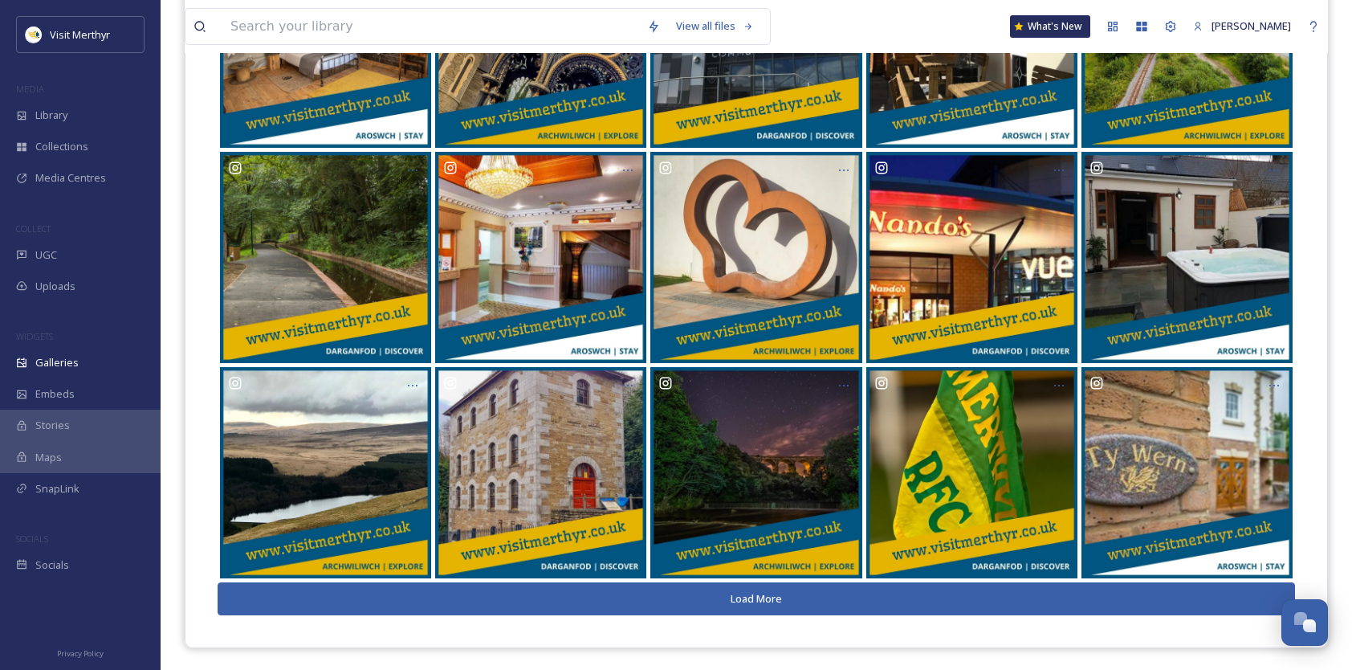
drag, startPoint x: 753, startPoint y: 597, endPoint x: 751, endPoint y: 563, distance: 34.6
click at [754, 597] on button "Load More" at bounding box center [756, 598] width 1077 height 33
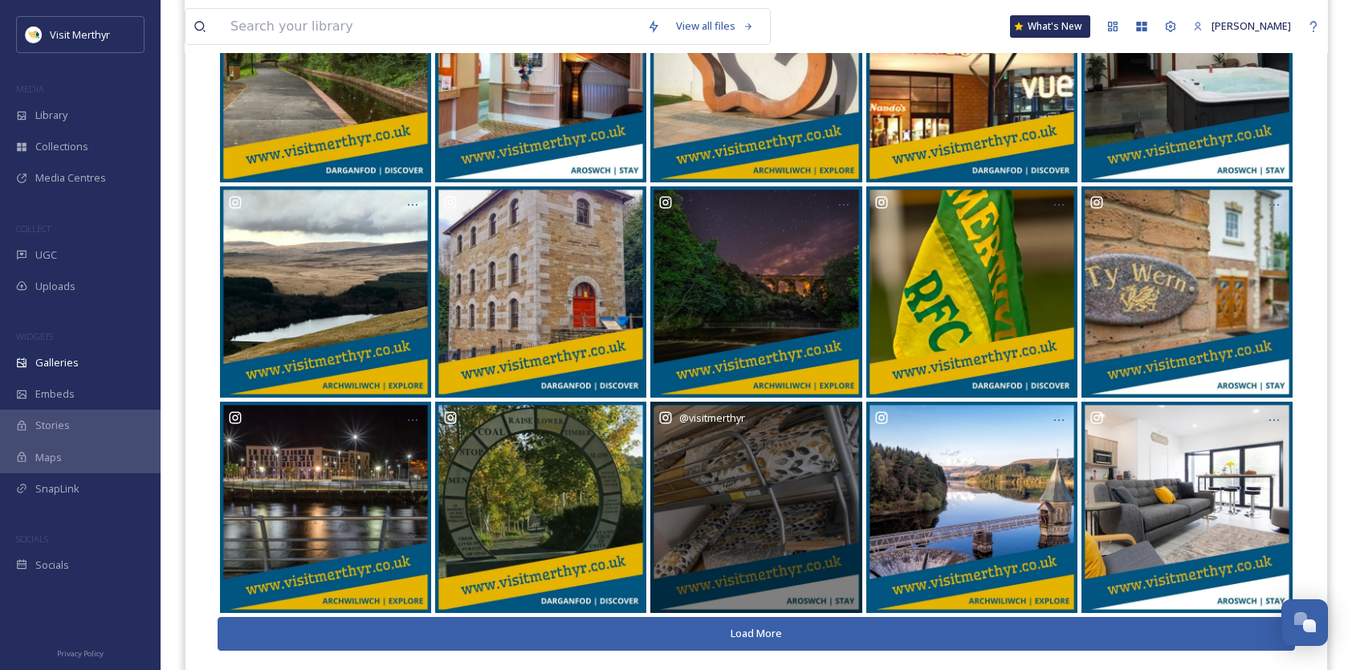
scroll to position [4473, 0]
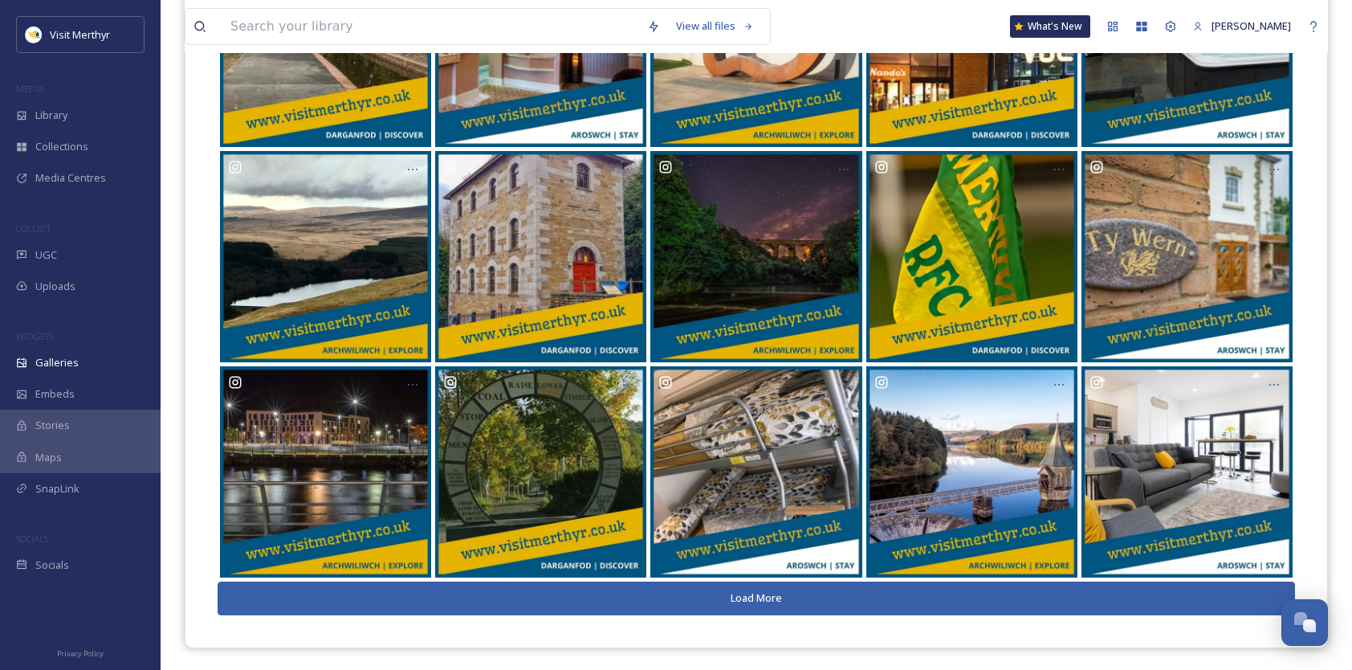
click at [753, 599] on button "Load More" at bounding box center [756, 597] width 1077 height 33
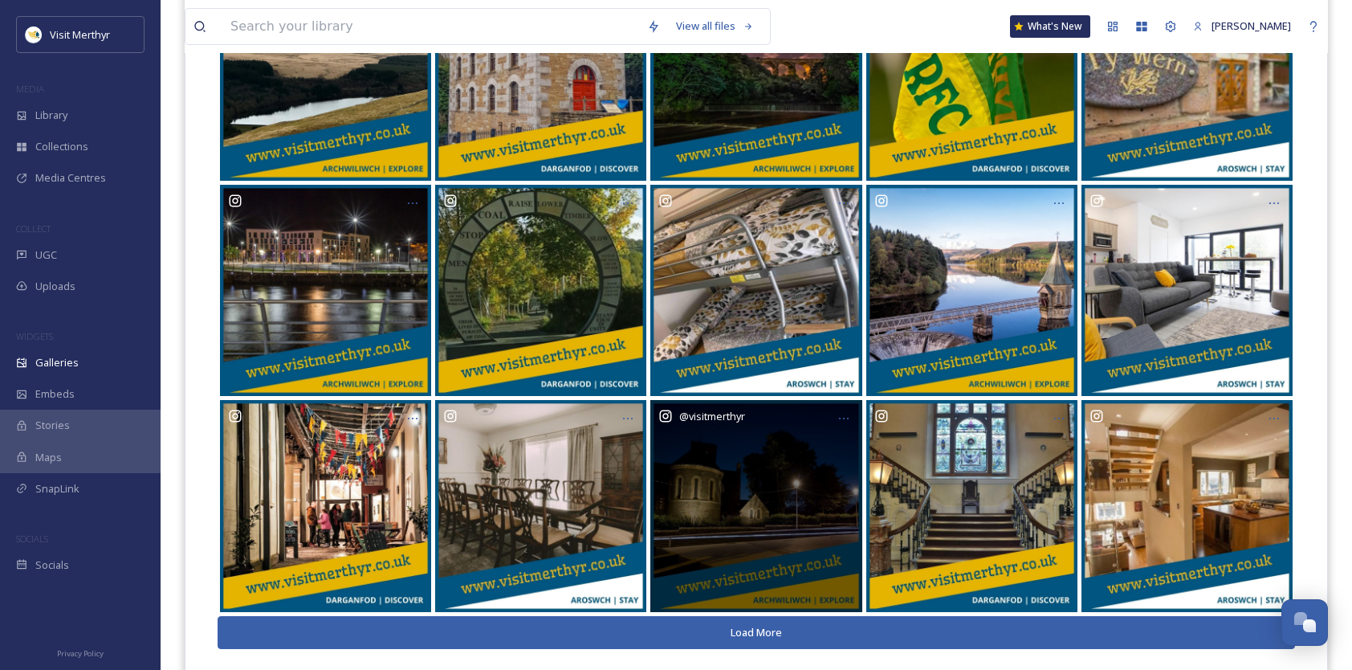
scroll to position [4688, 0]
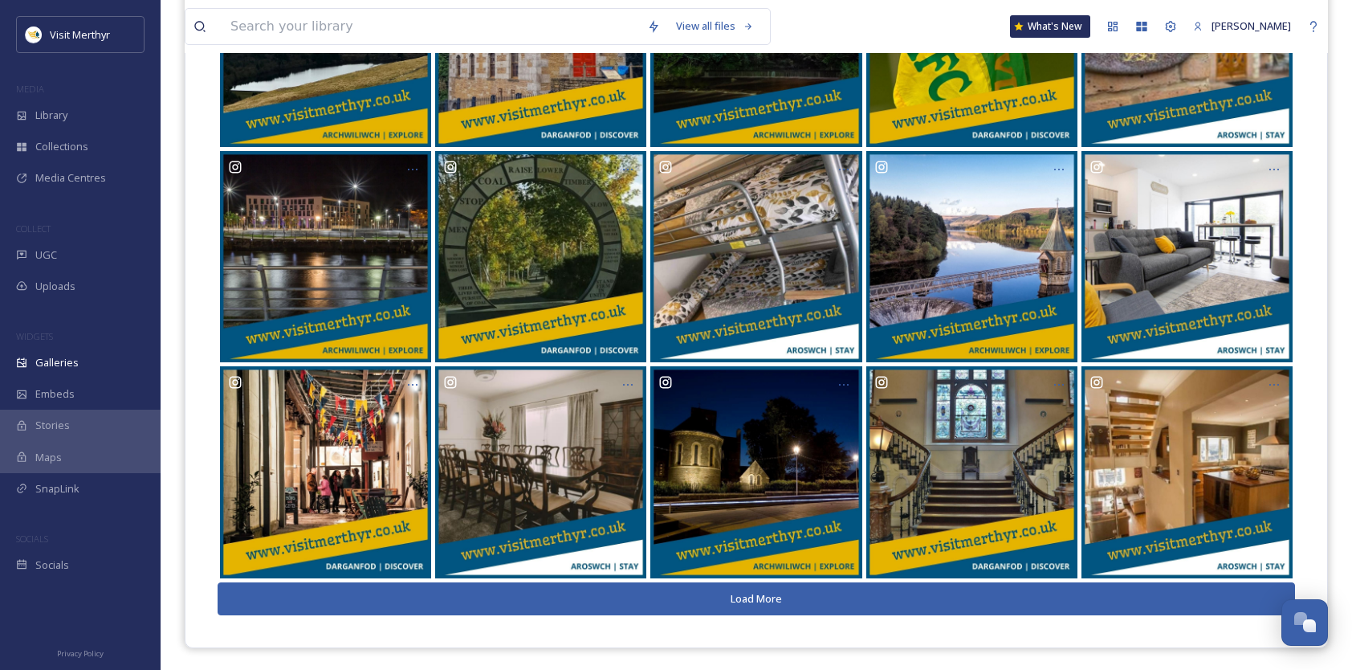
click at [737, 590] on button "Load More" at bounding box center [756, 598] width 1077 height 33
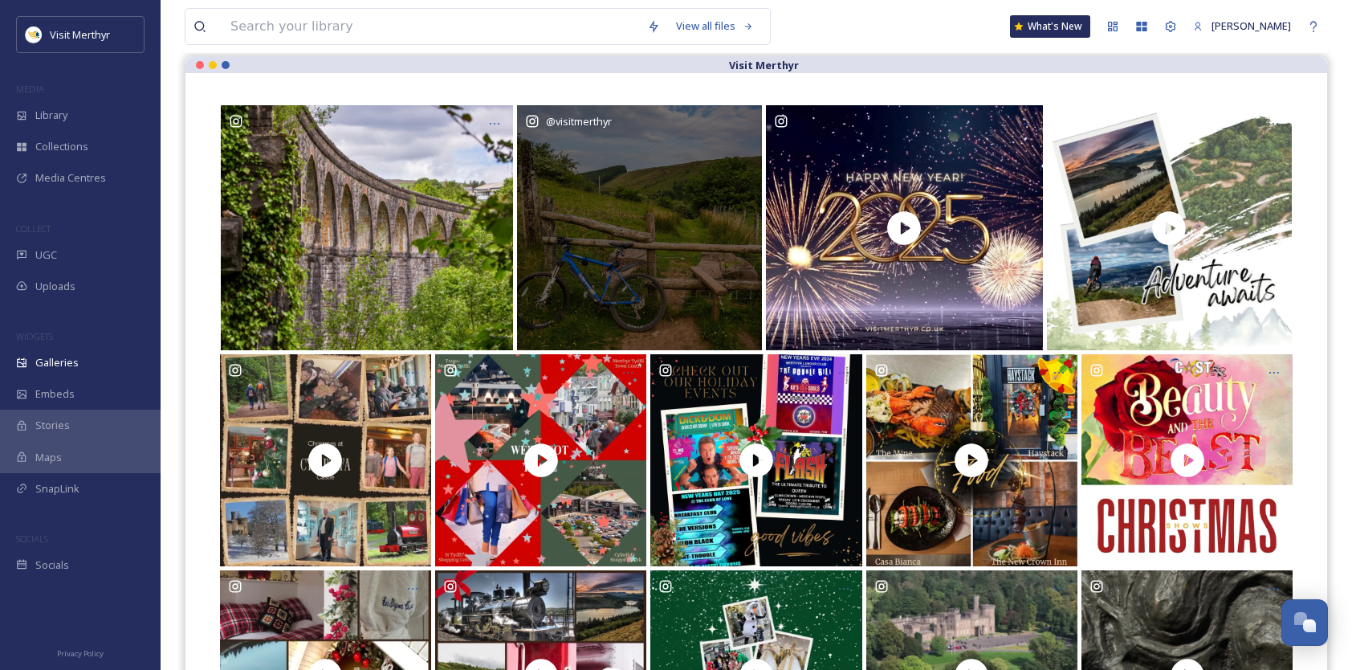
scroll to position [0, 0]
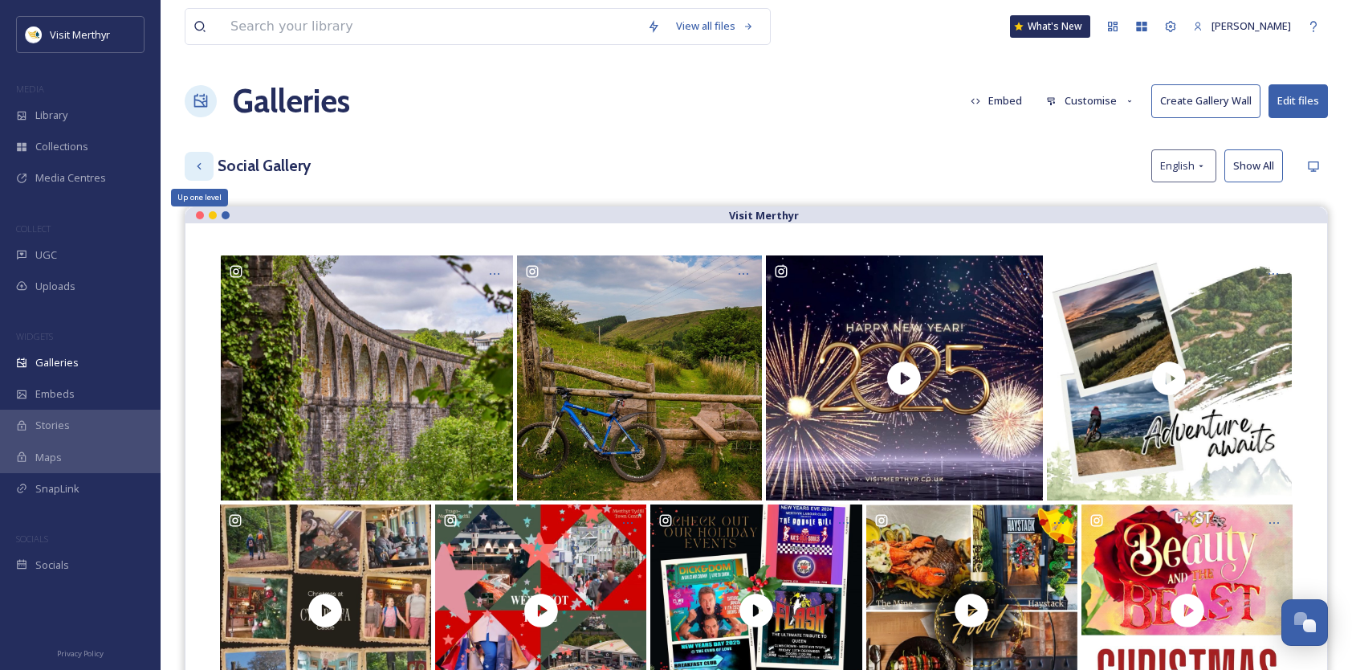
click at [194, 162] on icon at bounding box center [199, 166] width 13 height 13
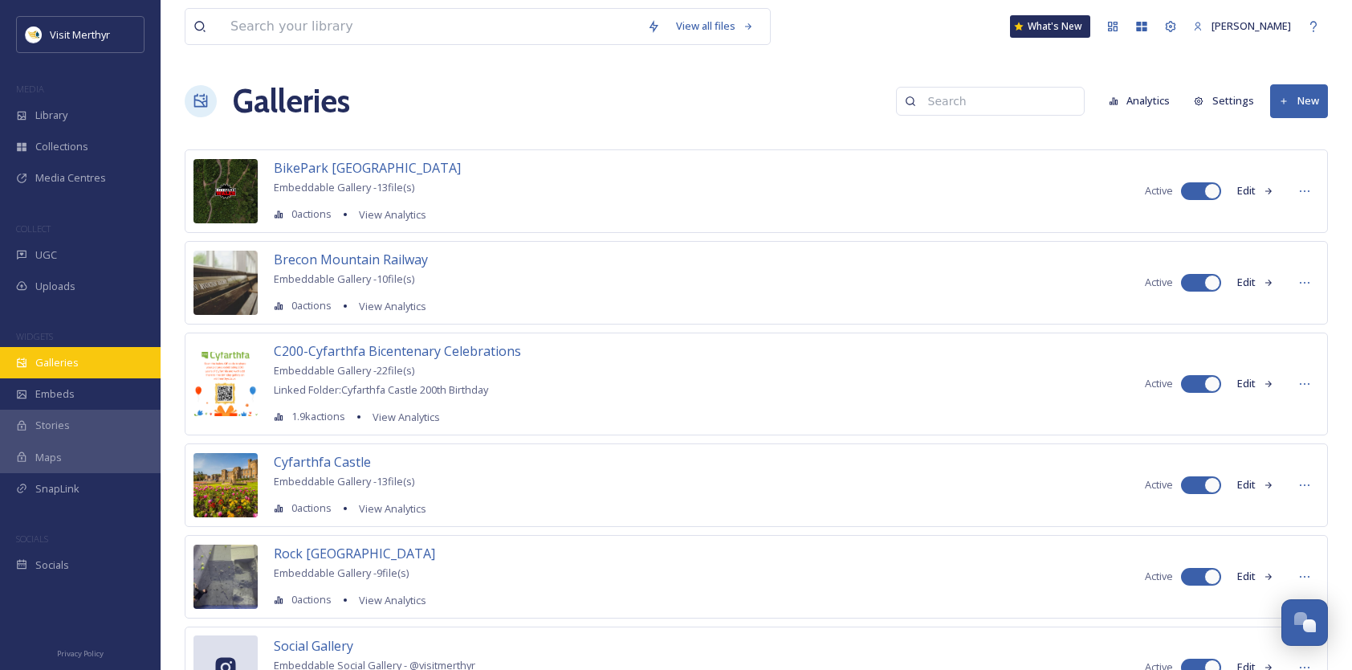
click at [64, 356] on span "Galleries" at bounding box center [56, 362] width 43 height 15
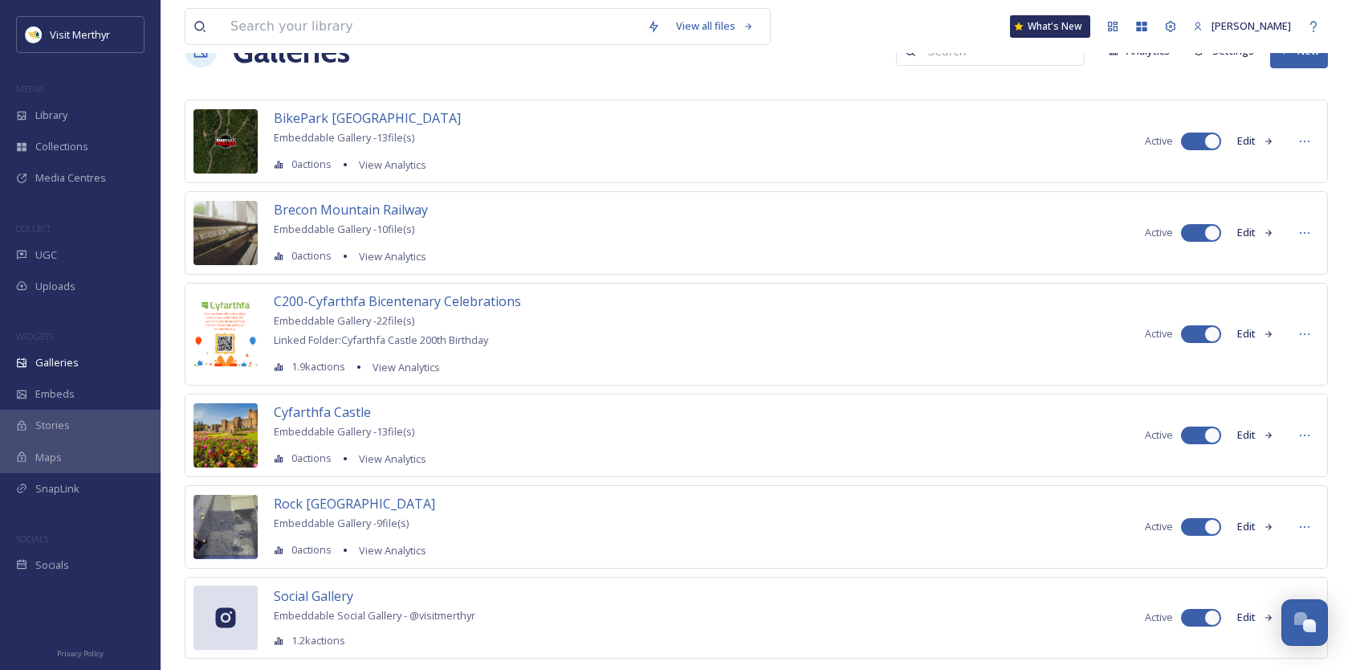
scroll to position [83, 0]
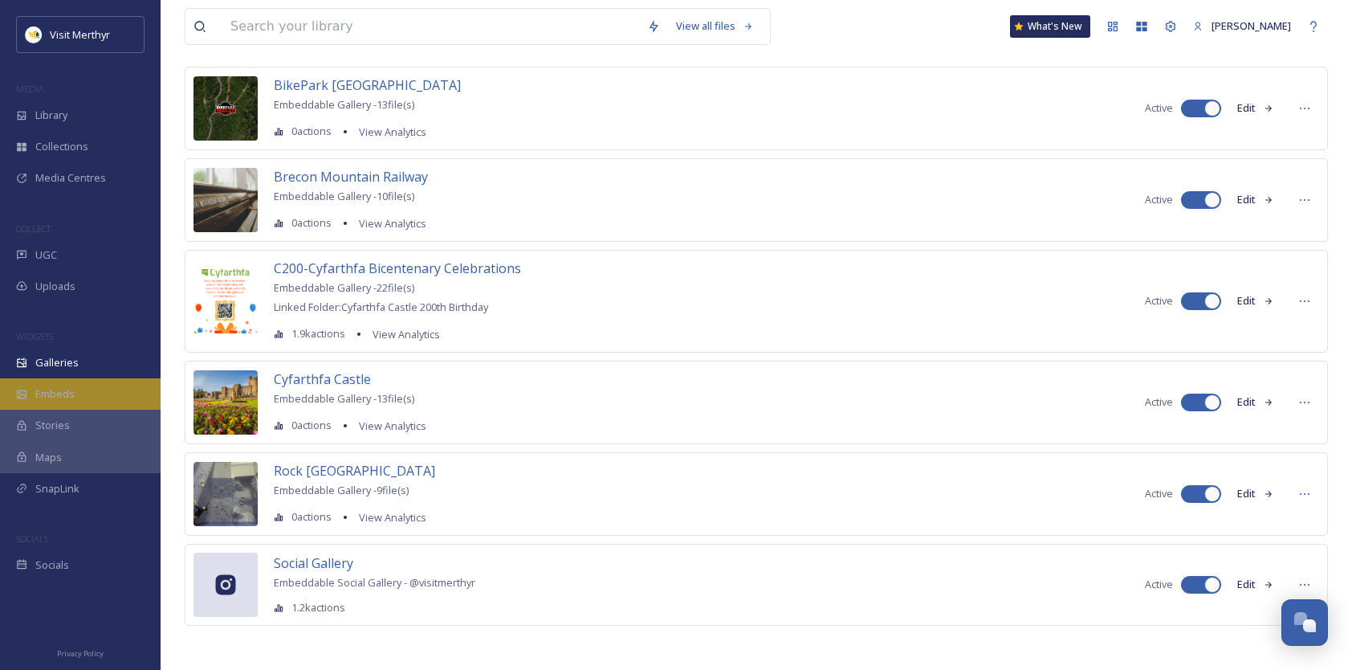
click at [53, 393] on span "Embeds" at bounding box center [54, 393] width 39 height 15
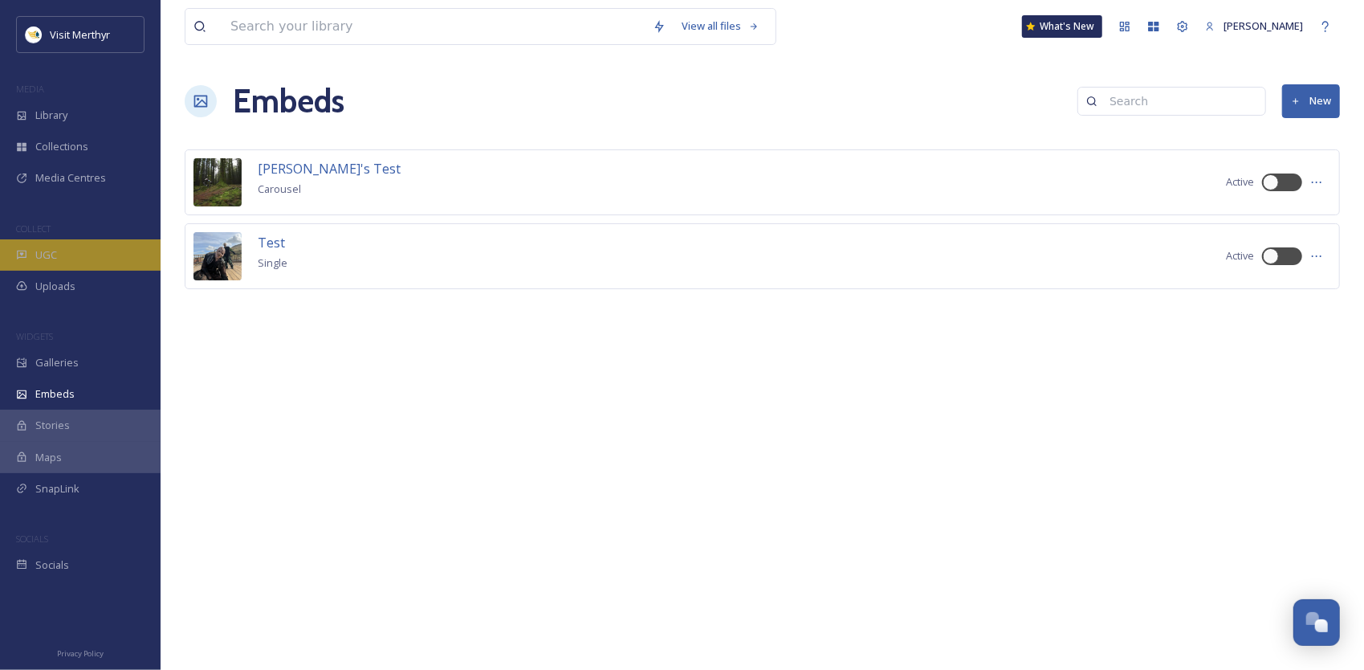
click at [51, 252] on span "UGC" at bounding box center [46, 254] width 22 height 15
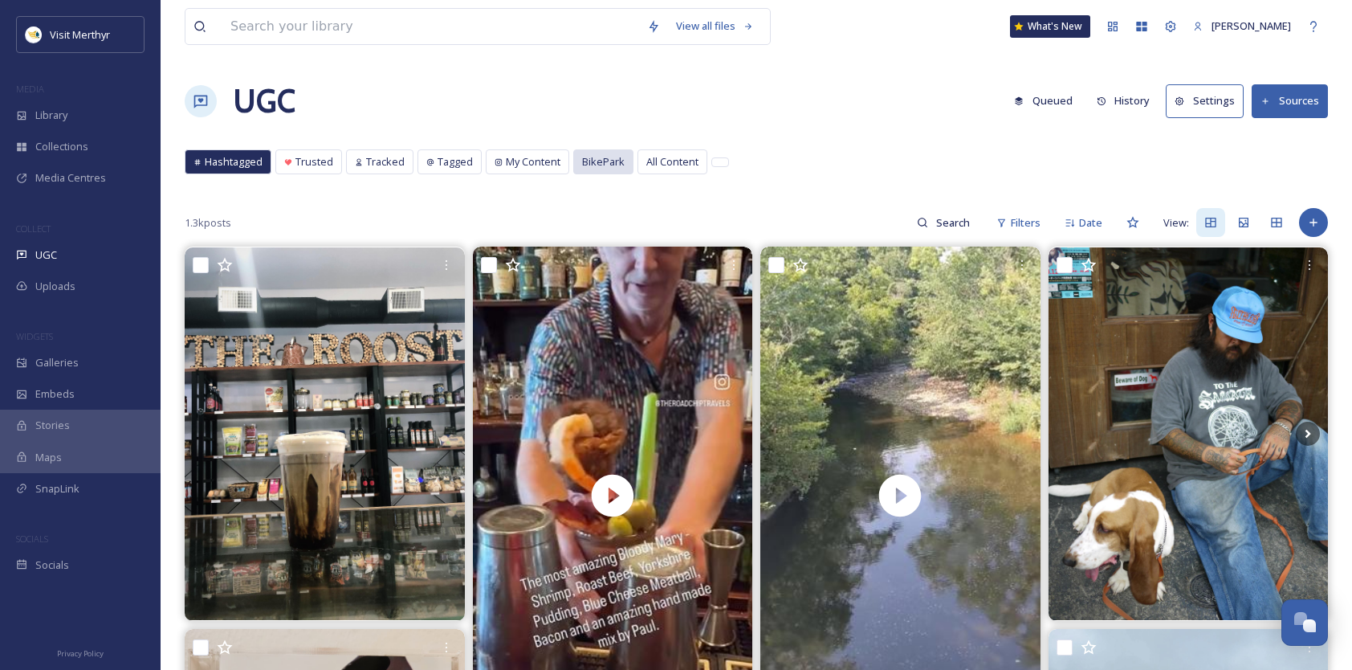
click at [594, 160] on span "BikePark" at bounding box center [603, 161] width 43 height 15
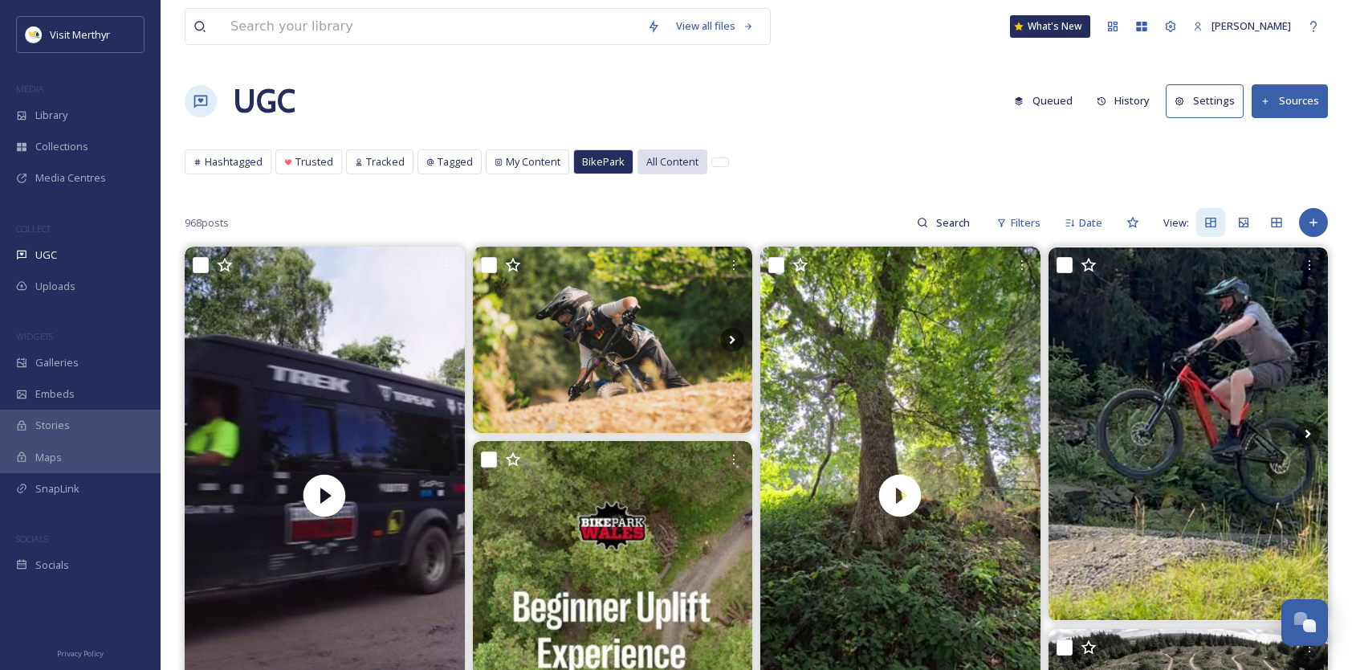
click at [680, 157] on span "All Content" at bounding box center [672, 161] width 52 height 15
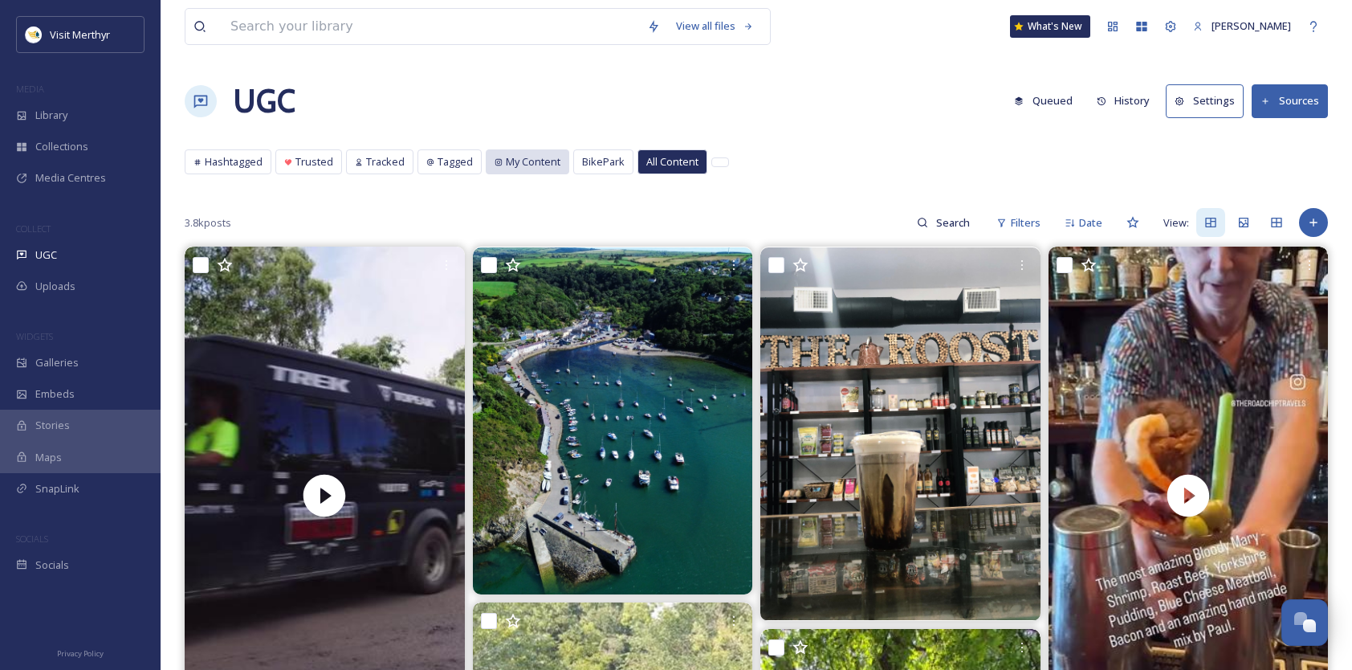
click at [508, 162] on span "My Content" at bounding box center [533, 161] width 55 height 15
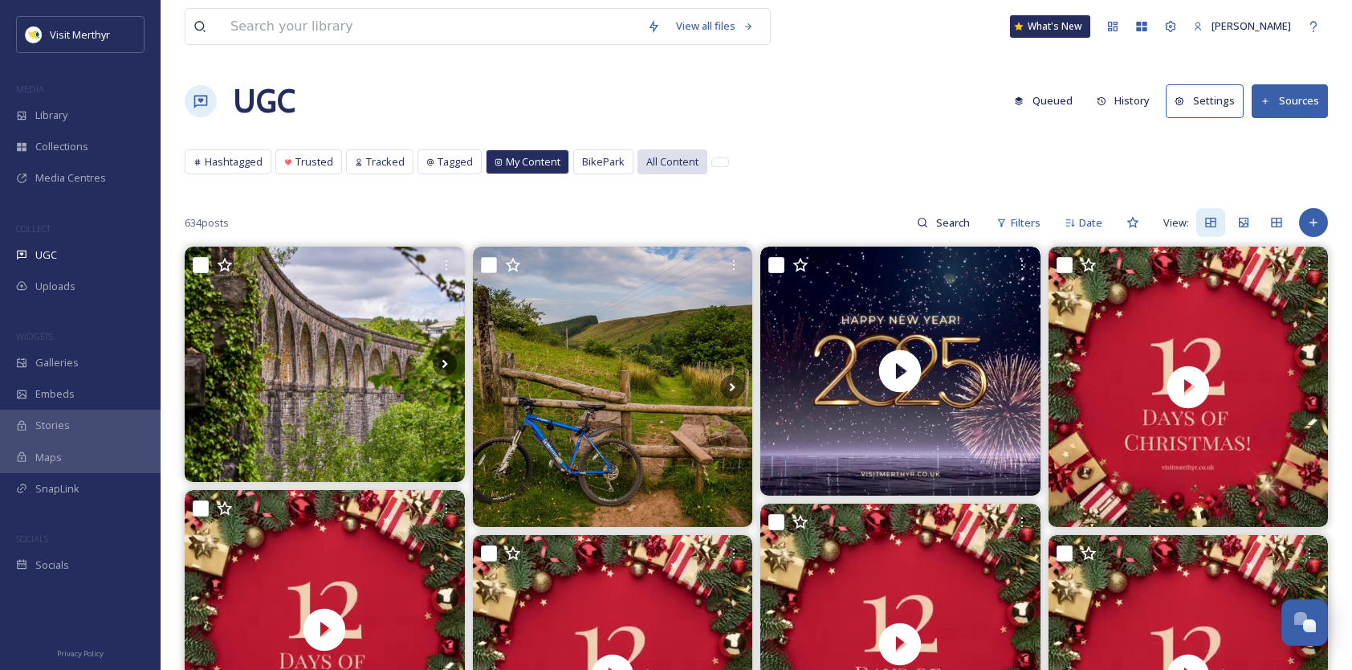
click at [646, 160] on span "All Content" at bounding box center [672, 161] width 52 height 15
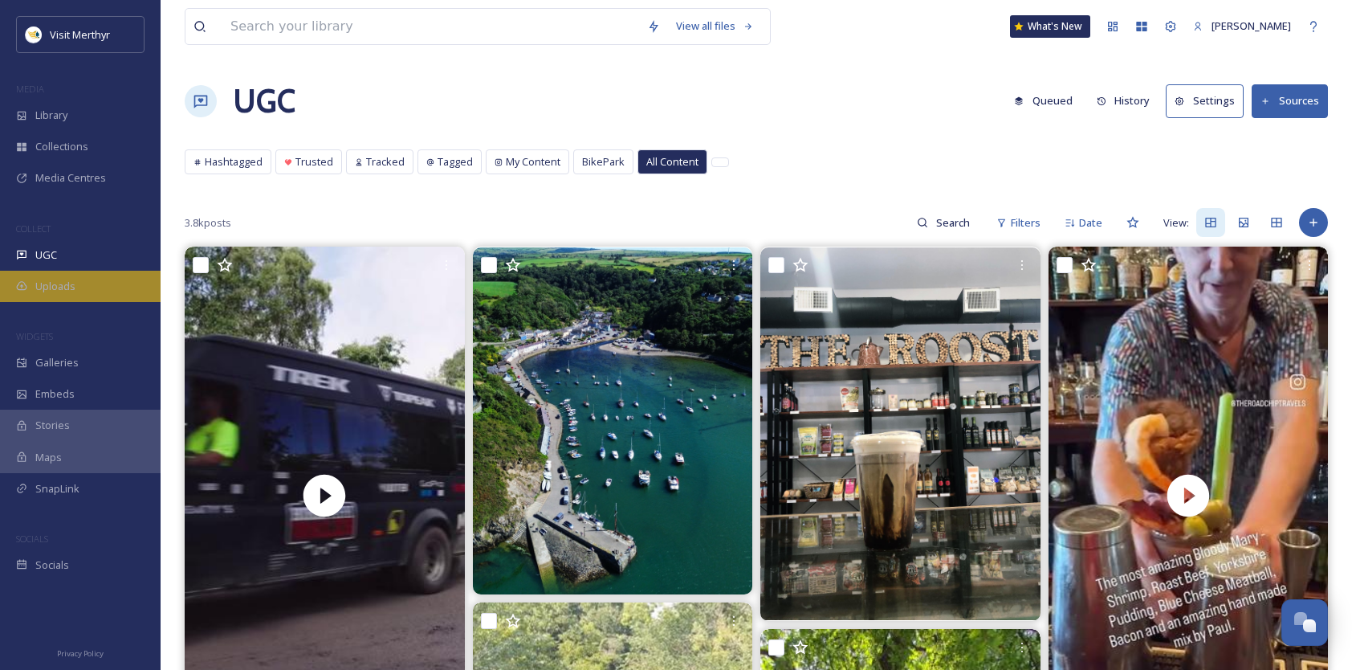
click at [42, 290] on span "Uploads" at bounding box center [55, 286] width 40 height 15
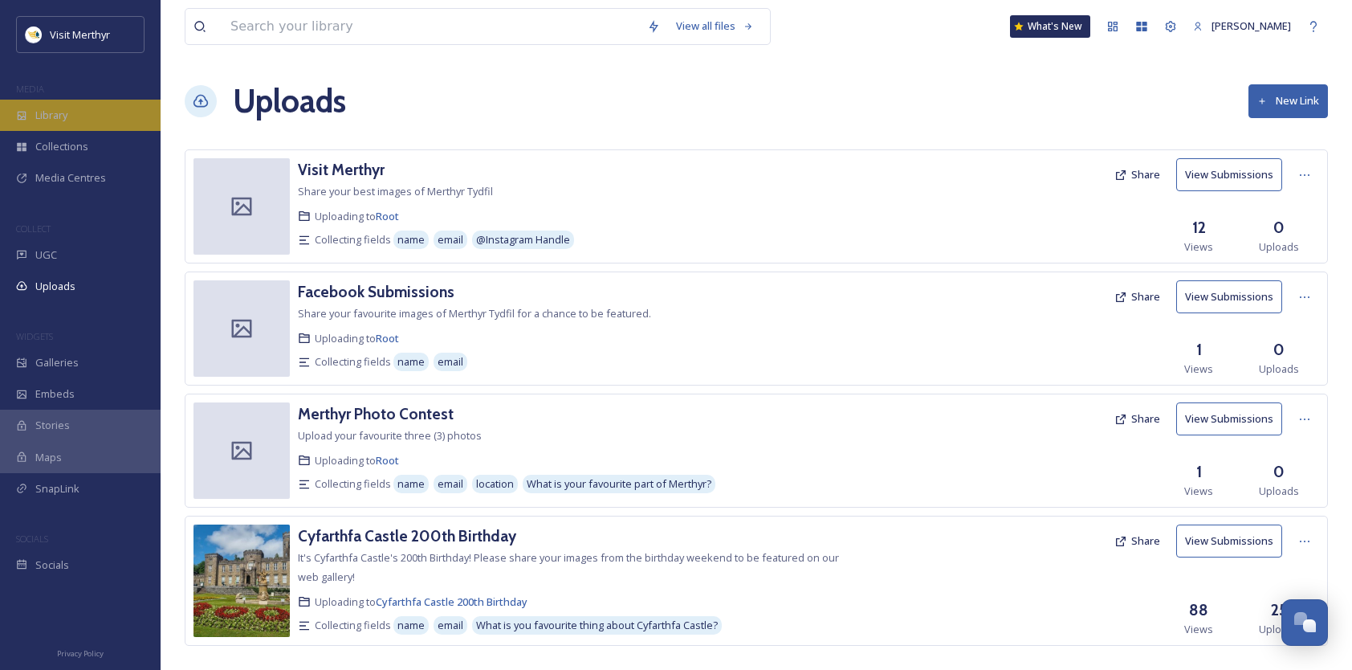
click at [67, 114] on span "Library" at bounding box center [51, 115] width 32 height 15
